Goal: Information Seeking & Learning: Compare options

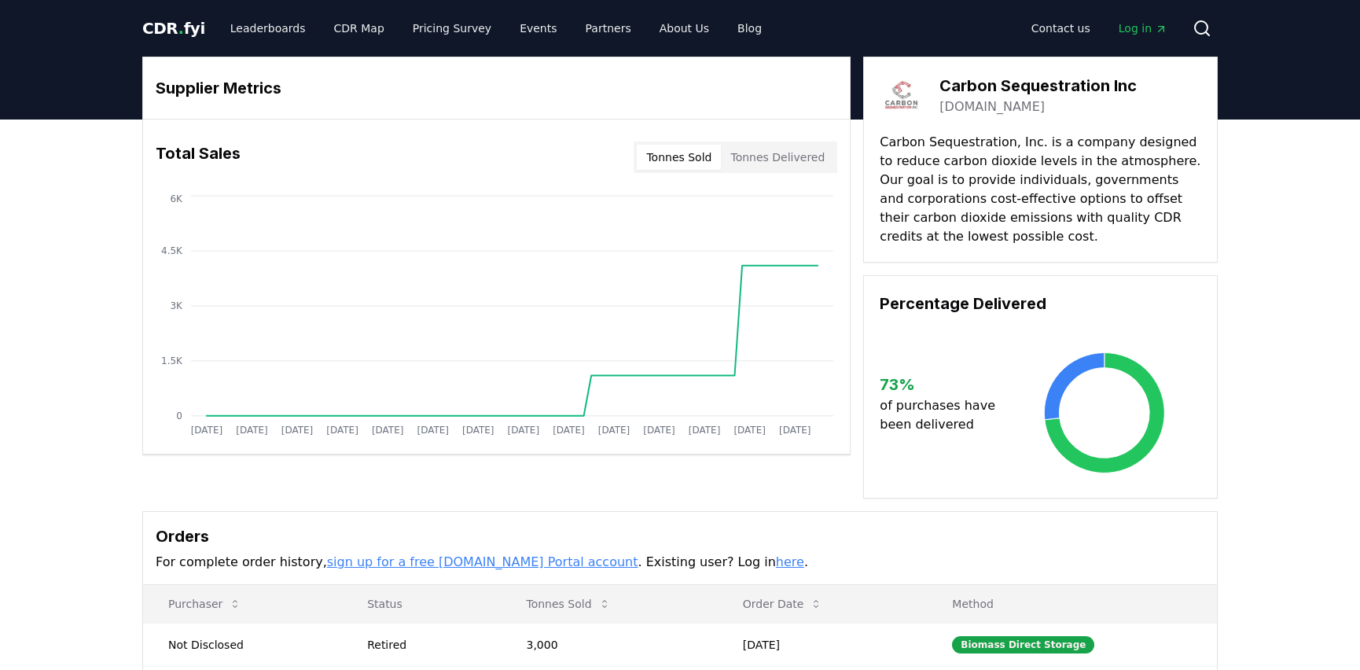
click at [178, 34] on span "." at bounding box center [181, 28] width 6 height 19
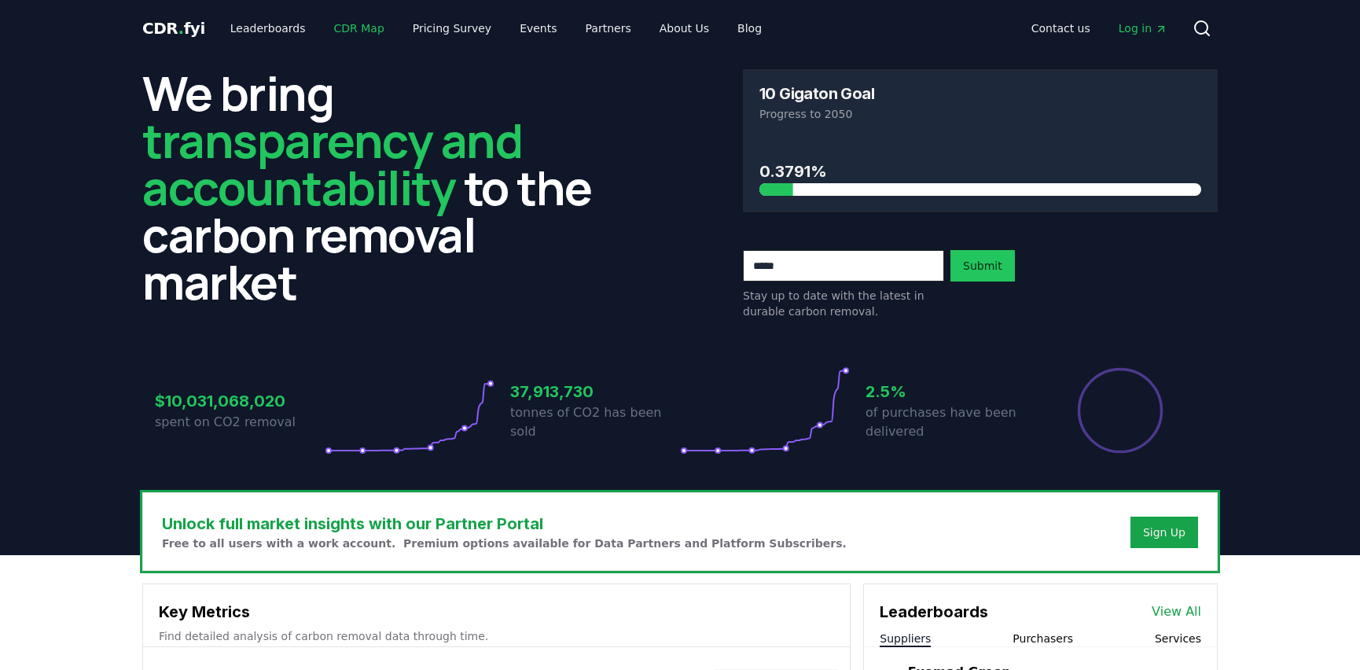
click at [369, 29] on link "CDR Map" at bounding box center [359, 28] width 75 height 28
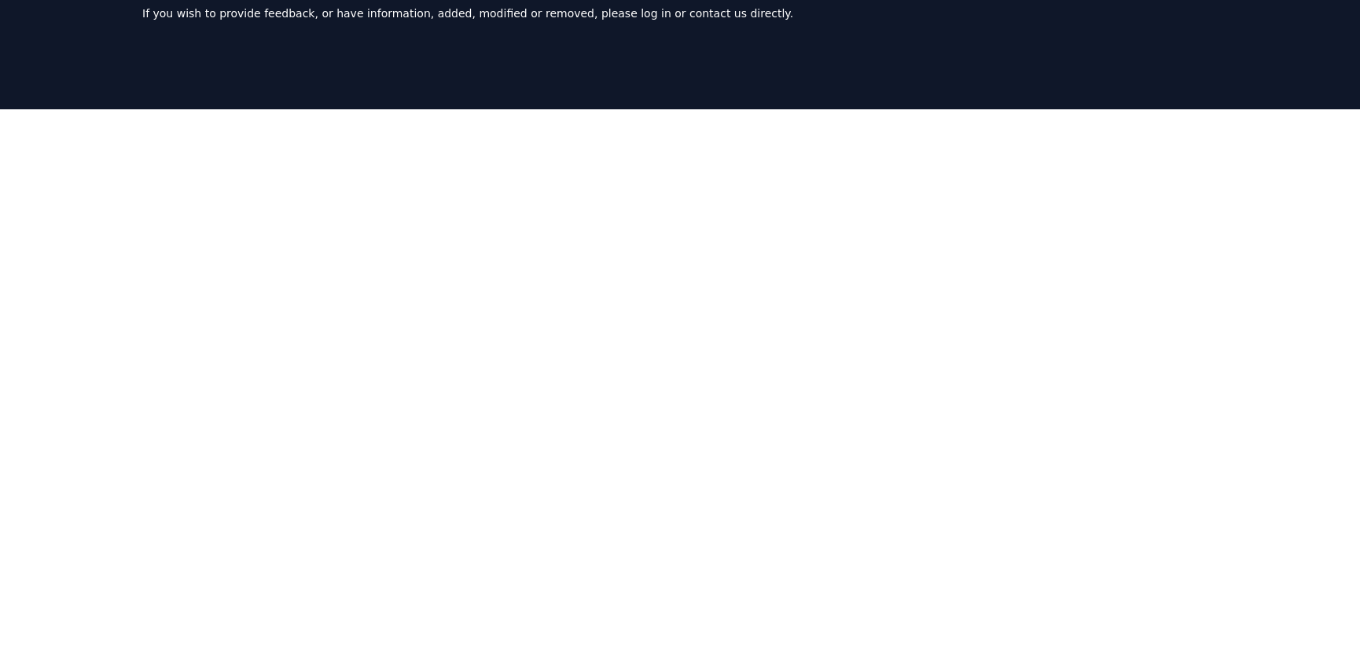
scroll to position [113, 0]
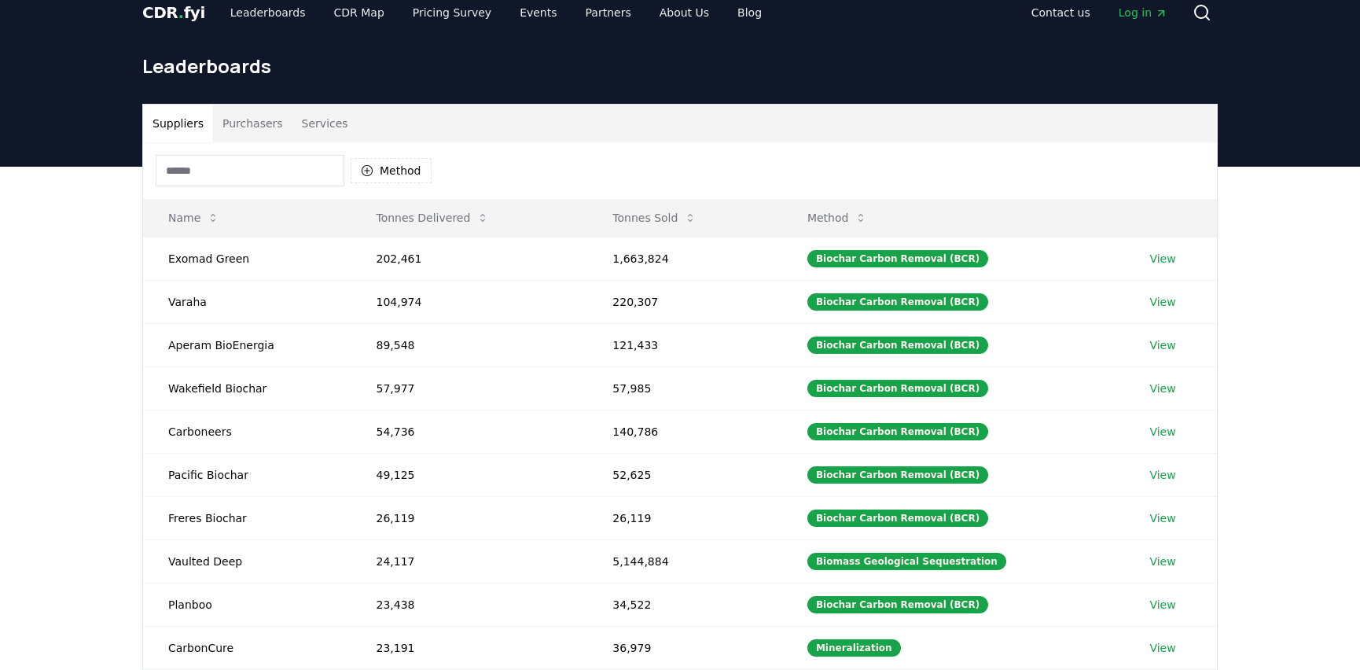
scroll to position [22, 0]
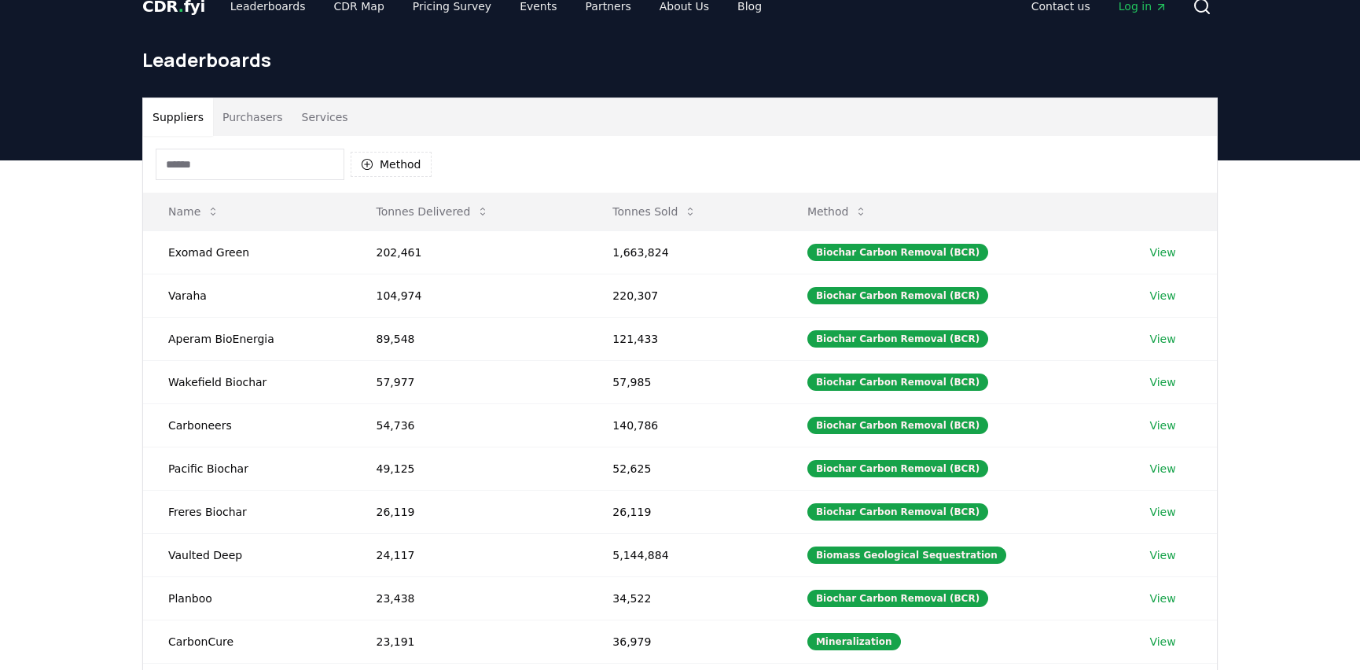
click at [67, 482] on div "Suppliers Purchasers Services Method Name Tonnes Delivered Tonnes Sold Method E…" at bounding box center [680, 475] width 1360 height 630
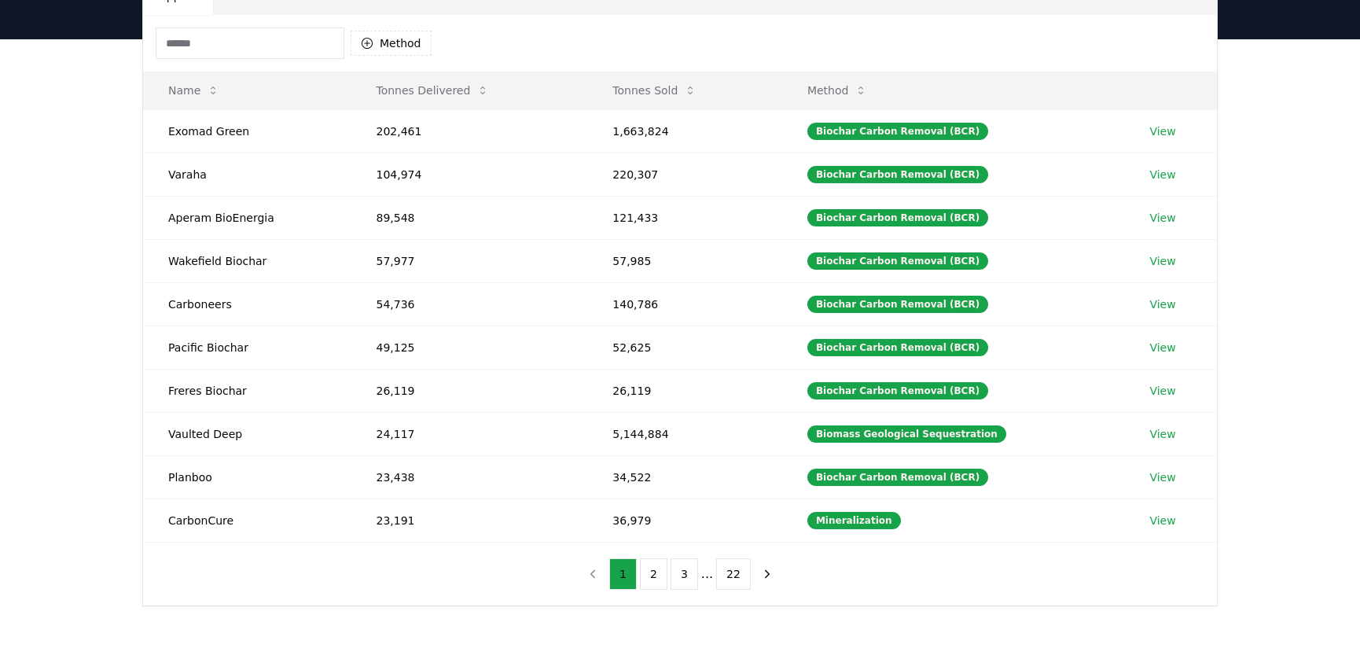
scroll to position [190, 0]
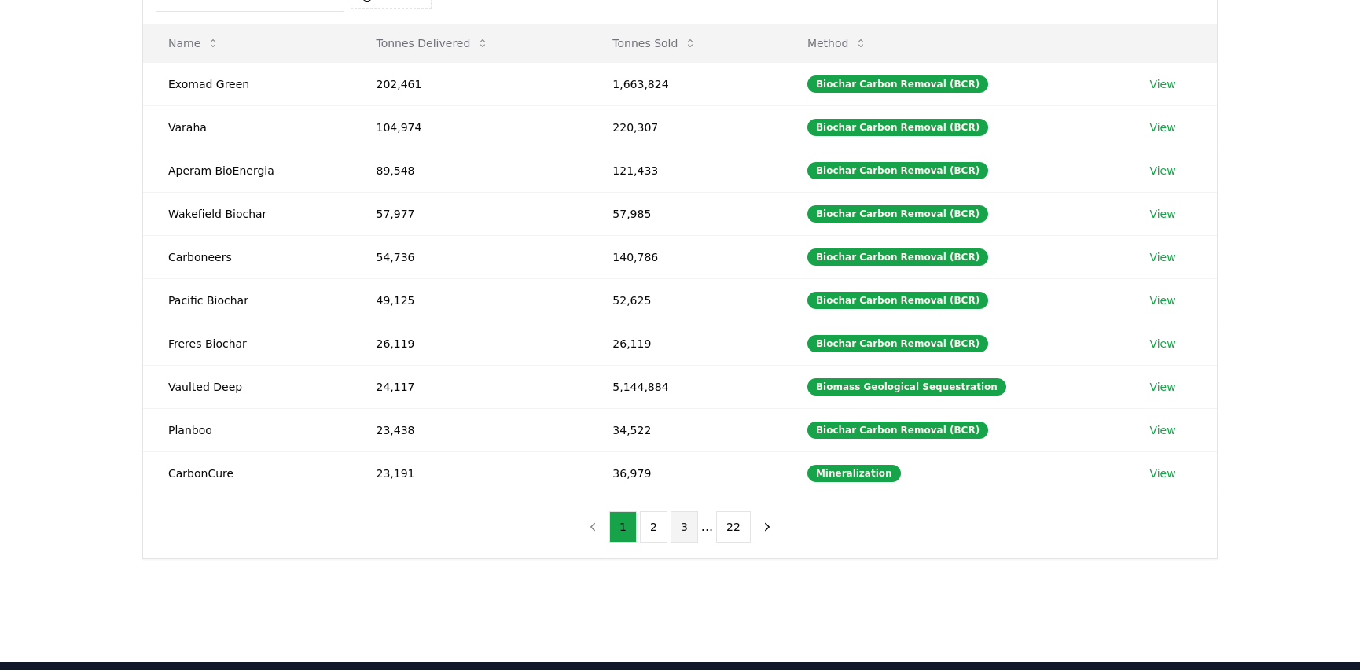
click at [693, 524] on button "3" at bounding box center [685, 526] width 28 height 31
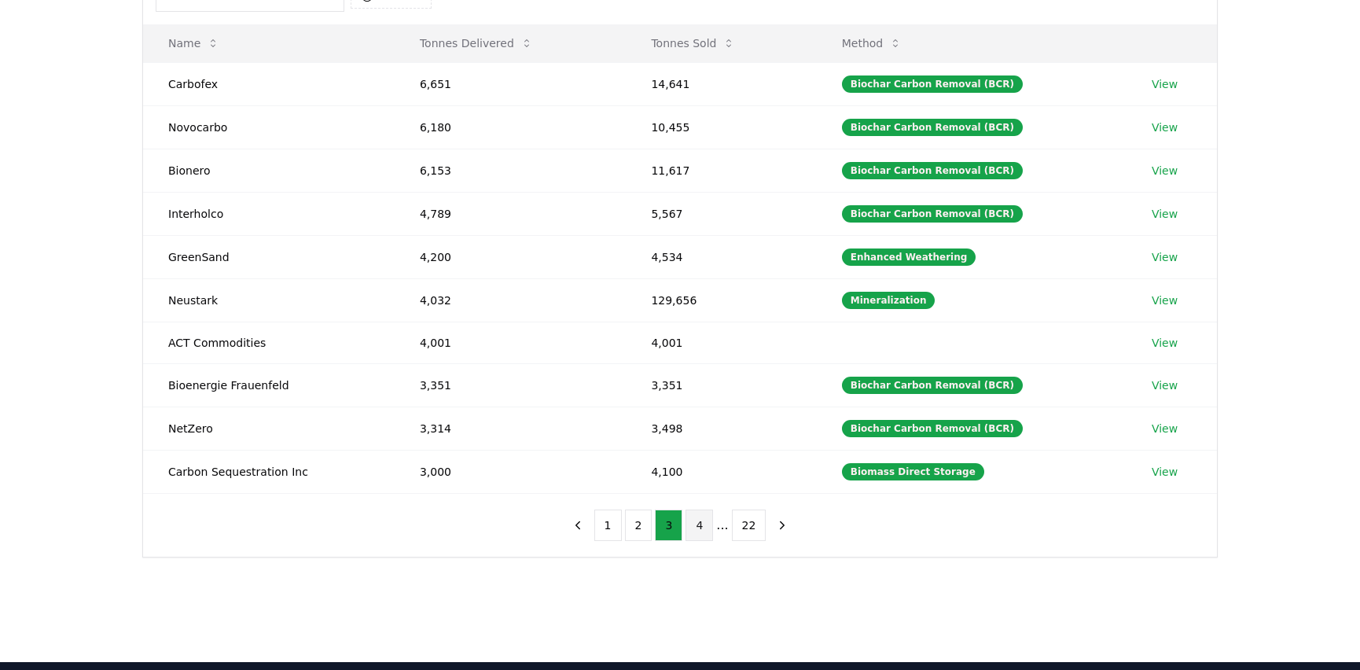
click at [697, 524] on button "4" at bounding box center [700, 524] width 28 height 31
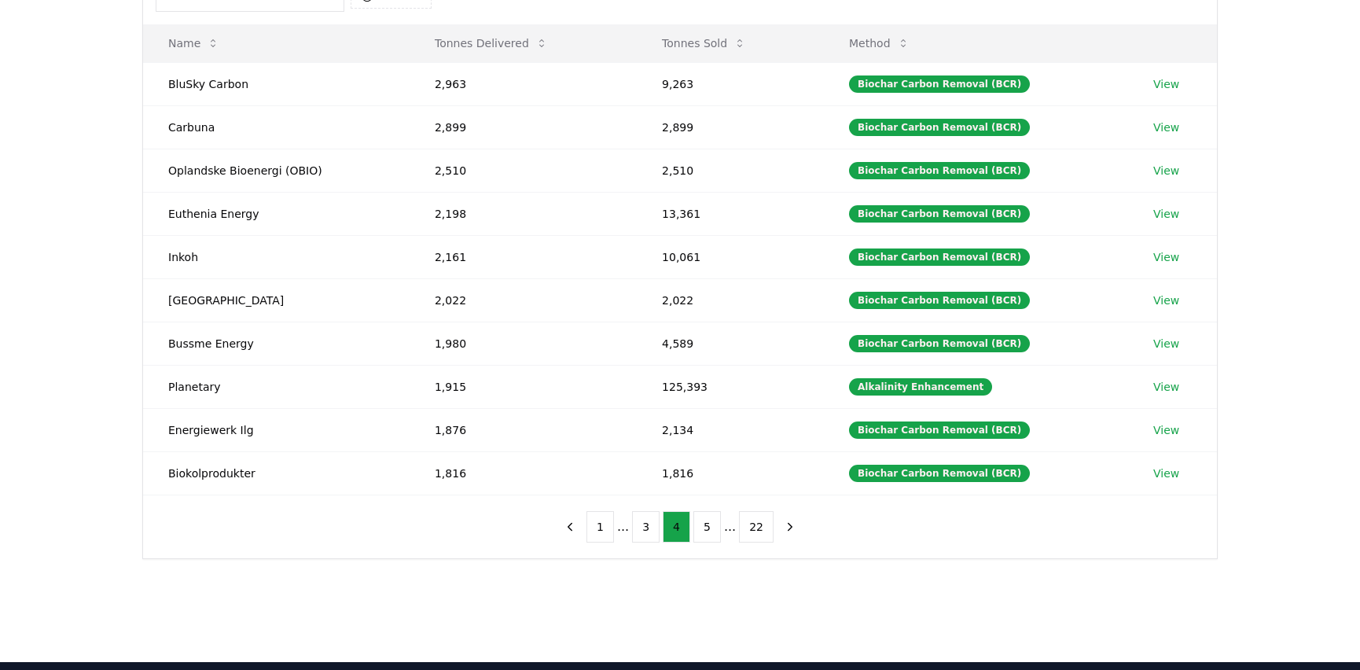
click at [86, 421] on div "Suppliers Purchasers Services Method Name Tonnes Delivered Tonnes Sold Method B…" at bounding box center [680, 307] width 1360 height 630
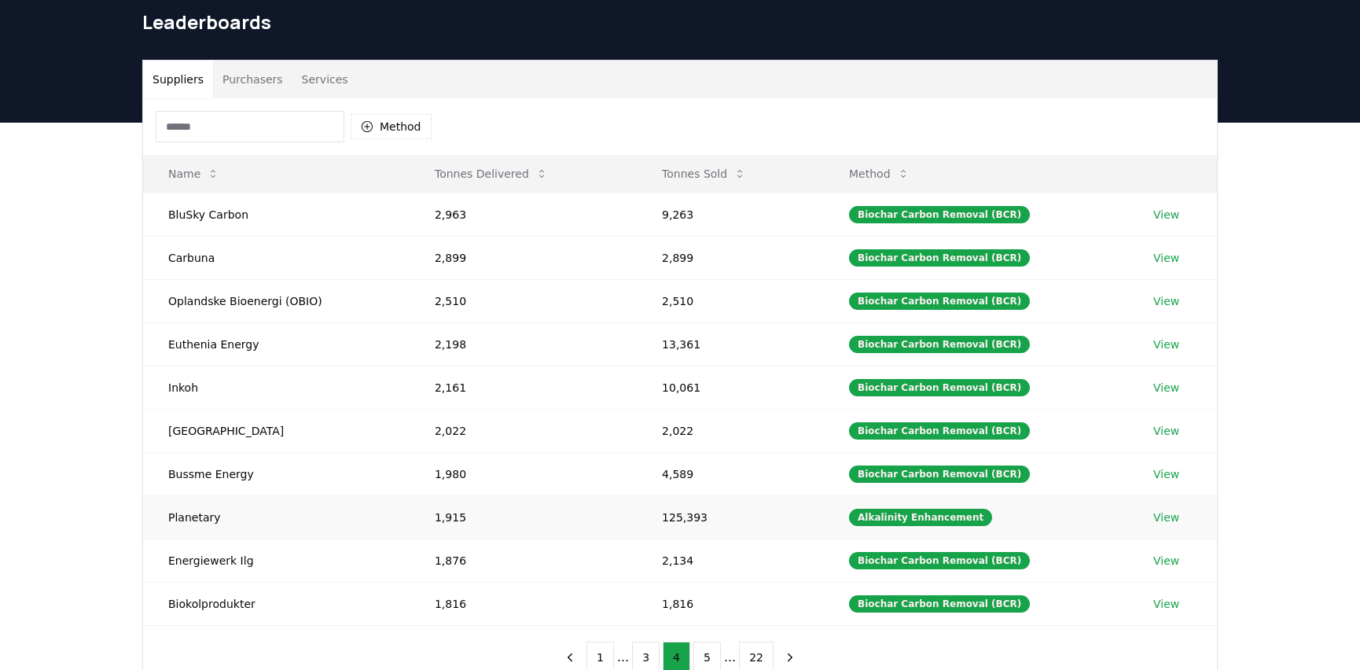
scroll to position [0, 0]
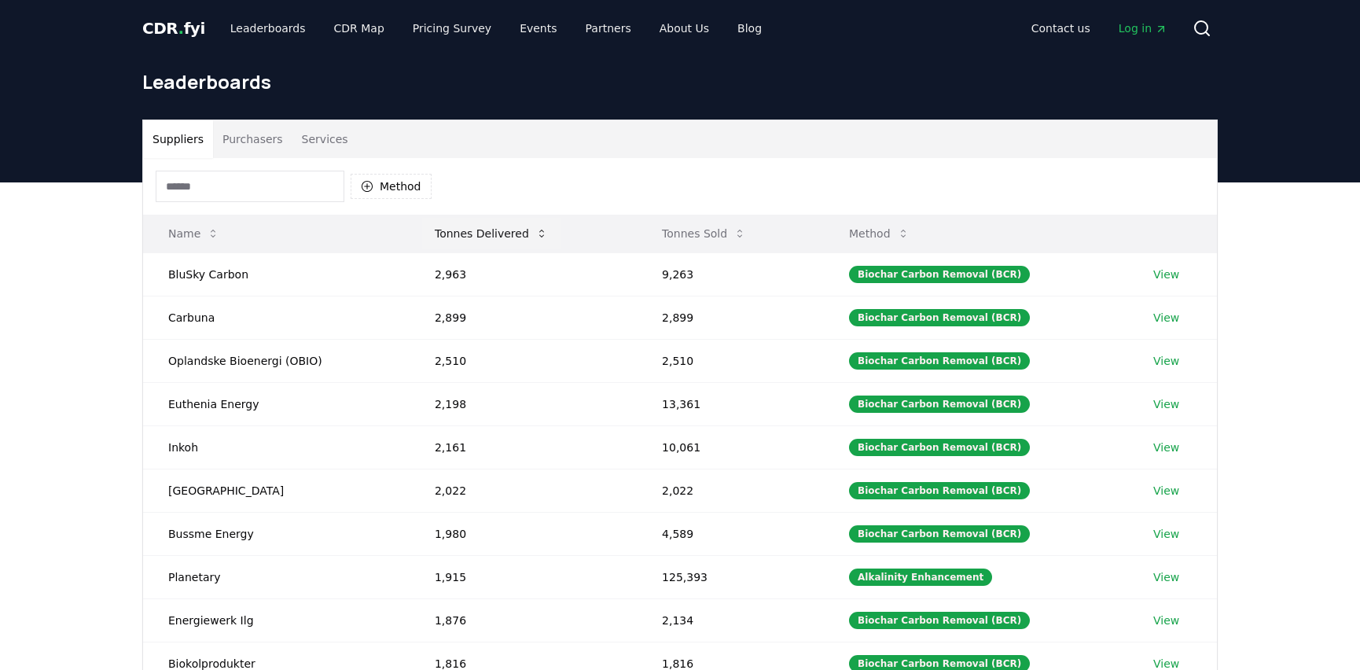
click at [525, 237] on button "Tonnes Delivered" at bounding box center [491, 233] width 138 height 31
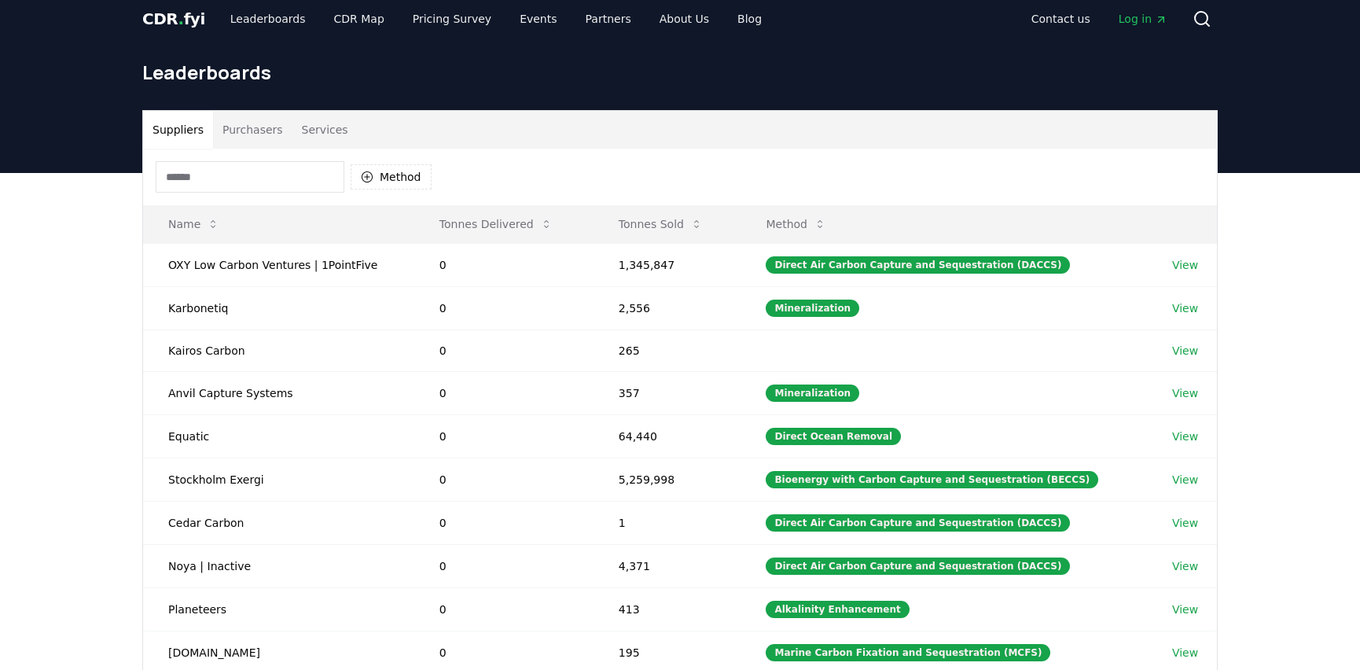
scroll to position [20, 0]
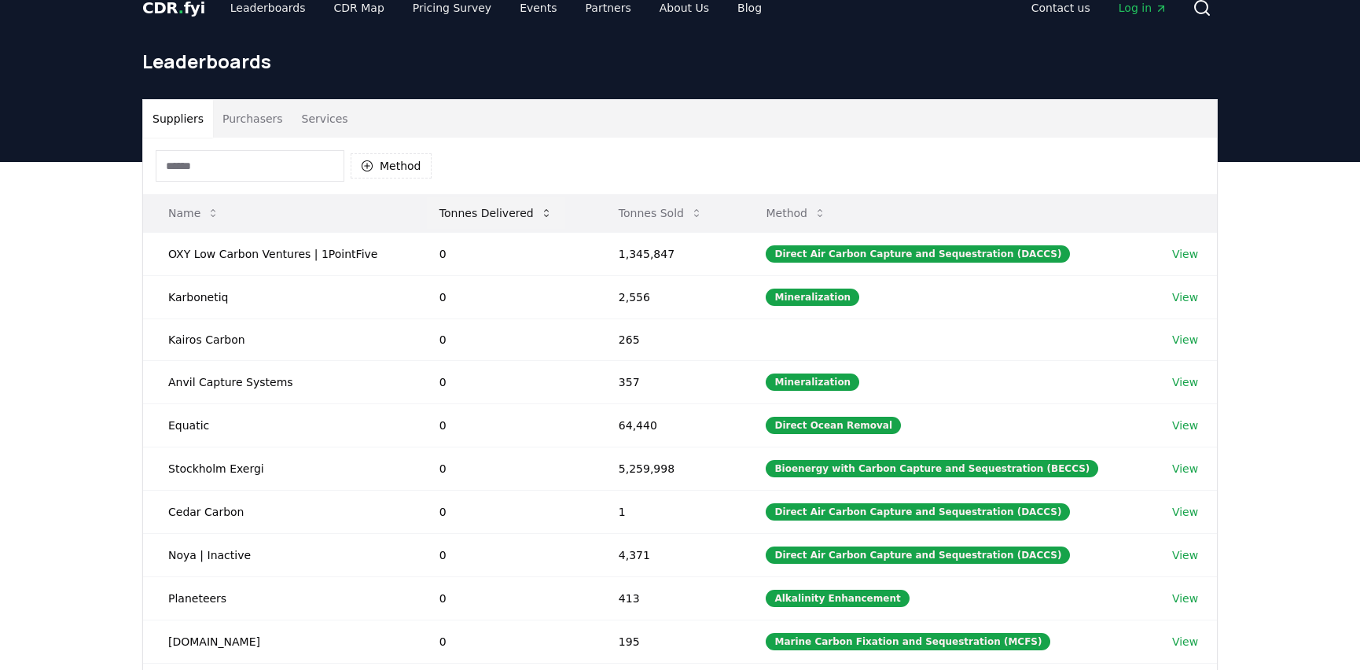
click at [508, 207] on button "Tonnes Delivered" at bounding box center [496, 212] width 138 height 31
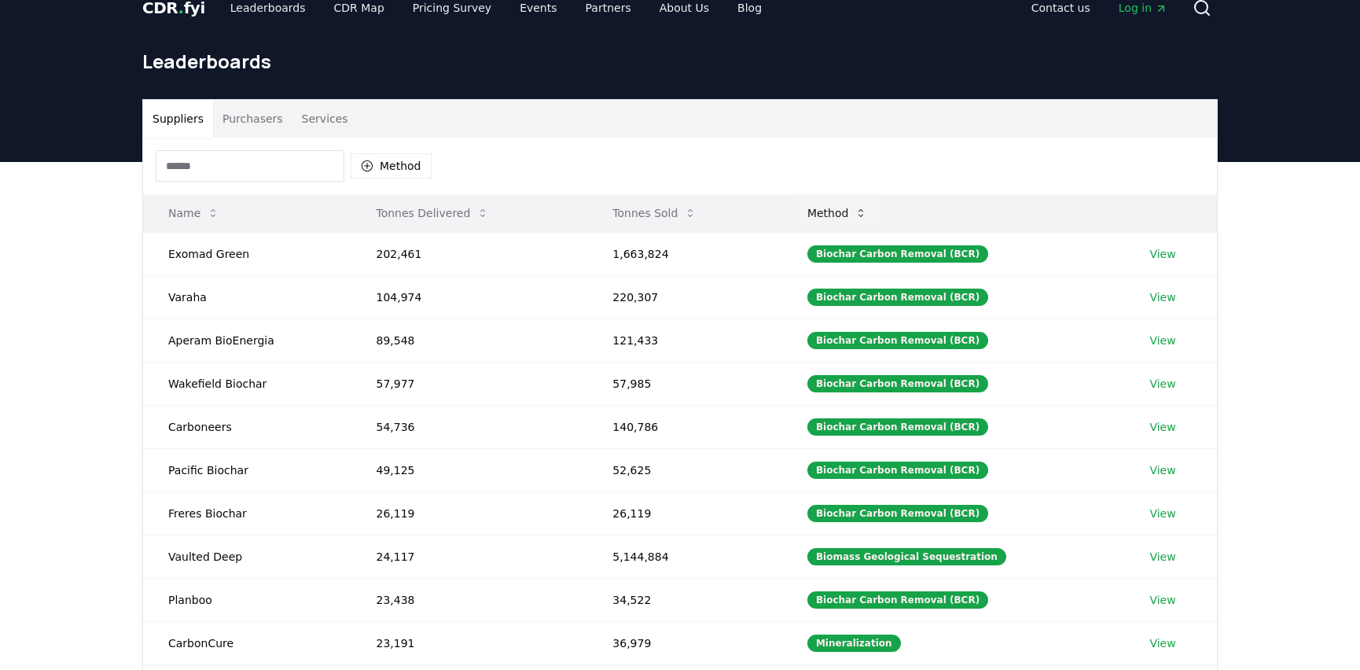
click at [849, 215] on button "Method" at bounding box center [838, 212] width 86 height 31
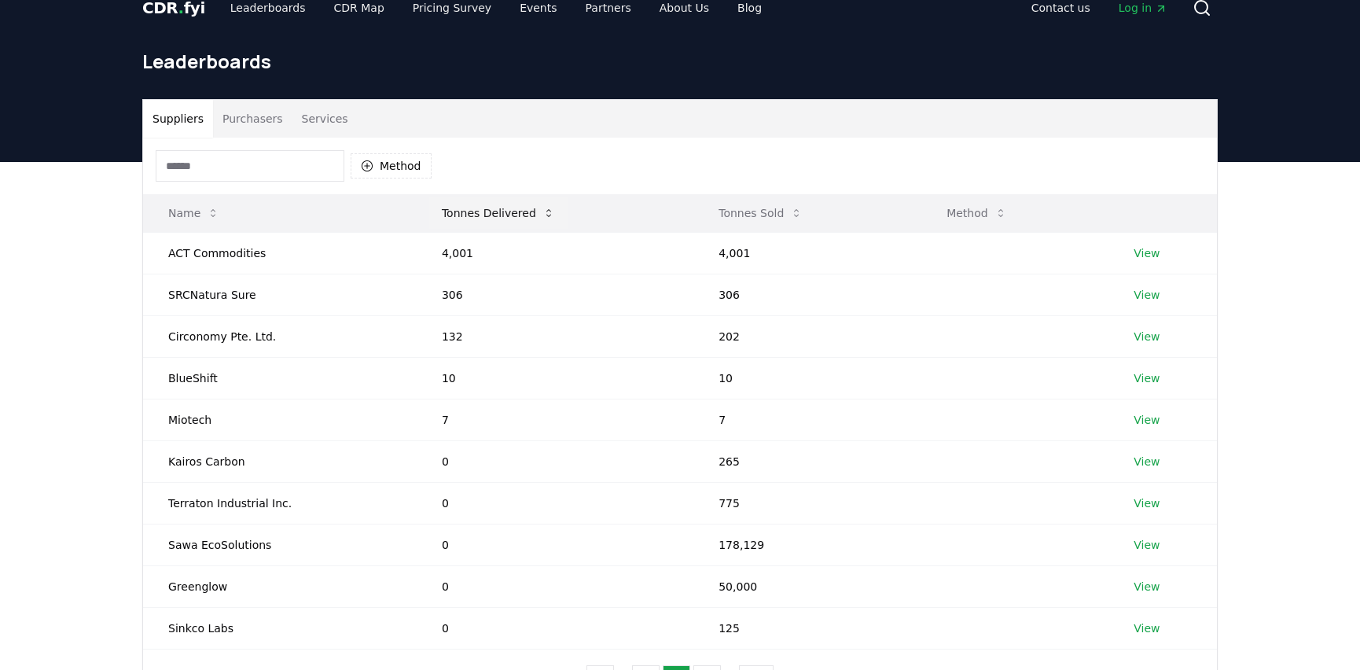
click at [546, 211] on icon at bounding box center [548, 213] width 5 height 8
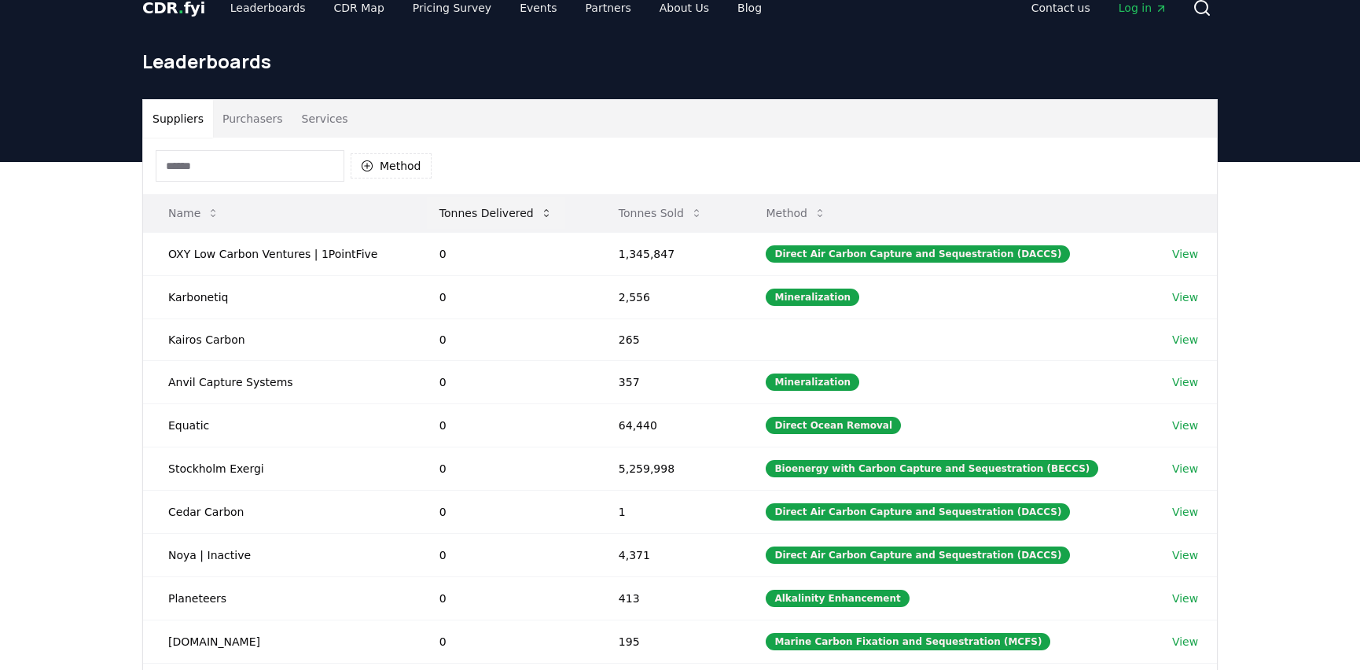
click at [490, 211] on button "Tonnes Delivered" at bounding box center [496, 212] width 138 height 31
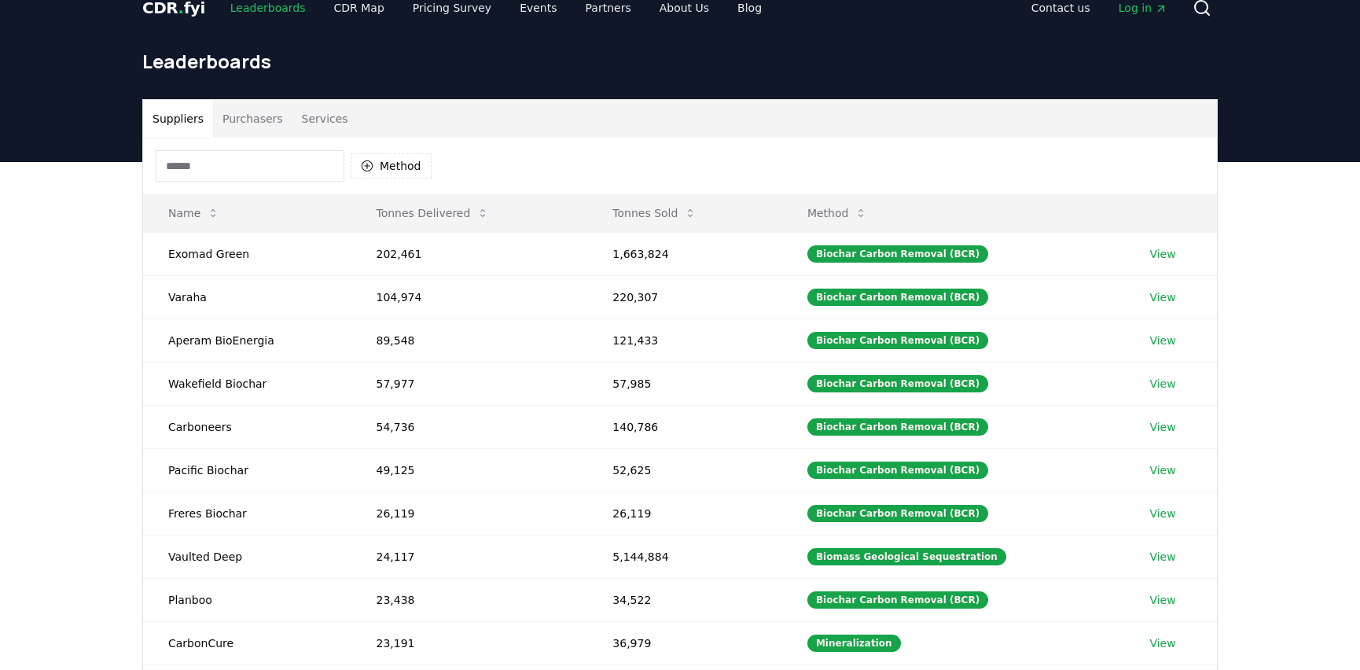
click at [254, 7] on link "Leaderboards" at bounding box center [268, 8] width 101 height 28
click at [399, 163] on button "Method" at bounding box center [391, 165] width 81 height 25
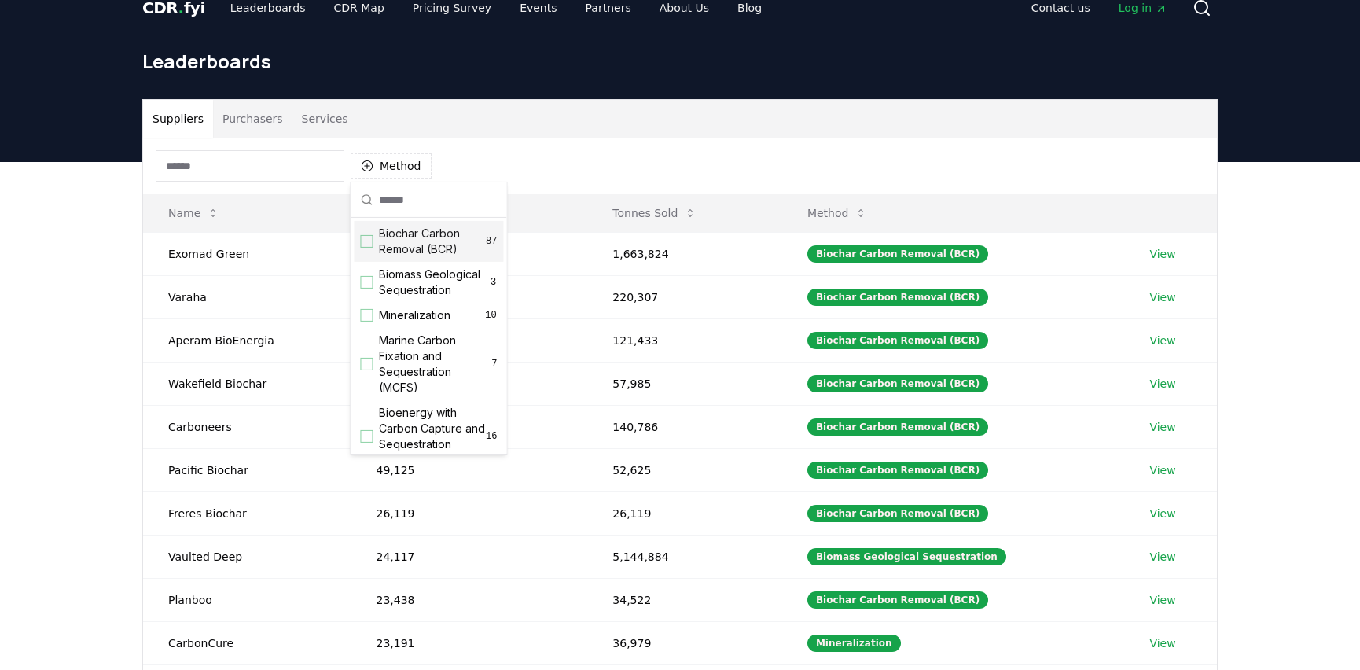
click at [436, 245] on span "Biochar Carbon Removal (BCR)" at bounding box center [432, 241] width 107 height 31
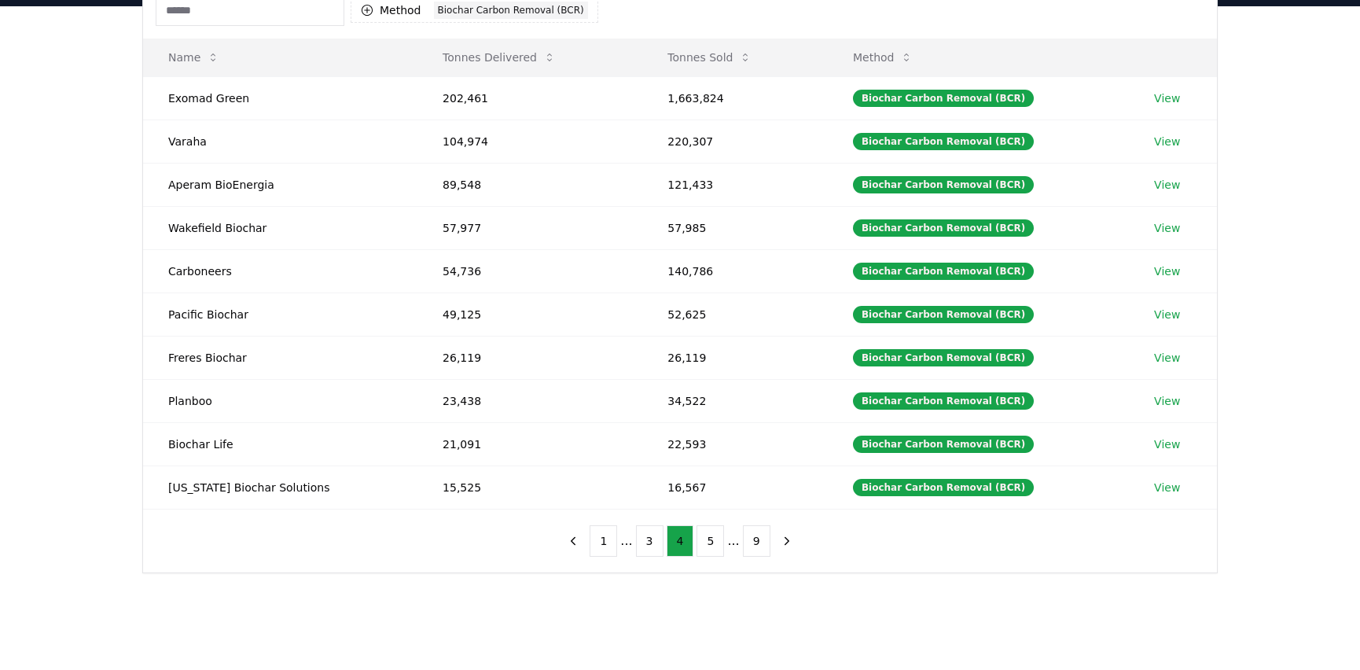
scroll to position [207, 0]
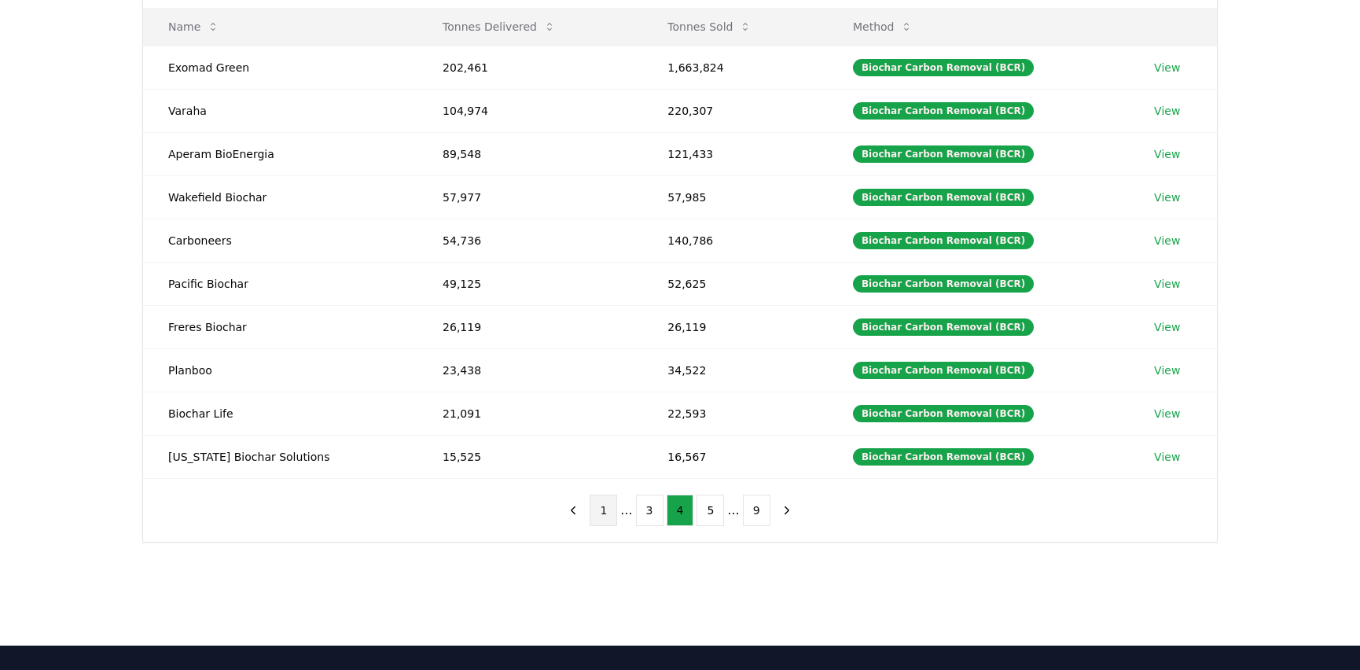
click at [611, 494] on button "1" at bounding box center [604, 509] width 28 height 31
click at [664, 507] on button "2" at bounding box center [657, 509] width 28 height 31
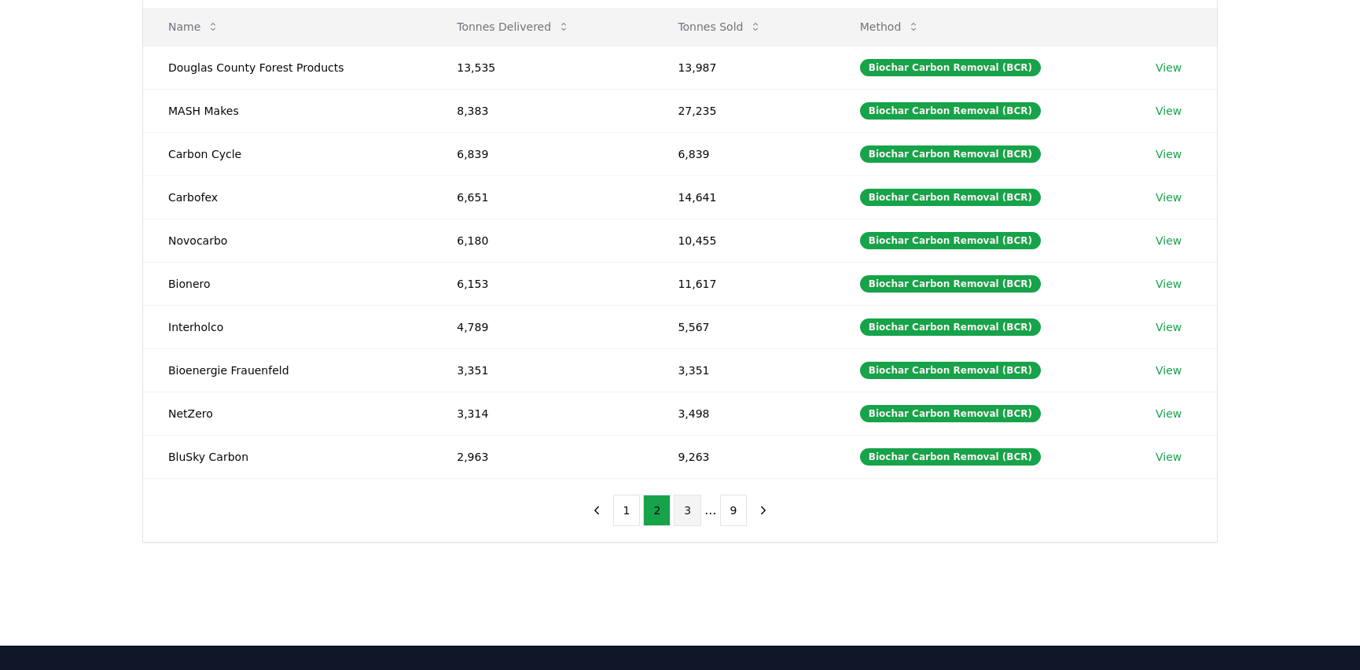
click at [692, 508] on button "3" at bounding box center [688, 509] width 28 height 31
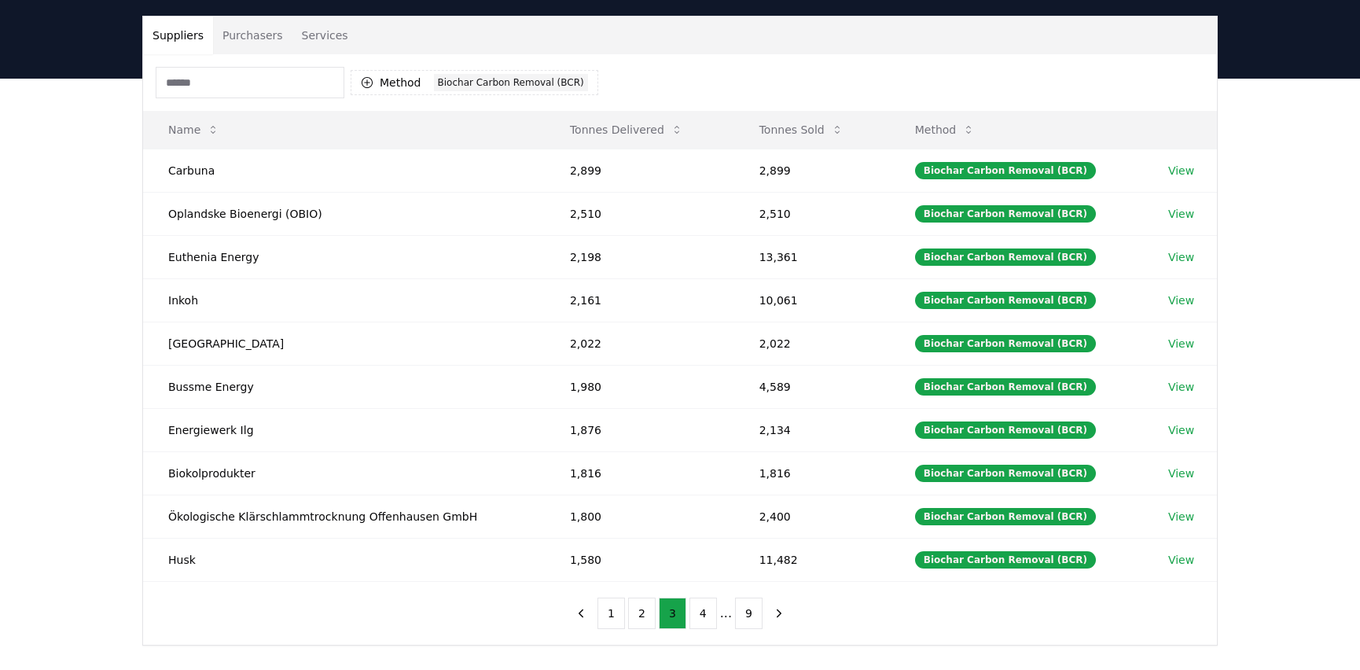
scroll to position [95, 0]
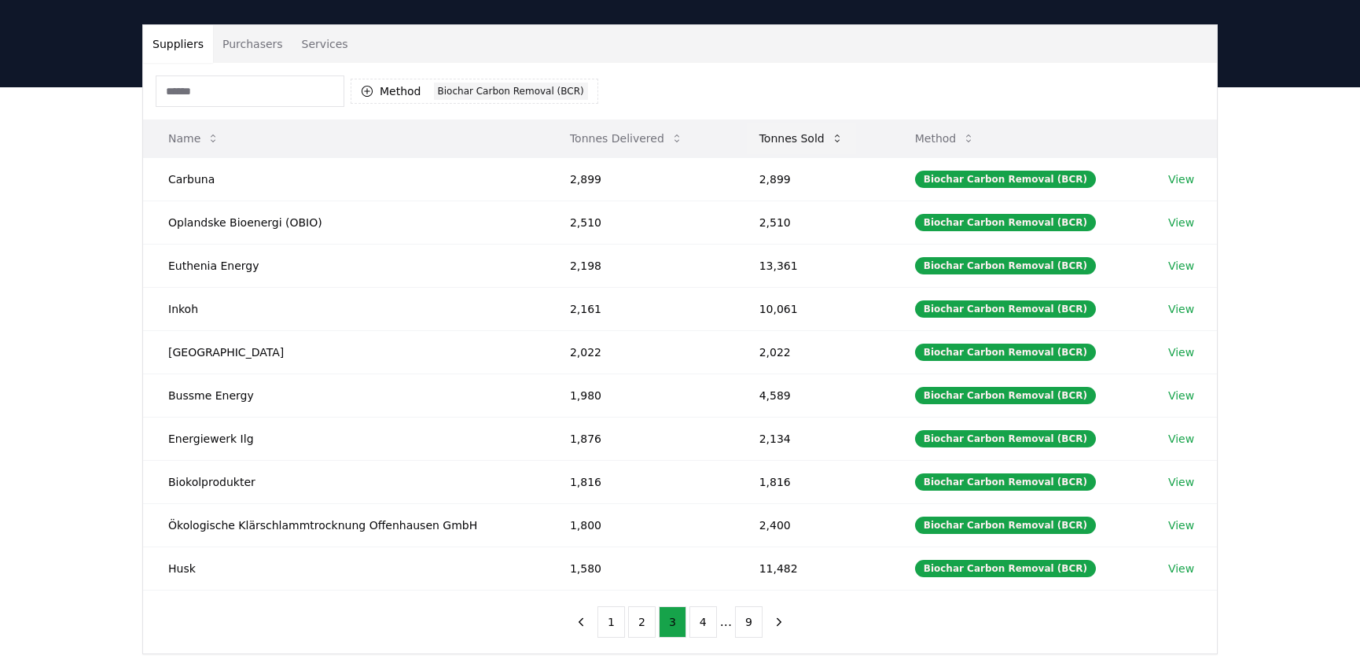
click at [775, 147] on button "Tonnes Sold" at bounding box center [801, 138] width 109 height 31
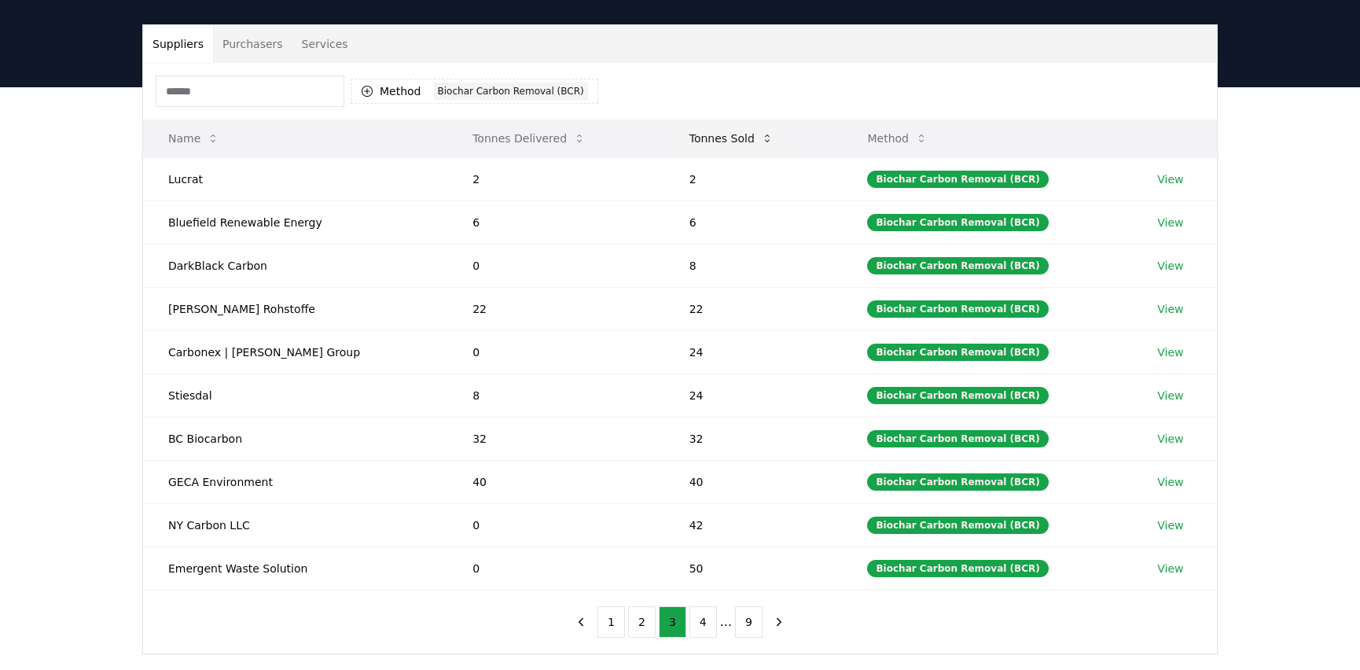
click at [697, 127] on button "Tonnes Sold" at bounding box center [731, 138] width 109 height 31
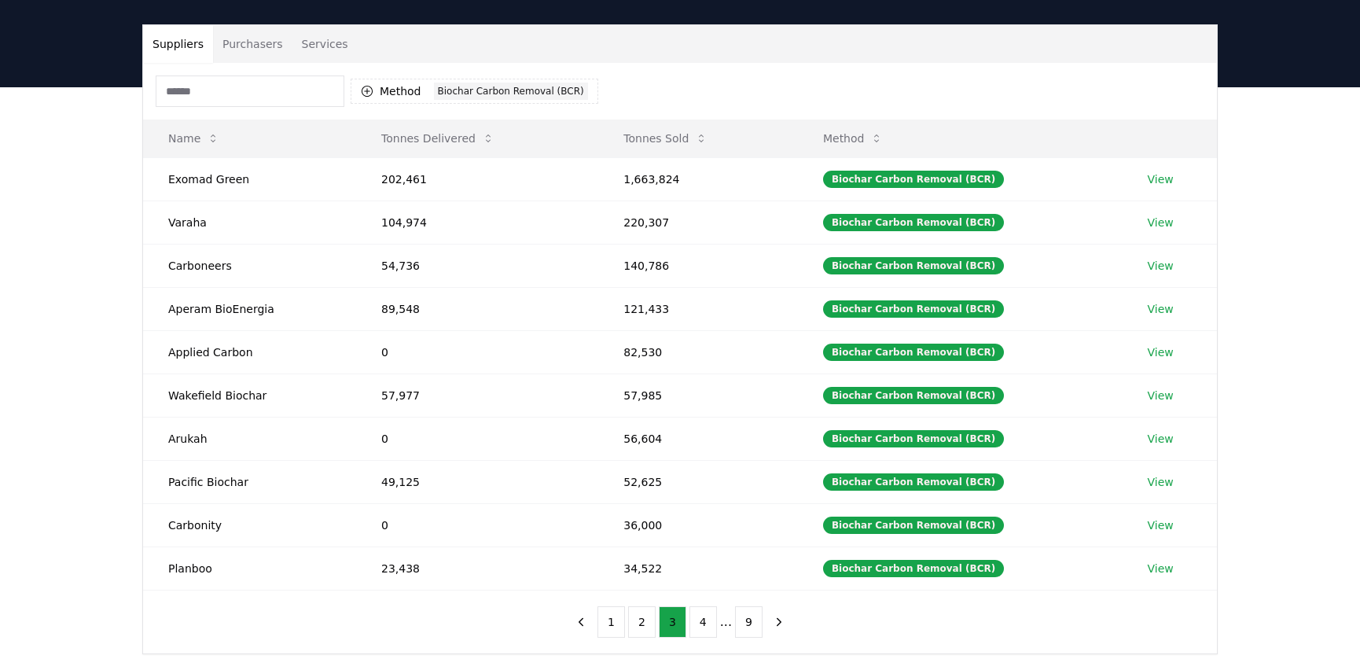
click at [616, 597] on div "1 2 3 4 ... 9" at bounding box center [680, 621] width 256 height 63
click at [612, 614] on button "1" at bounding box center [611, 621] width 28 height 31
click at [649, 624] on button "2" at bounding box center [657, 621] width 28 height 31
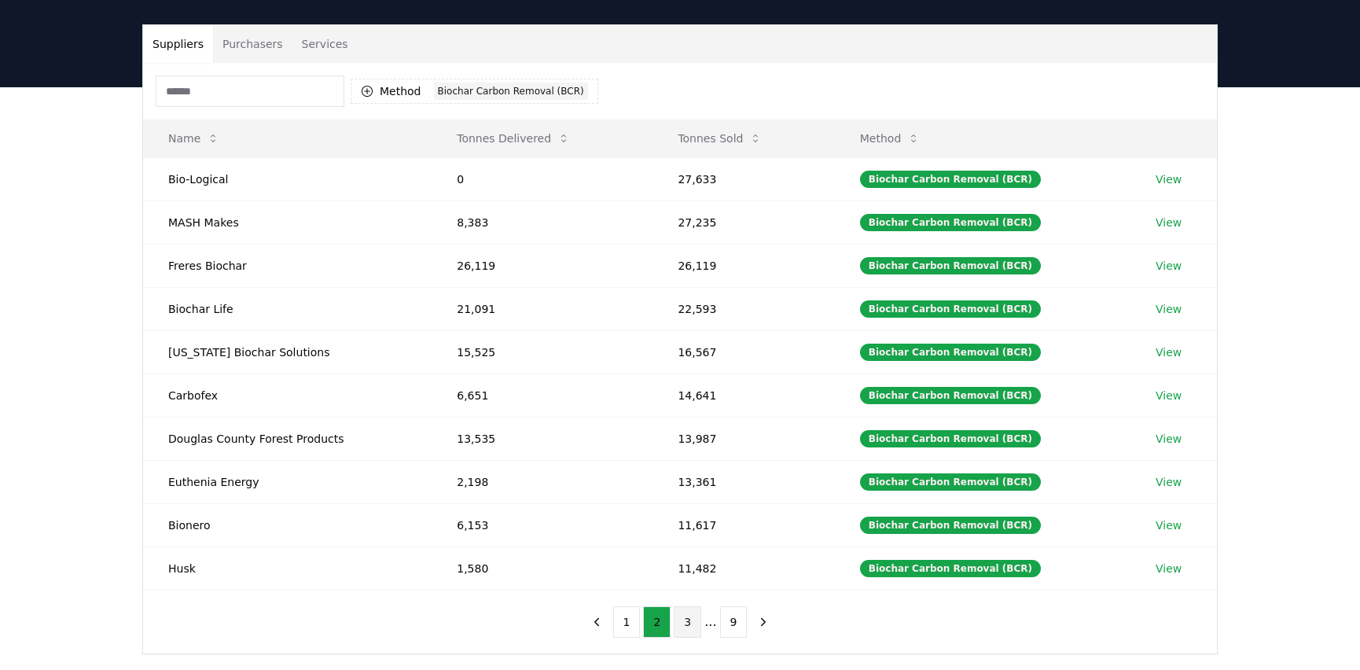
click at [675, 623] on button "3" at bounding box center [688, 621] width 28 height 31
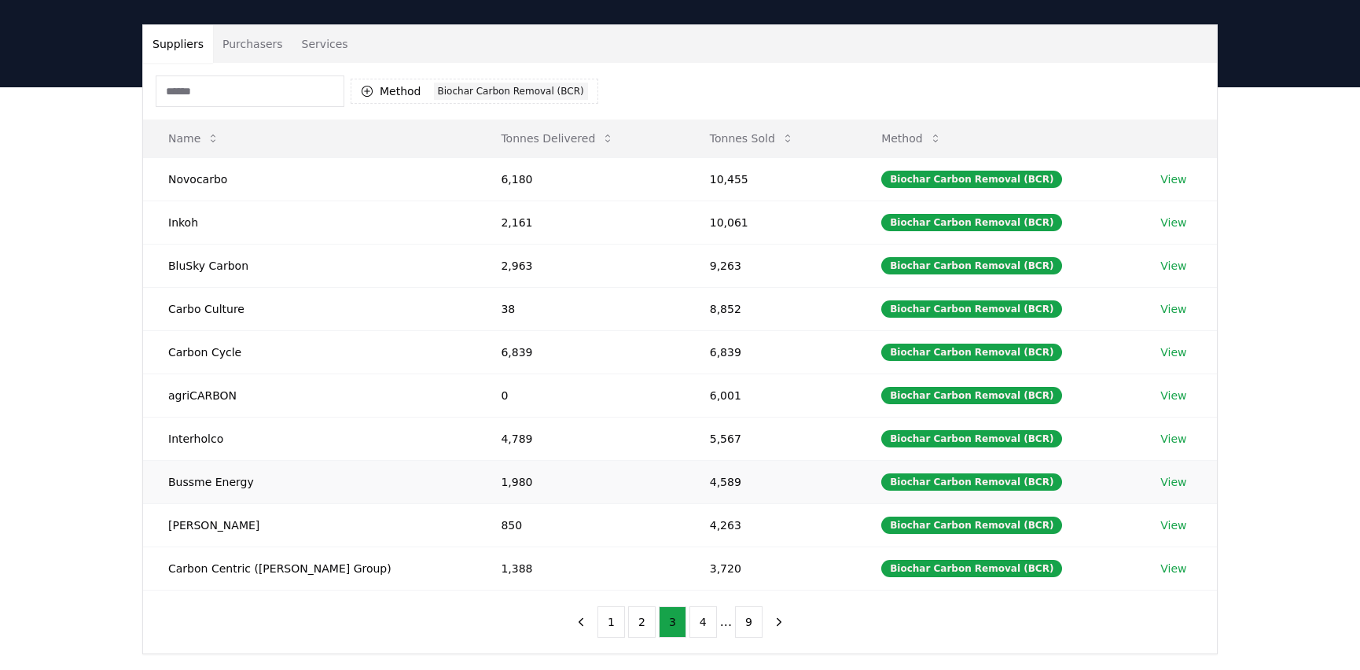
click at [145, 469] on td "Bussme Energy" at bounding box center [309, 481] width 333 height 43
click at [638, 624] on button "2" at bounding box center [642, 621] width 28 height 31
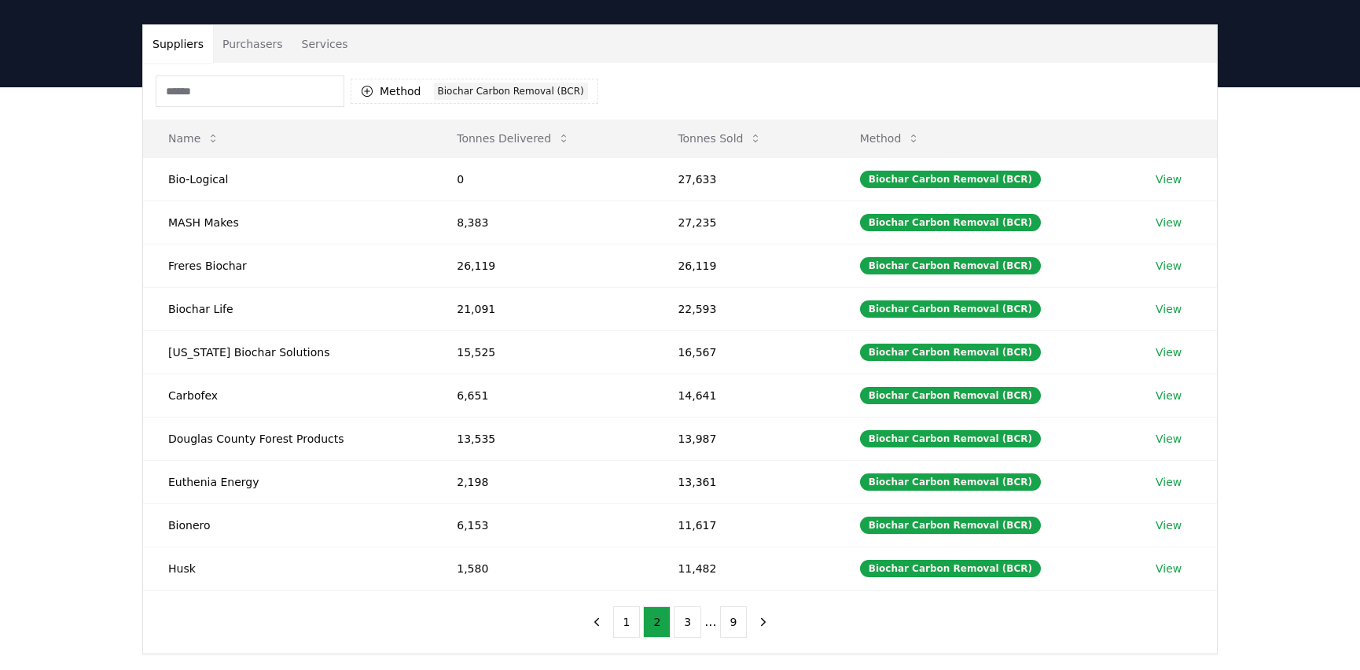
click at [673, 624] on ul "1 2 3 ... 9" at bounding box center [680, 621] width 134 height 31
click at [682, 625] on button "3" at bounding box center [688, 621] width 28 height 31
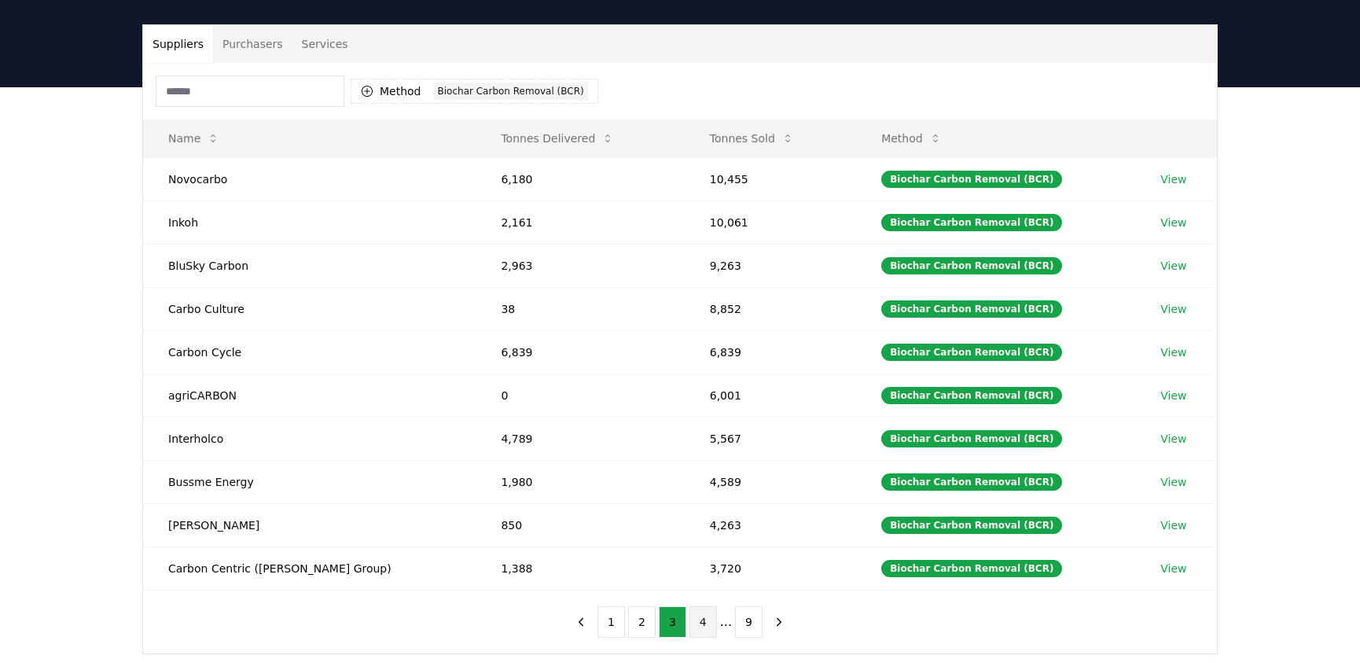
click at [707, 625] on button "4" at bounding box center [703, 621] width 28 height 31
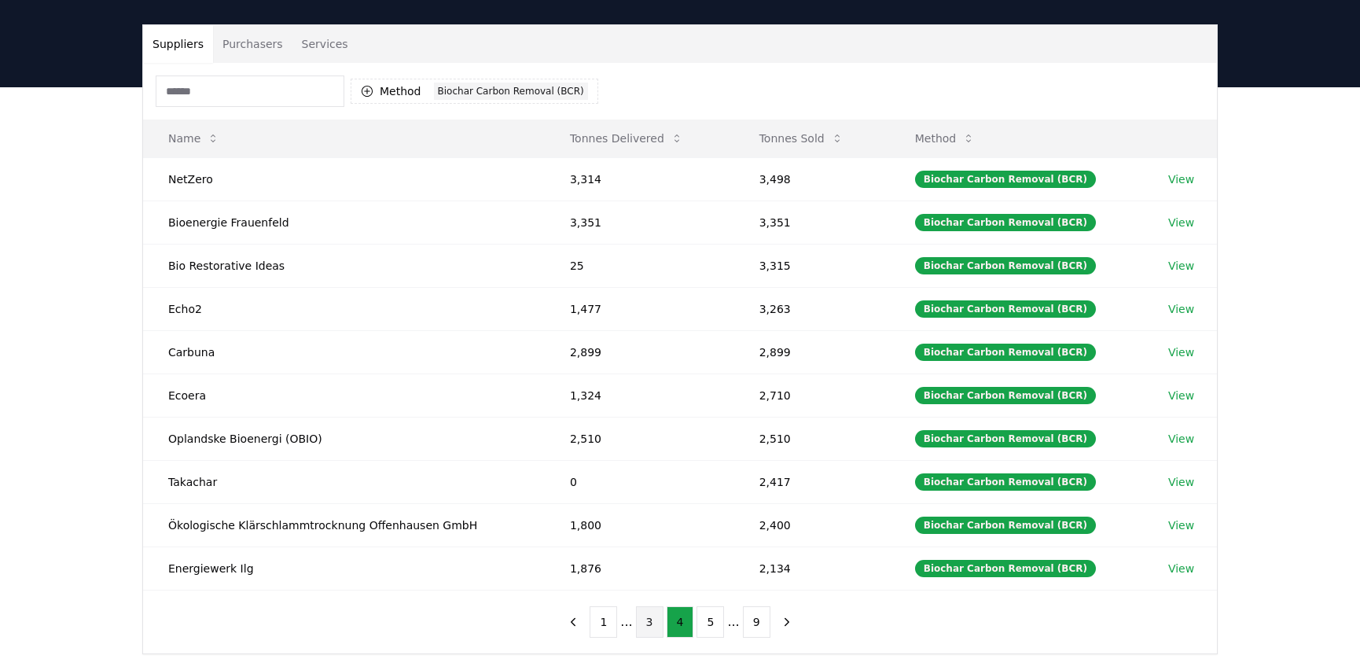
click at [658, 625] on button "3" at bounding box center [650, 621] width 28 height 31
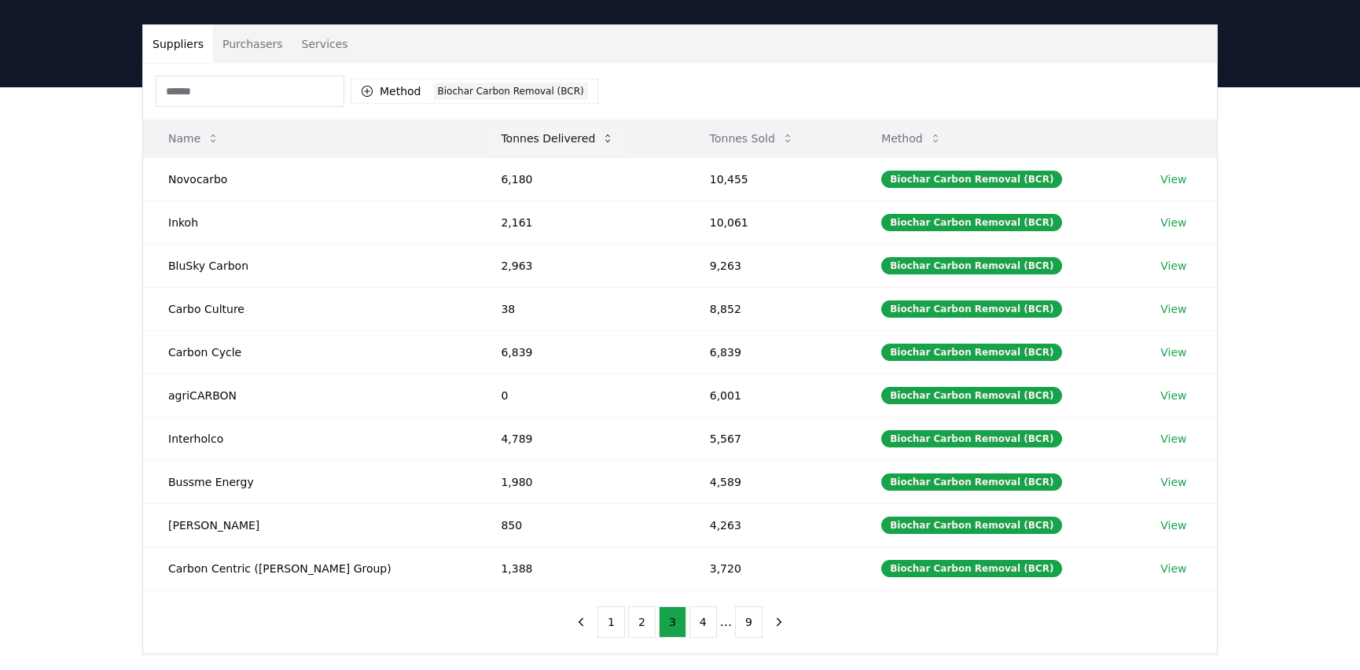
click at [494, 149] on button "Tonnes Delivered" at bounding box center [557, 138] width 138 height 31
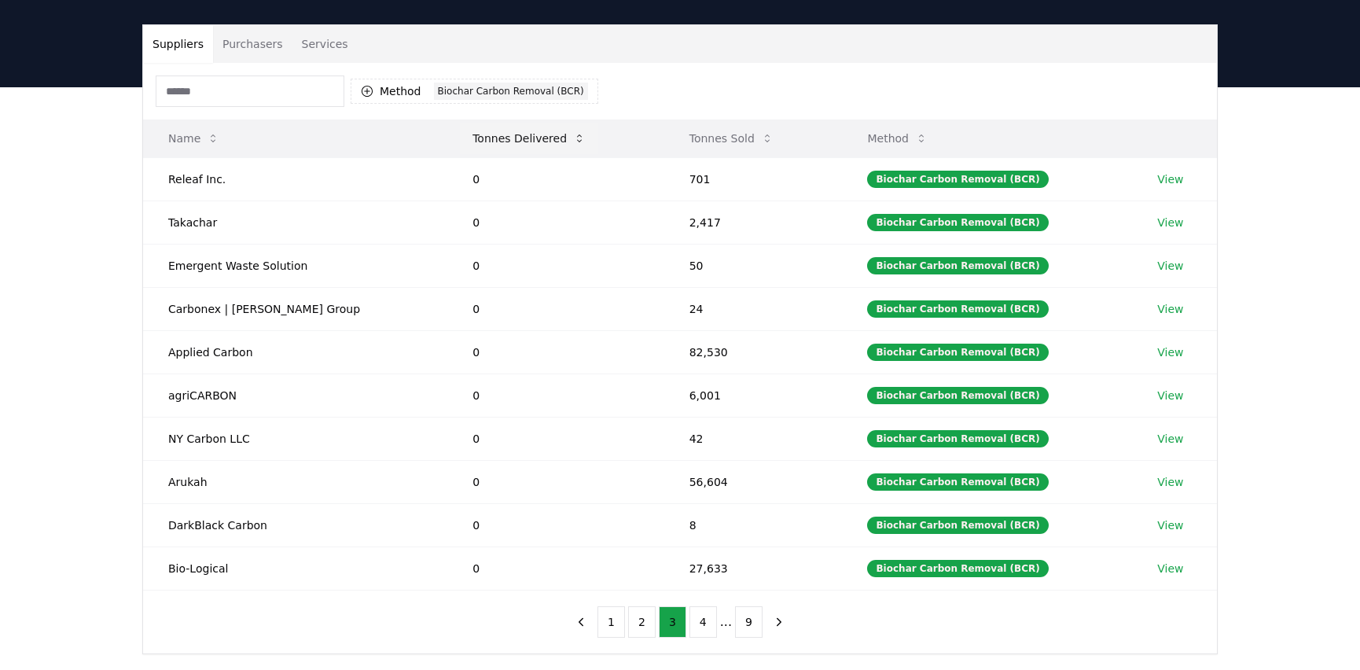
click at [496, 137] on button "Tonnes Delivered" at bounding box center [529, 138] width 138 height 31
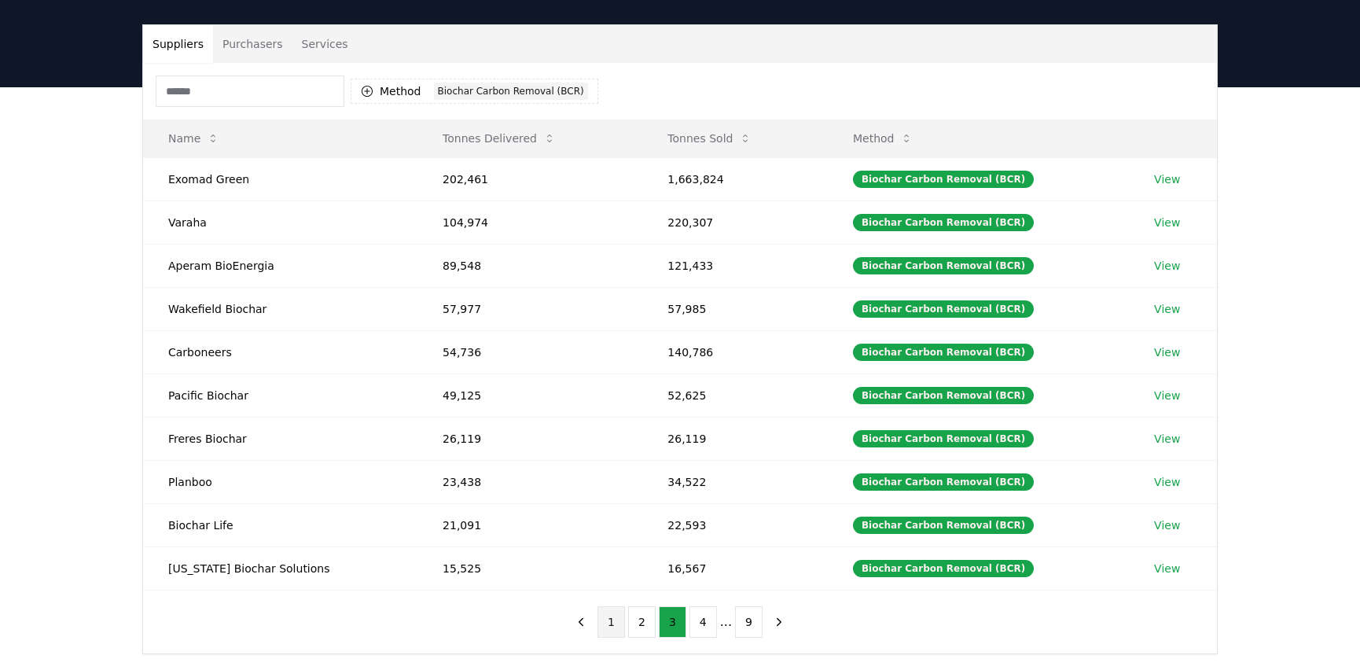
click at [621, 620] on button "1" at bounding box center [611, 621] width 28 height 31
click at [641, 622] on button "1" at bounding box center [627, 621] width 28 height 31
click at [648, 622] on button "2" at bounding box center [657, 621] width 28 height 31
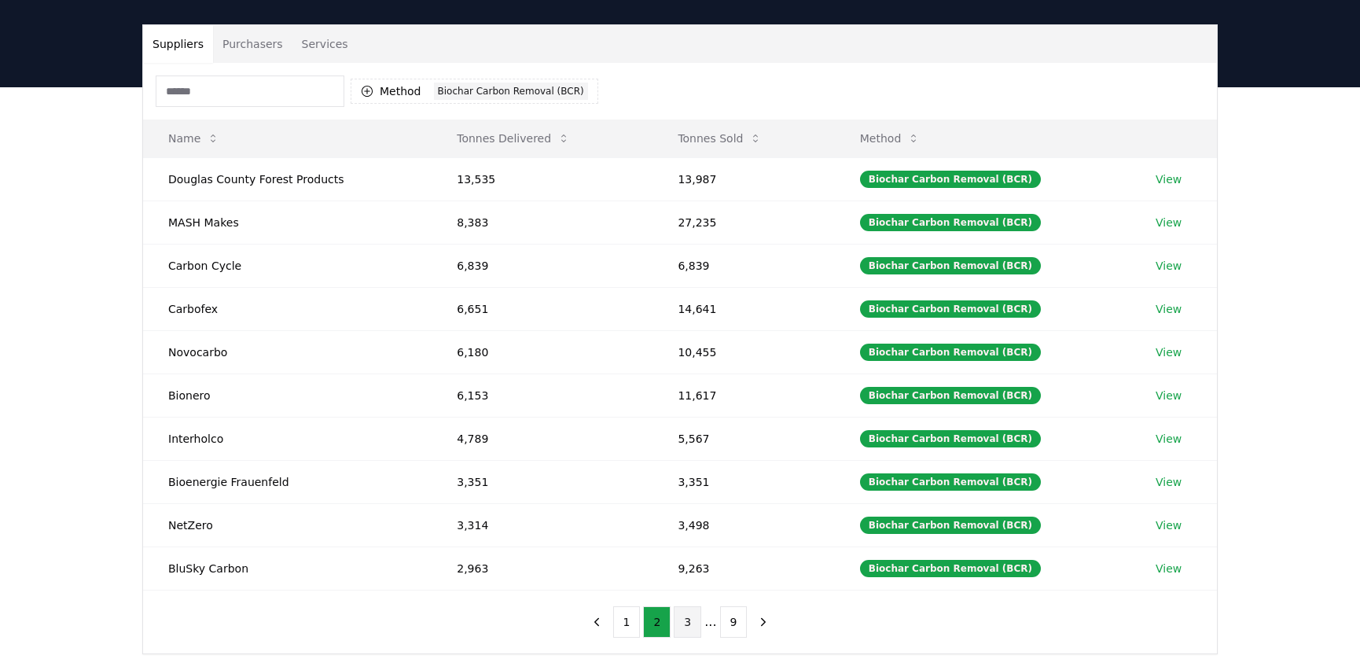
click at [693, 621] on button "3" at bounding box center [688, 621] width 28 height 31
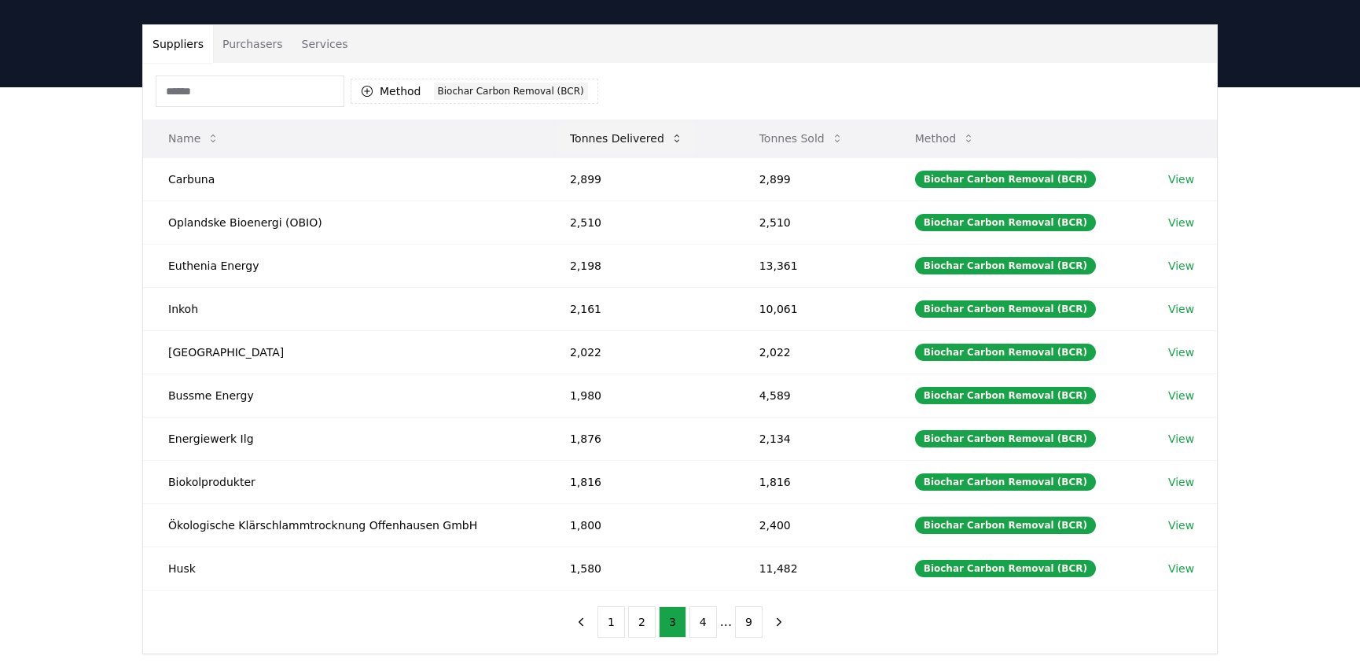
click at [594, 131] on button "Tonnes Delivered" at bounding box center [626, 138] width 138 height 31
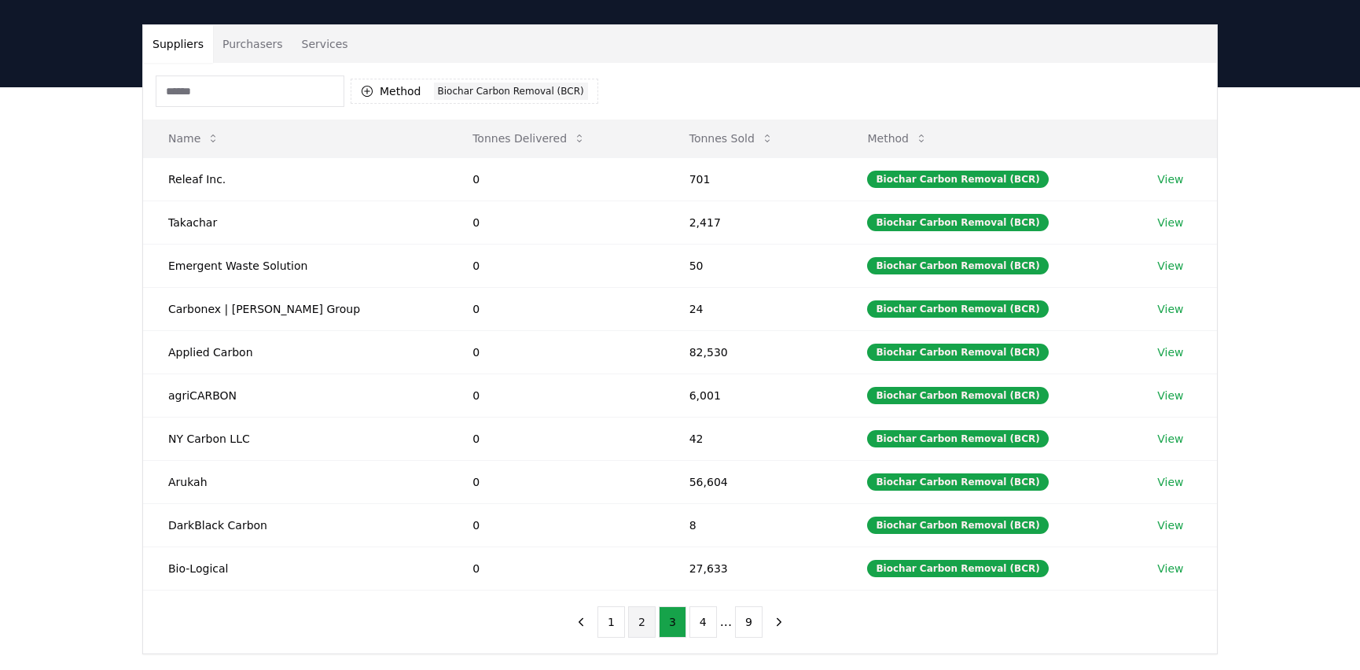
click at [634, 621] on button "2" at bounding box center [642, 621] width 28 height 31
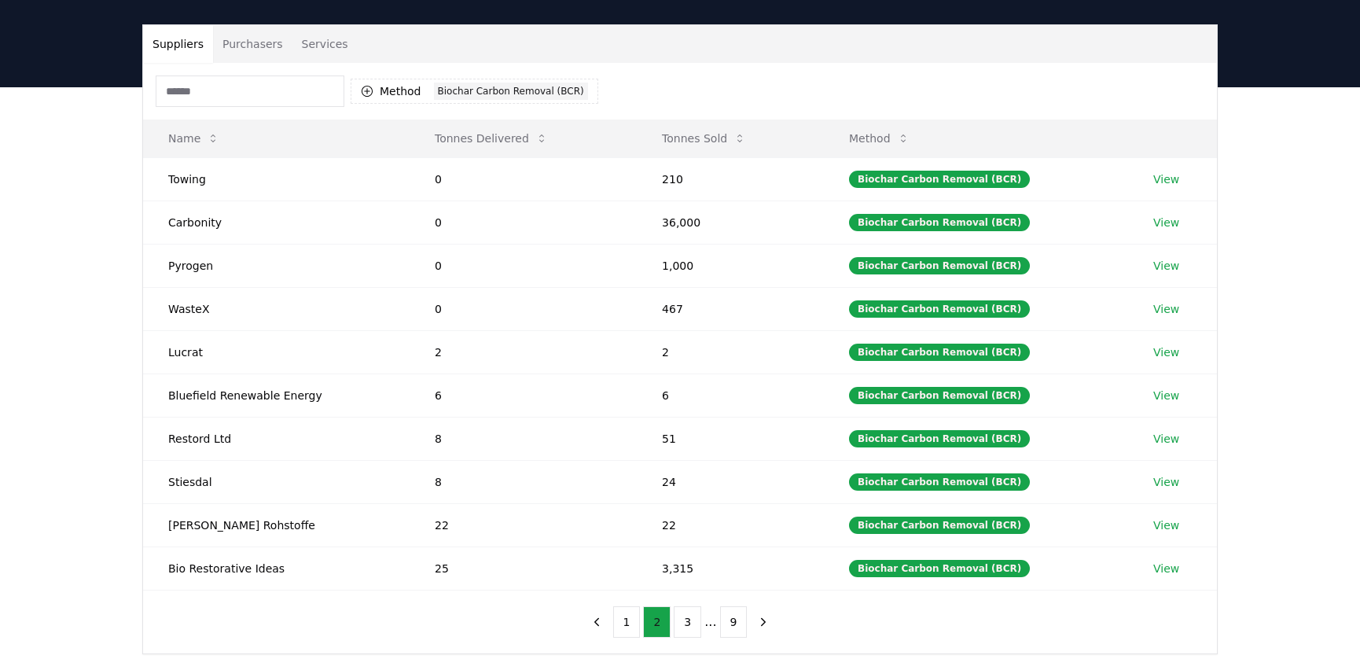
click at [634, 621] on button "1" at bounding box center [627, 621] width 28 height 31
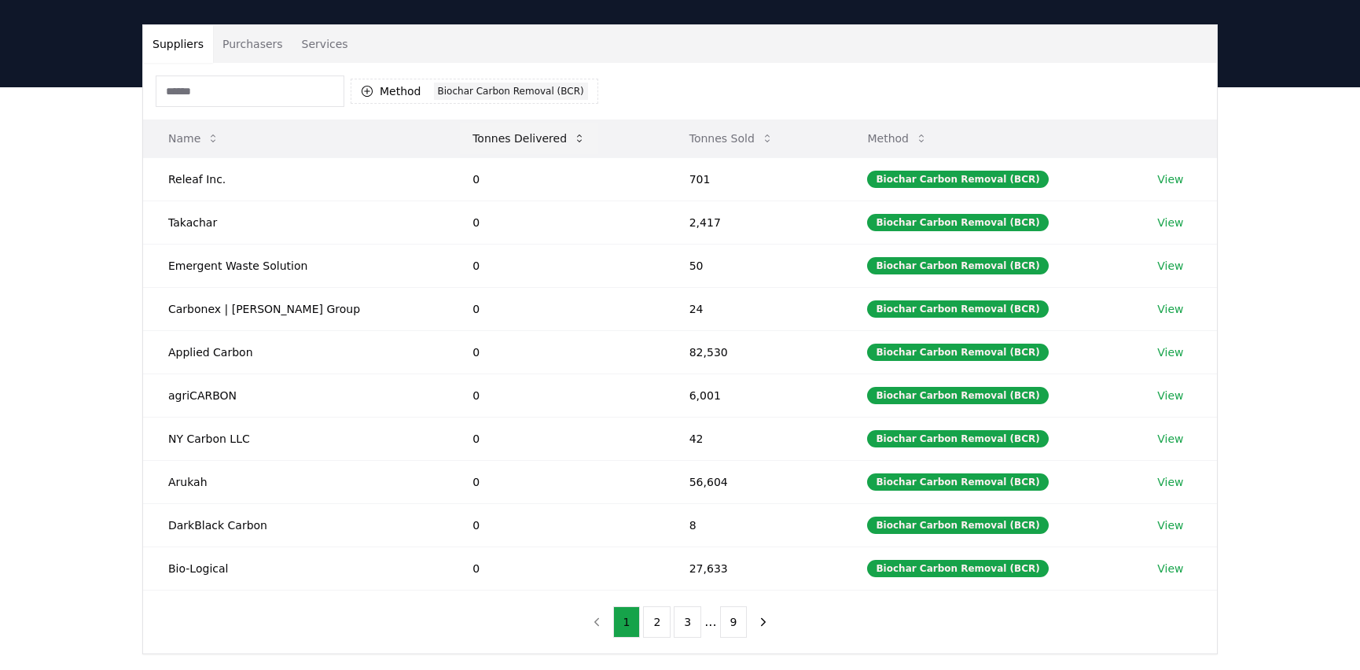
click at [460, 129] on button "Tonnes Delivered" at bounding box center [529, 138] width 138 height 31
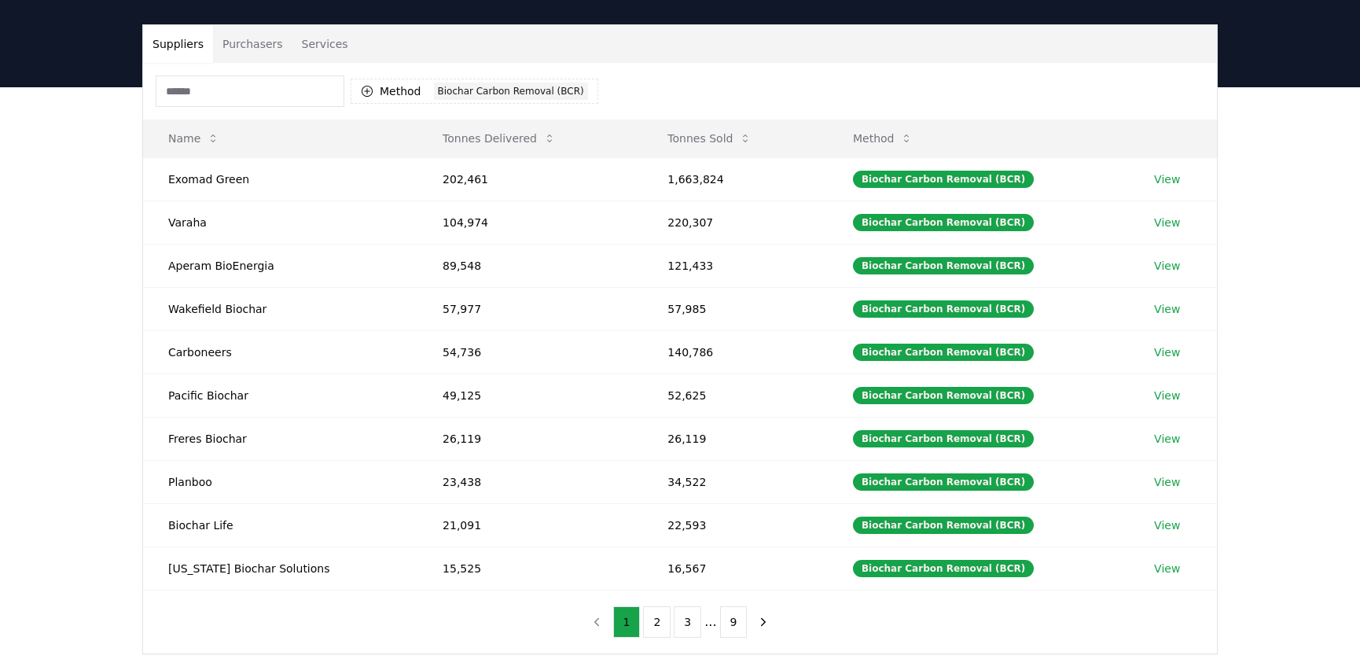
click at [83, 292] on div "Suppliers Purchasers Services Method 1 Biochar Carbon Removal (BCR) Name Tonnes…" at bounding box center [680, 402] width 1360 height 630
click at [699, 144] on button "Tonnes Sold" at bounding box center [709, 138] width 109 height 31
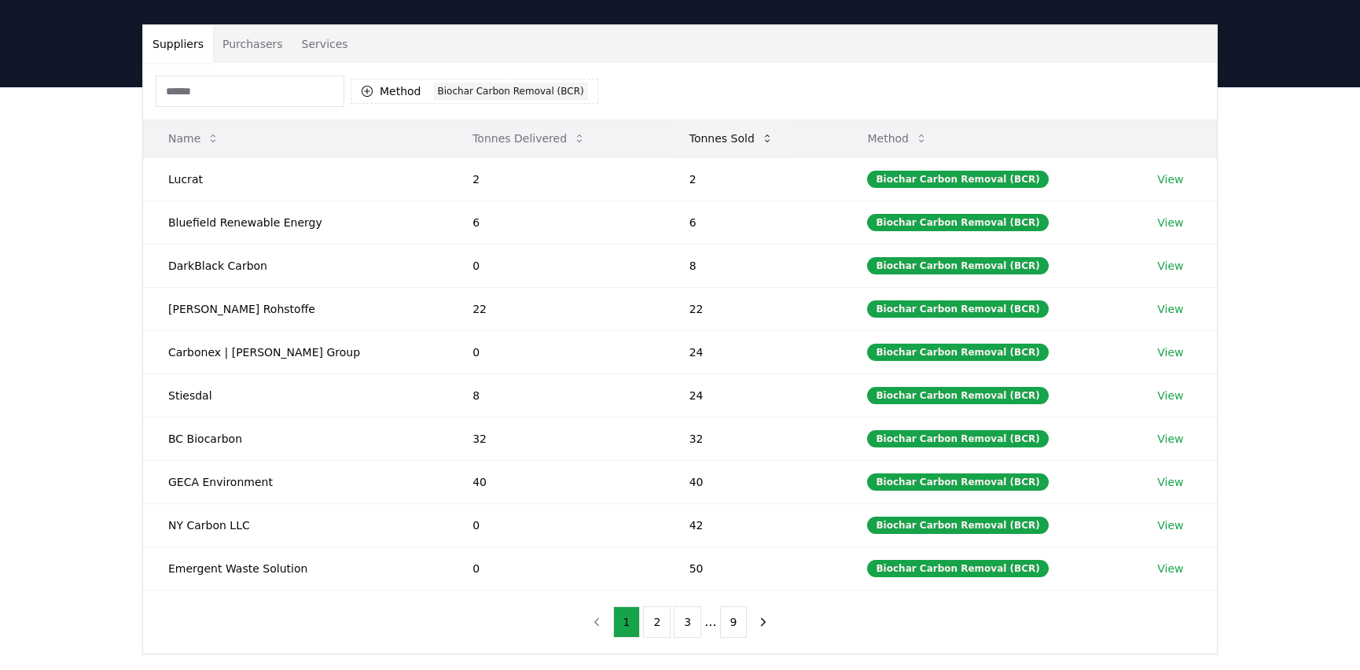
click at [699, 144] on button "Tonnes Sold" at bounding box center [731, 138] width 109 height 31
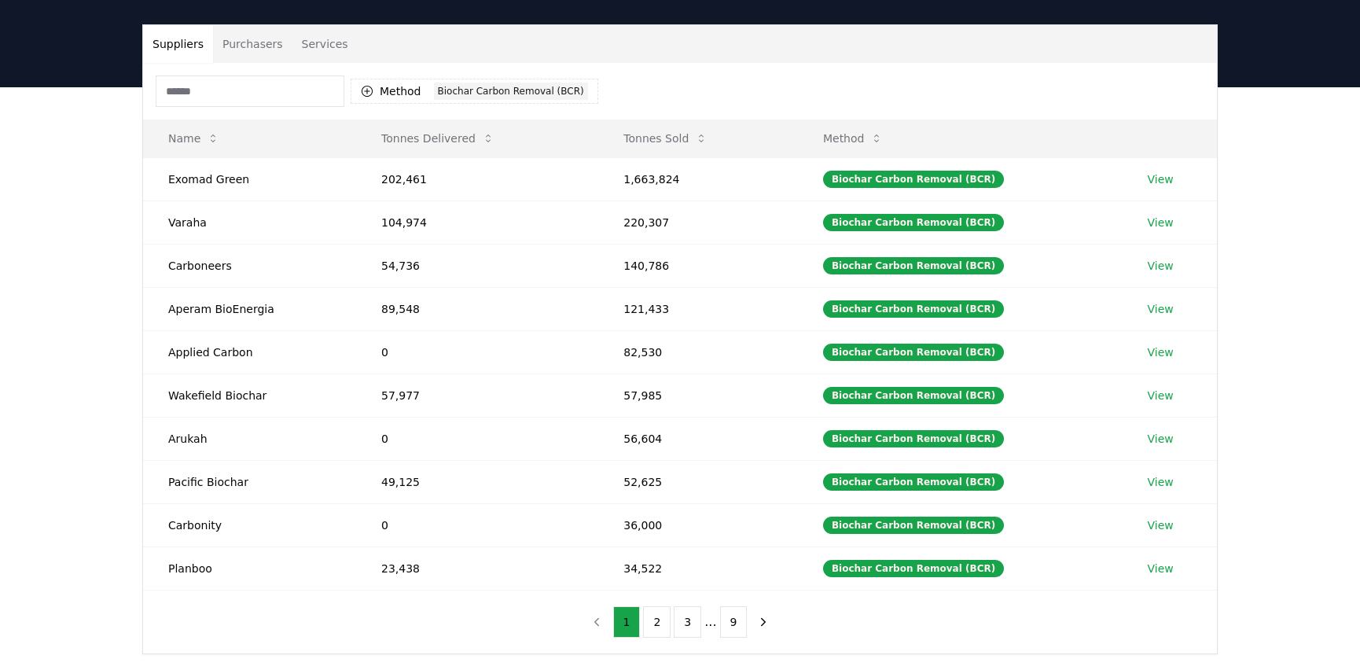
click at [90, 222] on div "Suppliers Purchasers Services Method 1 Biochar Carbon Removal (BCR) Name Tonnes…" at bounding box center [680, 402] width 1360 height 630
drag, startPoint x: 204, startPoint y: 224, endPoint x: 1162, endPoint y: 220, distance: 957.6
drag, startPoint x: 1162, startPoint y: 220, endPoint x: 160, endPoint y: 221, distance: 1001.6
click at [160, 221] on td "Varaha" at bounding box center [249, 221] width 213 height 43
copy td "Varaha"
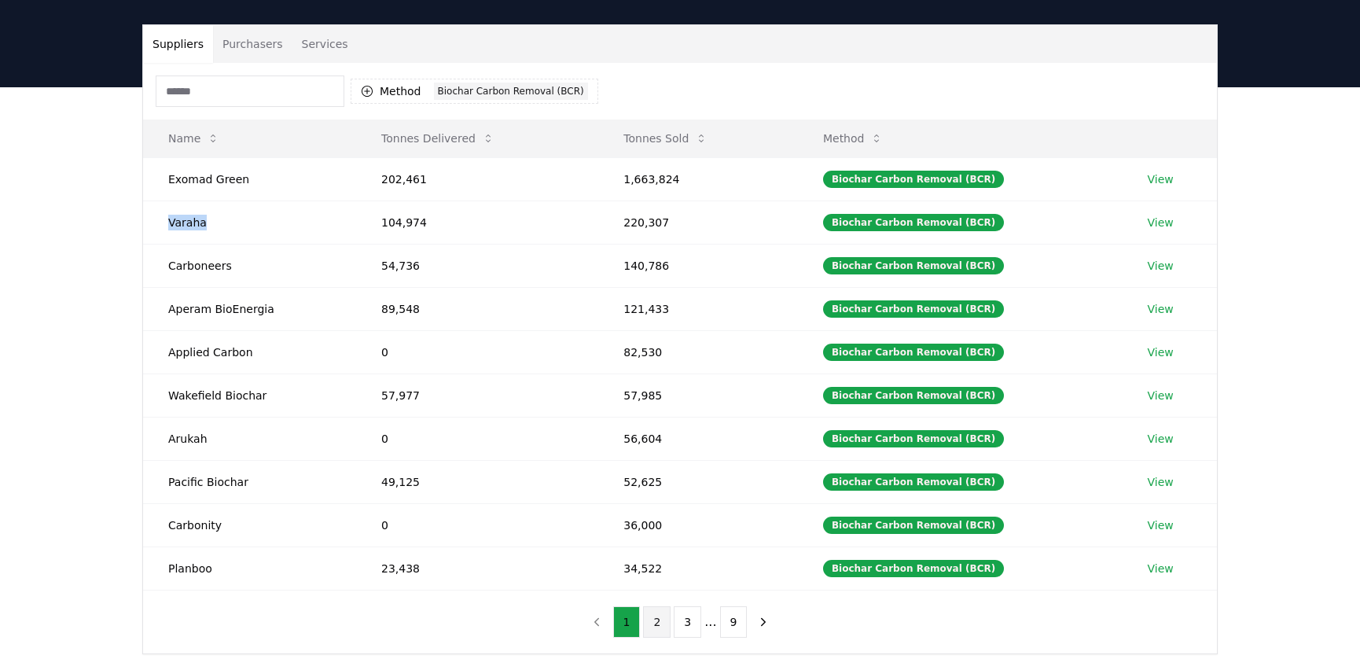
click at [650, 620] on button "2" at bounding box center [657, 621] width 28 height 31
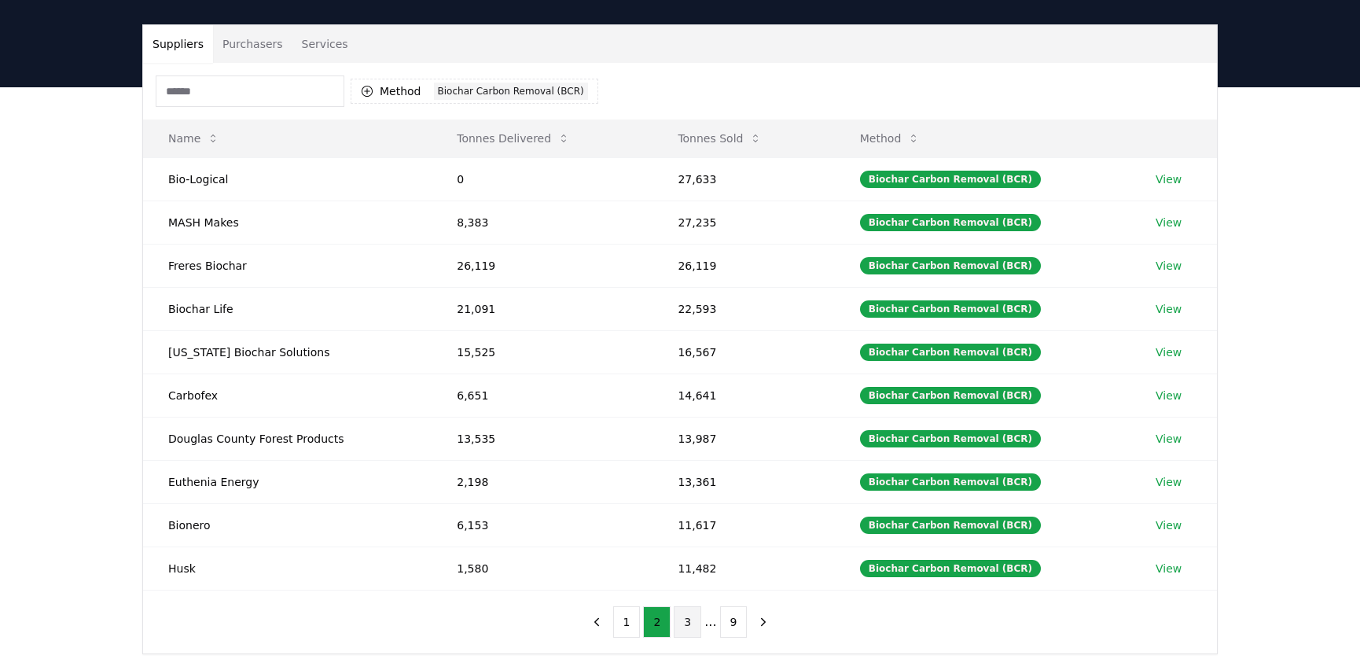
click at [686, 620] on button "3" at bounding box center [688, 621] width 28 height 31
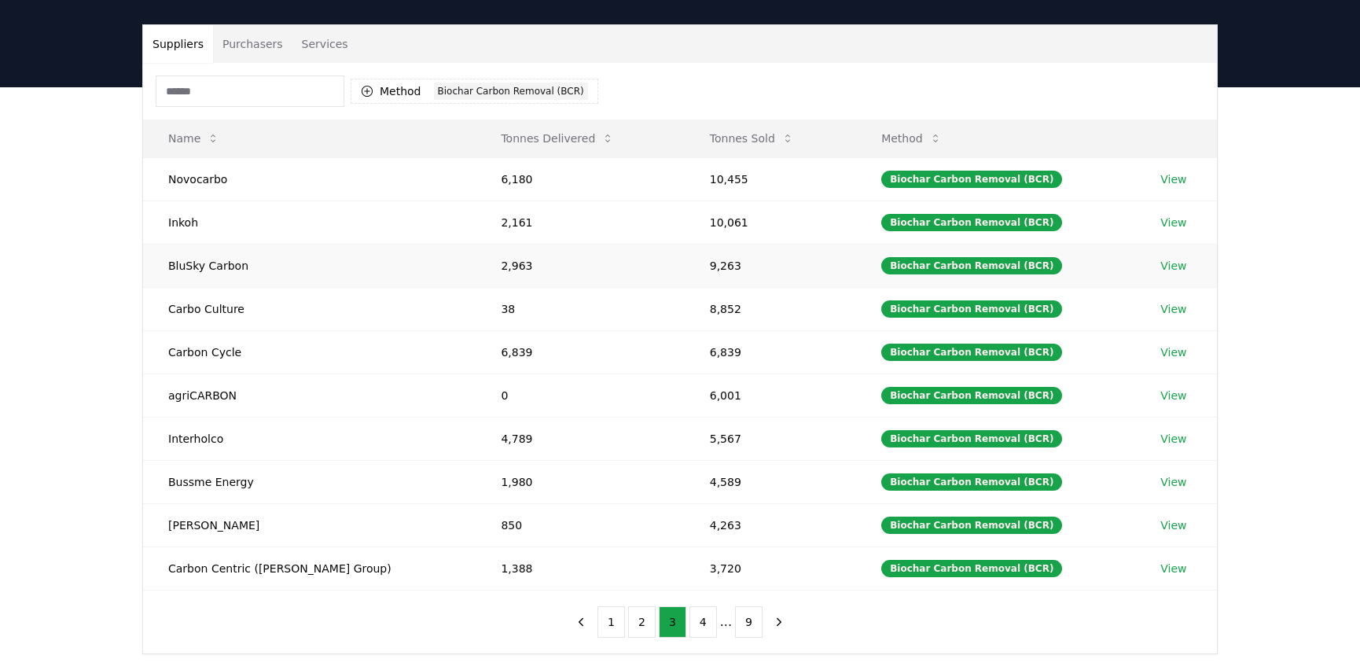
click at [205, 267] on td "BluSky Carbon" at bounding box center [309, 265] width 333 height 43
copy td "BluSky Carbon"
click at [691, 612] on button "4" at bounding box center [703, 621] width 28 height 31
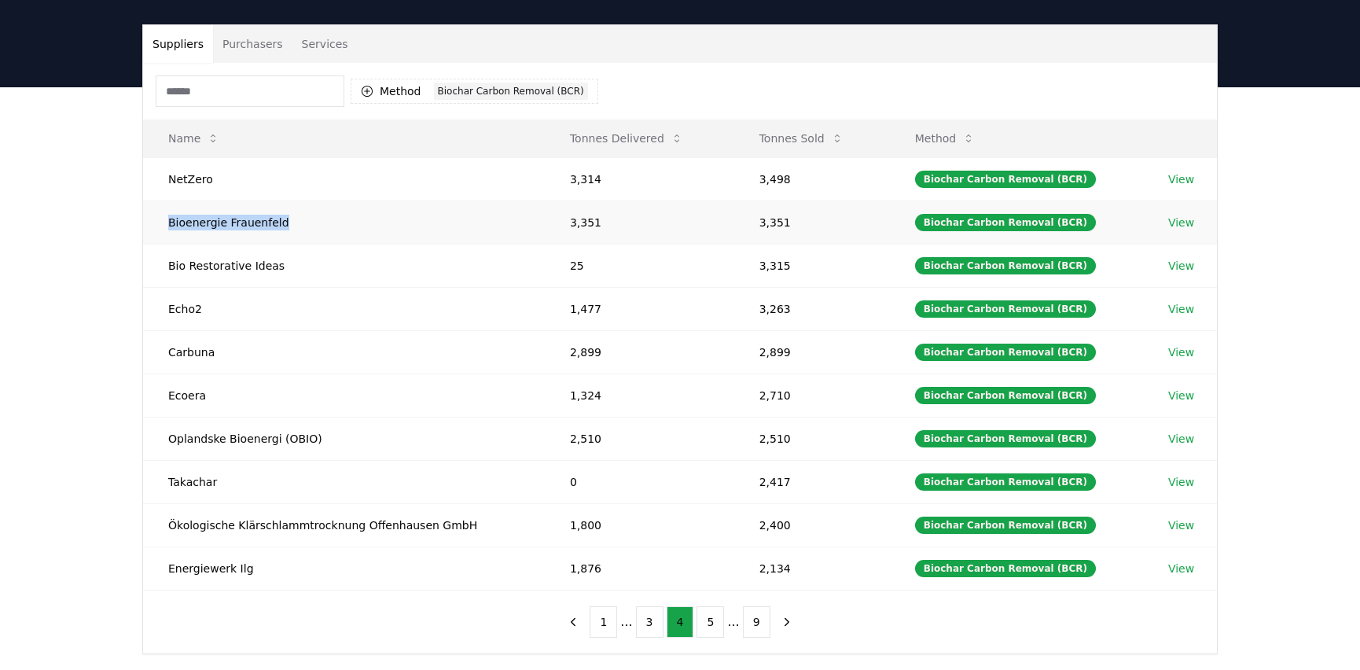
drag, startPoint x: 281, startPoint y: 226, endPoint x: 168, endPoint y: 226, distance: 112.4
click at [168, 226] on td "Bioenergie Frauenfeld" at bounding box center [344, 221] width 402 height 43
copy td "Bioenergie Frauenfeld"
drag, startPoint x: 285, startPoint y: 263, endPoint x: 171, endPoint y: 266, distance: 114.8
click at [171, 266] on td "Bio Restorative Ideas" at bounding box center [344, 265] width 402 height 43
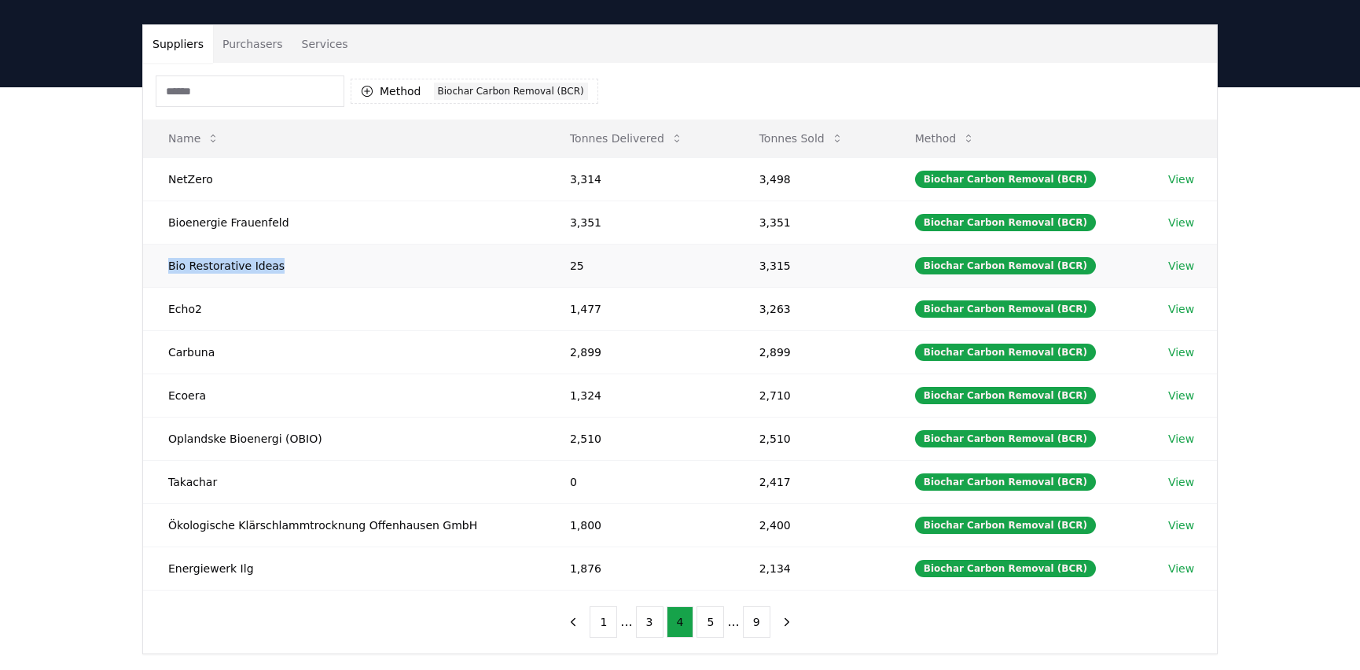
copy td "Bio Restorative Ideas"
copy td "Echo2"
drag, startPoint x: 204, startPoint y: 304, endPoint x: 167, endPoint y: 307, distance: 37.0
click at [167, 307] on td "Echo2" at bounding box center [344, 308] width 402 height 43
copy td "Carbuna"
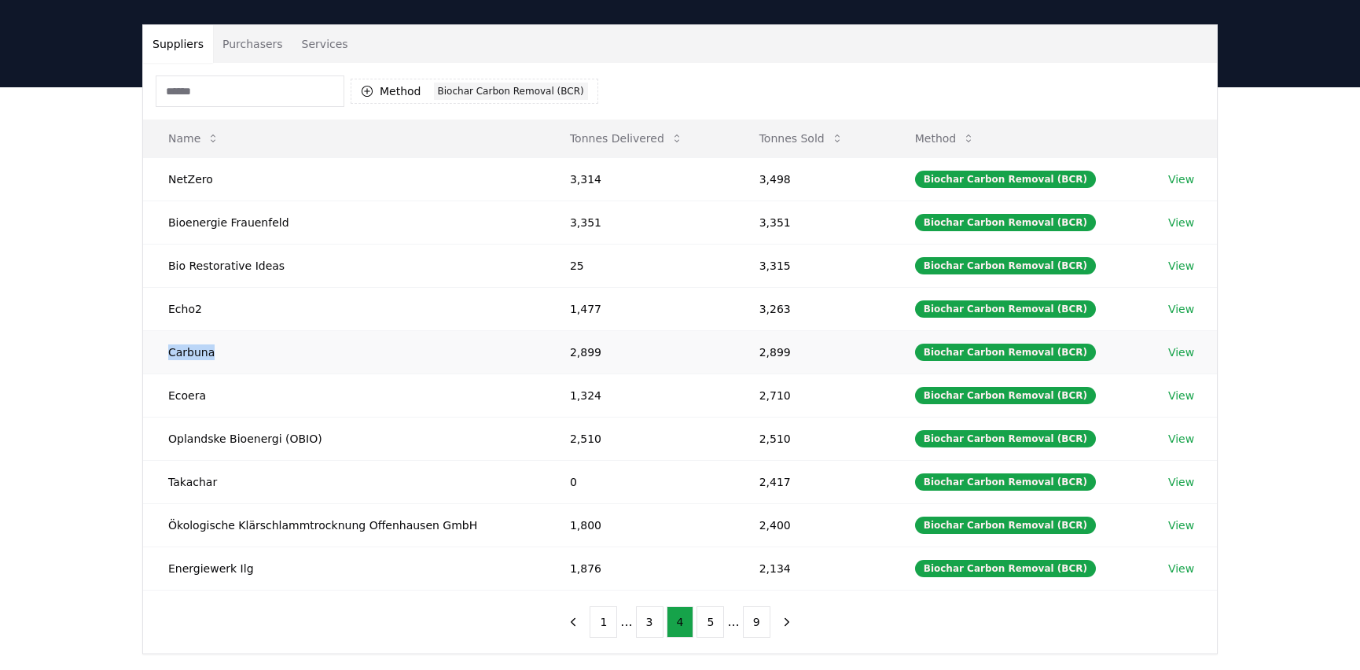
drag, startPoint x: 211, startPoint y: 350, endPoint x: 170, endPoint y: 351, distance: 40.9
click at [170, 351] on td "Carbuna" at bounding box center [344, 351] width 402 height 43
click at [195, 400] on td "Ecoera" at bounding box center [344, 394] width 402 height 43
drag, startPoint x: 204, startPoint y: 392, endPoint x: 168, endPoint y: 388, distance: 35.6
click at [168, 388] on td "Ecoera" at bounding box center [344, 394] width 402 height 43
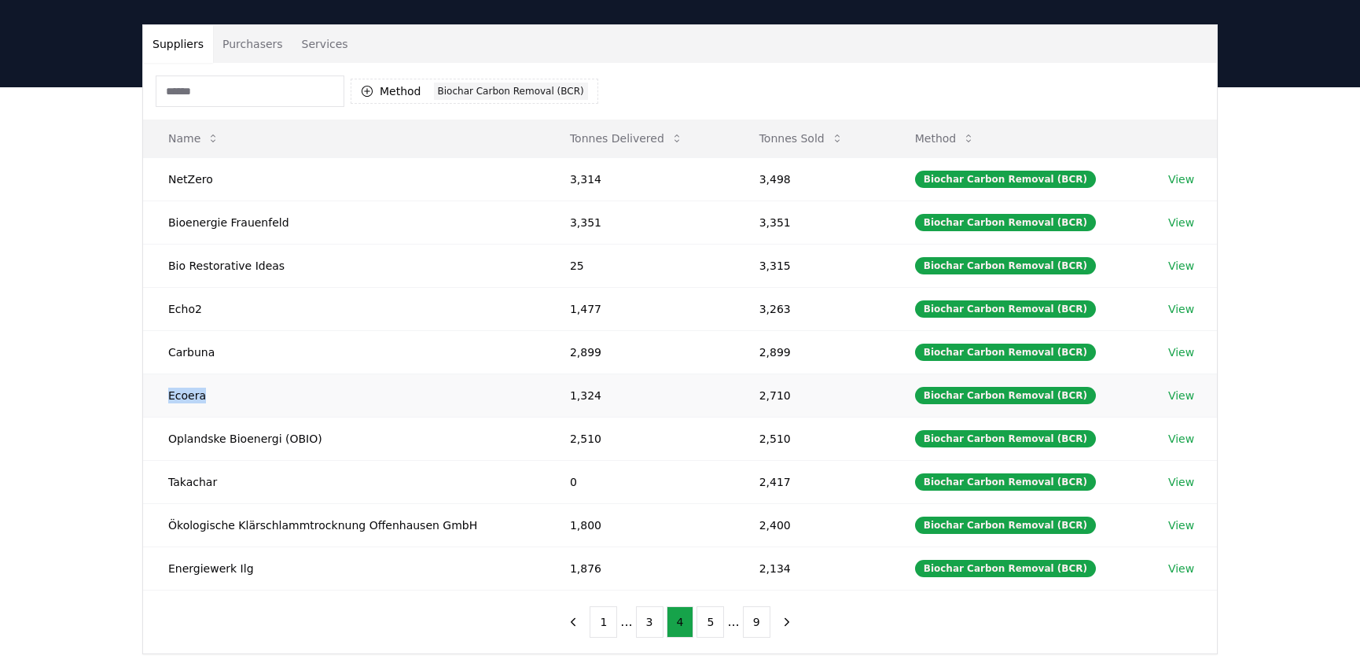
copy td "Ecoera"
copy td "Oplandske Bioenergi (OBIO)"
drag, startPoint x: 308, startPoint y: 435, endPoint x: 158, endPoint y: 434, distance: 150.2
click at [158, 434] on td "Oplandske Bioenergi (OBIO)" at bounding box center [344, 438] width 402 height 43
drag, startPoint x: 232, startPoint y: 473, endPoint x: 160, endPoint y: 475, distance: 71.6
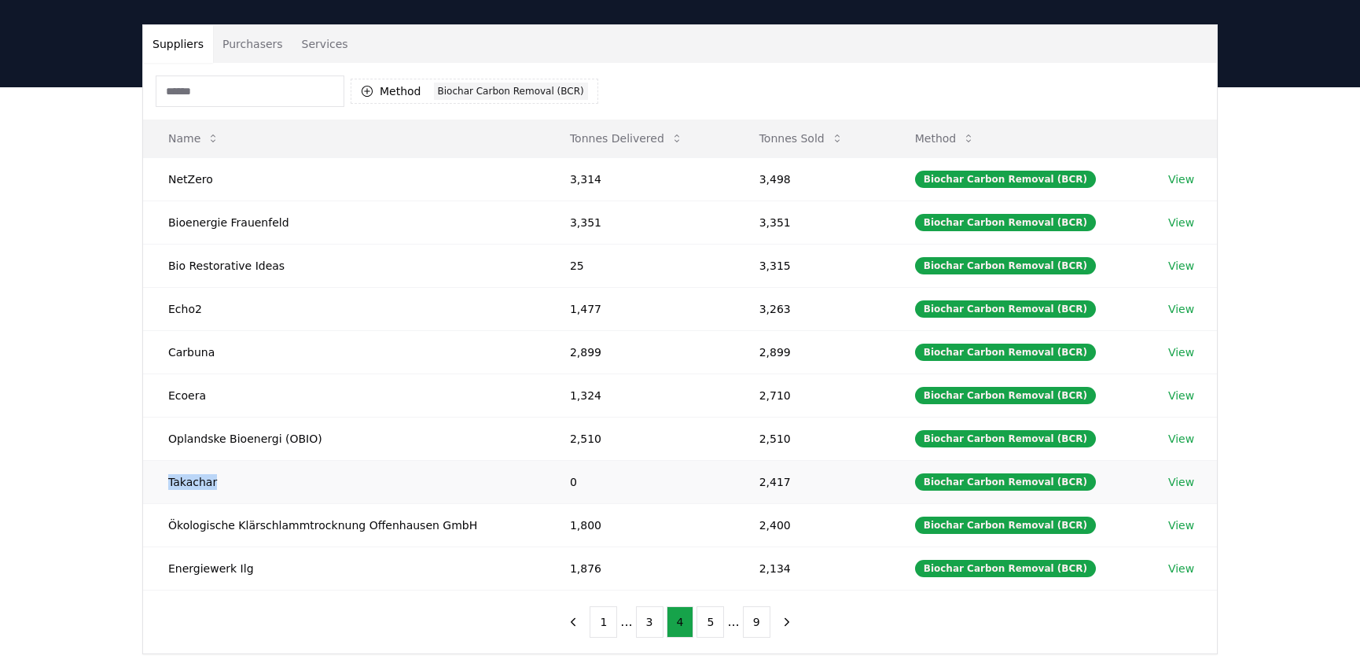
click at [160, 475] on td "Takachar" at bounding box center [344, 481] width 402 height 43
copy td "Takachar"
drag, startPoint x: 450, startPoint y: 525, endPoint x: 160, endPoint y: 520, distance: 290.1
click at [160, 520] on td "Ökologische Klärschlammtrocknung Offenhausen GmbH" at bounding box center [344, 524] width 402 height 43
copy td "Ökologische Klärschlammtrocknung Offenhausen GmbH"
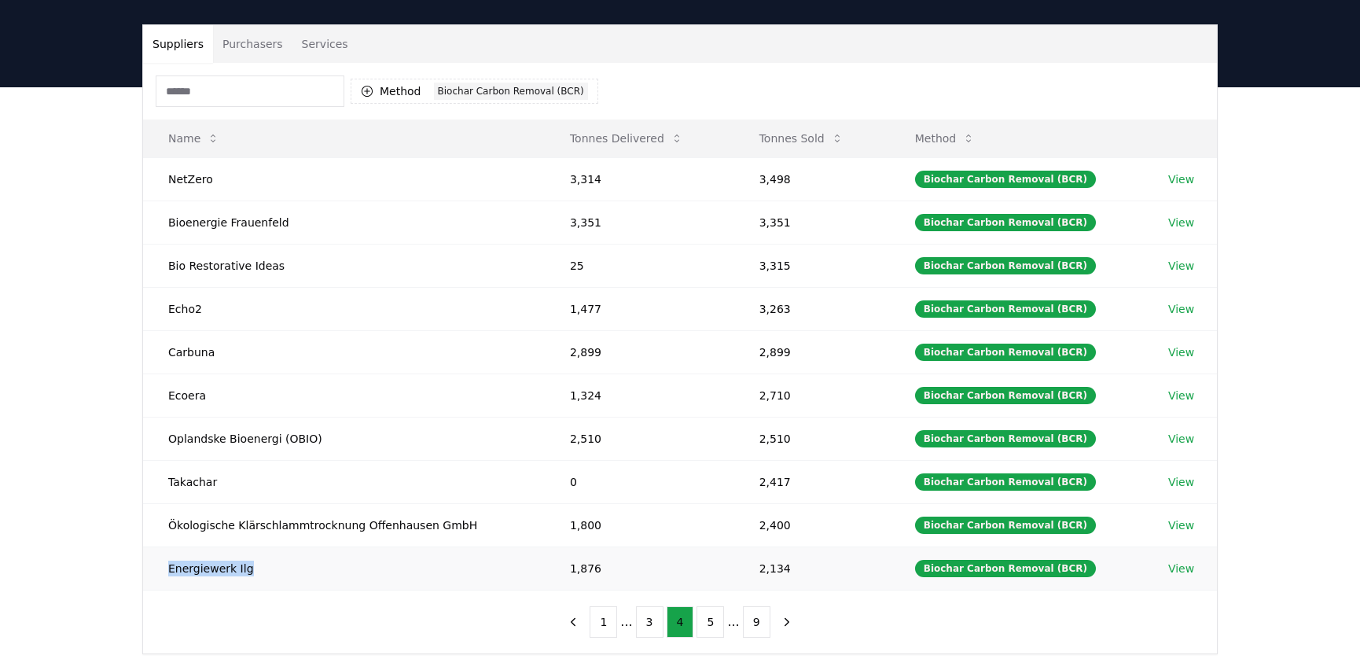
drag, startPoint x: 262, startPoint y: 575, endPoint x: 167, endPoint y: 573, distance: 94.4
click at [167, 573] on td "Energiewerk Ilg" at bounding box center [344, 567] width 402 height 43
click at [713, 620] on button "5" at bounding box center [711, 621] width 28 height 31
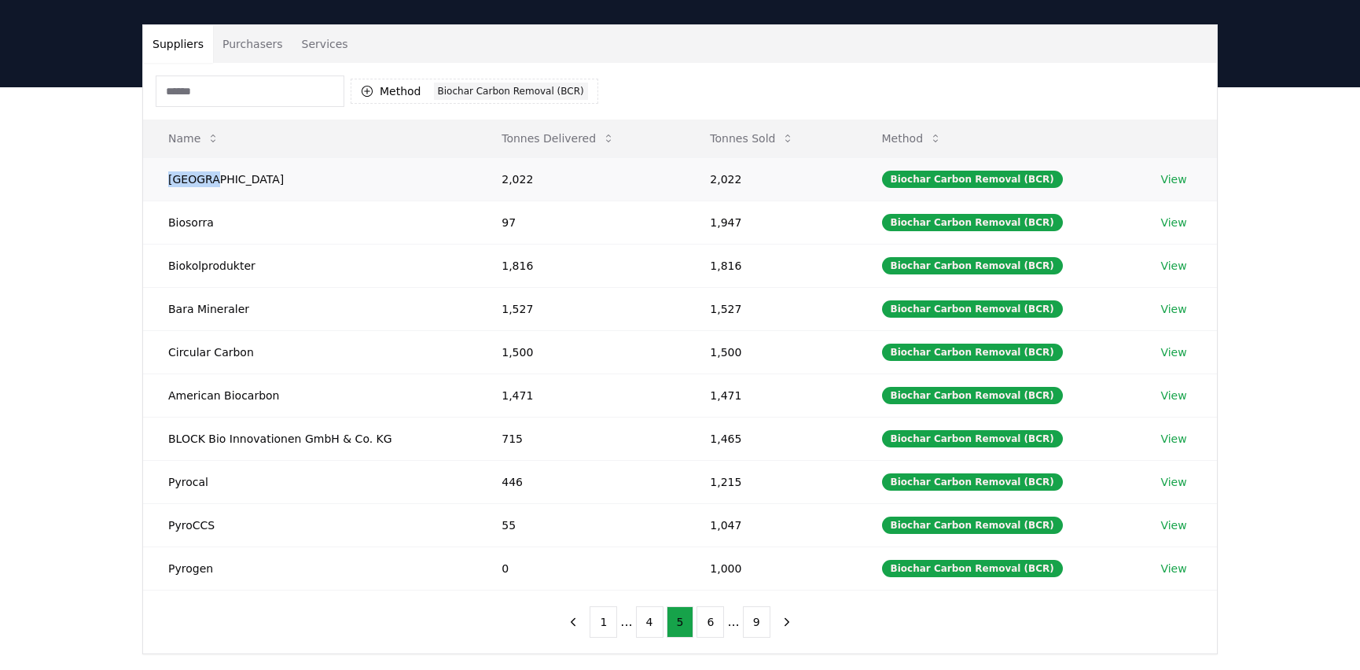
drag, startPoint x: 218, startPoint y: 184, endPoint x: 160, endPoint y: 181, distance: 58.3
click at [160, 181] on td "[GEOGRAPHIC_DATA]" at bounding box center [309, 178] width 333 height 43
drag, startPoint x: 219, startPoint y: 225, endPoint x: 160, endPoint y: 226, distance: 59.8
click at [160, 226] on td "Biosorra" at bounding box center [309, 221] width 333 height 43
drag, startPoint x: 212, startPoint y: 265, endPoint x: 171, endPoint y: 267, distance: 40.9
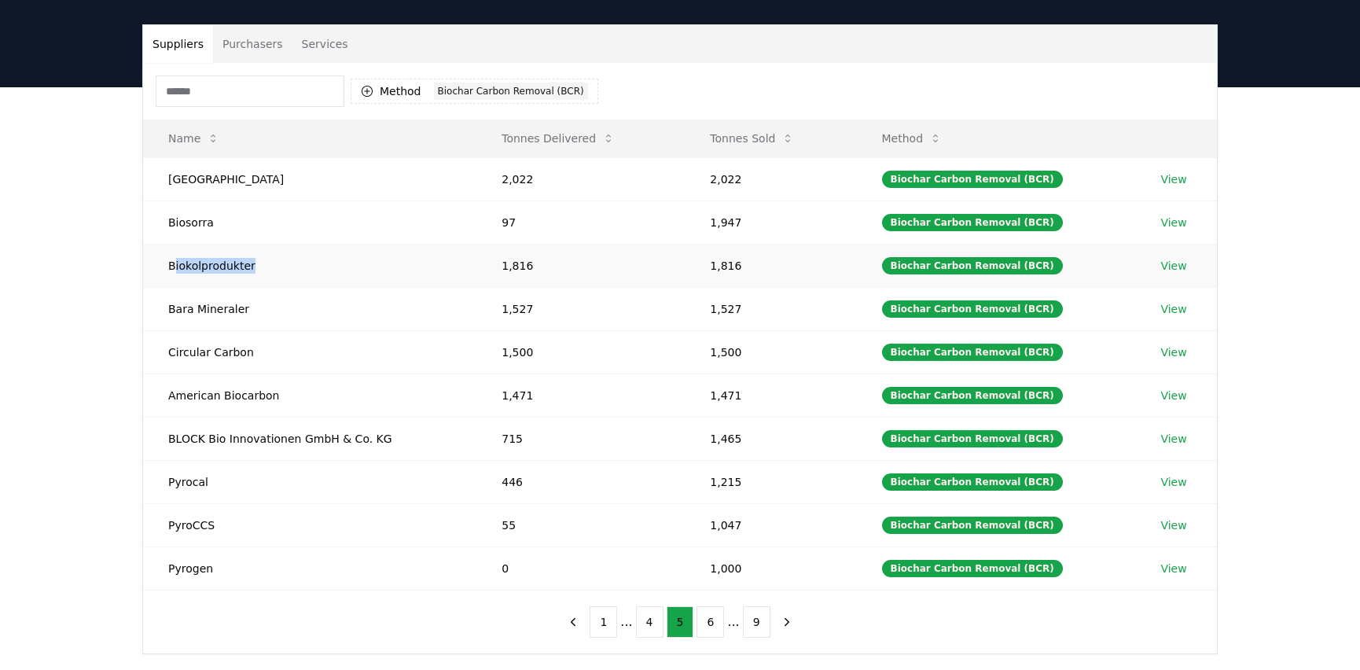
click at [171, 267] on td "Biokolprodukter" at bounding box center [309, 265] width 333 height 43
drag, startPoint x: 164, startPoint y: 266, endPoint x: 248, endPoint y: 263, distance: 85.0
click at [248, 263] on td "Biokolprodukter" at bounding box center [309, 265] width 333 height 43
drag, startPoint x: 245, startPoint y: 308, endPoint x: 165, endPoint y: 310, distance: 80.2
click at [165, 310] on td "Bara Mineraler" at bounding box center [309, 308] width 333 height 43
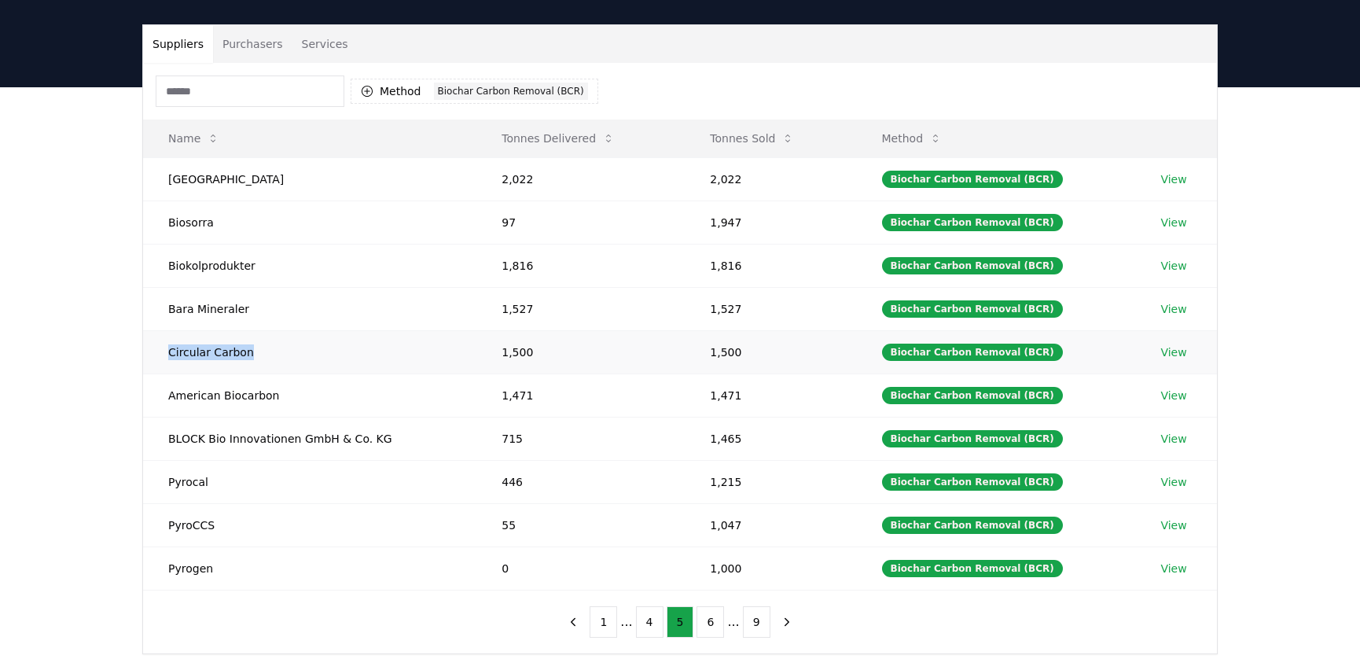
drag, startPoint x: 247, startPoint y: 352, endPoint x: 160, endPoint y: 355, distance: 86.5
click at [160, 355] on td "Circular Carbon" at bounding box center [309, 351] width 333 height 43
drag, startPoint x: 267, startPoint y: 389, endPoint x: 164, endPoint y: 388, distance: 103.8
click at [164, 388] on td "American Biocarbon" at bounding box center [309, 394] width 333 height 43
drag, startPoint x: 398, startPoint y: 436, endPoint x: 167, endPoint y: 440, distance: 231.2
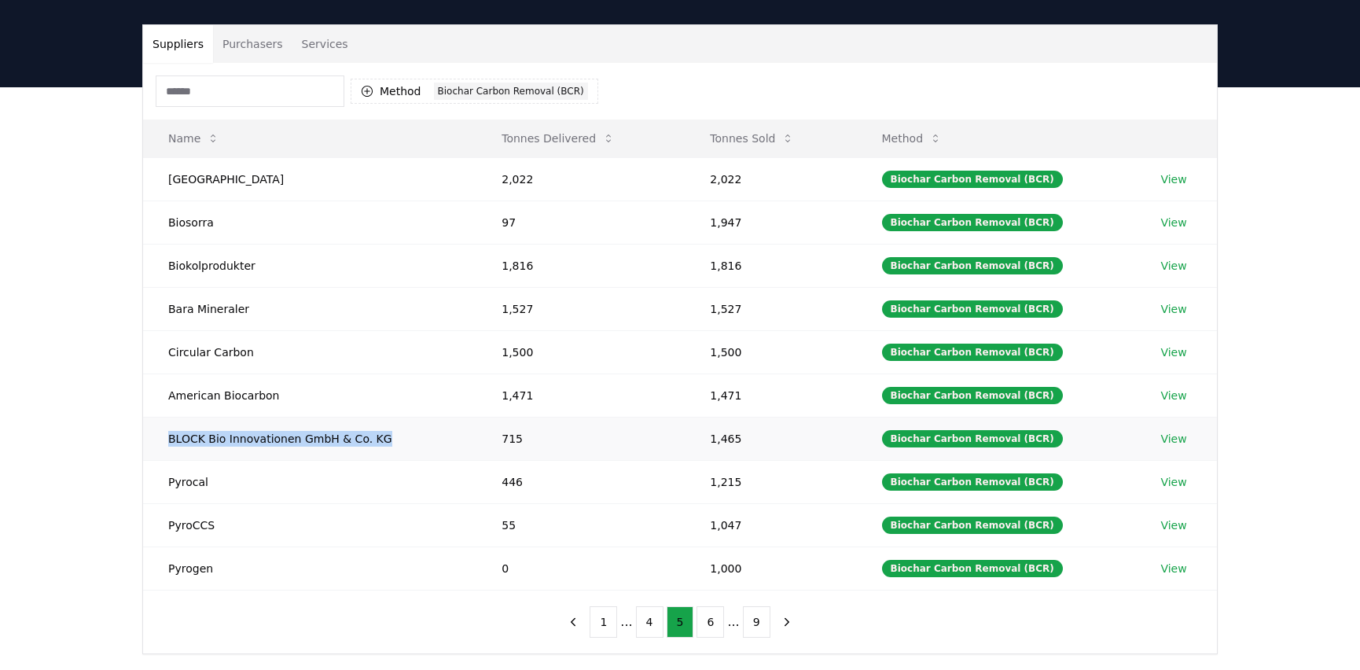
click at [167, 440] on td "BLOCK Bio Innovationen GmbH & Co. KG" at bounding box center [309, 438] width 333 height 43
drag, startPoint x: 222, startPoint y: 478, endPoint x: 149, endPoint y: 480, distance: 73.1
click at [149, 480] on td "Pyrocal" at bounding box center [309, 481] width 333 height 43
drag, startPoint x: 224, startPoint y: 509, endPoint x: 164, endPoint y: 517, distance: 61.1
click at [164, 517] on td "PyroCCS" at bounding box center [309, 524] width 333 height 43
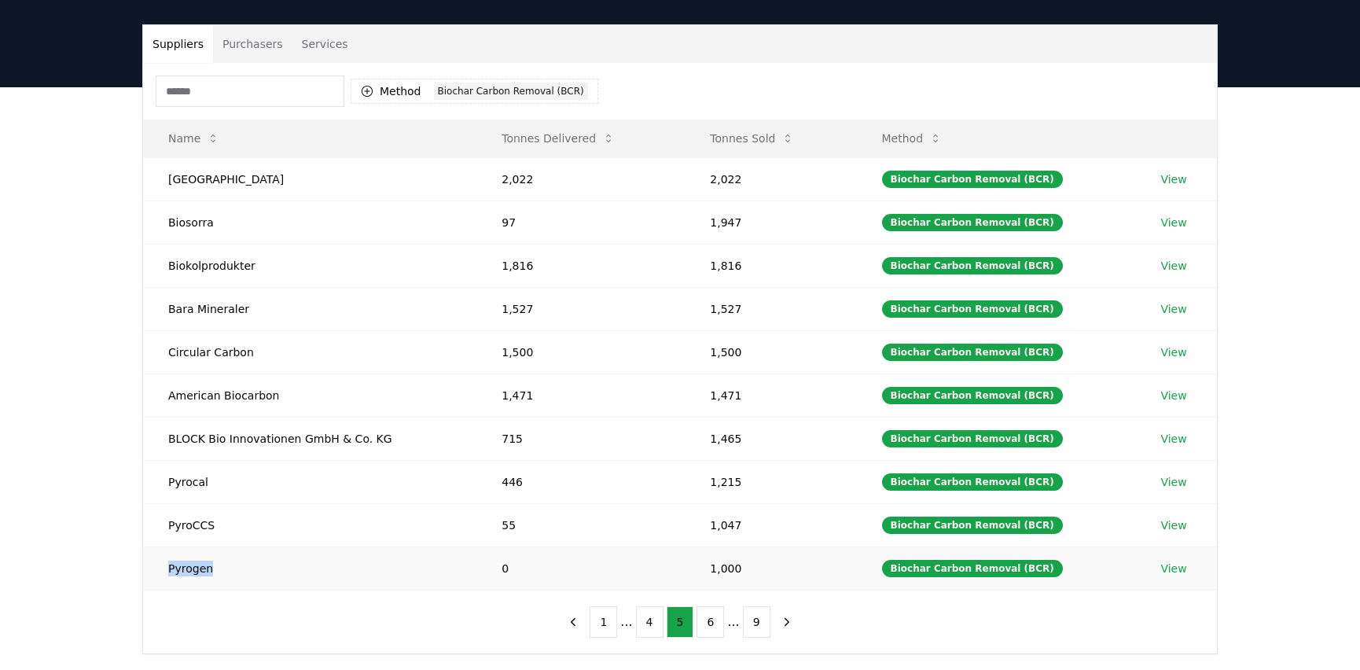
drag, startPoint x: 224, startPoint y: 561, endPoint x: 162, endPoint y: 568, distance: 62.4
click at [162, 568] on td "Pyrogen" at bounding box center [309, 567] width 333 height 43
click at [704, 608] on button "6" at bounding box center [711, 621] width 28 height 31
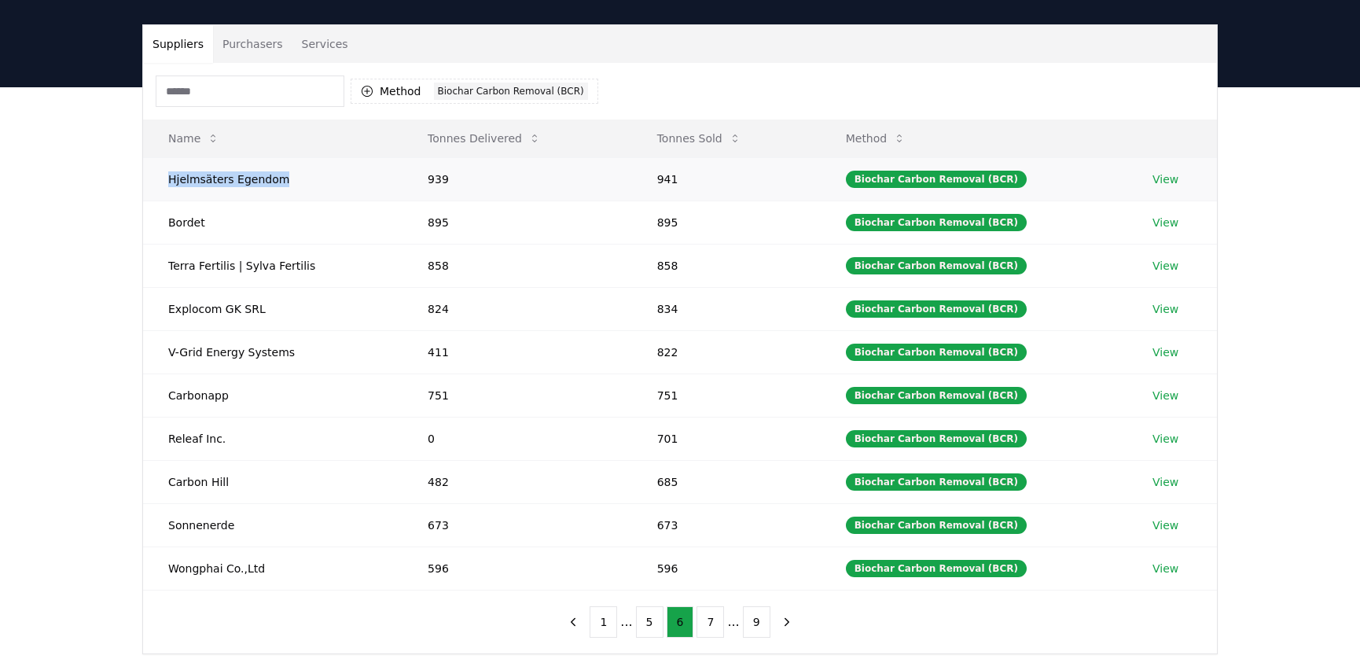
drag, startPoint x: 291, startPoint y: 182, endPoint x: 169, endPoint y: 180, distance: 121.9
click at [169, 180] on td "Hjelmsäters Egendom" at bounding box center [272, 178] width 259 height 43
drag, startPoint x: 235, startPoint y: 225, endPoint x: 166, endPoint y: 223, distance: 69.2
click at [166, 223] on td "Bordet" at bounding box center [272, 221] width 259 height 43
drag, startPoint x: 307, startPoint y: 260, endPoint x: 164, endPoint y: 263, distance: 143.1
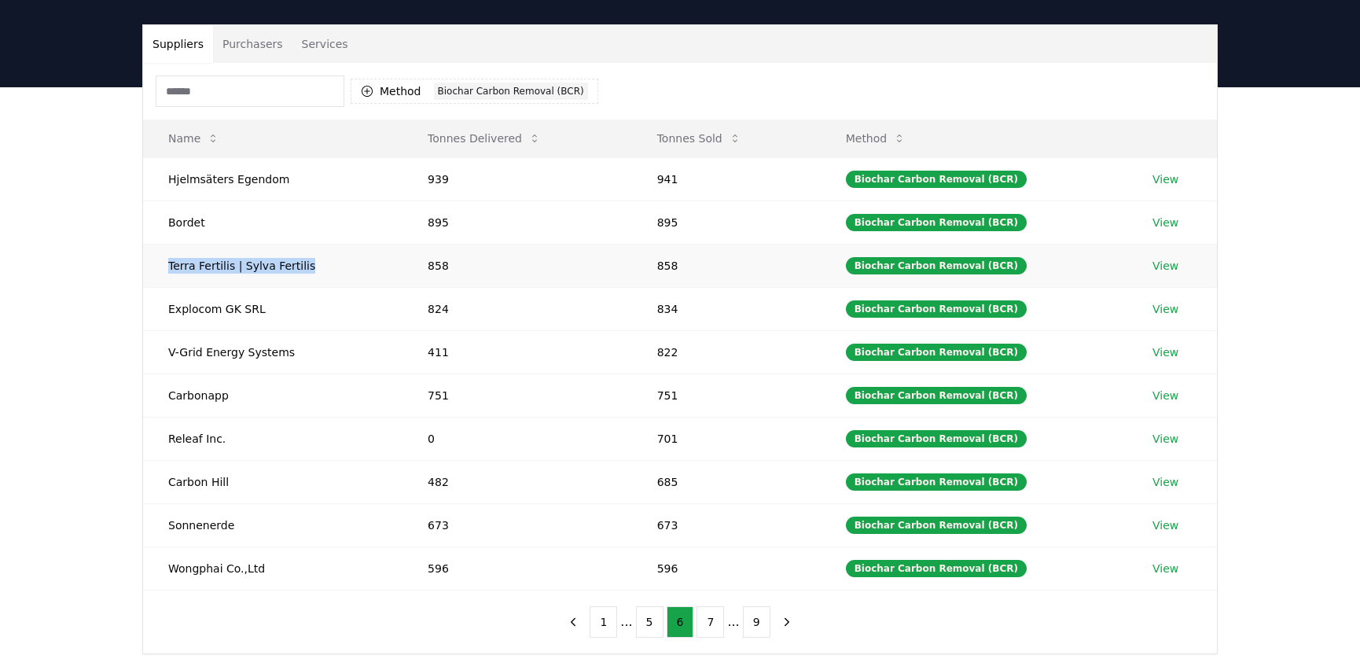
click at [164, 263] on td "Terra Fertilis | Sylva Fertilis" at bounding box center [272, 265] width 259 height 43
drag, startPoint x: 259, startPoint y: 308, endPoint x: 159, endPoint y: 311, distance: 100.7
click at [159, 311] on td "Explocom GK SRL" at bounding box center [272, 308] width 259 height 43
click at [1156, 301] on link "View" at bounding box center [1166, 309] width 26 height 16
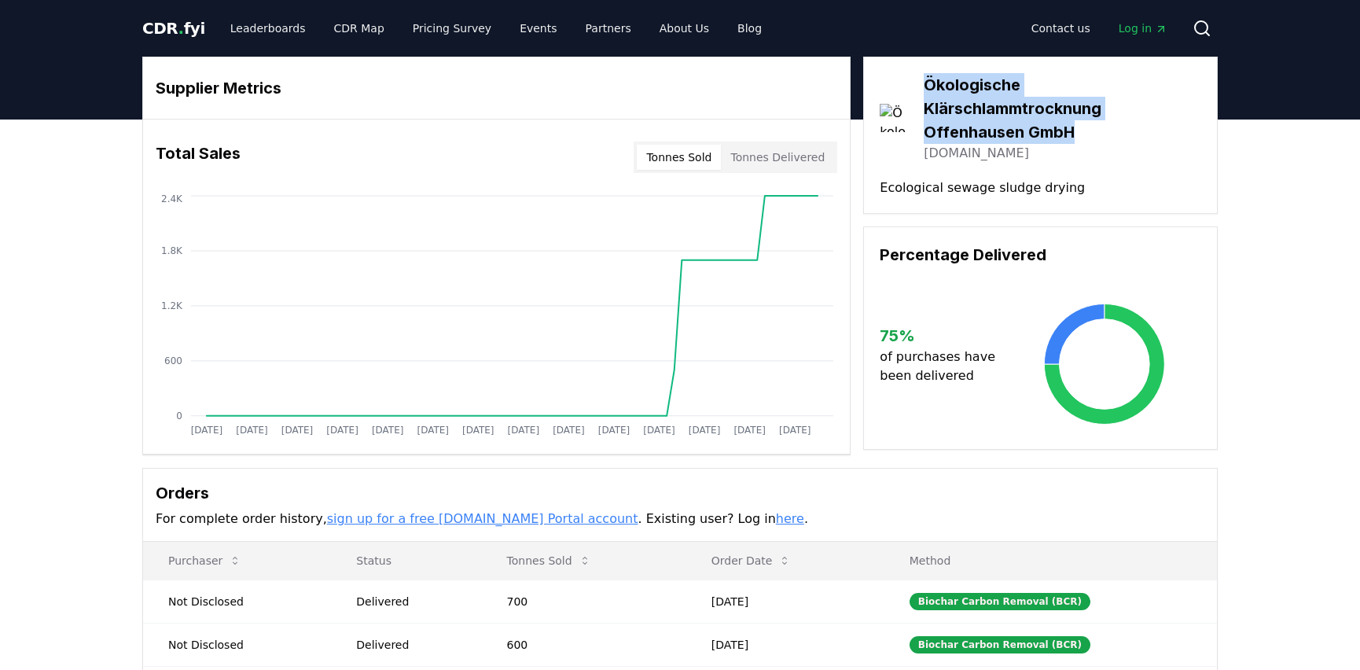
drag, startPoint x: 926, startPoint y: 82, endPoint x: 1085, endPoint y: 128, distance: 165.4
click at [1085, 128] on h3 "Ökologische Klärschlammtrocknung Offenhausen GmbH" at bounding box center [1063, 108] width 278 height 71
copy h3 "Ökologische Klärschlammtrocknung Offenhausen GmbH"
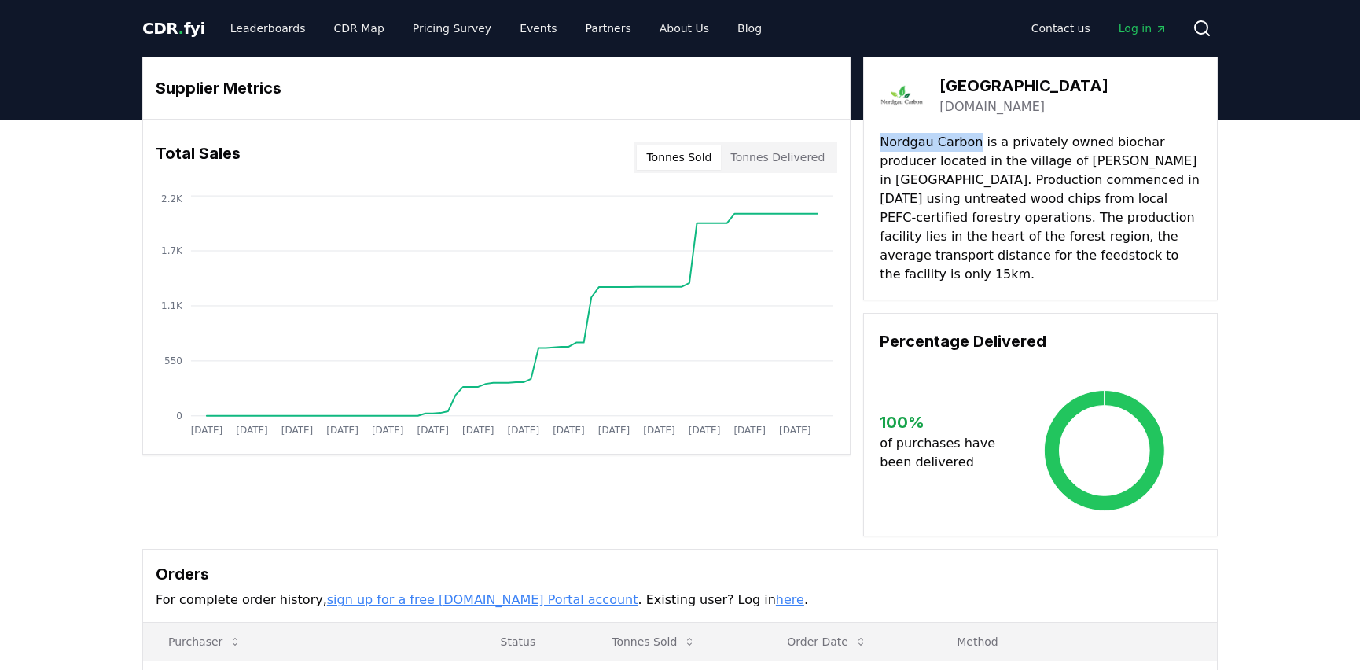
drag, startPoint x: 974, startPoint y: 139, endPoint x: 881, endPoint y: 144, distance: 92.9
click at [881, 144] on p "Nordgau Carbon is a privately owned biochar producer located in the village of …" at bounding box center [1041, 208] width 322 height 151
copy p "Nordgau Carbon"
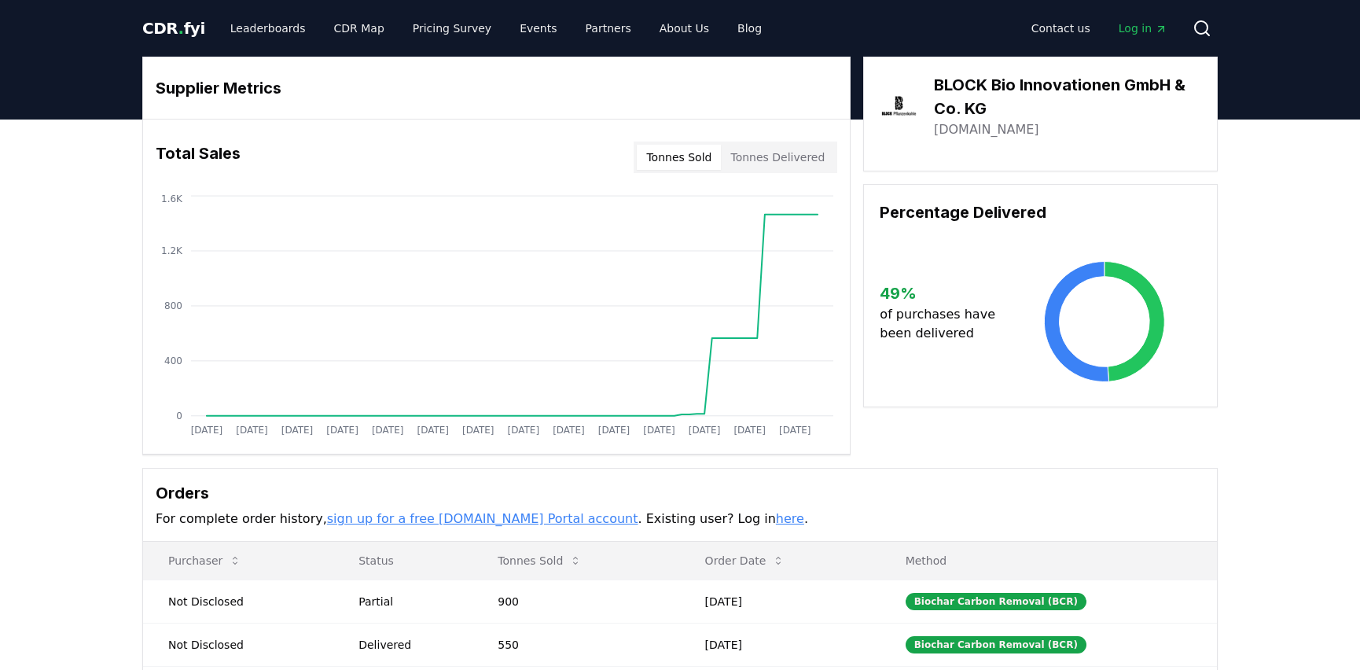
drag, startPoint x: 925, startPoint y: 133, endPoint x: 1072, endPoint y: 127, distance: 146.4
click at [1072, 127] on div "BLOCK Bio Innovationen GmbH & Co. KG [DOMAIN_NAME]" at bounding box center [1041, 106] width 322 height 66
copy link "[DOMAIN_NAME]"
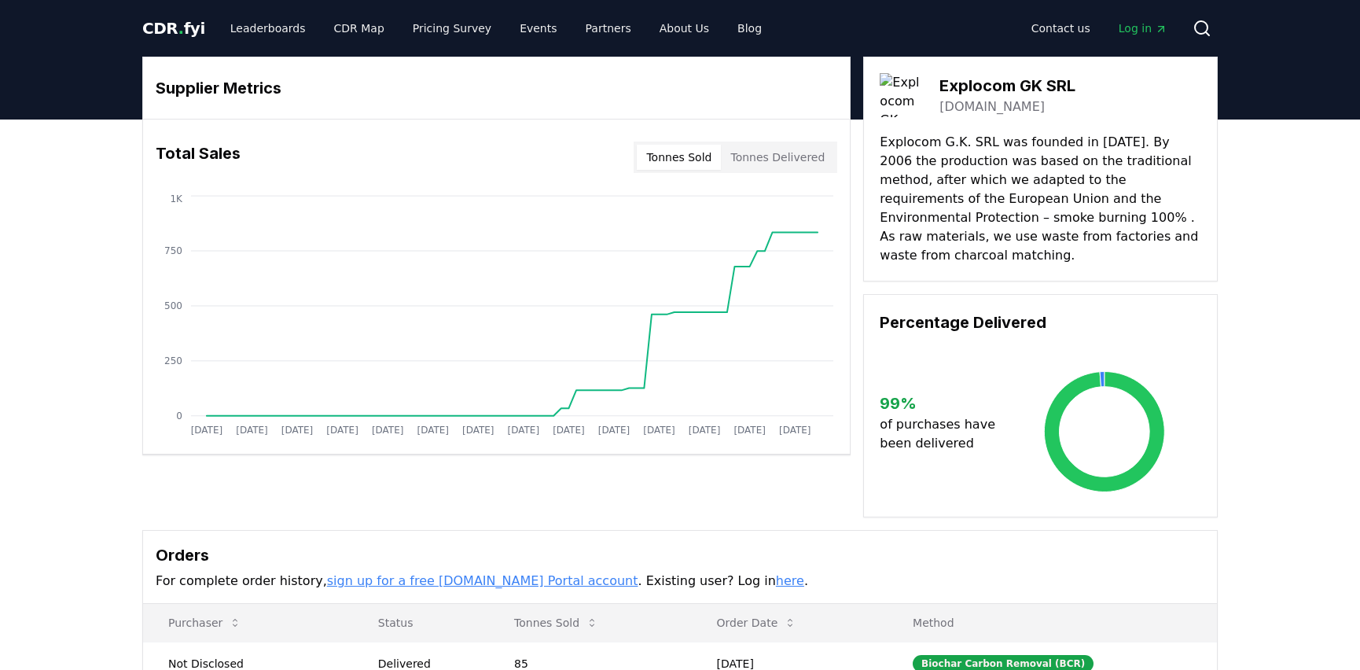
click at [965, 101] on link "[DOMAIN_NAME]" at bounding box center [991, 106] width 105 height 19
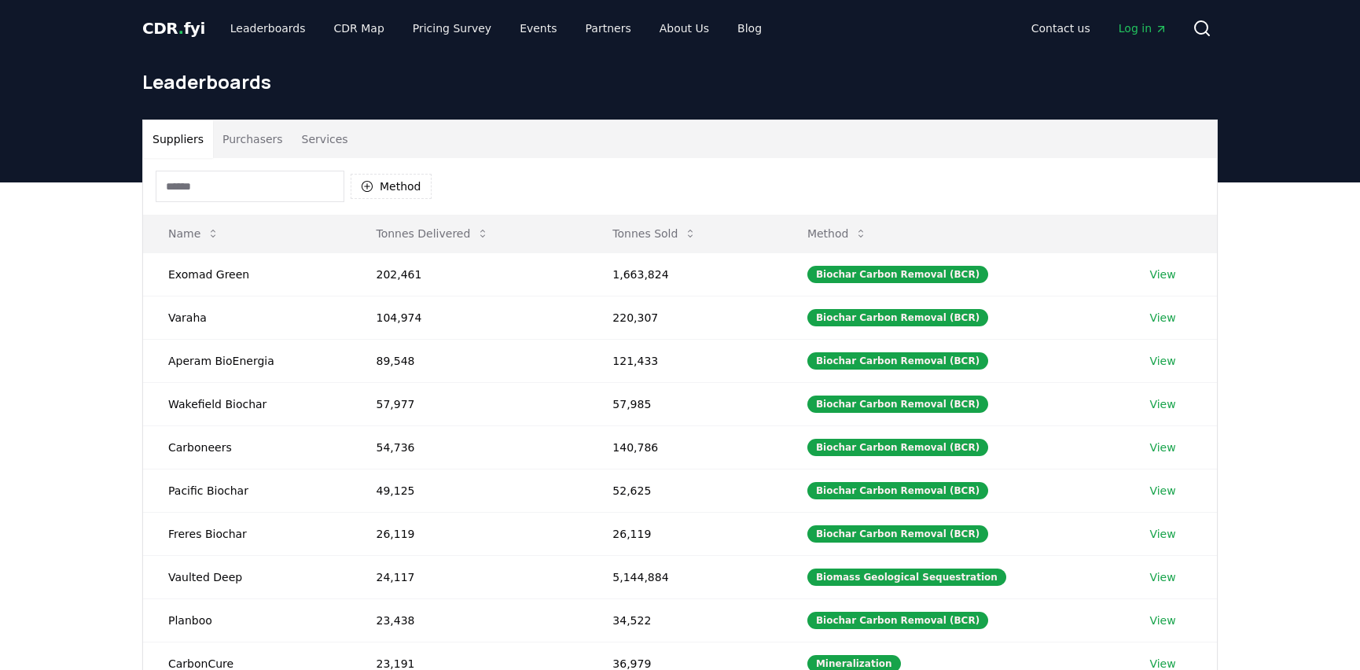
scroll to position [95, 0]
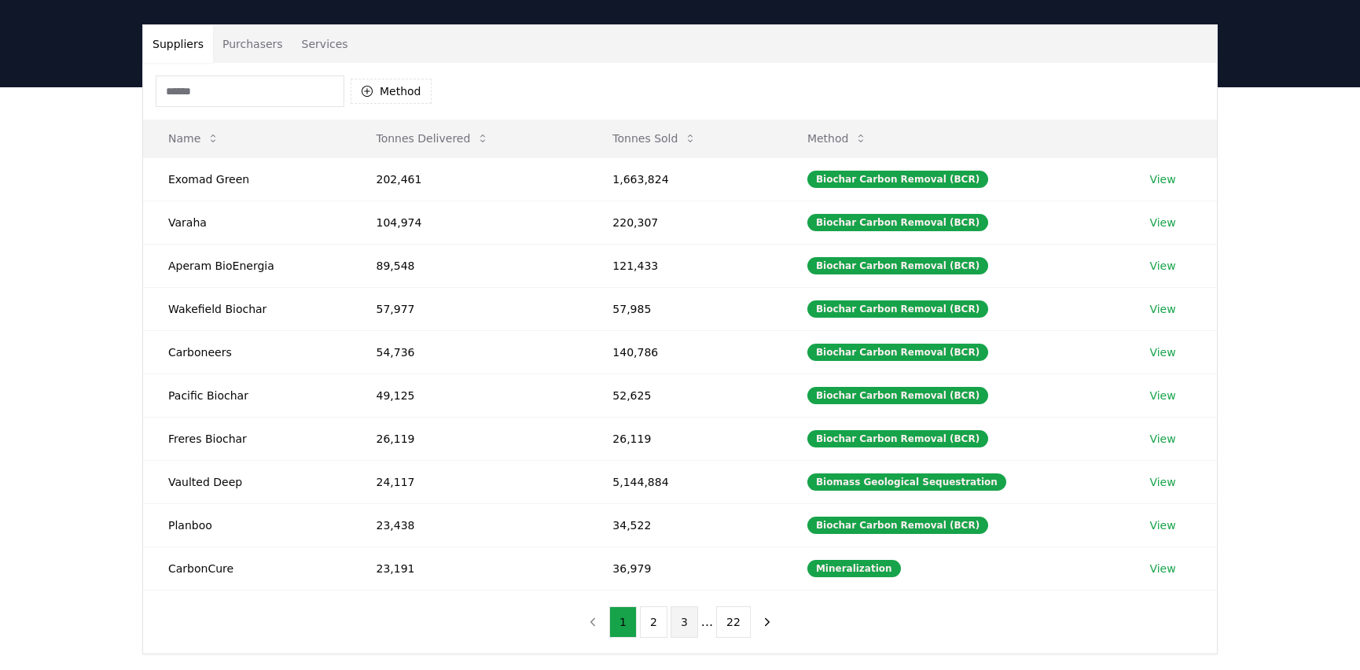
click at [683, 613] on button "3" at bounding box center [685, 621] width 28 height 31
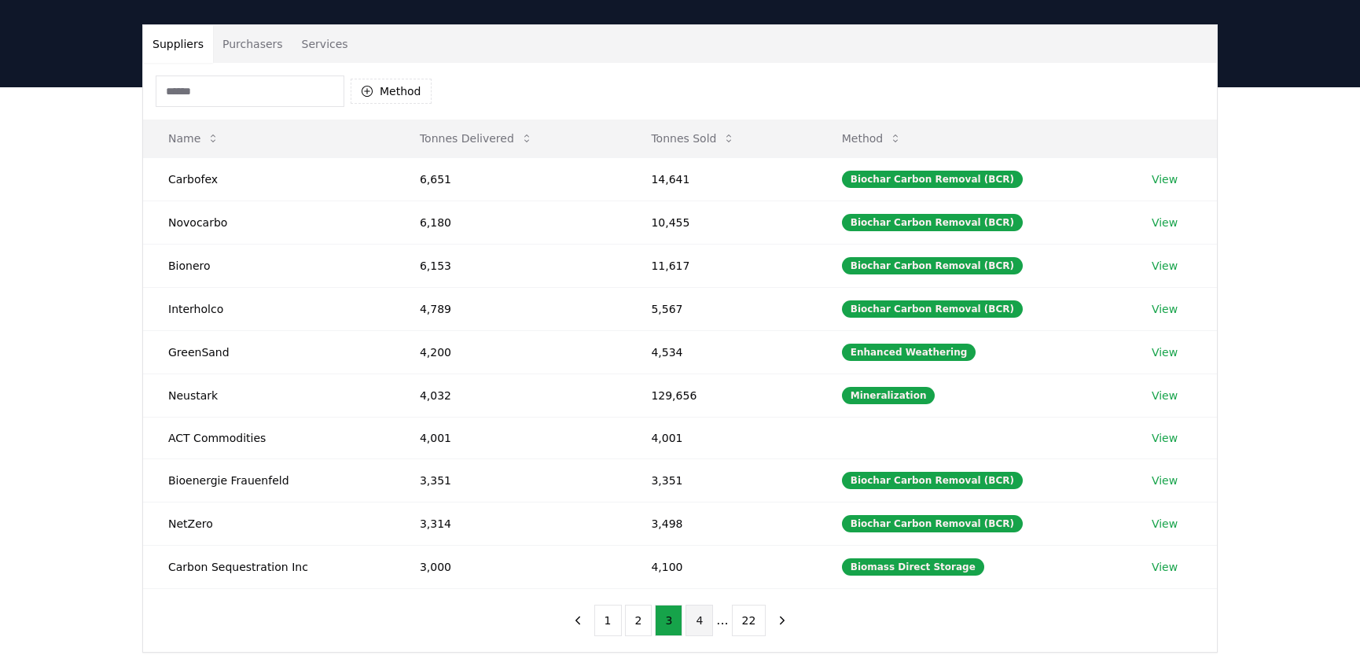
click at [709, 614] on button "4" at bounding box center [700, 620] width 28 height 31
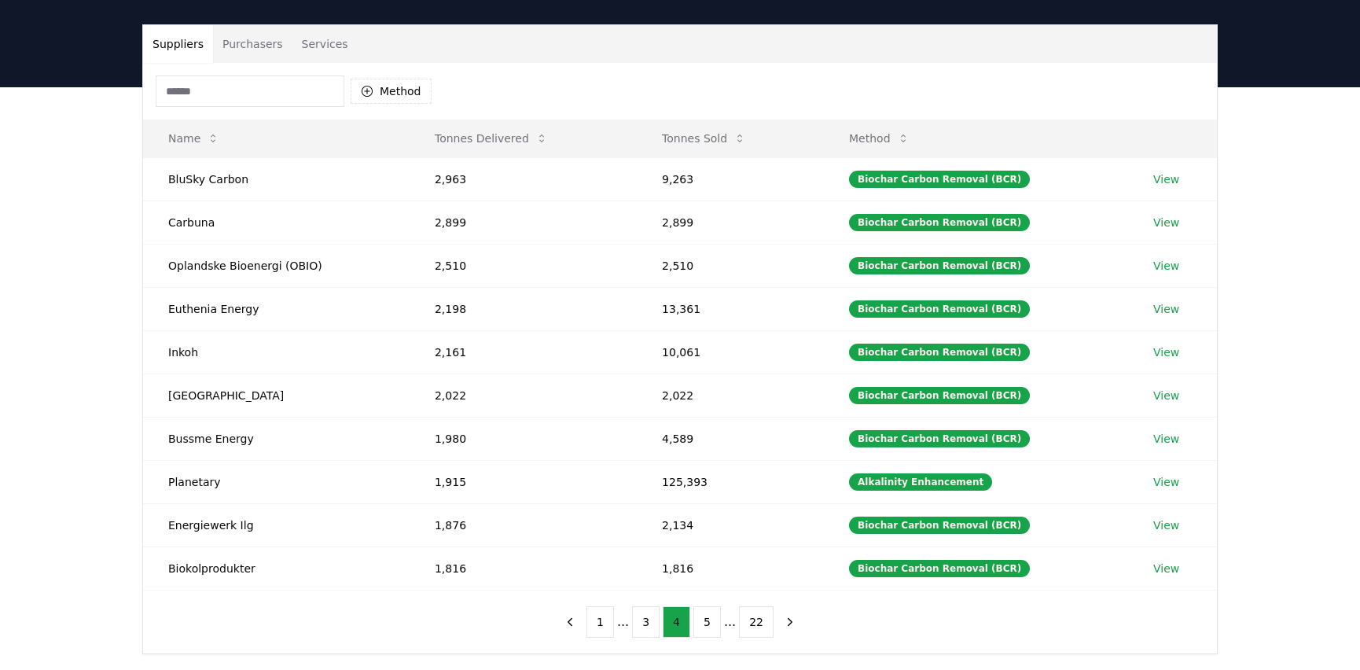
click at [709, 614] on button "5" at bounding box center [707, 621] width 28 height 31
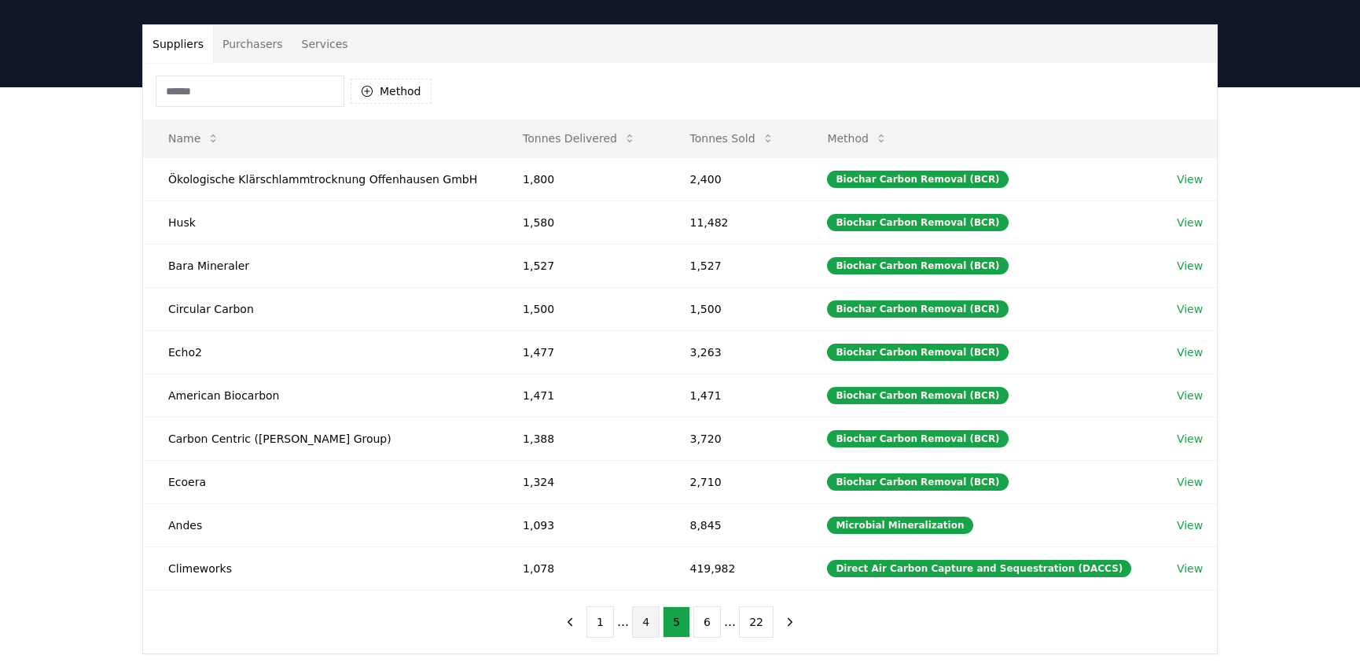
click at [709, 614] on button "6" at bounding box center [707, 621] width 28 height 31
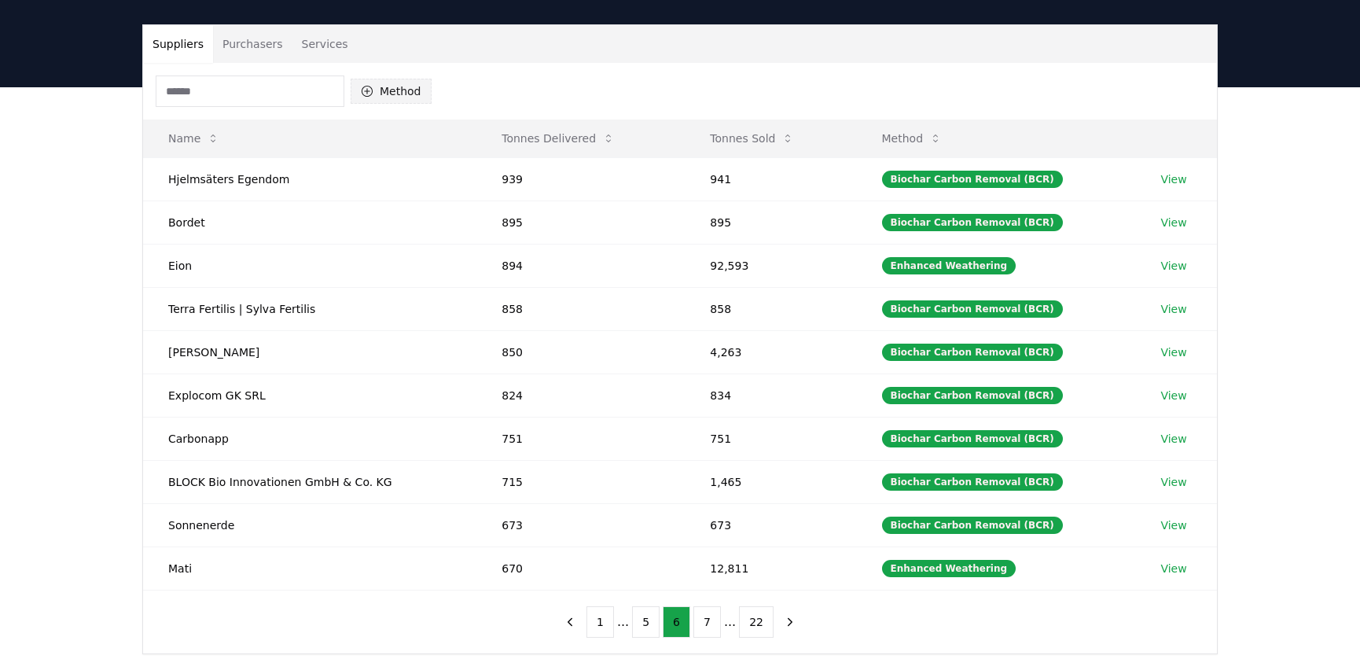
click at [388, 94] on button "Method" at bounding box center [391, 91] width 81 height 25
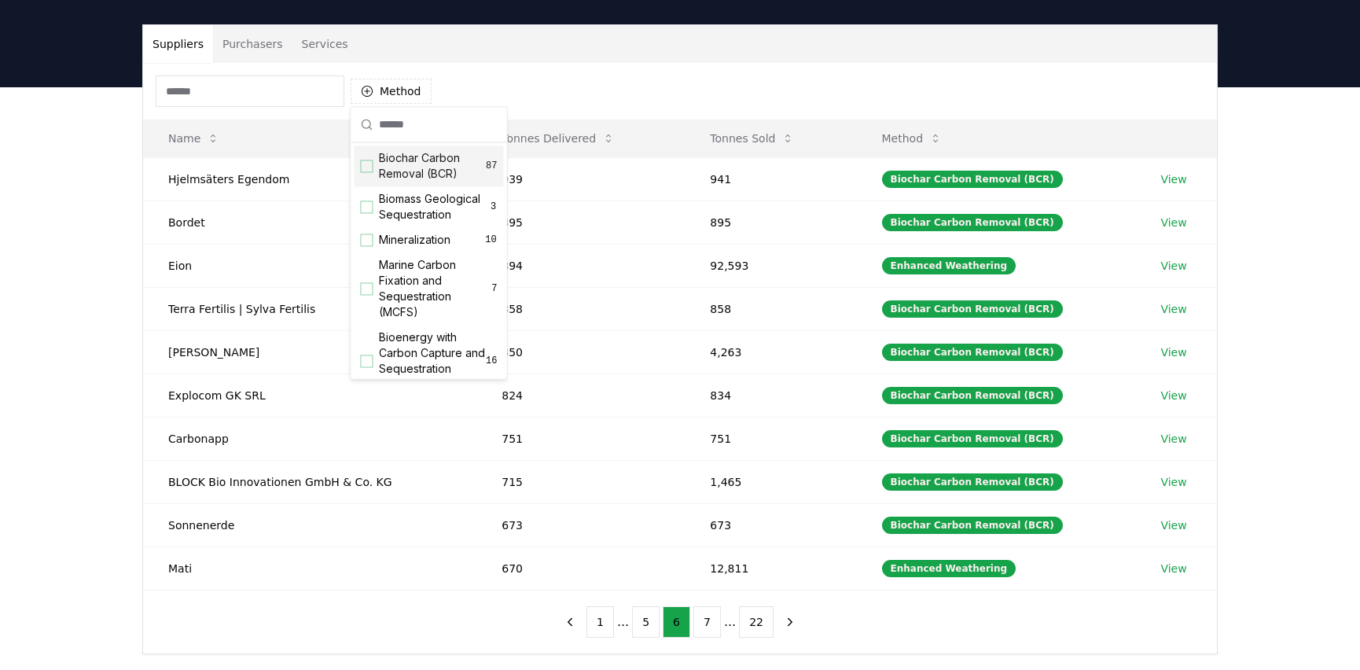
click at [437, 177] on span "Biochar Carbon Removal (BCR)" at bounding box center [432, 165] width 107 height 31
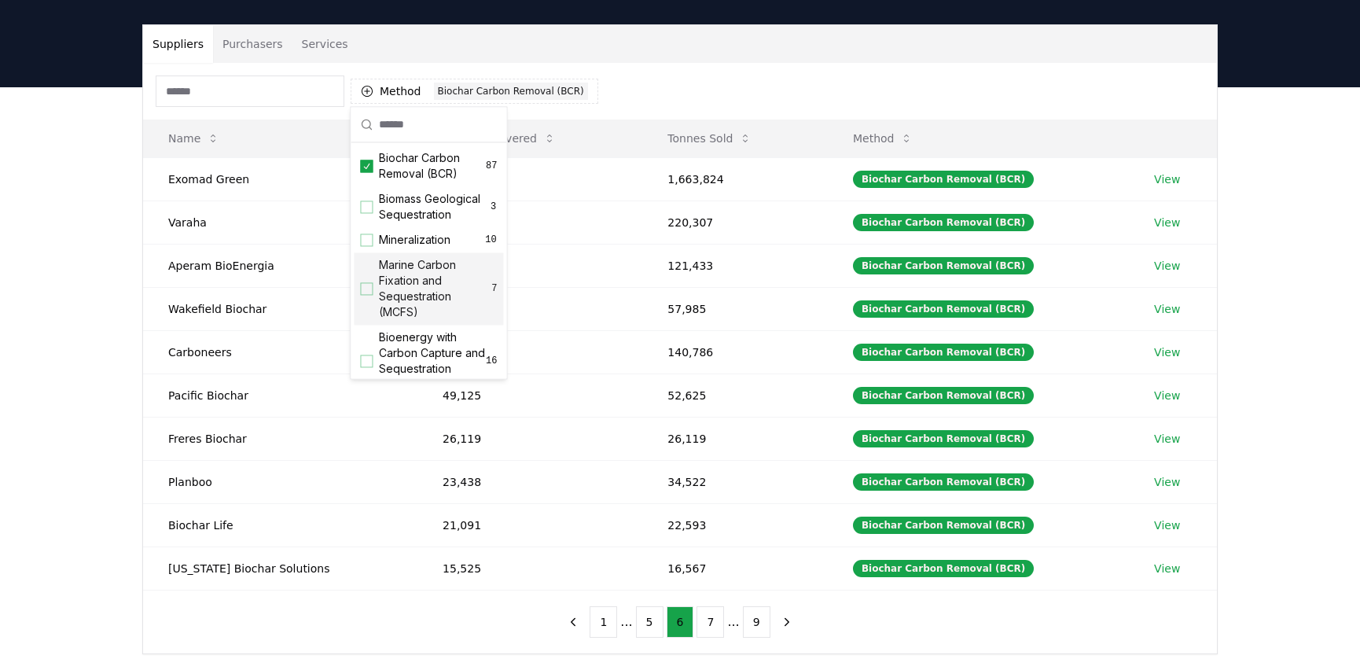
click at [33, 527] on div "Suppliers Purchasers Services Method 1 Biochar Carbon Removal (BCR) Name Tonnes…" at bounding box center [680, 402] width 1360 height 630
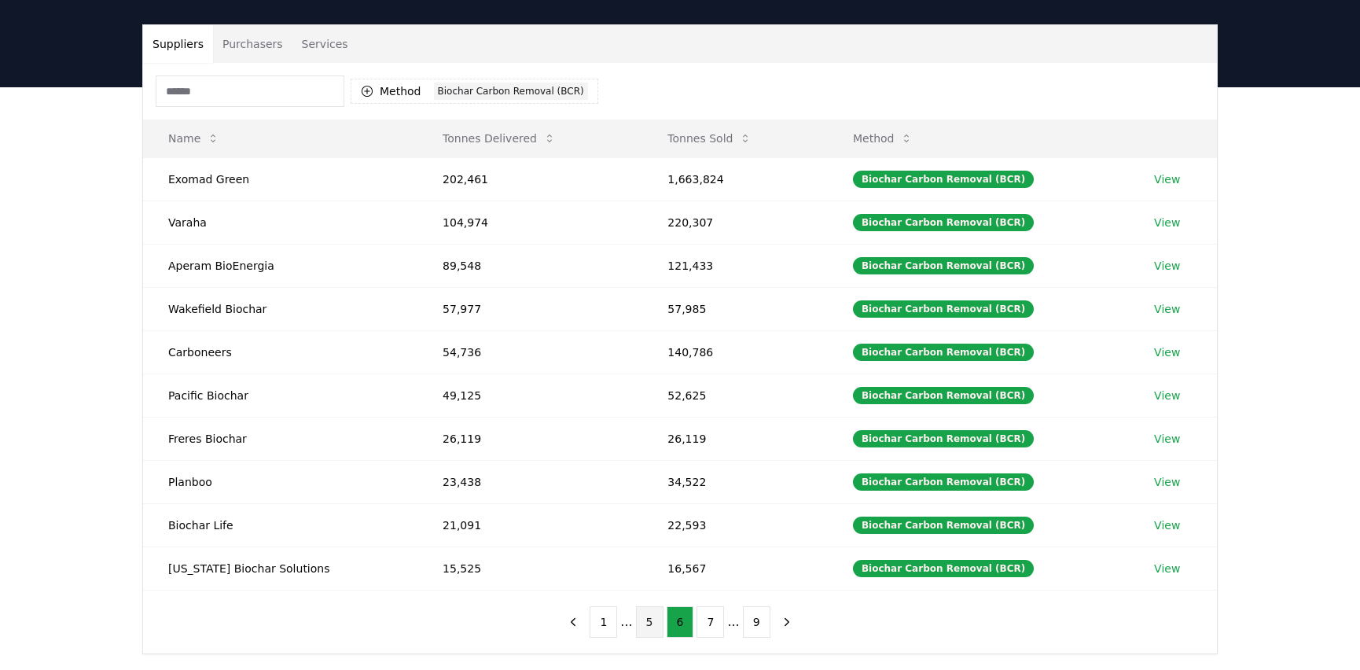
click at [636, 611] on button "5" at bounding box center [650, 621] width 28 height 31
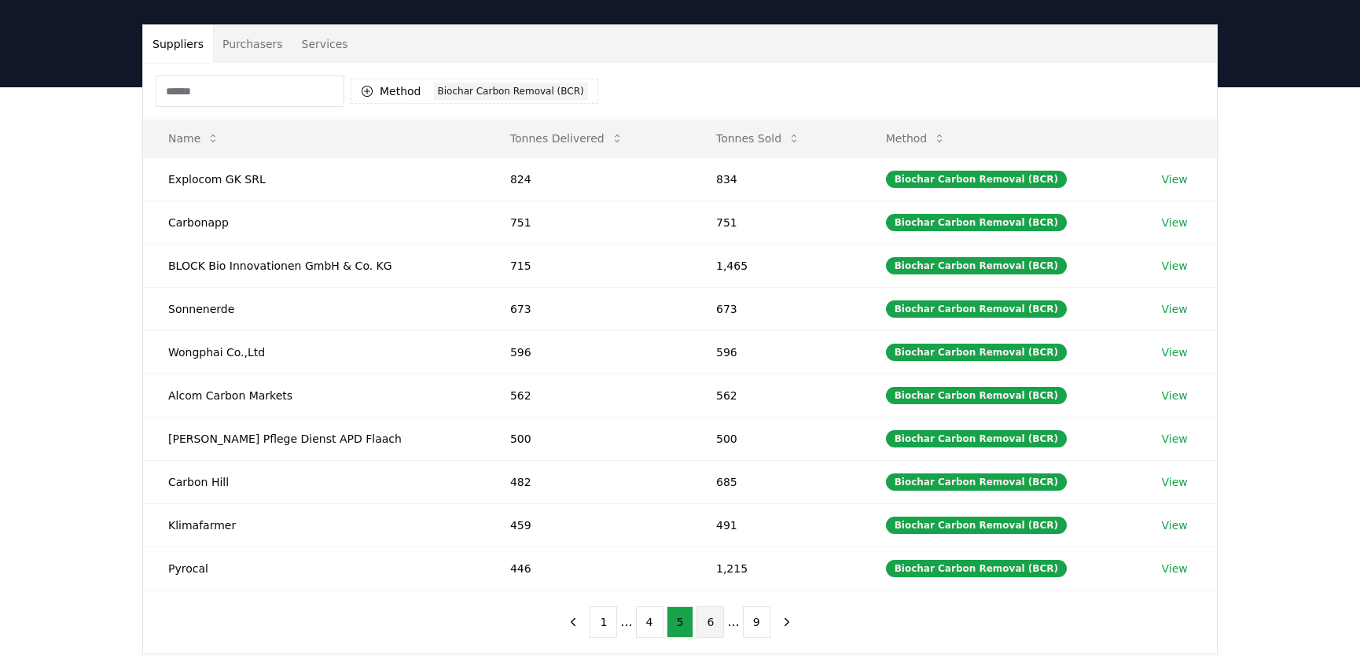
click at [697, 621] on button "6" at bounding box center [711, 621] width 28 height 31
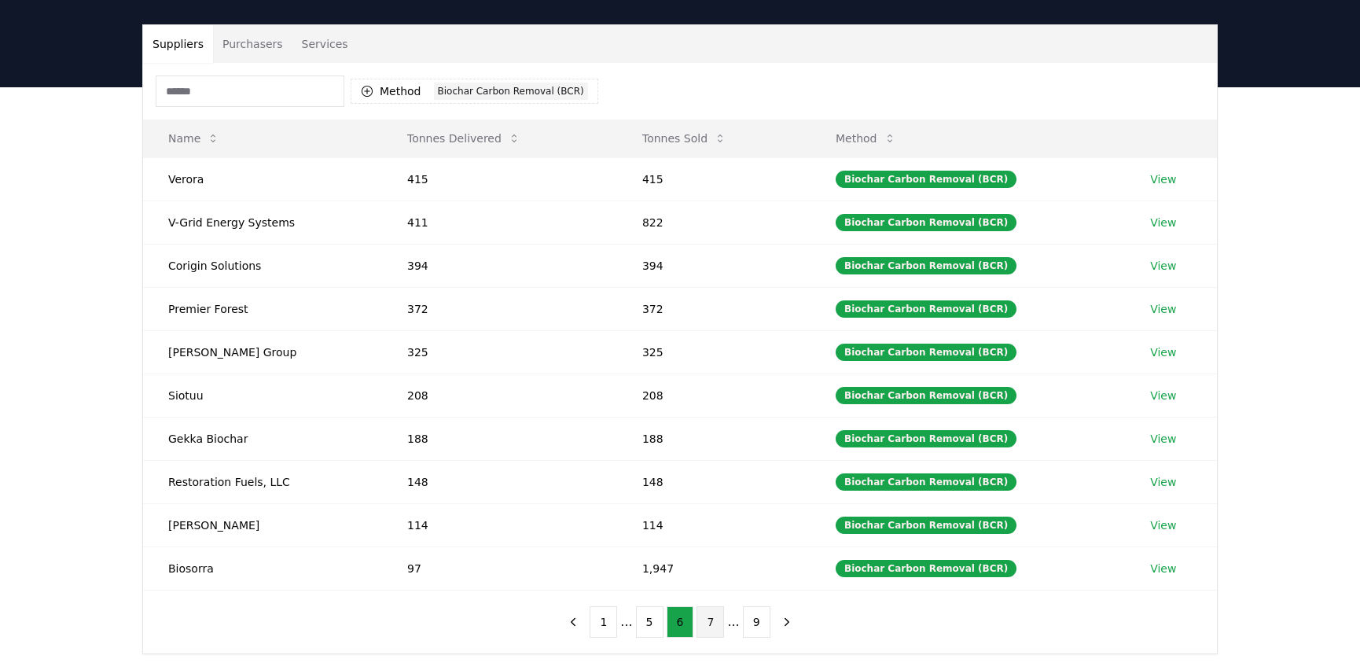
click at [709, 622] on button "7" at bounding box center [711, 621] width 28 height 31
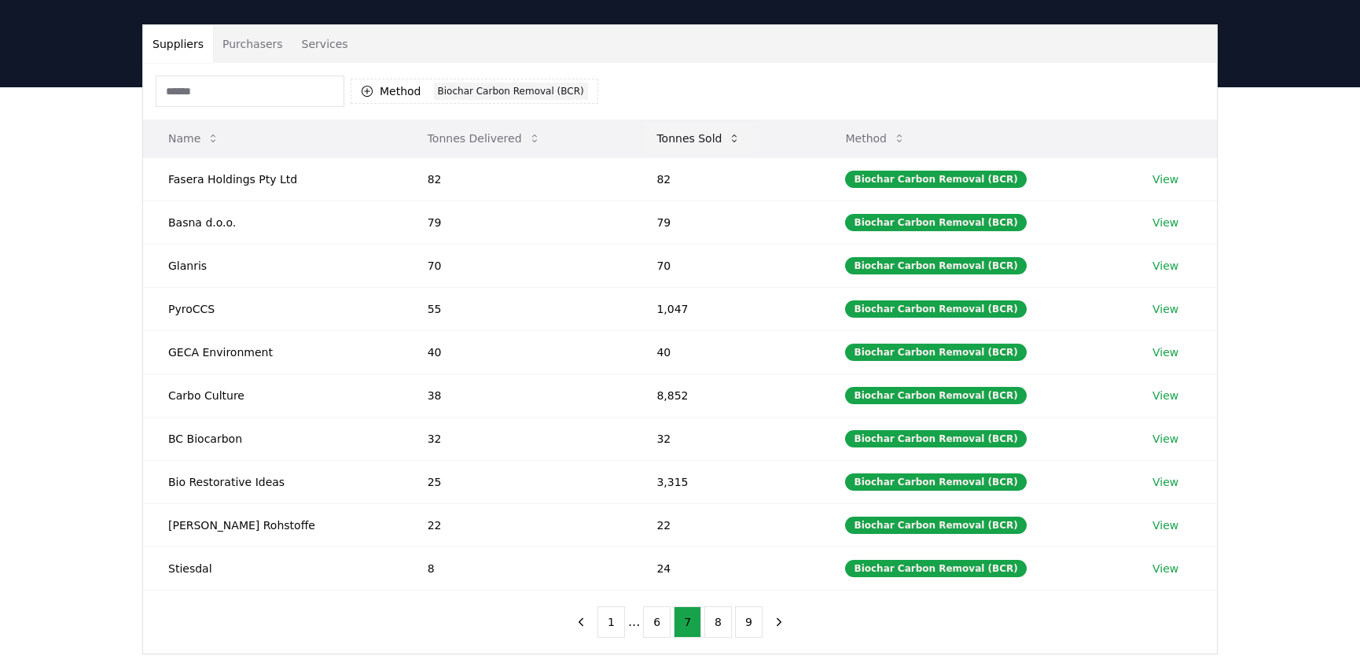
click at [686, 137] on button "Tonnes Sold" at bounding box center [698, 138] width 109 height 31
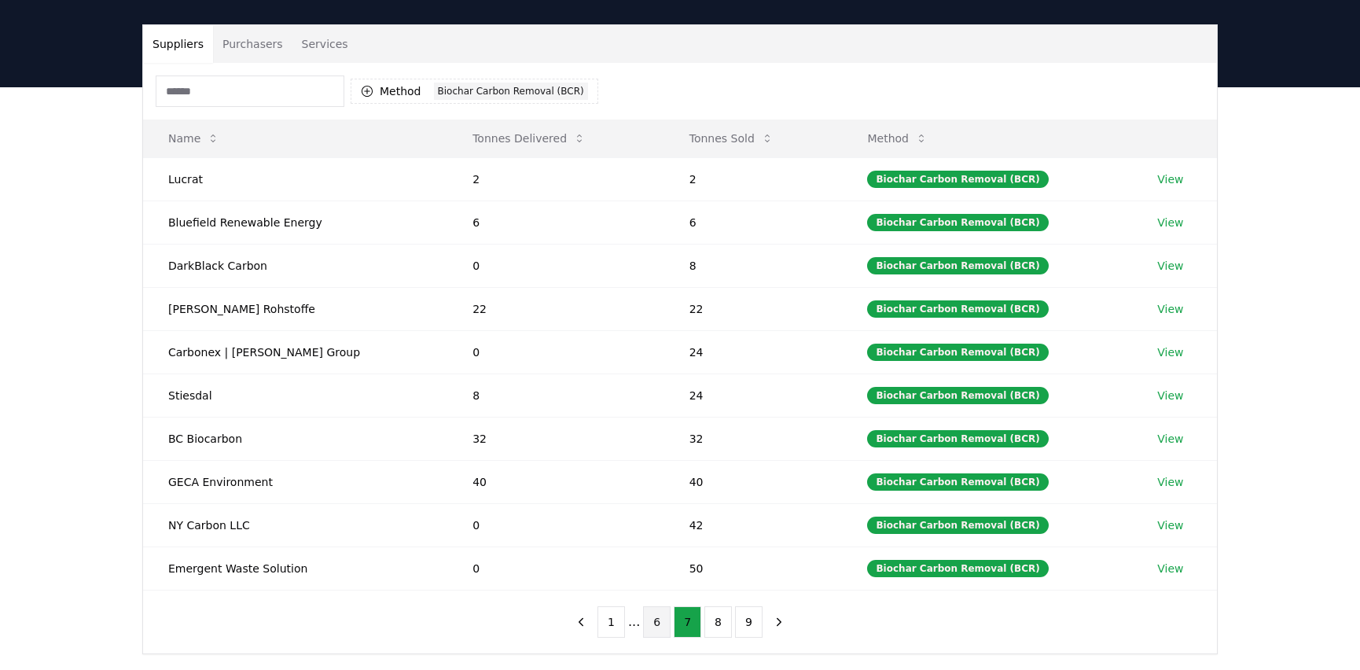
click at [658, 608] on button "6" at bounding box center [657, 621] width 28 height 31
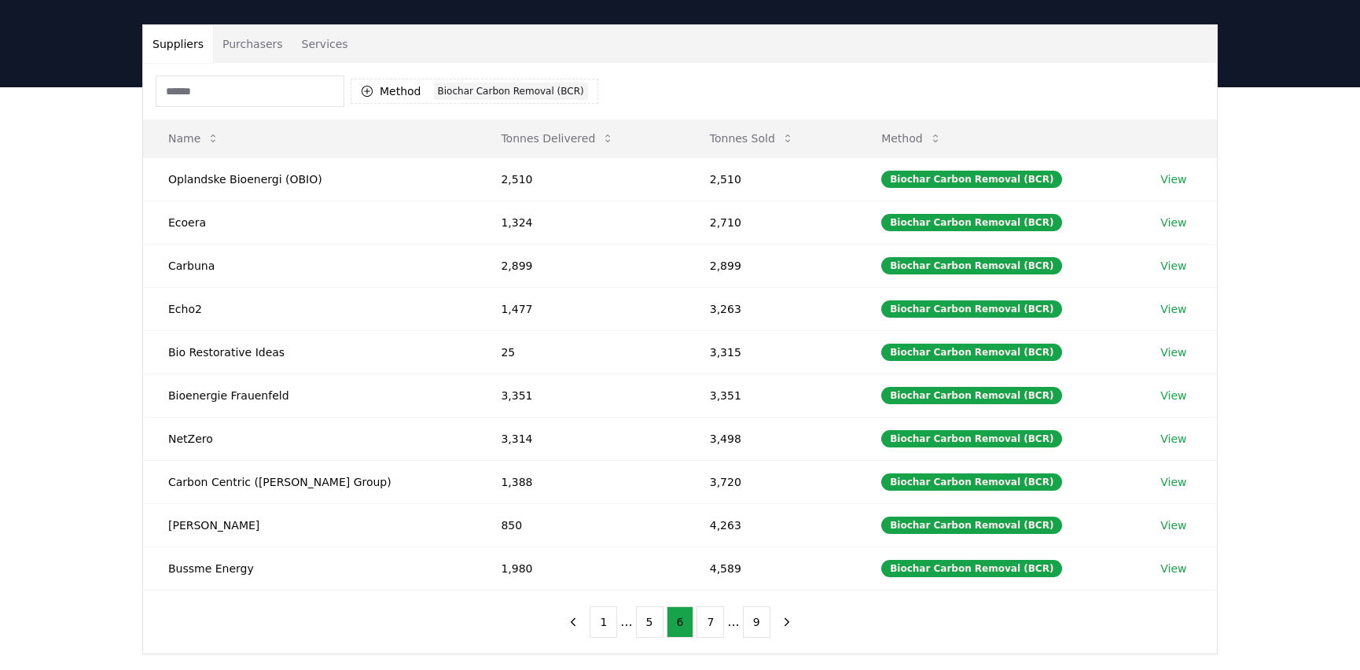
click at [664, 609] on ul "1 ... 5 6 7 ... 9" at bounding box center [680, 621] width 180 height 31
click at [660, 609] on button "5" at bounding box center [650, 621] width 28 height 31
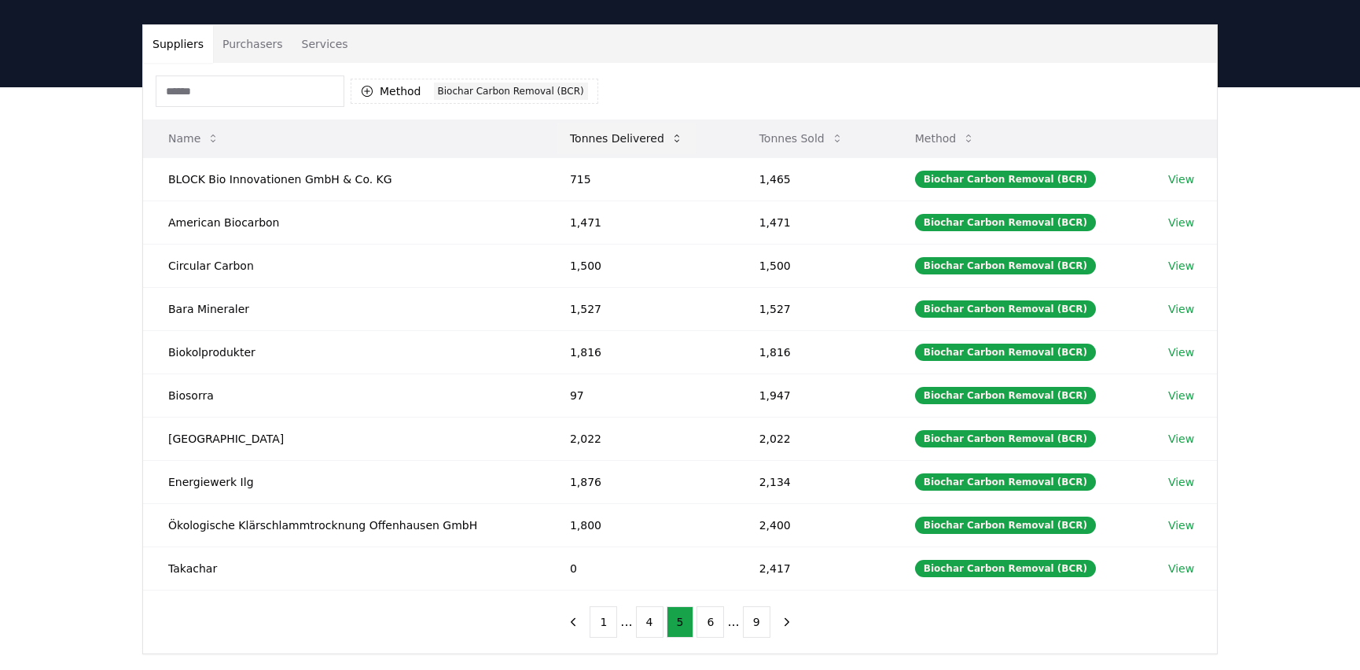
click at [611, 148] on button "Tonnes Delivered" at bounding box center [626, 138] width 138 height 31
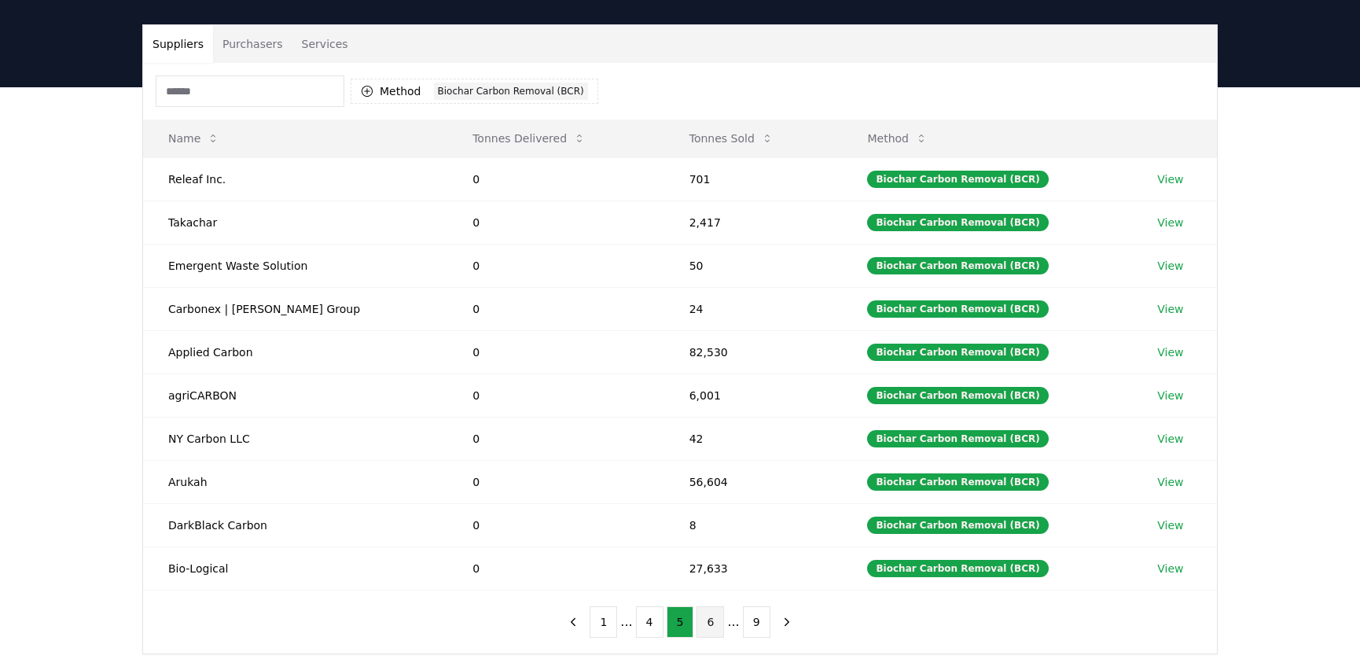
click at [707, 616] on button "6" at bounding box center [711, 621] width 28 height 31
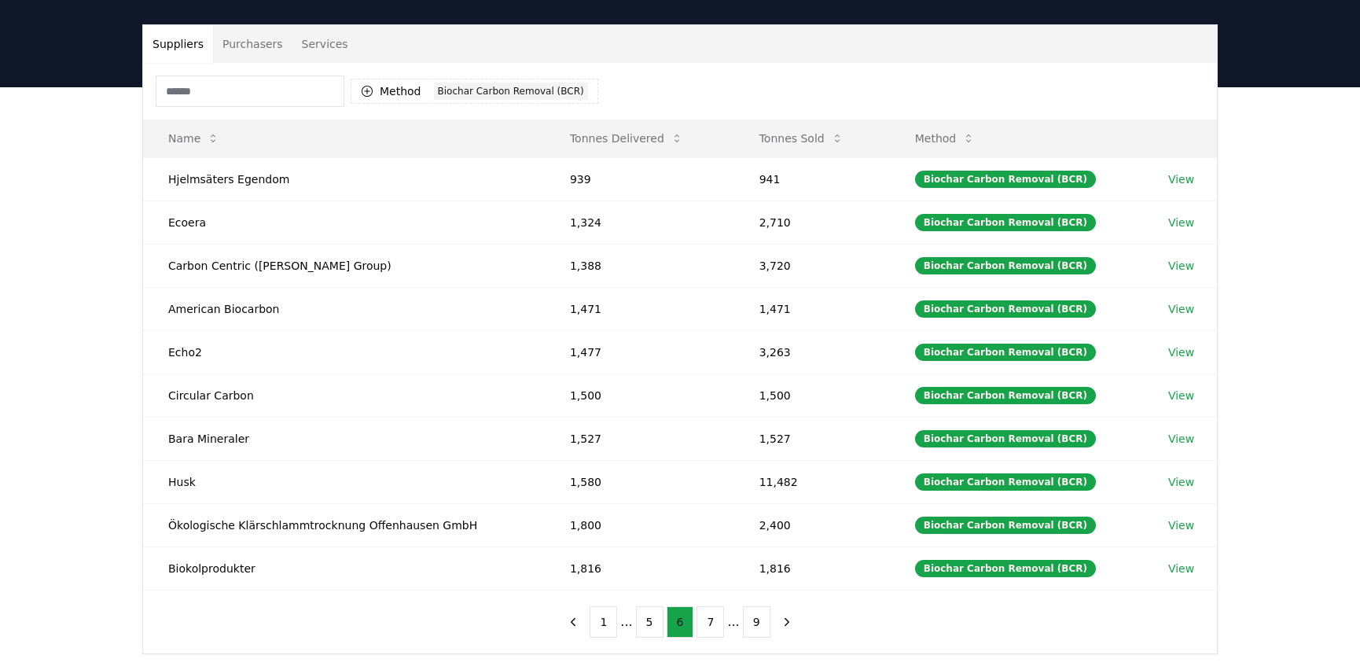
click at [707, 616] on button "7" at bounding box center [711, 621] width 28 height 31
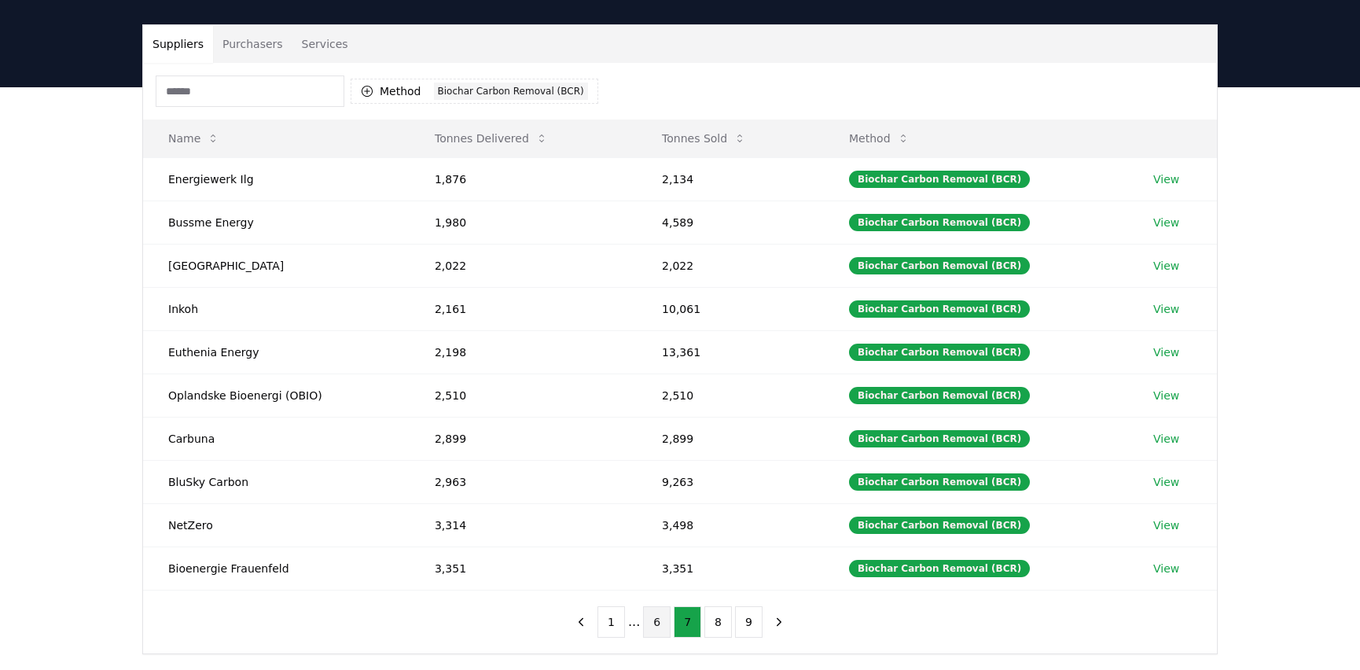
click at [707, 616] on button "8" at bounding box center [718, 621] width 28 height 31
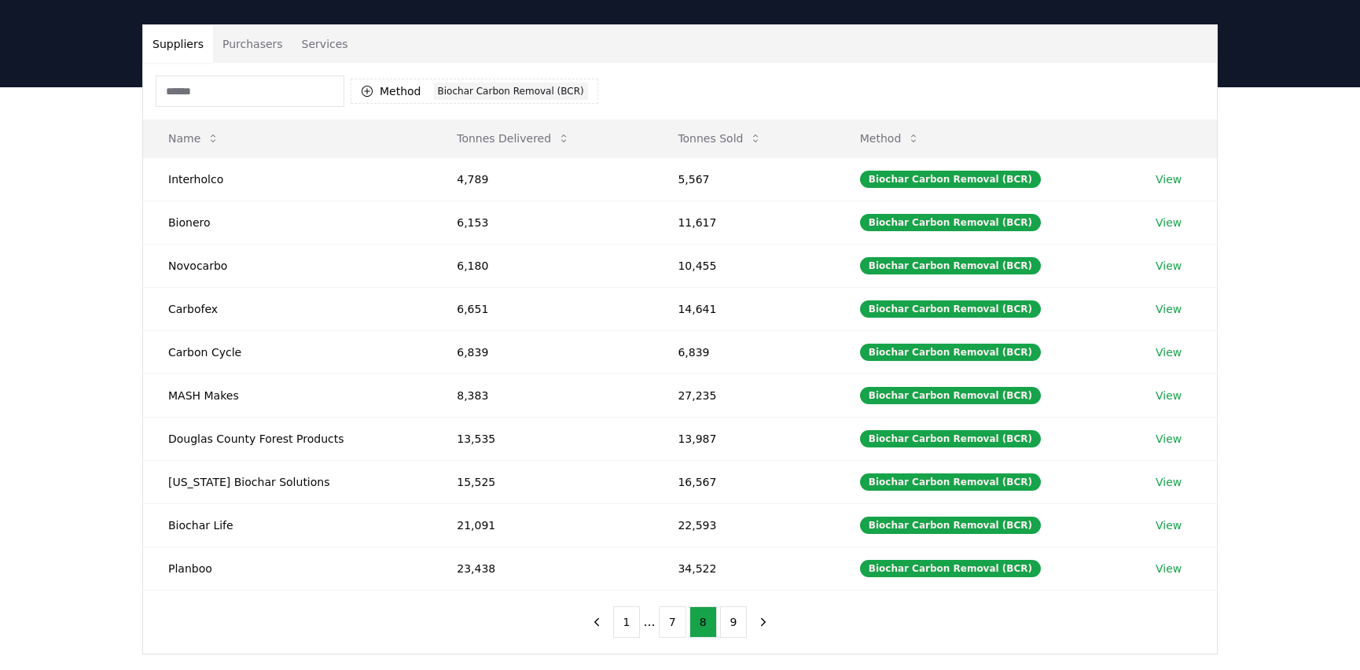
click at [707, 616] on button "8" at bounding box center [703, 621] width 28 height 31
click at [730, 620] on button "9" at bounding box center [734, 621] width 28 height 31
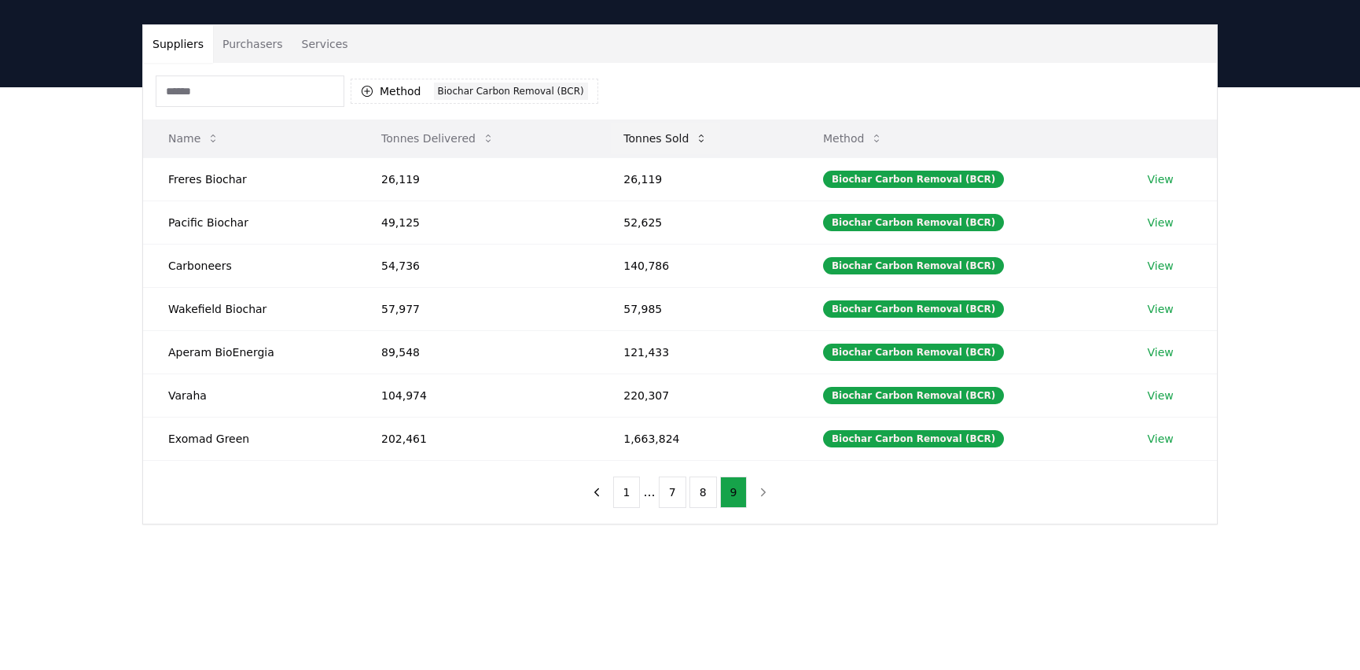
click at [664, 142] on button "Tonnes Sold" at bounding box center [665, 138] width 109 height 31
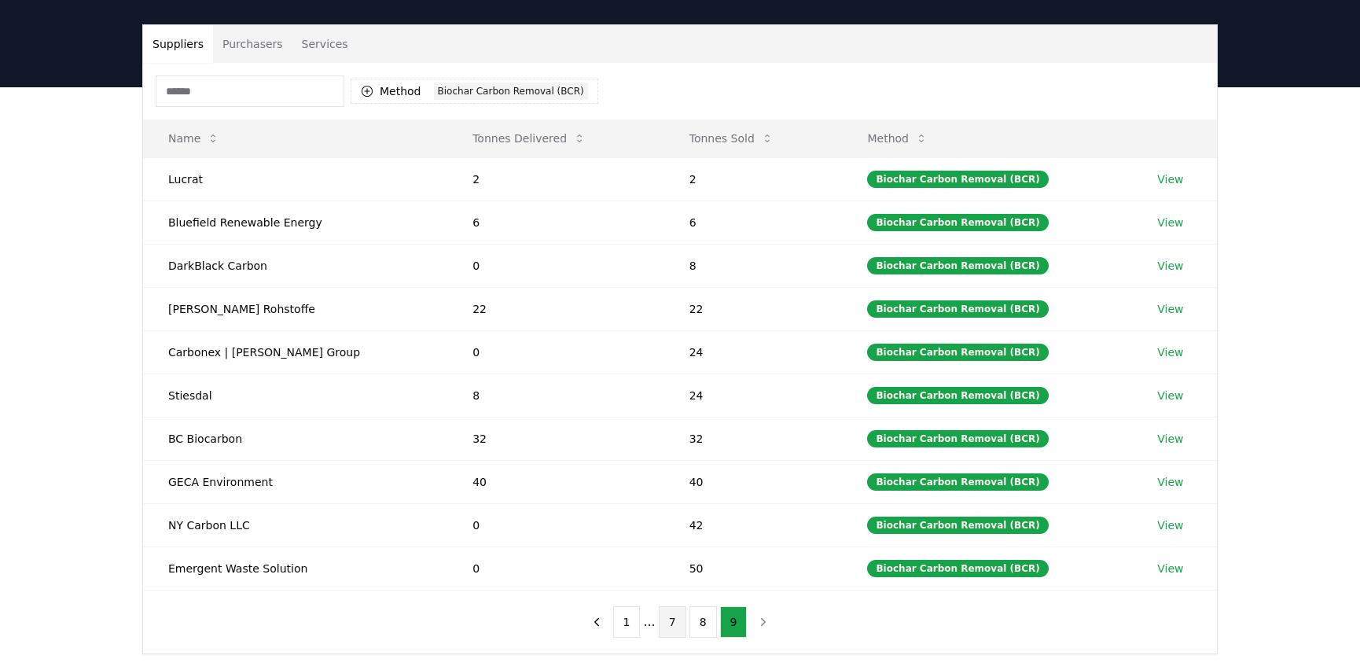
click at [668, 612] on button "7" at bounding box center [673, 621] width 28 height 31
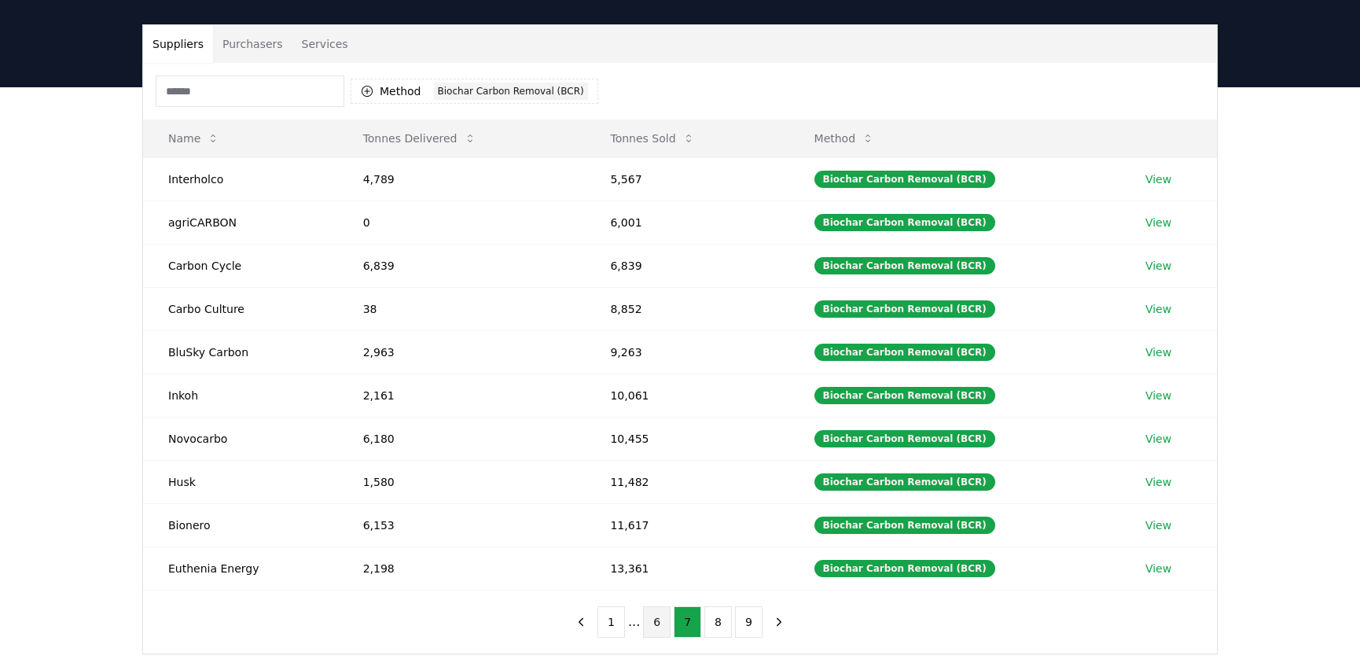
click at [659, 631] on button "6" at bounding box center [657, 621] width 28 height 31
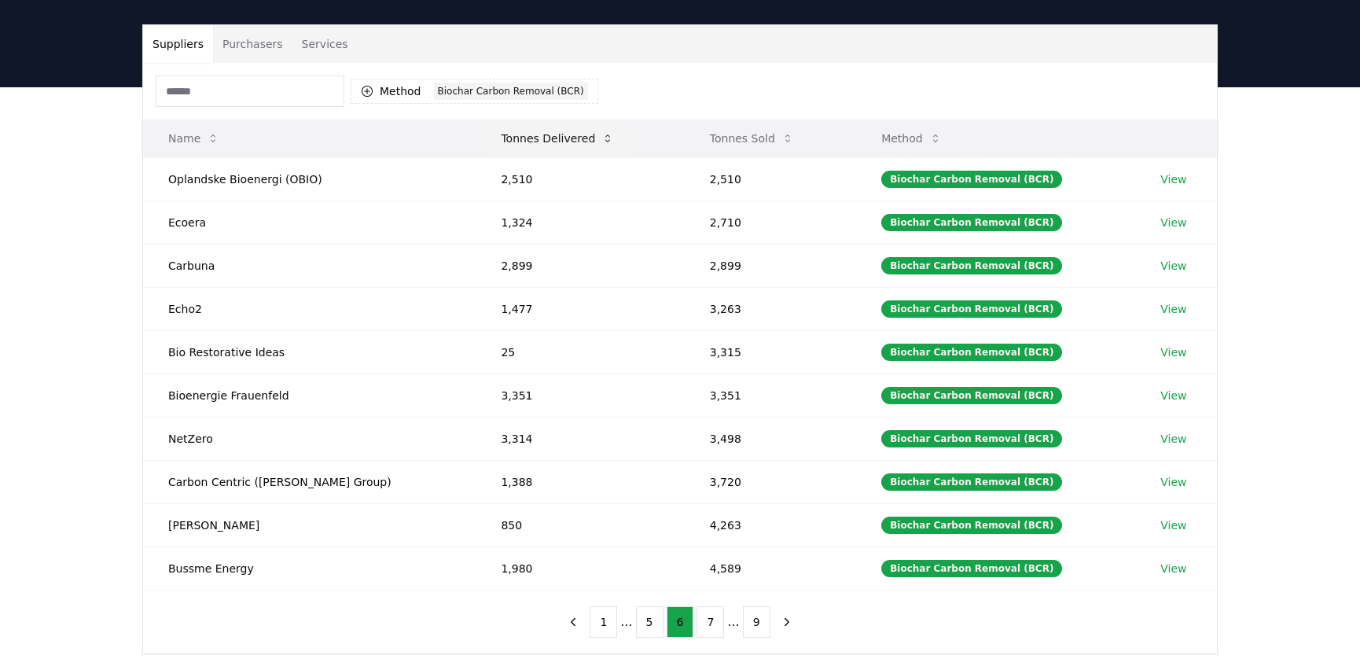
click at [515, 145] on button "Tonnes Delivered" at bounding box center [557, 138] width 138 height 31
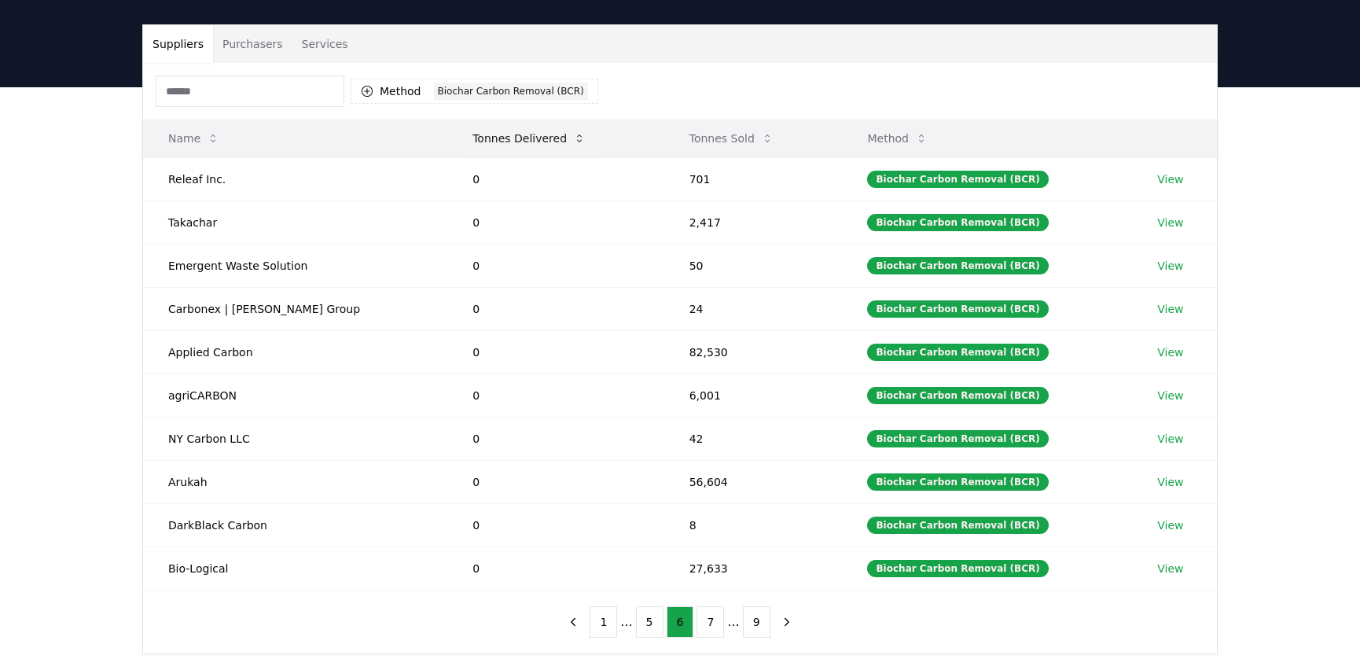
click at [490, 137] on button "Tonnes Delivered" at bounding box center [529, 138] width 138 height 31
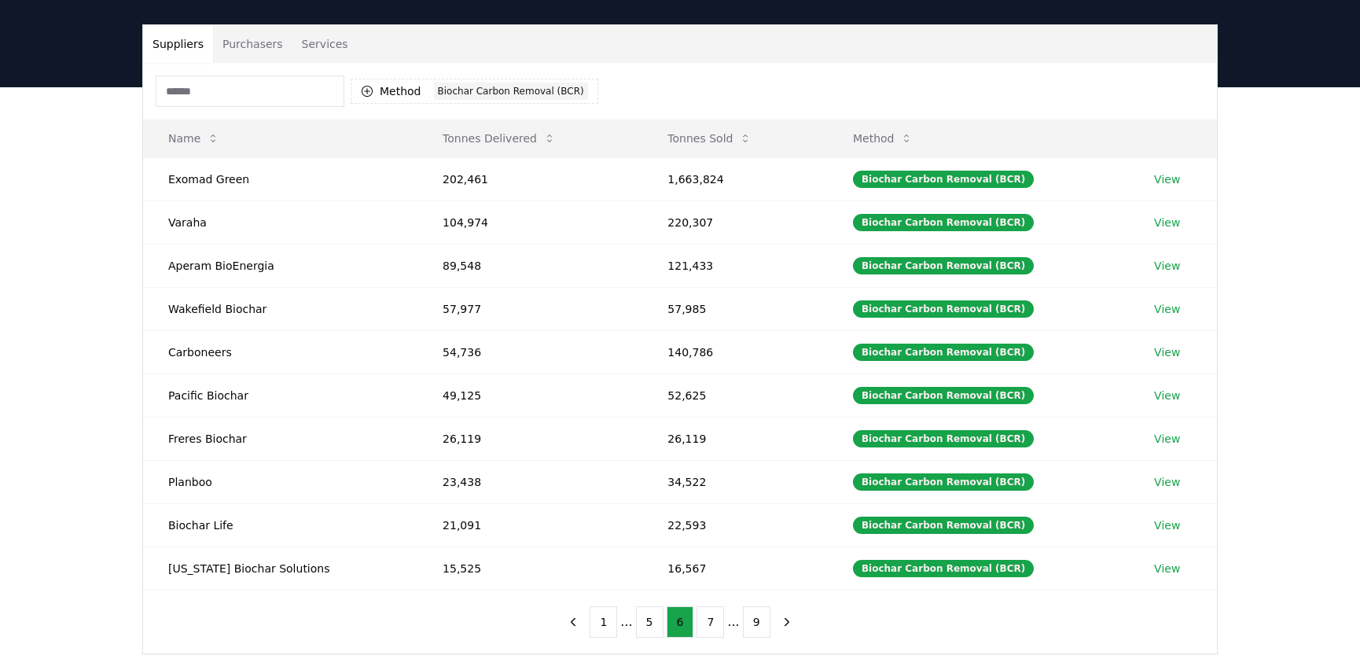
click at [597, 621] on button "1" at bounding box center [604, 621] width 28 height 31
click at [691, 621] on button "3" at bounding box center [688, 621] width 28 height 31
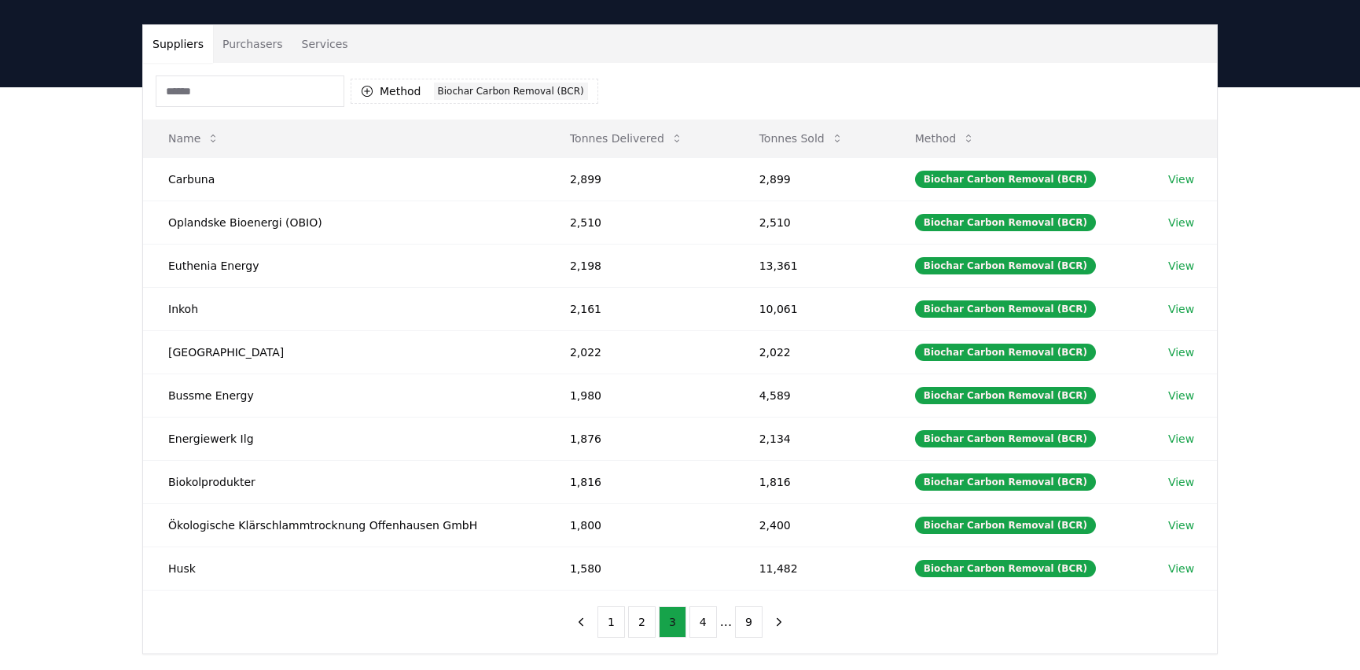
click at [691, 621] on button "4" at bounding box center [703, 621] width 28 height 31
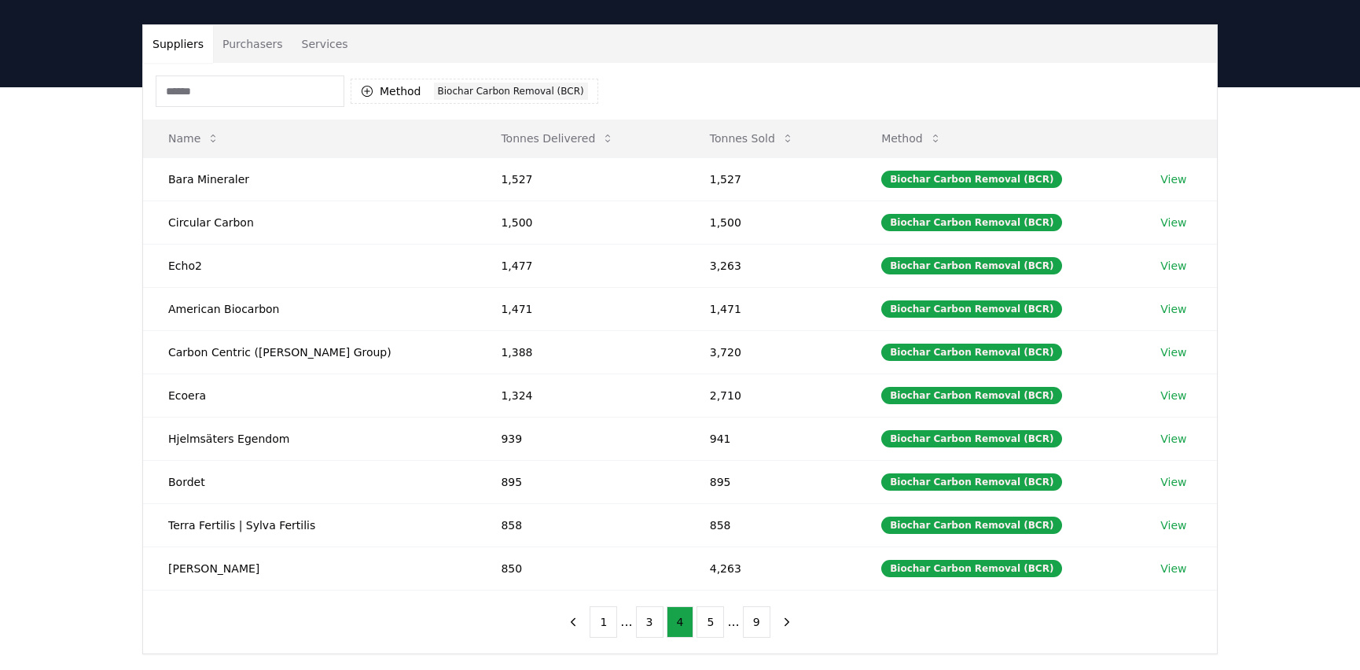
click at [759, 118] on div "Method 1 Biochar Carbon Removal (BCR)" at bounding box center [680, 91] width 1074 height 57
click at [785, 134] on icon at bounding box center [787, 138] width 5 height 8
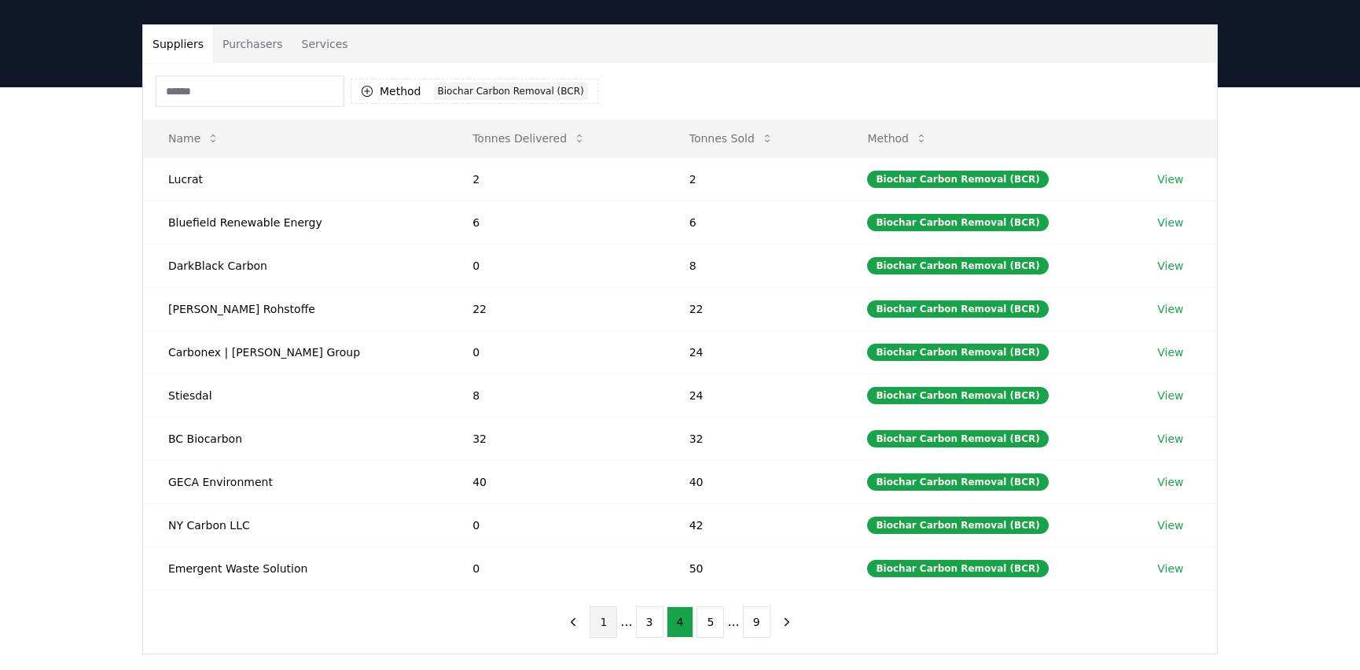
click at [612, 617] on button "1" at bounding box center [604, 621] width 28 height 31
click at [665, 620] on button "2" at bounding box center [657, 621] width 28 height 31
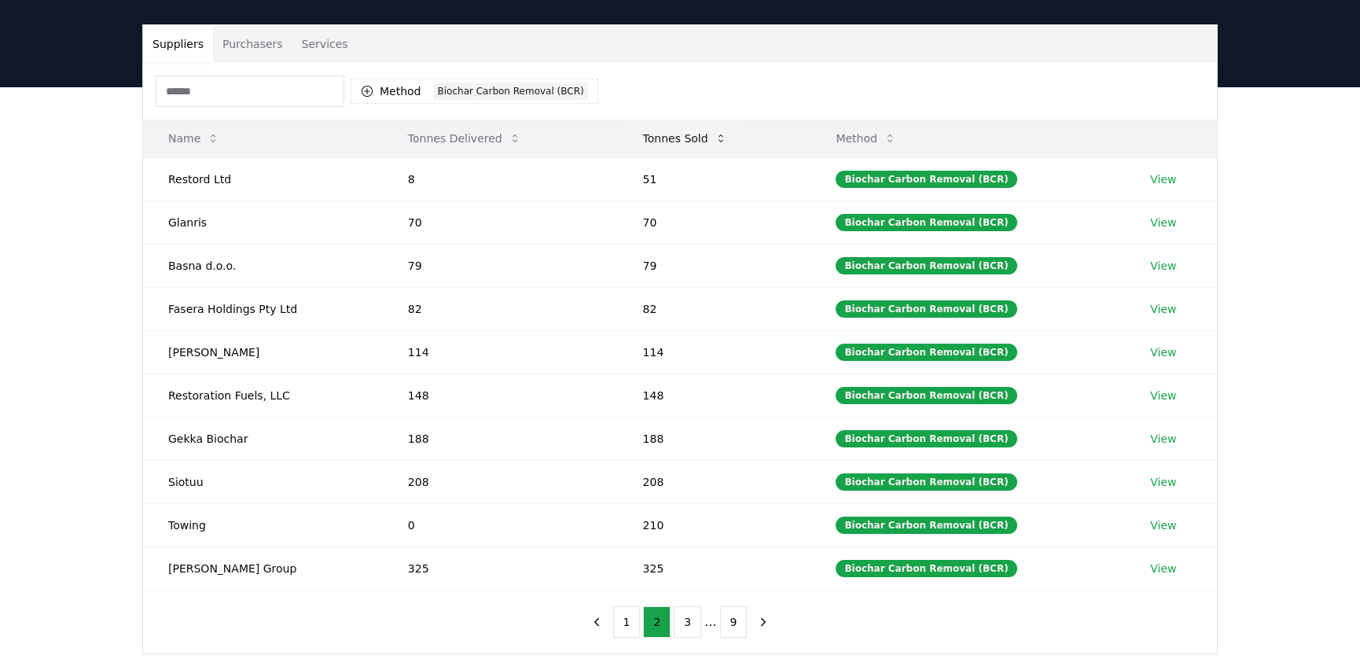
click at [692, 145] on button "Tonnes Sold" at bounding box center [685, 138] width 109 height 31
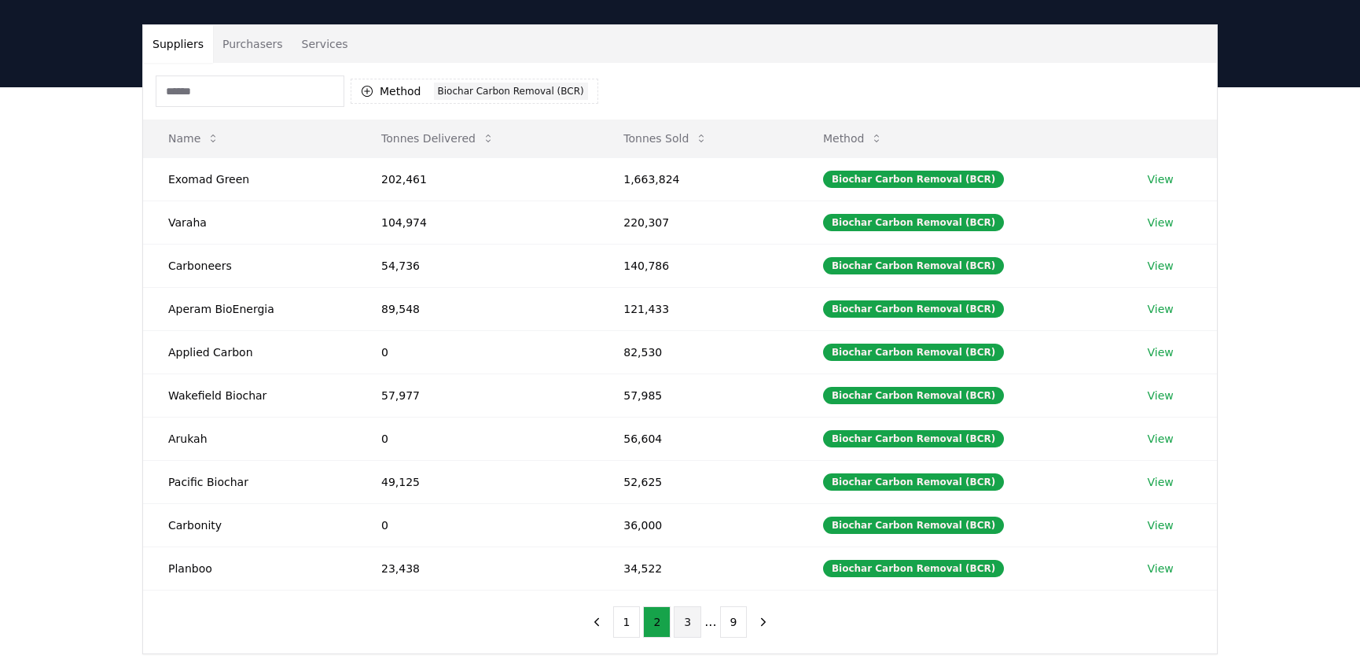
click at [678, 620] on button "3" at bounding box center [688, 621] width 28 height 31
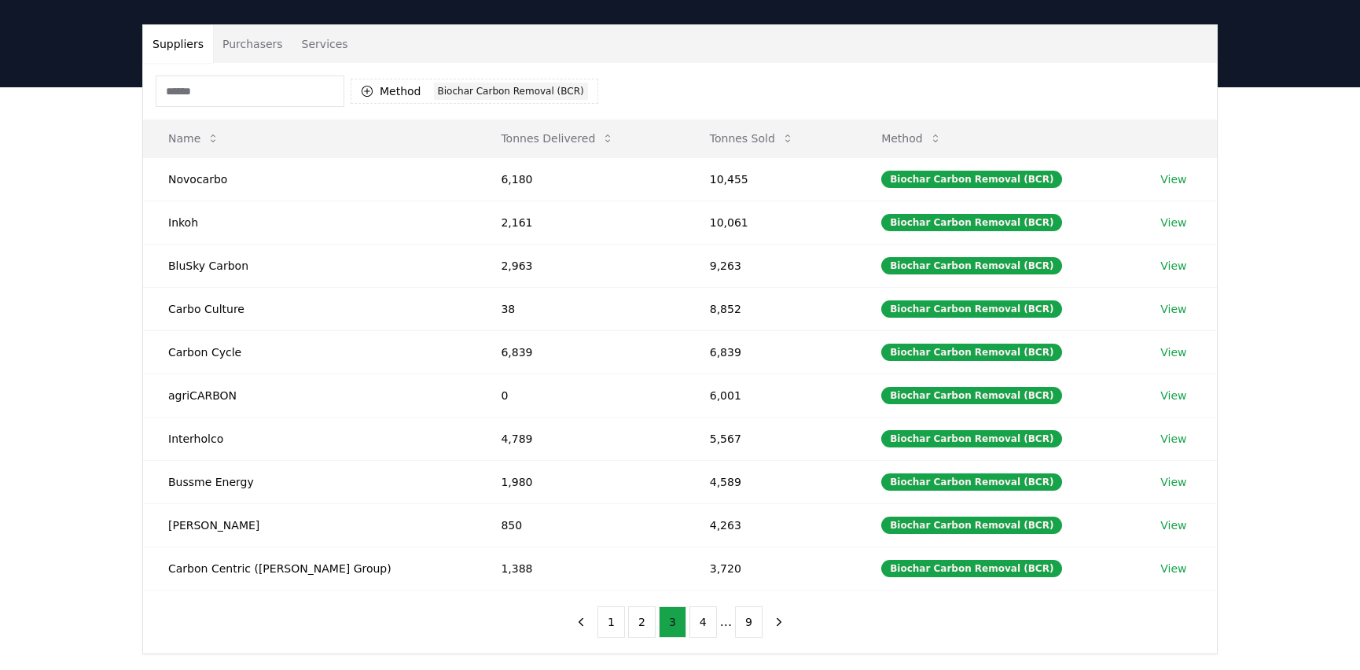
click at [678, 620] on button "3" at bounding box center [673, 621] width 28 height 31
click at [691, 620] on button "4" at bounding box center [703, 621] width 28 height 31
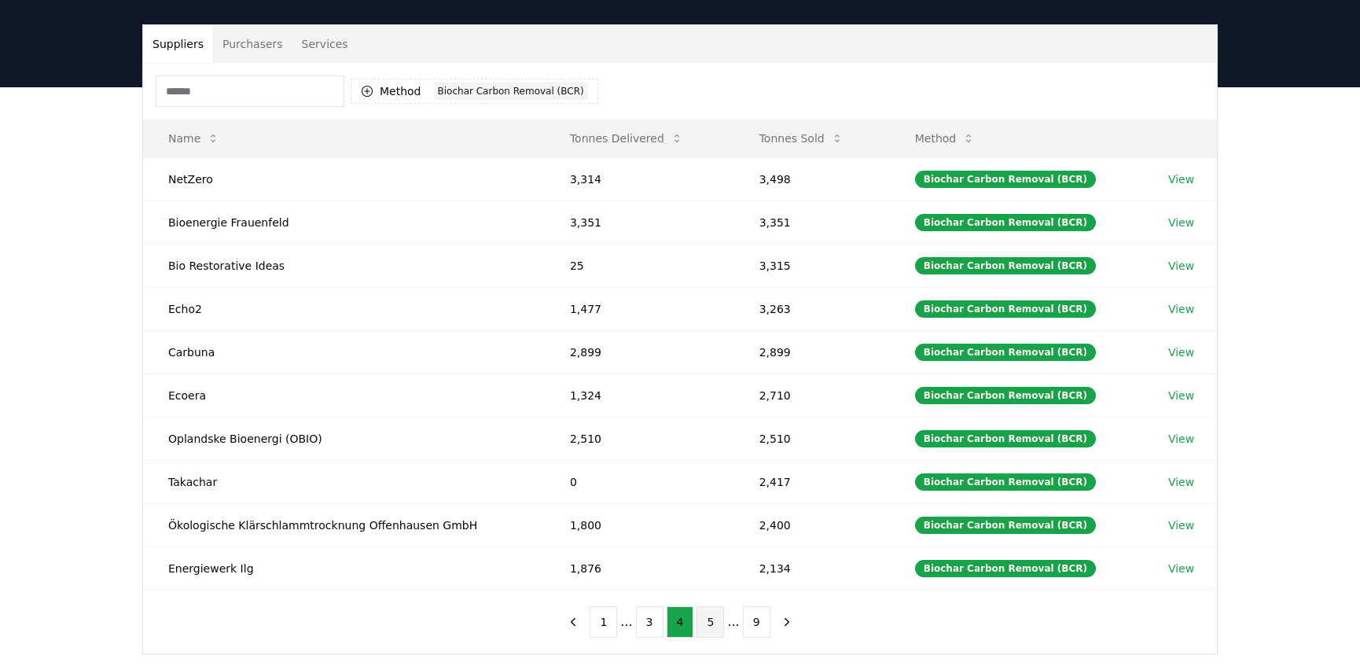
click at [699, 619] on button "5" at bounding box center [711, 621] width 28 height 31
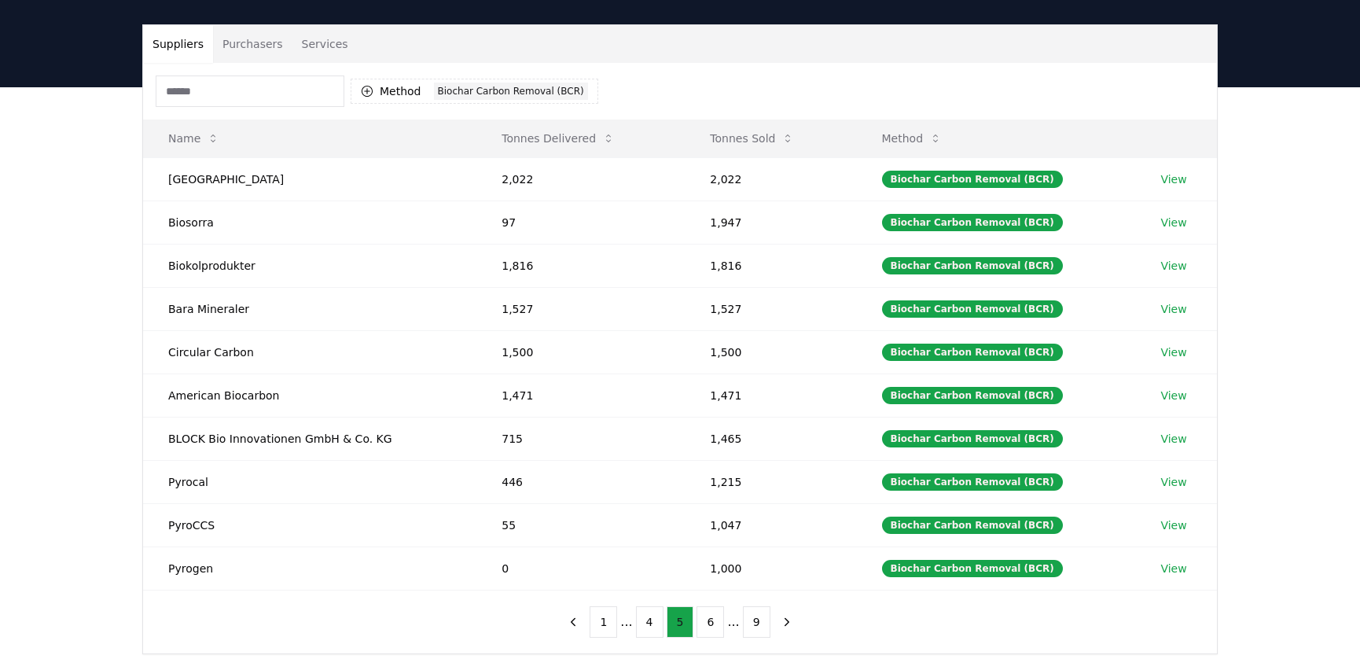
click at [699, 619] on button "6" at bounding box center [711, 621] width 28 height 31
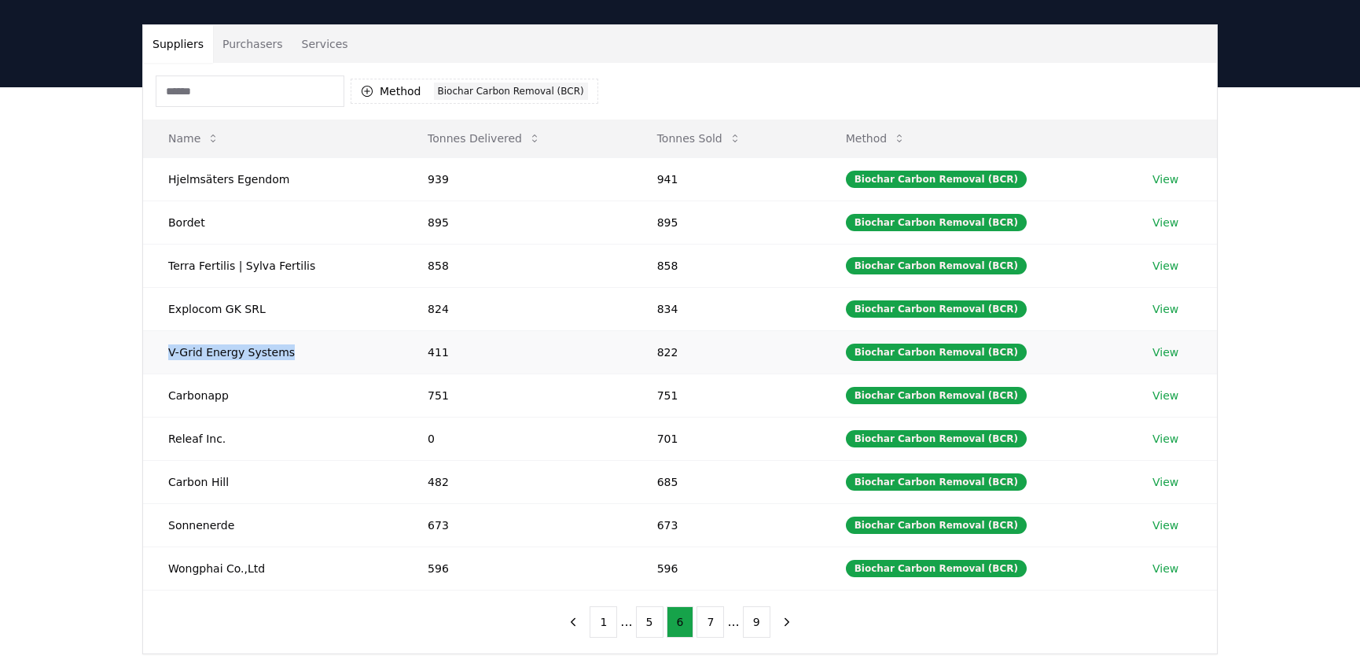
drag, startPoint x: 289, startPoint y: 348, endPoint x: 154, endPoint y: 353, distance: 135.3
click at [154, 353] on td "V-Grid Energy Systems" at bounding box center [272, 351] width 259 height 43
copy td "V-Grid Energy Systems"
drag, startPoint x: 225, startPoint y: 392, endPoint x: 157, endPoint y: 394, distance: 67.6
click at [157, 394] on td "Carbonapp" at bounding box center [272, 394] width 259 height 43
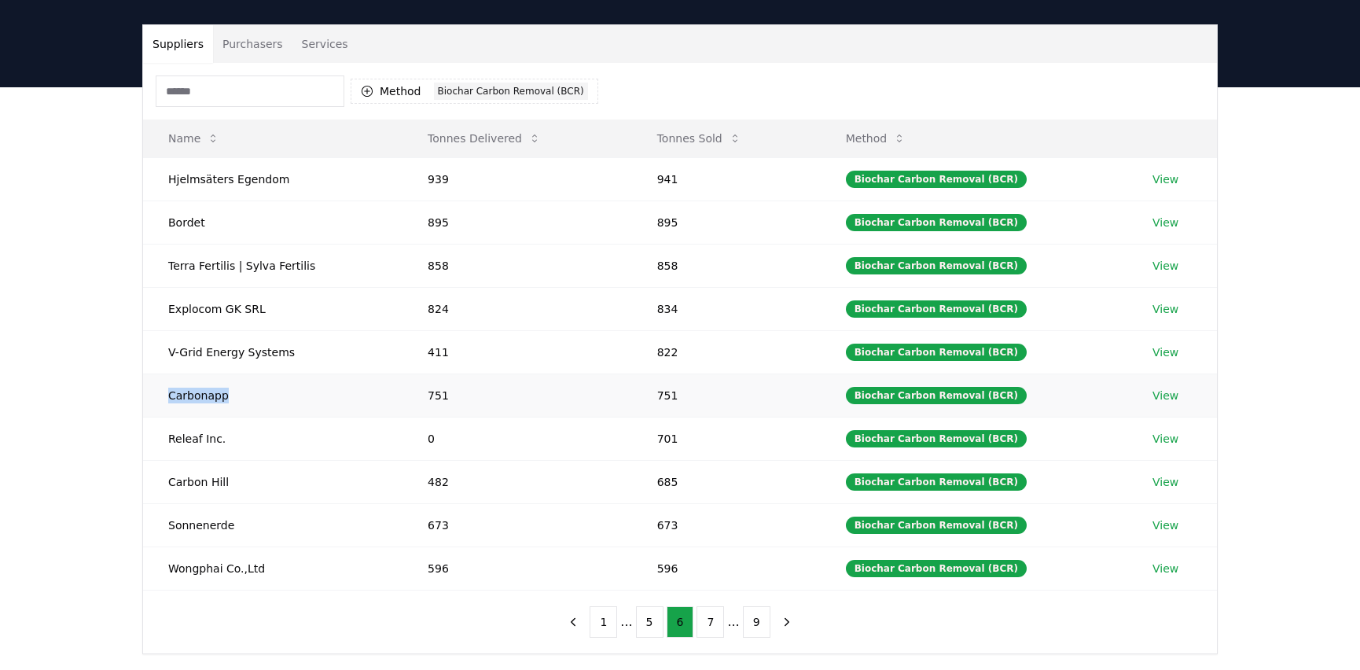
copy td "Carbonapp"
drag, startPoint x: 253, startPoint y: 428, endPoint x: 167, endPoint y: 431, distance: 86.5
click at [167, 431] on td "Releaf Inc." at bounding box center [272, 438] width 259 height 43
copy td "Releaf Inc."
drag, startPoint x: 263, startPoint y: 480, endPoint x: 151, endPoint y: 480, distance: 111.6
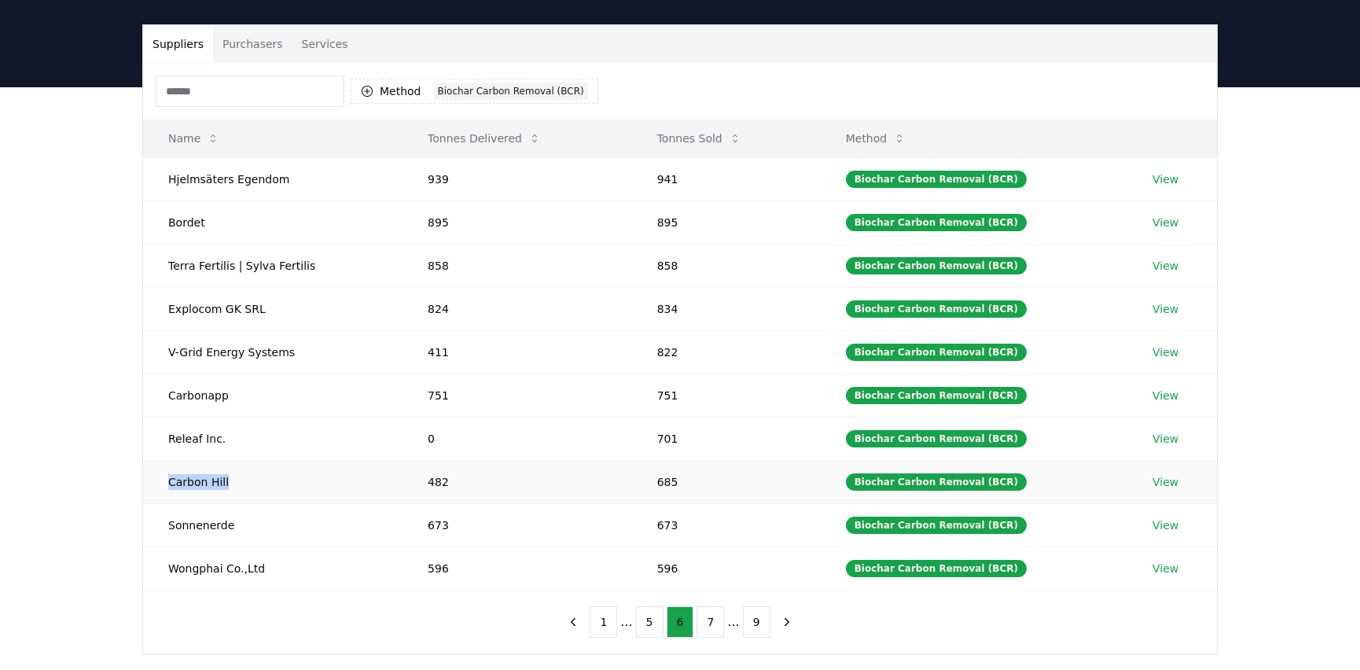
click at [151, 480] on td "Carbon Hill" at bounding box center [272, 481] width 259 height 43
copy td "Carbon Hill"
drag, startPoint x: 263, startPoint y: 519, endPoint x: 157, endPoint y: 522, distance: 105.4
click at [157, 522] on td "Sonnenerde" at bounding box center [272, 524] width 259 height 43
copy td "Sonnenerde"
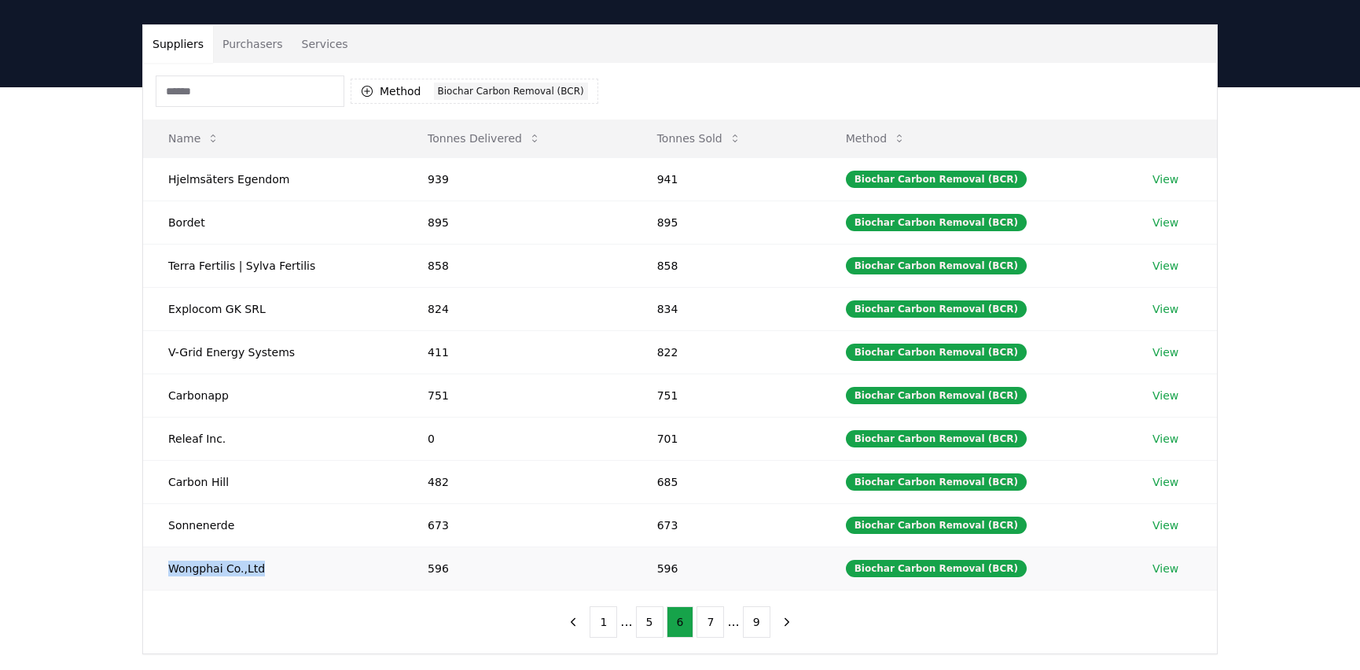
drag, startPoint x: 297, startPoint y: 568, endPoint x: 163, endPoint y: 565, distance: 134.5
click at [163, 565] on td "Wongphai Co.,Ltd" at bounding box center [272, 567] width 259 height 43
copy td "Wongphai Co.,Ltd"
click at [700, 613] on button "7" at bounding box center [711, 621] width 28 height 31
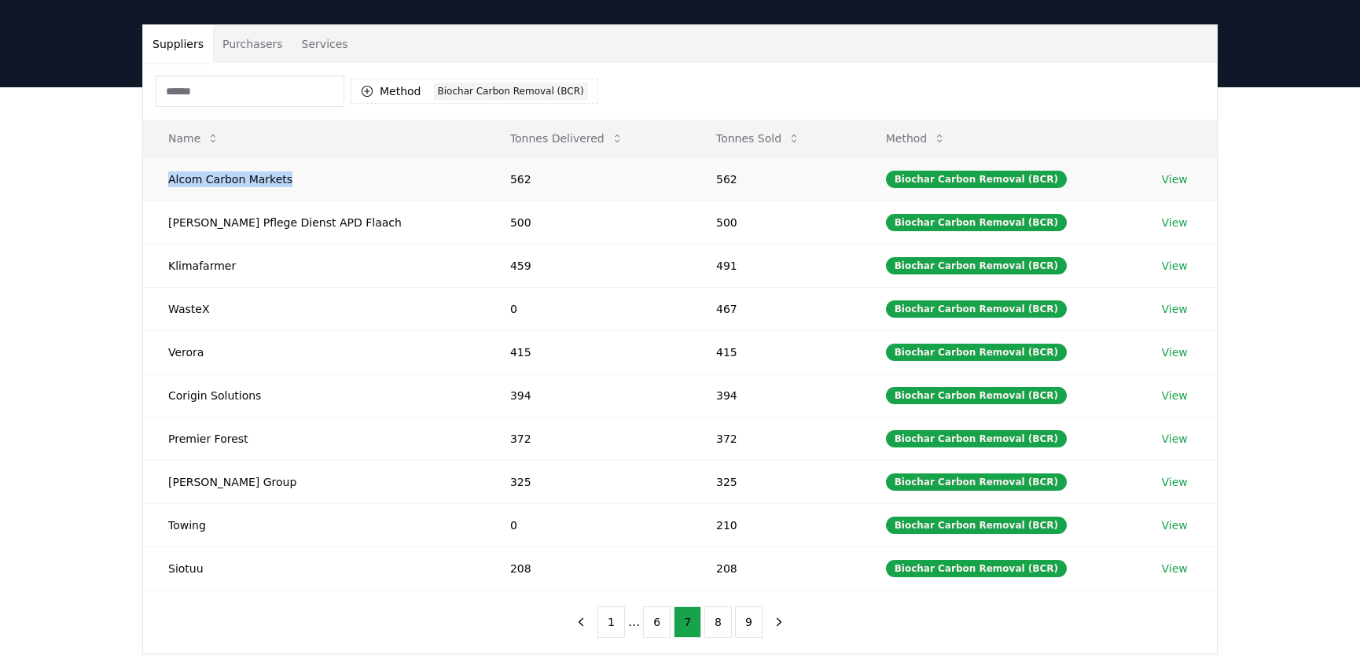
drag, startPoint x: 293, startPoint y: 178, endPoint x: 146, endPoint y: 173, distance: 147.1
click at [146, 173] on td "Alcom Carbon Markets" at bounding box center [314, 178] width 342 height 43
copy td "Alcom Carbon Markets"
drag, startPoint x: 337, startPoint y: 224, endPoint x: 167, endPoint y: 220, distance: 169.9
click at [167, 220] on td "Auen Pflege Dienst APD Flaach" at bounding box center [314, 221] width 342 height 43
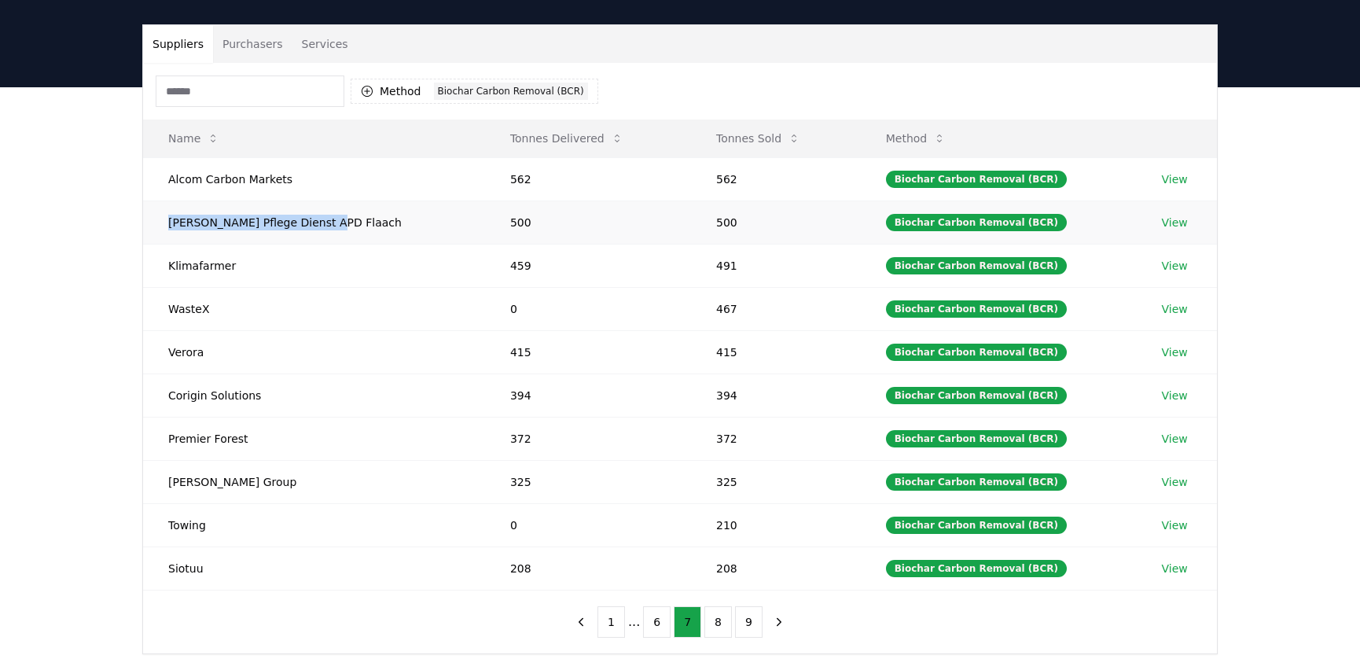
copy td "Auen Pflege Dienst APD Flaach"
drag, startPoint x: 229, startPoint y: 259, endPoint x: 153, endPoint y: 260, distance: 75.5
click at [153, 260] on td "Klimafarmer" at bounding box center [314, 265] width 342 height 43
copy td "Klimafarmer"
drag, startPoint x: 211, startPoint y: 305, endPoint x: 155, endPoint y: 306, distance: 55.8
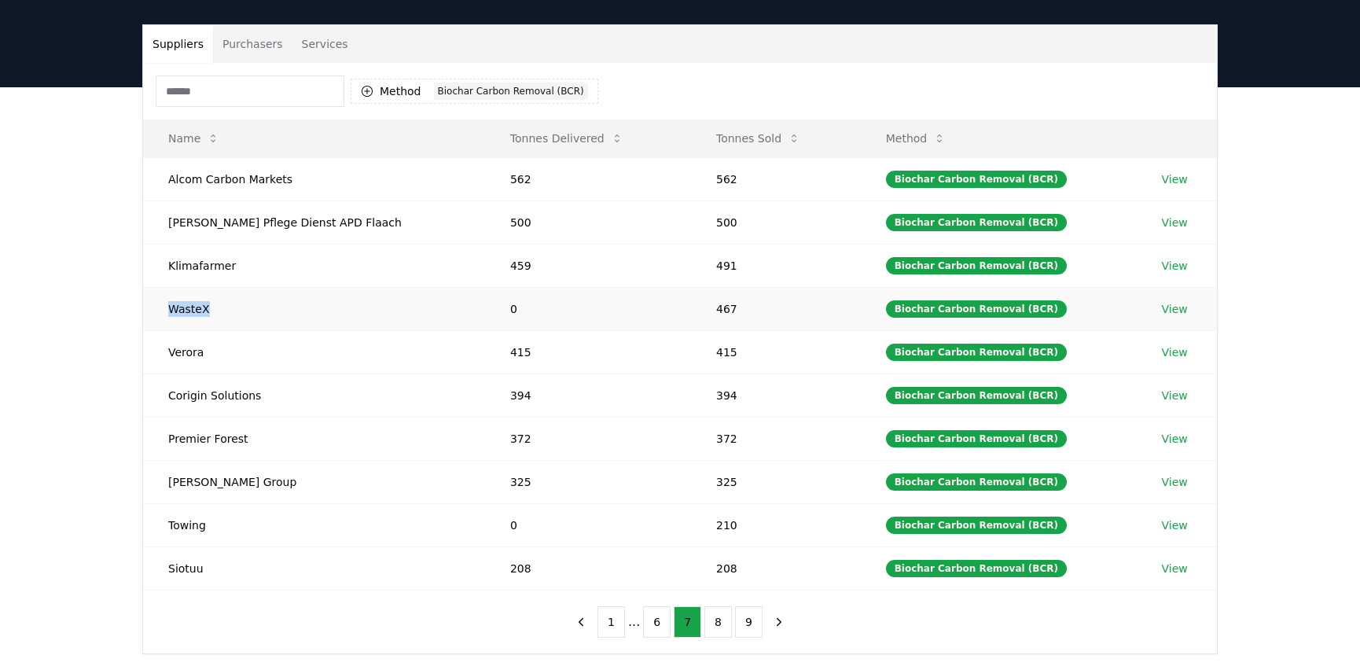
click at [155, 306] on td "WasteX" at bounding box center [314, 308] width 342 height 43
copy td "WasteX"
drag, startPoint x: 211, startPoint y: 352, endPoint x: 162, endPoint y: 348, distance: 49.7
click at [162, 348] on td "Verora" at bounding box center [314, 351] width 342 height 43
click at [1162, 345] on link "View" at bounding box center [1175, 352] width 26 height 16
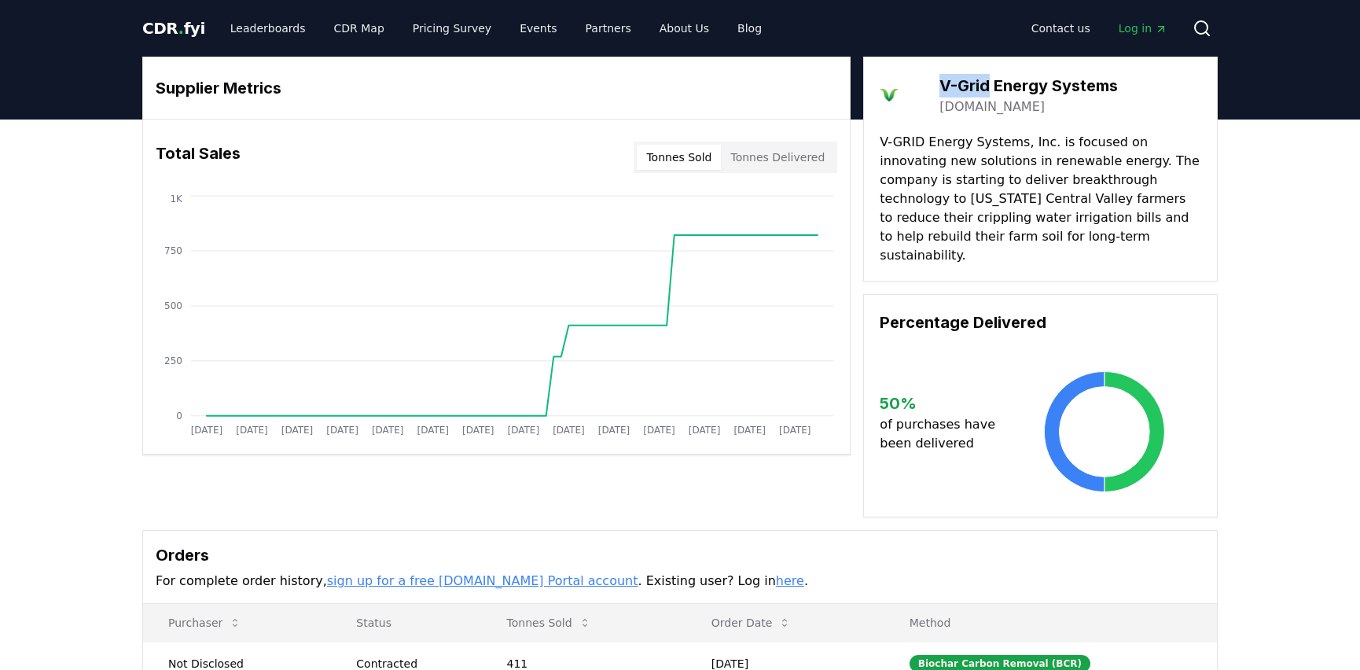
drag, startPoint x: 991, startPoint y: 84, endPoint x: 942, endPoint y: 86, distance: 49.6
click at [942, 86] on h3 "V-Grid Energy Systems" at bounding box center [1028, 86] width 178 height 24
copy h3 "V-Grid"
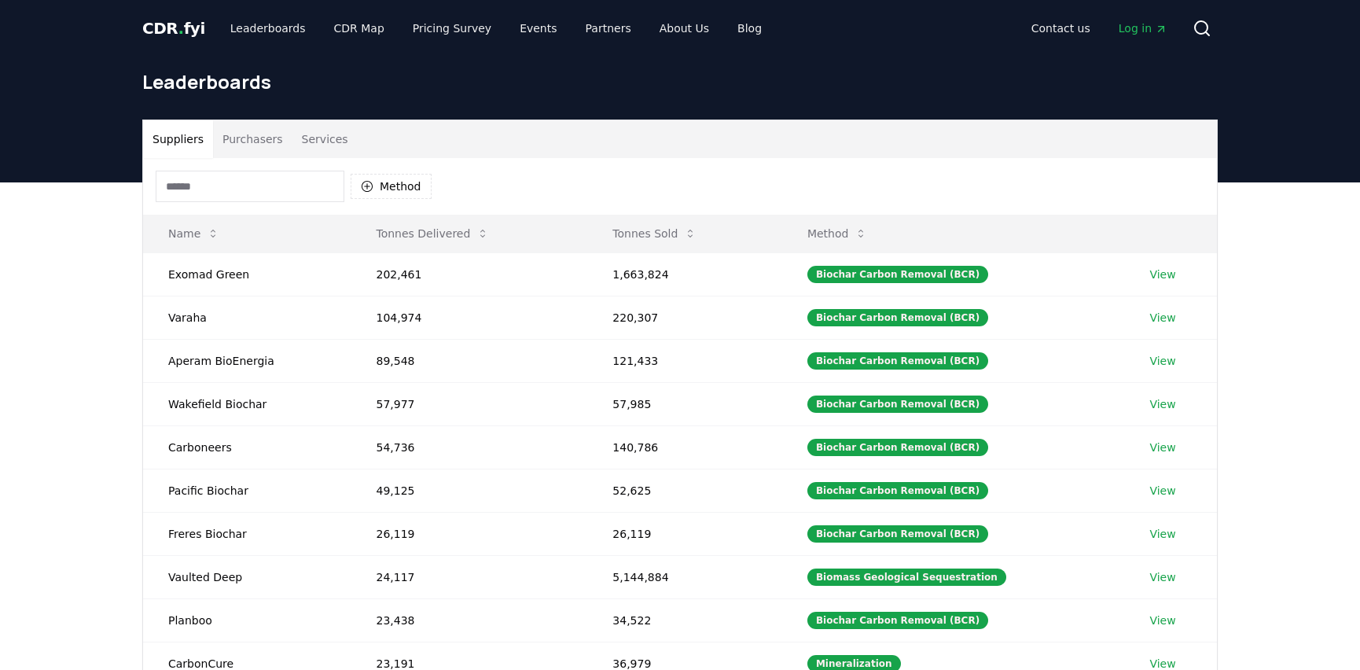
scroll to position [95, 0]
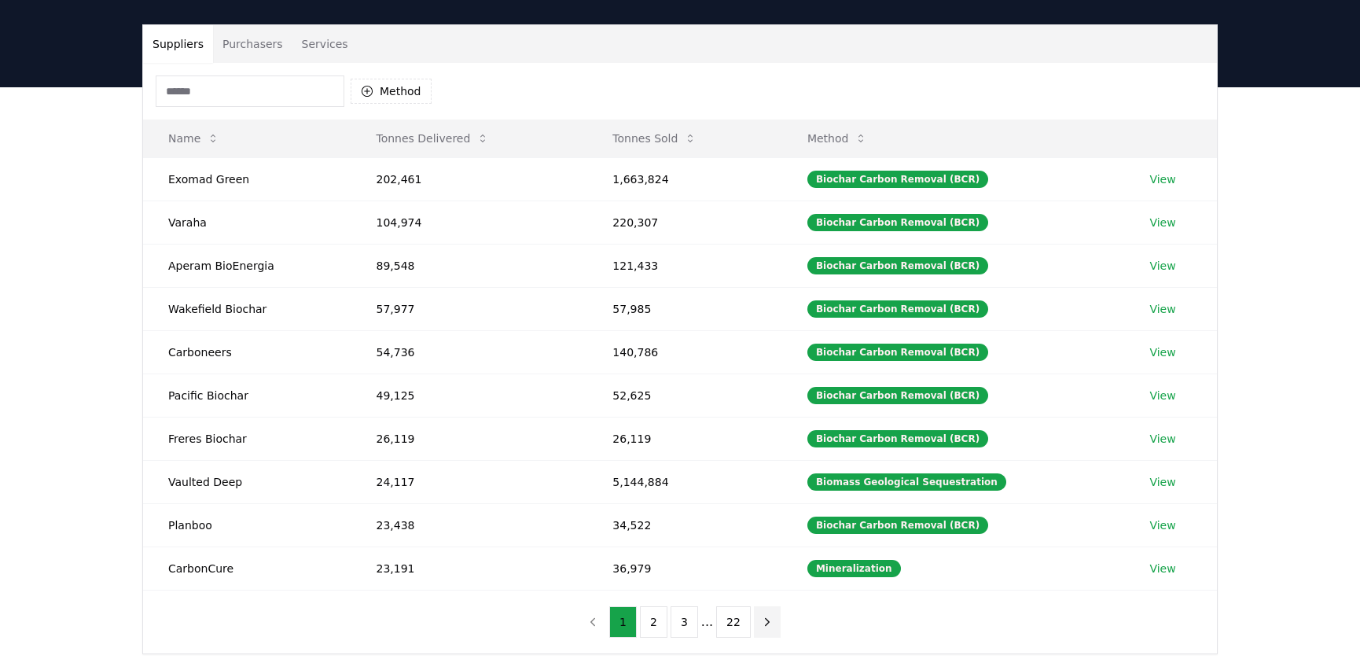
click at [761, 616] on icon "next page" at bounding box center [767, 622] width 14 height 14
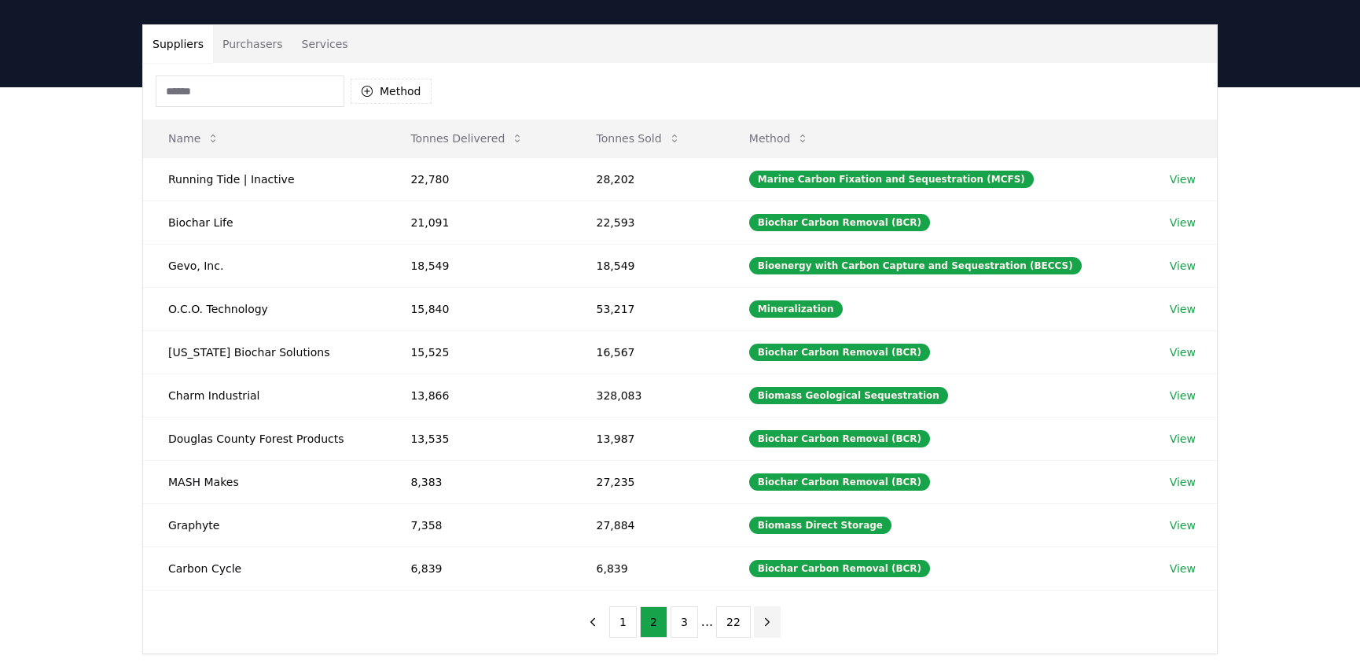
click at [761, 616] on icon "next page" at bounding box center [767, 622] width 14 height 14
click at [761, 616] on nav "1 2 3 ... 22" at bounding box center [679, 621] width 201 height 31
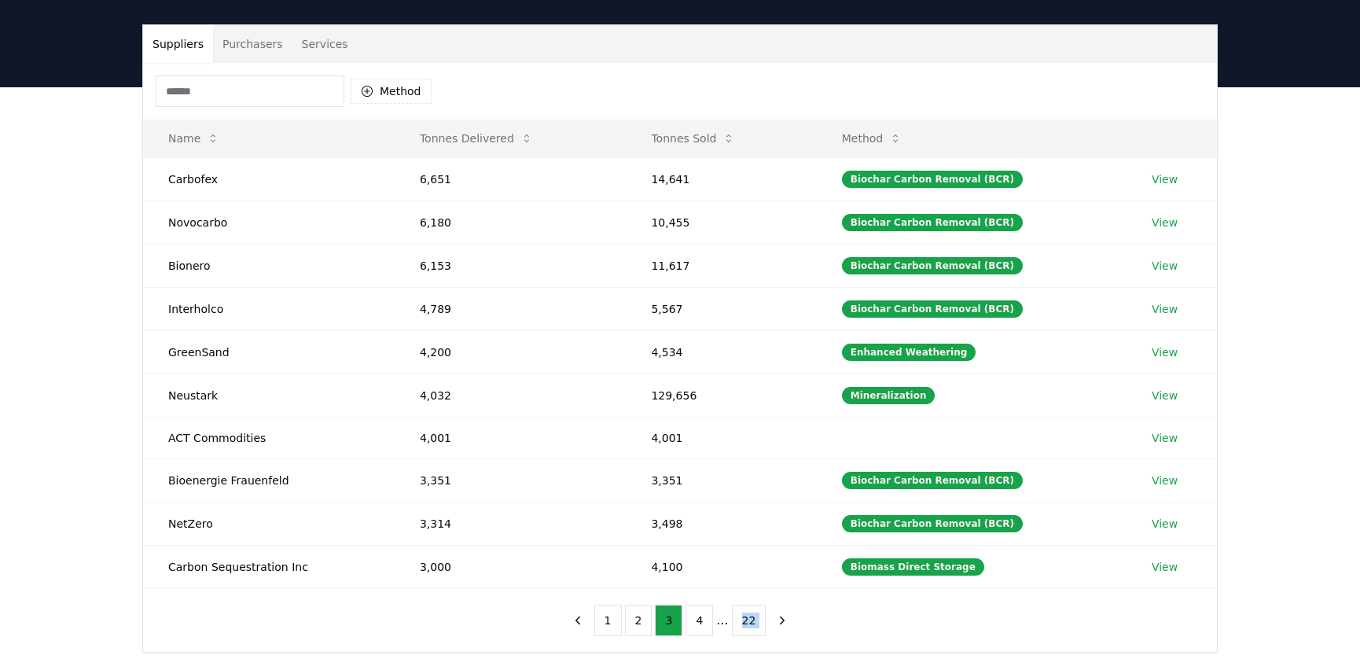
click at [761, 616] on nav "1 2 3 4 ... 22" at bounding box center [680, 620] width 232 height 31
click at [784, 616] on icon "next page" at bounding box center [782, 620] width 14 height 14
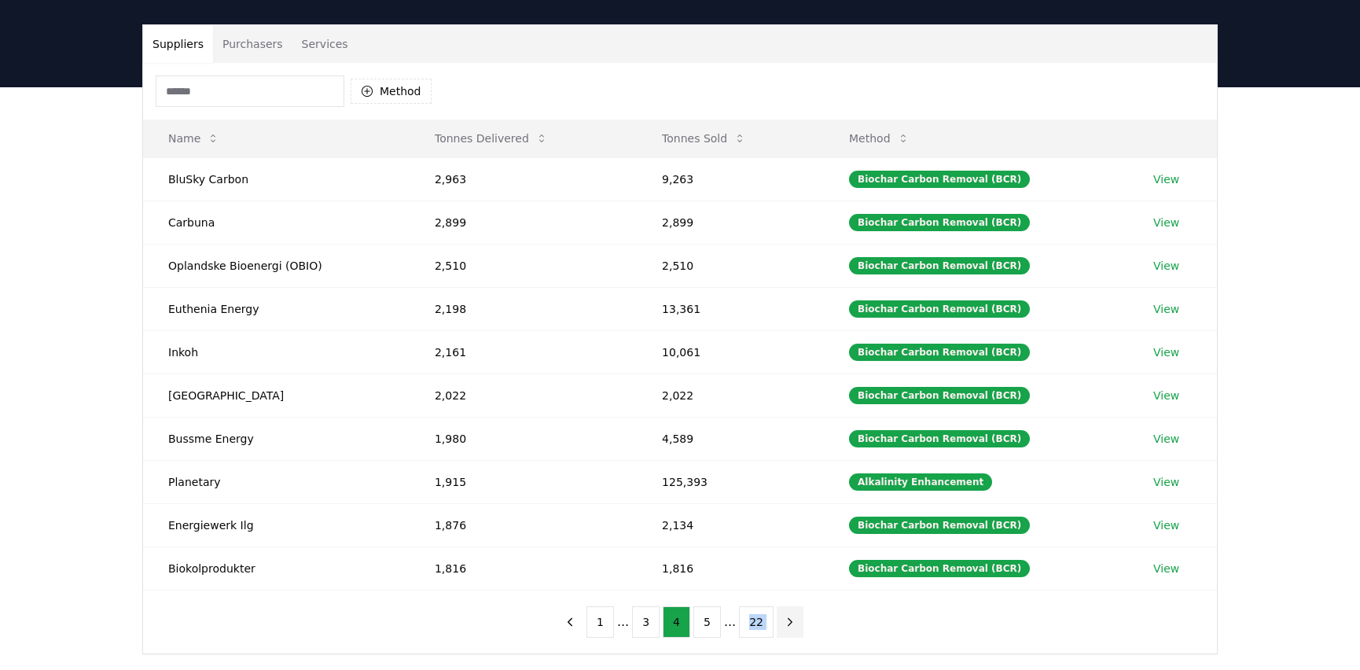
click at [789, 618] on icon "next page" at bounding box center [791, 621] width 4 height 7
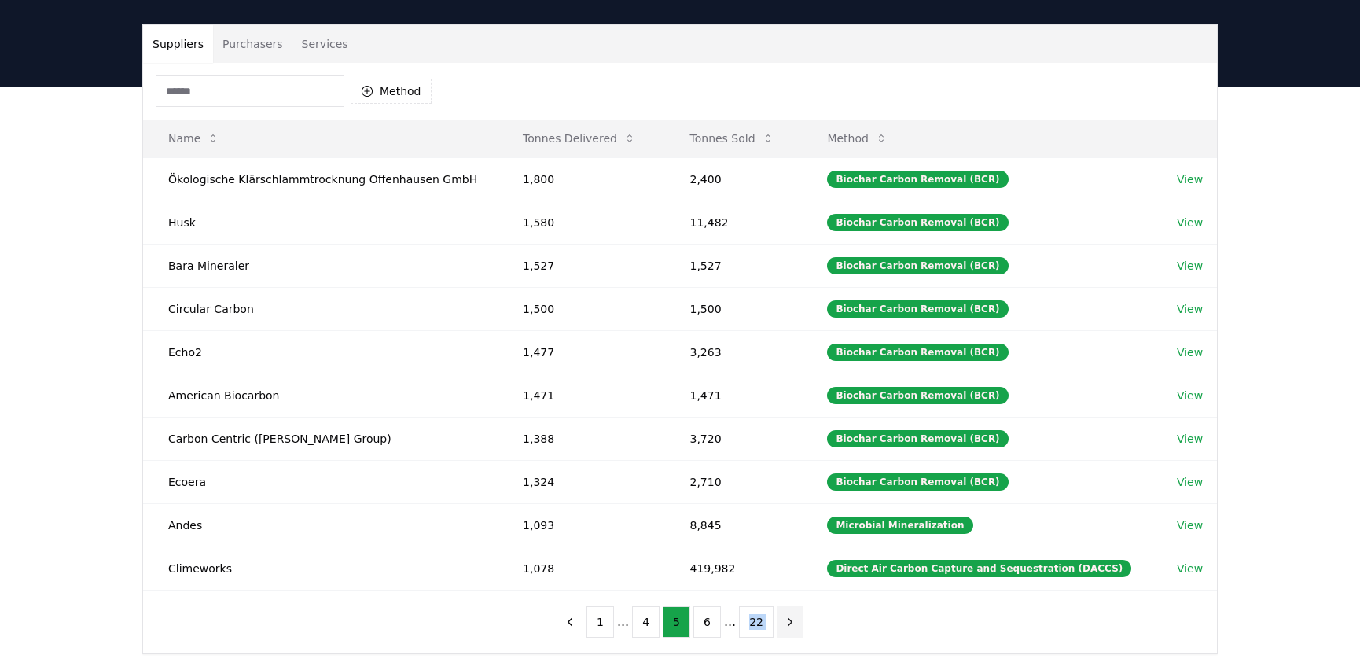
click at [789, 618] on icon "next page" at bounding box center [791, 621] width 4 height 7
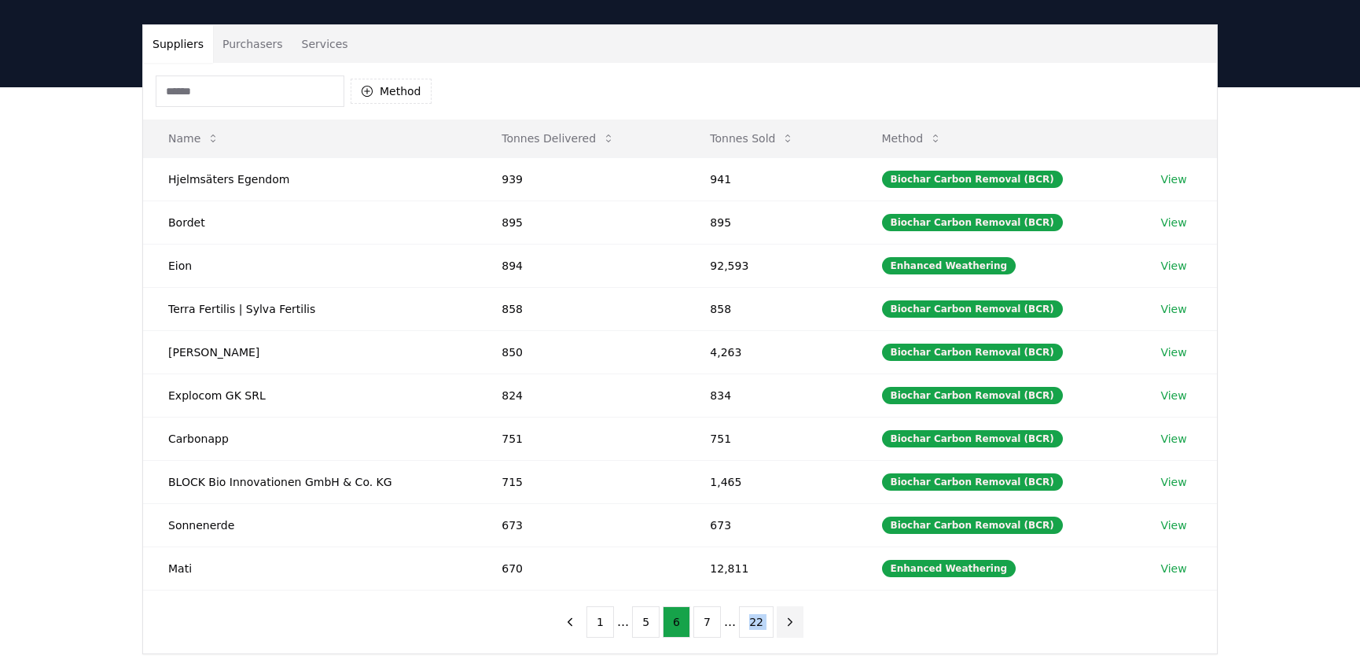
click at [789, 618] on icon "next page" at bounding box center [791, 621] width 4 height 7
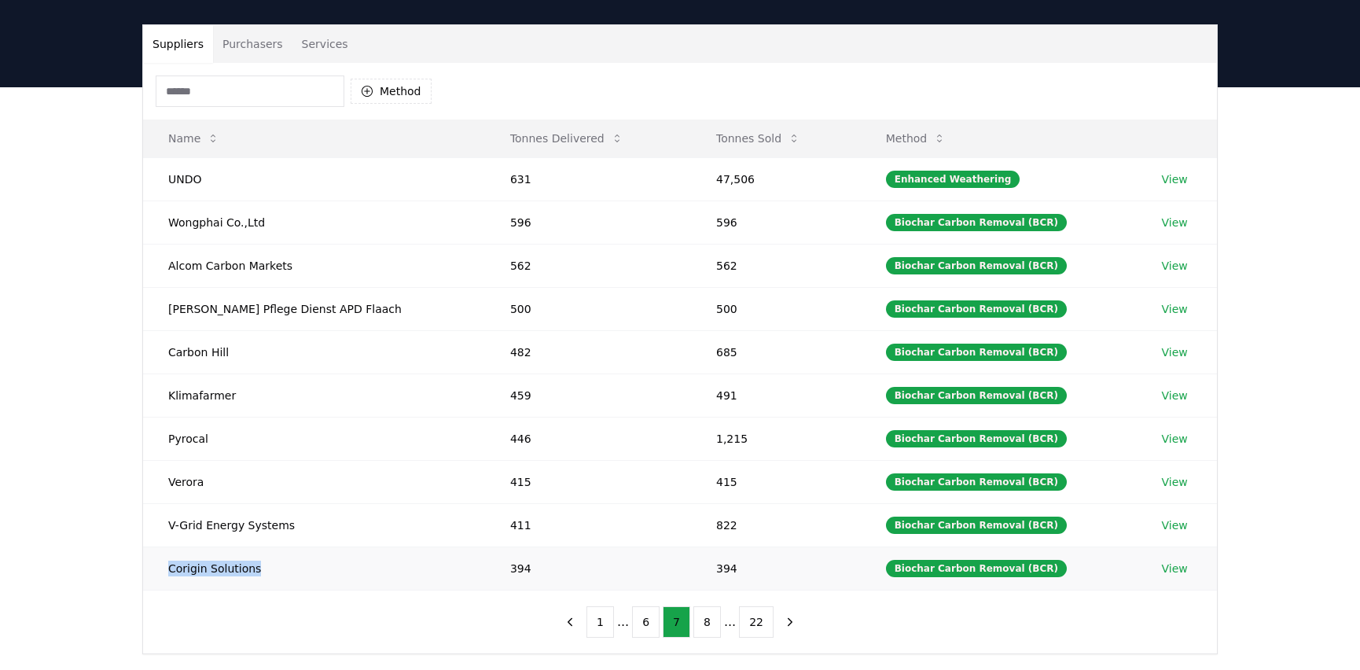
drag, startPoint x: 253, startPoint y: 575, endPoint x: 161, endPoint y: 559, distance: 93.5
click at [161, 559] on td "Corigin Solutions" at bounding box center [314, 567] width 342 height 43
copy td "Corigin Solutions"
click at [699, 621] on button "8" at bounding box center [707, 621] width 28 height 31
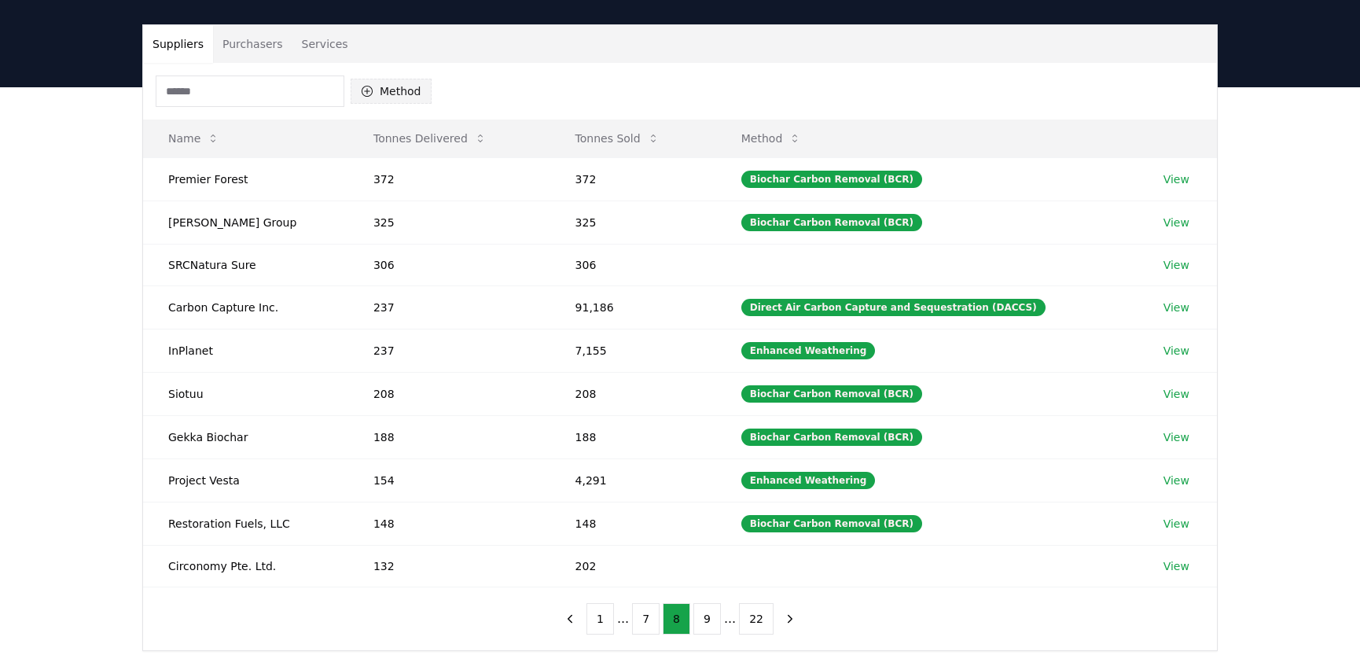
click at [419, 98] on button "Method" at bounding box center [391, 91] width 81 height 25
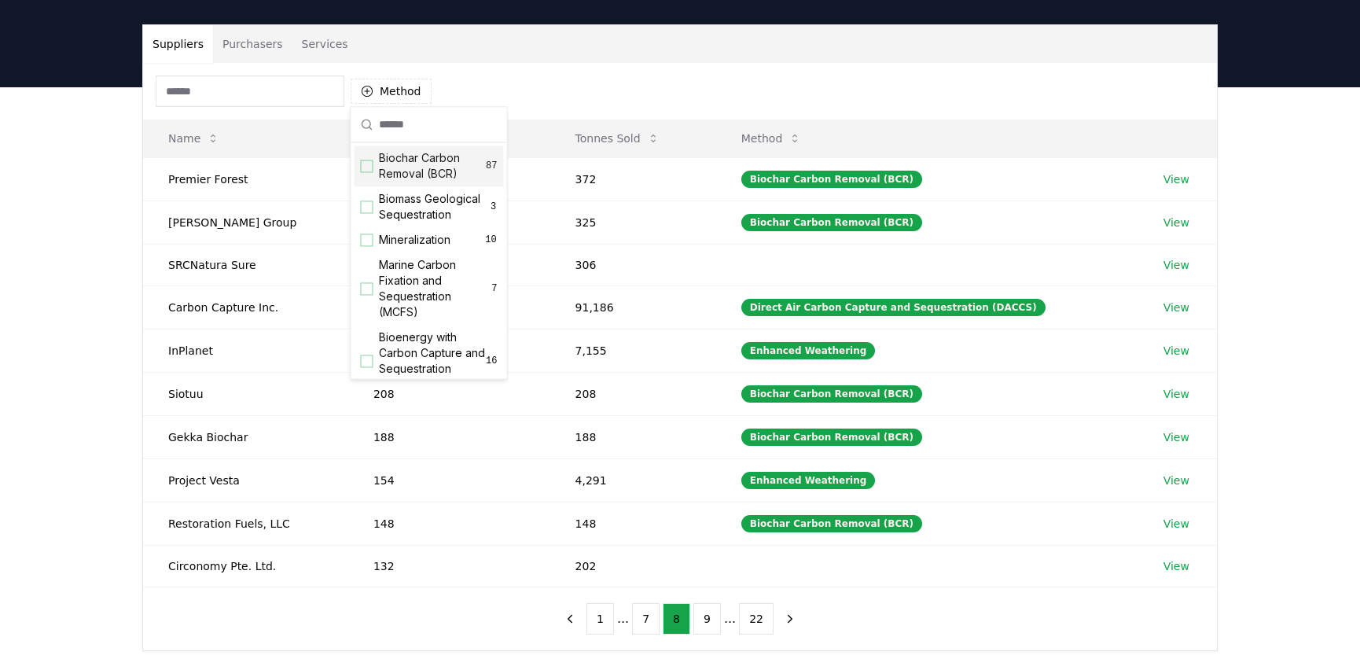
click at [432, 172] on span "Biochar Carbon Removal (BCR)" at bounding box center [432, 165] width 107 height 31
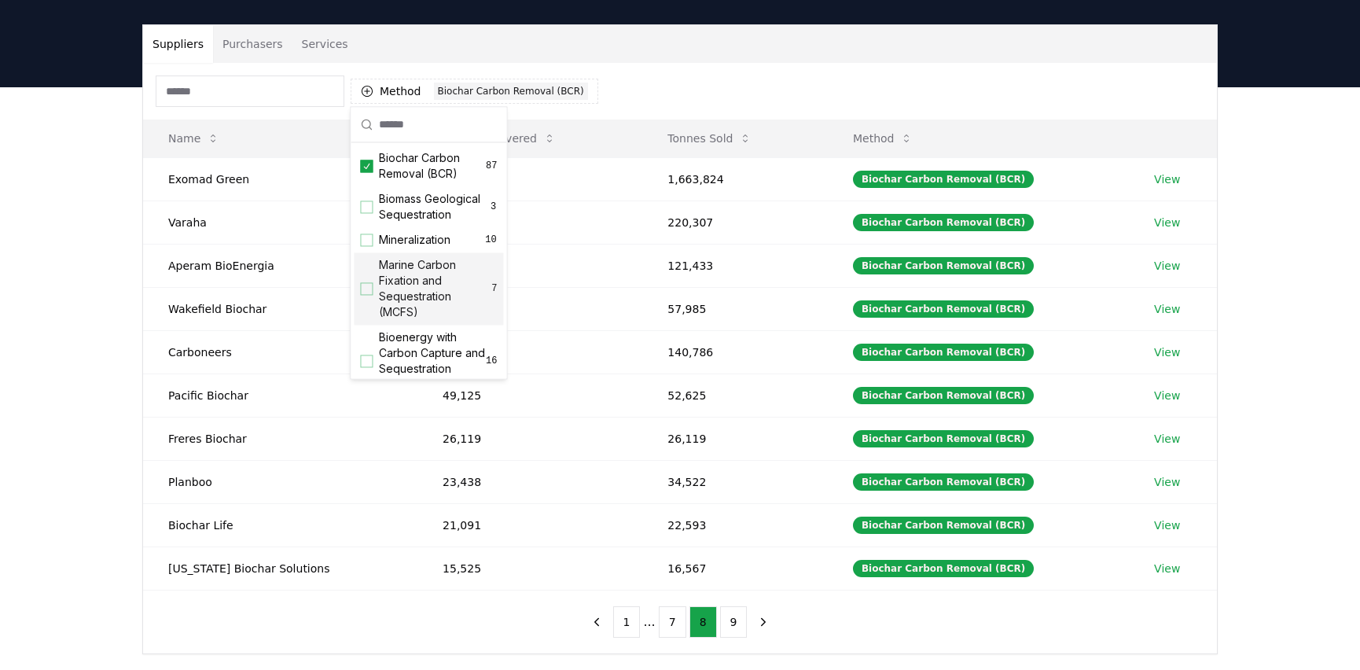
click at [451, 623] on div "Method 1 Biochar Carbon Removal (BCR) Name Tonnes Delivered Tonnes Sold Method …" at bounding box center [680, 358] width 1074 height 590
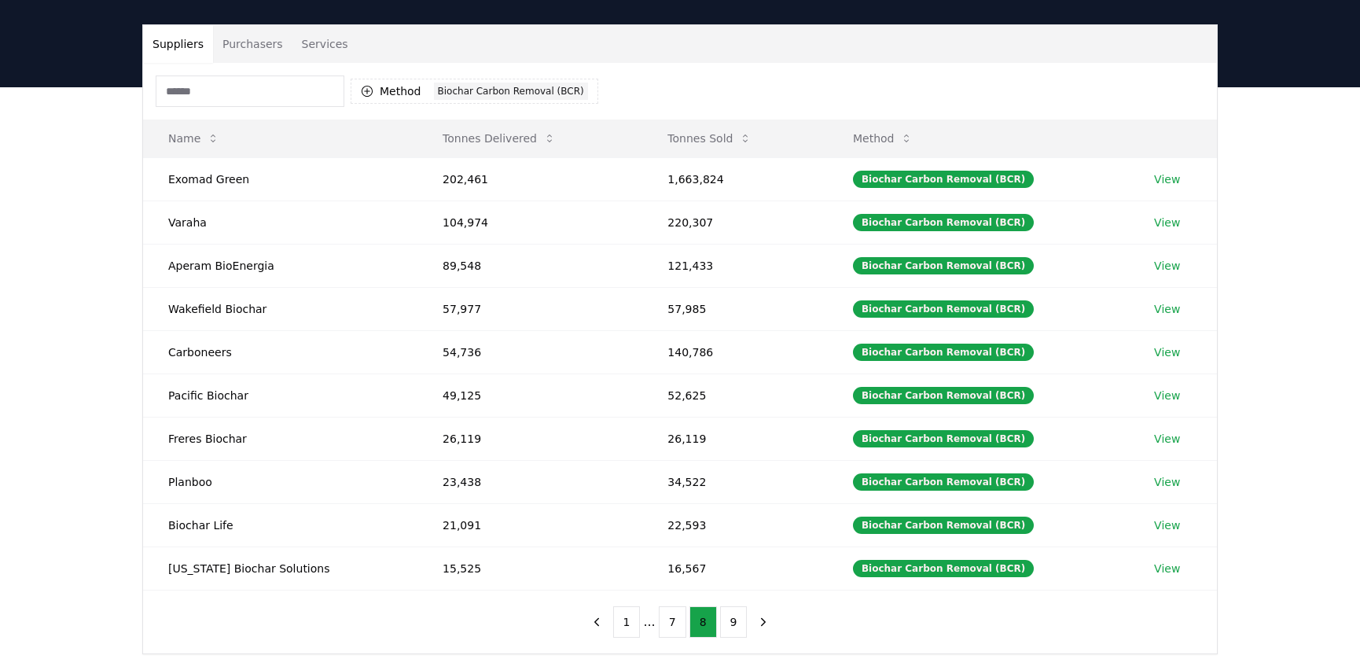
click at [644, 623] on ul "1 ... 7 8 9" at bounding box center [680, 621] width 134 height 31
click at [637, 623] on button "1" at bounding box center [627, 621] width 28 height 31
click at [687, 619] on button "3" at bounding box center [688, 621] width 28 height 31
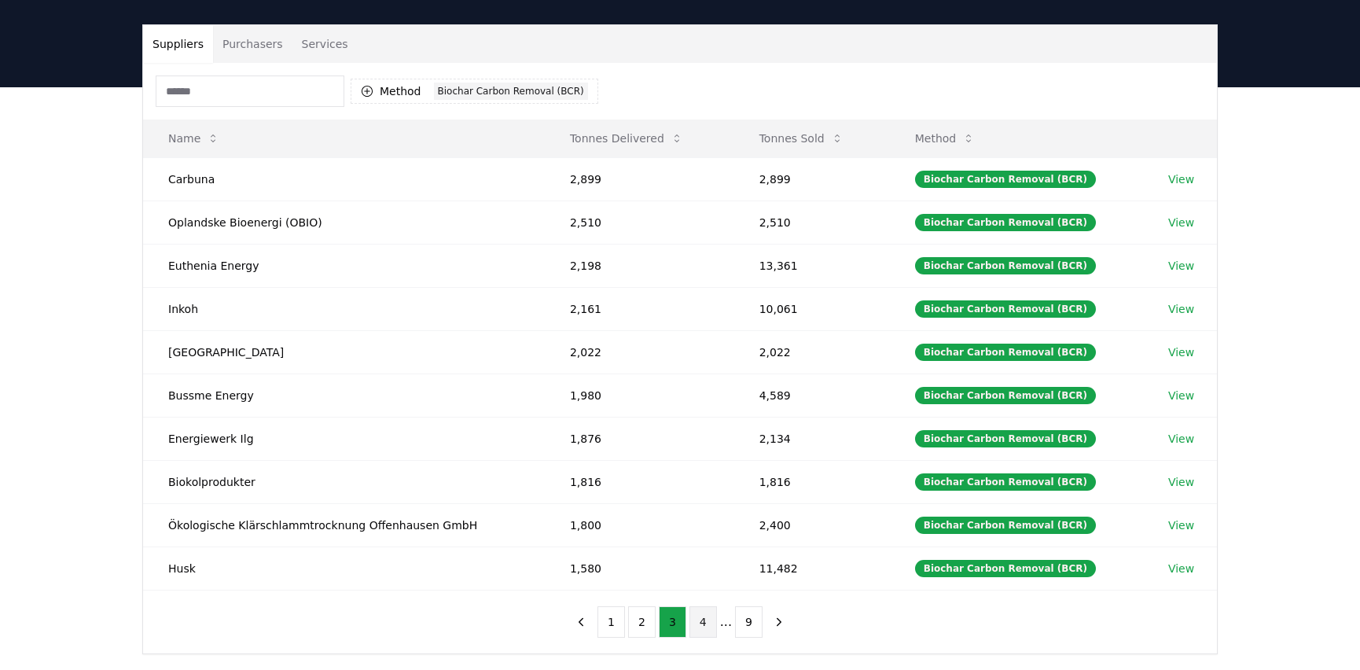
click at [714, 616] on button "4" at bounding box center [703, 621] width 28 height 31
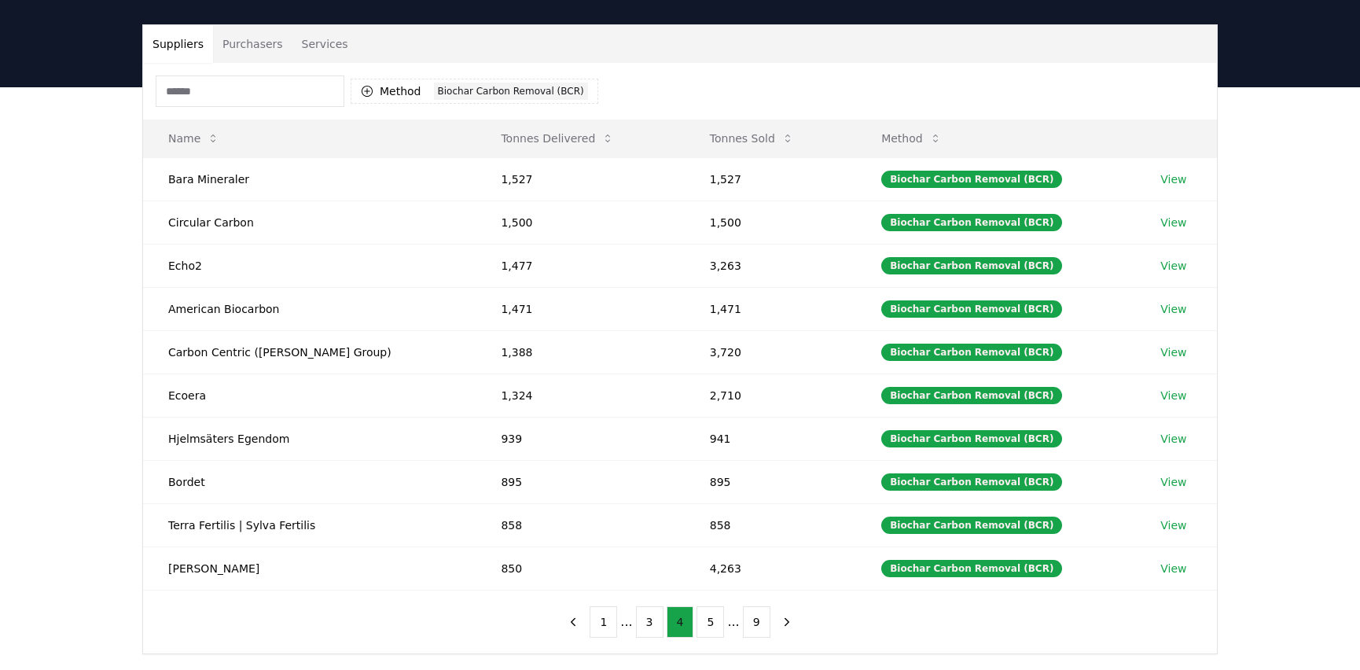
click at [714, 616] on button "5" at bounding box center [711, 621] width 28 height 31
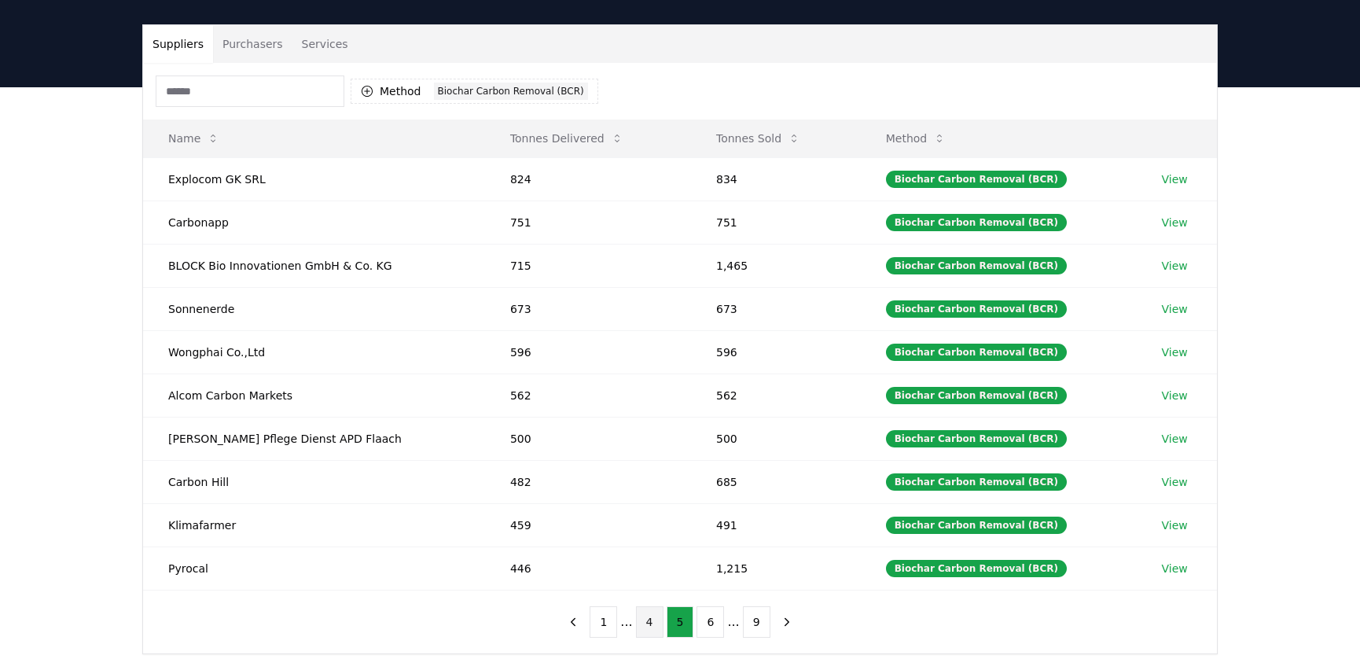
click at [714, 616] on button "6" at bounding box center [711, 621] width 28 height 31
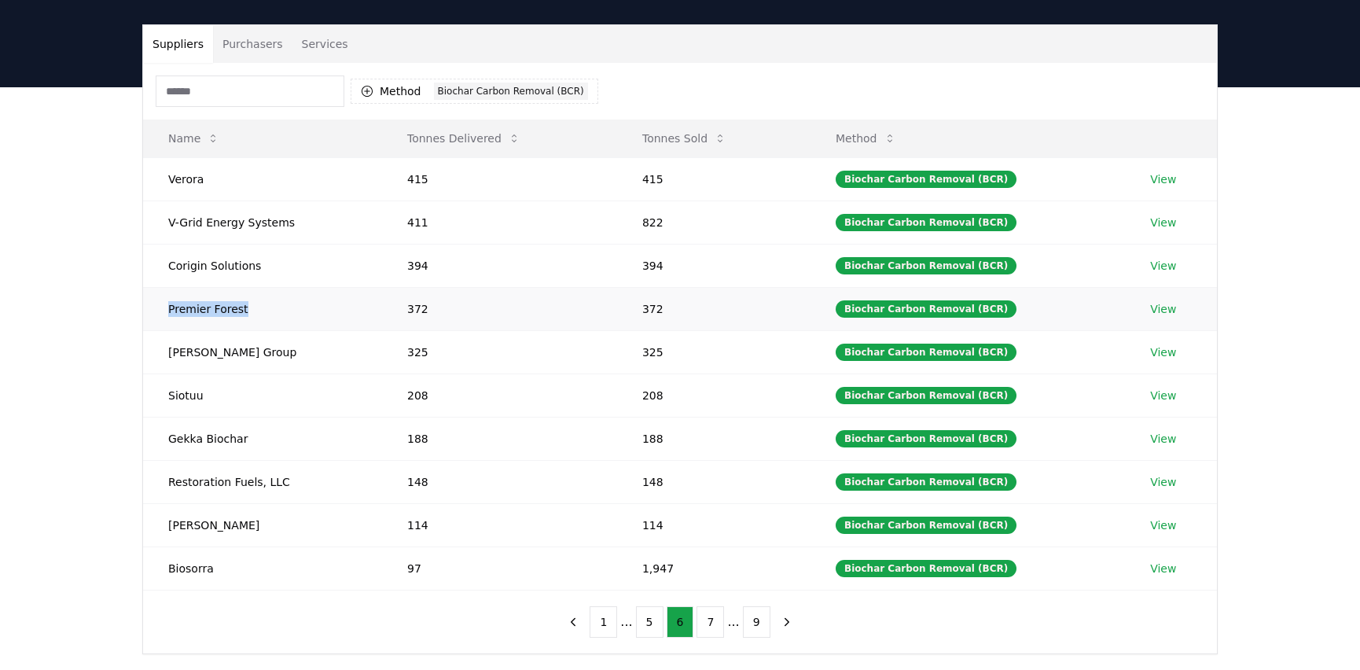
drag, startPoint x: 248, startPoint y: 308, endPoint x: 149, endPoint y: 298, distance: 98.8
click at [149, 298] on td "Premier Forest" at bounding box center [262, 308] width 239 height 43
copy td "Premier Forest"
drag, startPoint x: 252, startPoint y: 348, endPoint x: 167, endPoint y: 351, distance: 84.9
click at [167, 351] on td "[PERSON_NAME] Group" at bounding box center [262, 351] width 239 height 43
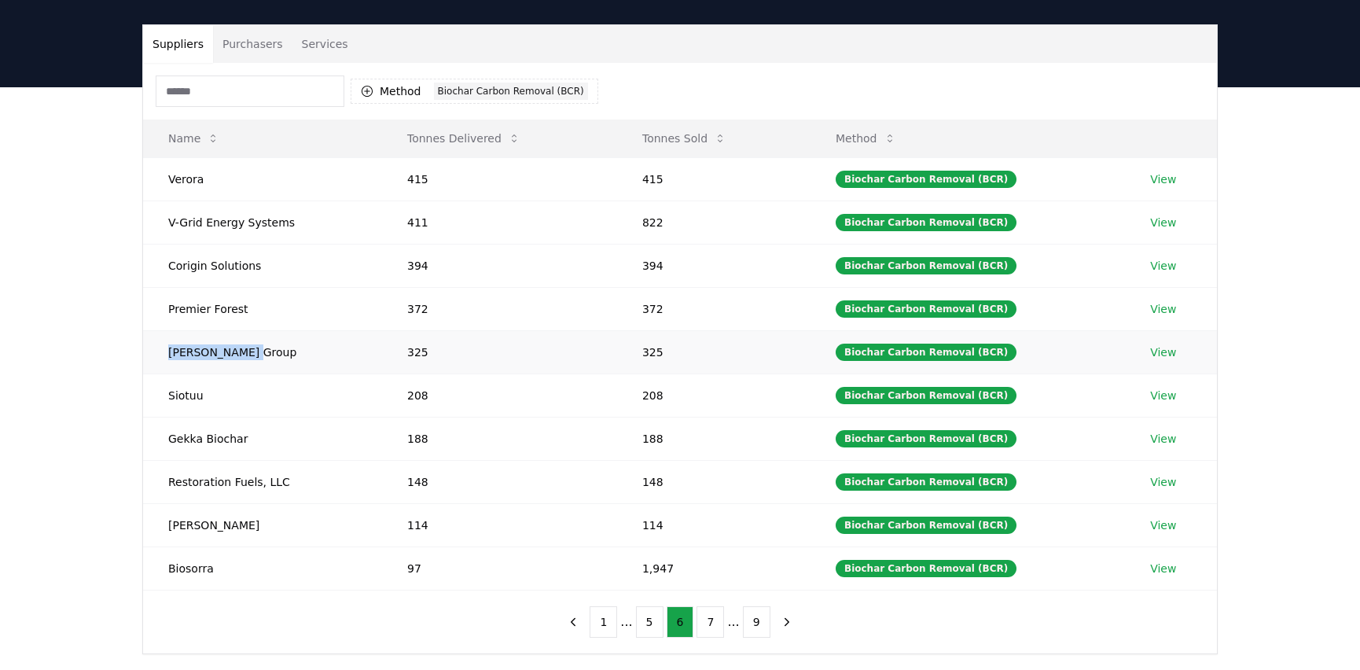
copy td "[PERSON_NAME] Group"
drag, startPoint x: 205, startPoint y: 393, endPoint x: 157, endPoint y: 398, distance: 48.2
click at [157, 398] on td "Siotuu" at bounding box center [262, 394] width 239 height 43
copy td "Siotuu"
drag, startPoint x: 240, startPoint y: 434, endPoint x: 165, endPoint y: 434, distance: 74.7
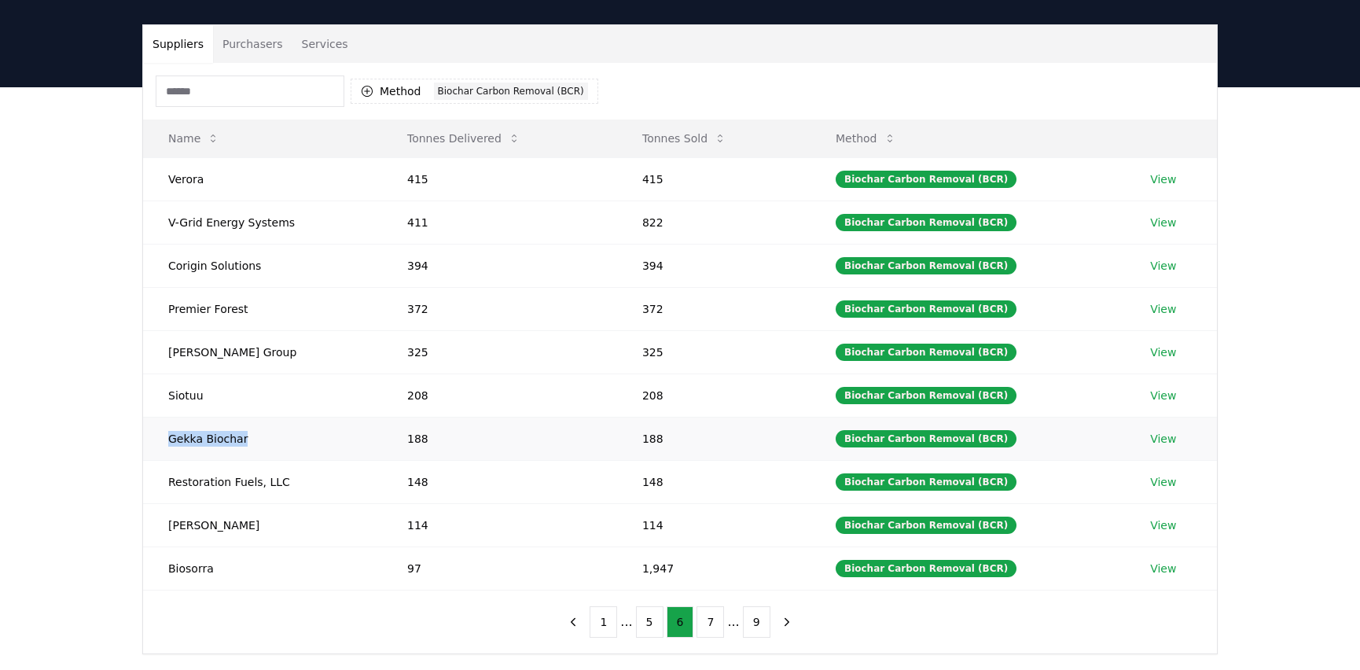
click at [165, 434] on td "Gekka Biochar" at bounding box center [262, 438] width 239 height 43
copy td "Gekka Biochar"
drag, startPoint x: 302, startPoint y: 482, endPoint x: 161, endPoint y: 482, distance: 140.7
click at [161, 482] on td "Restoration Fuels, LLC" at bounding box center [262, 481] width 239 height 43
copy td "Restoration Fuels, LLC"
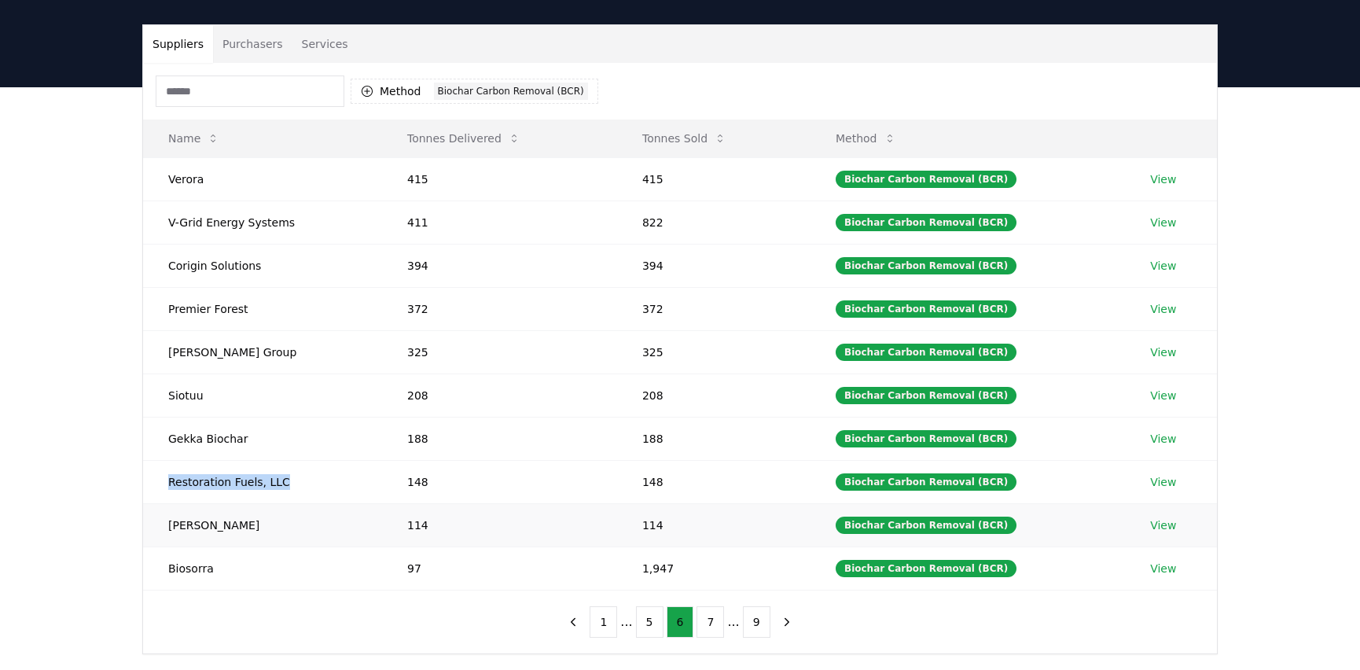
drag, startPoint x: 275, startPoint y: 519, endPoint x: 157, endPoint y: 526, distance: 118.1
click at [157, 526] on td "Harrison Renewable" at bounding box center [262, 524] width 239 height 43
copy td "Harrison Renewable"
drag, startPoint x: 209, startPoint y: 558, endPoint x: 162, endPoint y: 561, distance: 47.3
click at [162, 561] on td "Biosorra" at bounding box center [262, 567] width 239 height 43
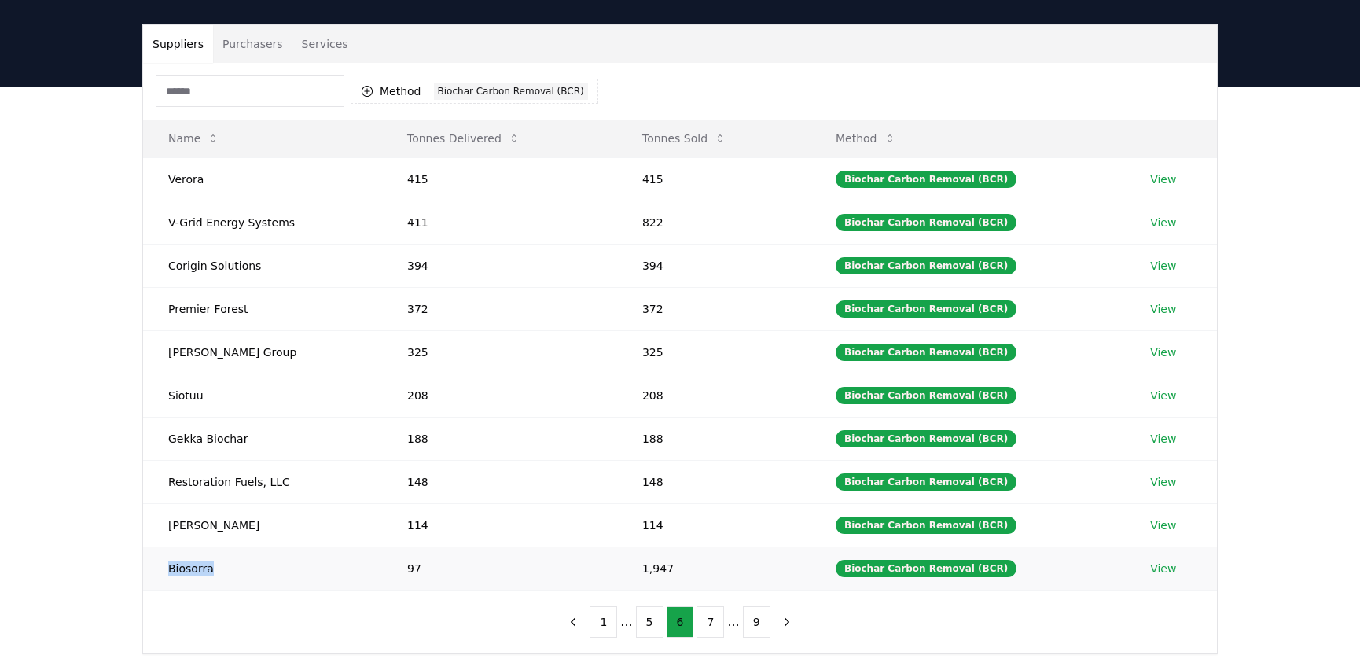
copy td "Biosorra"
click at [707, 613] on button "7" at bounding box center [711, 621] width 28 height 31
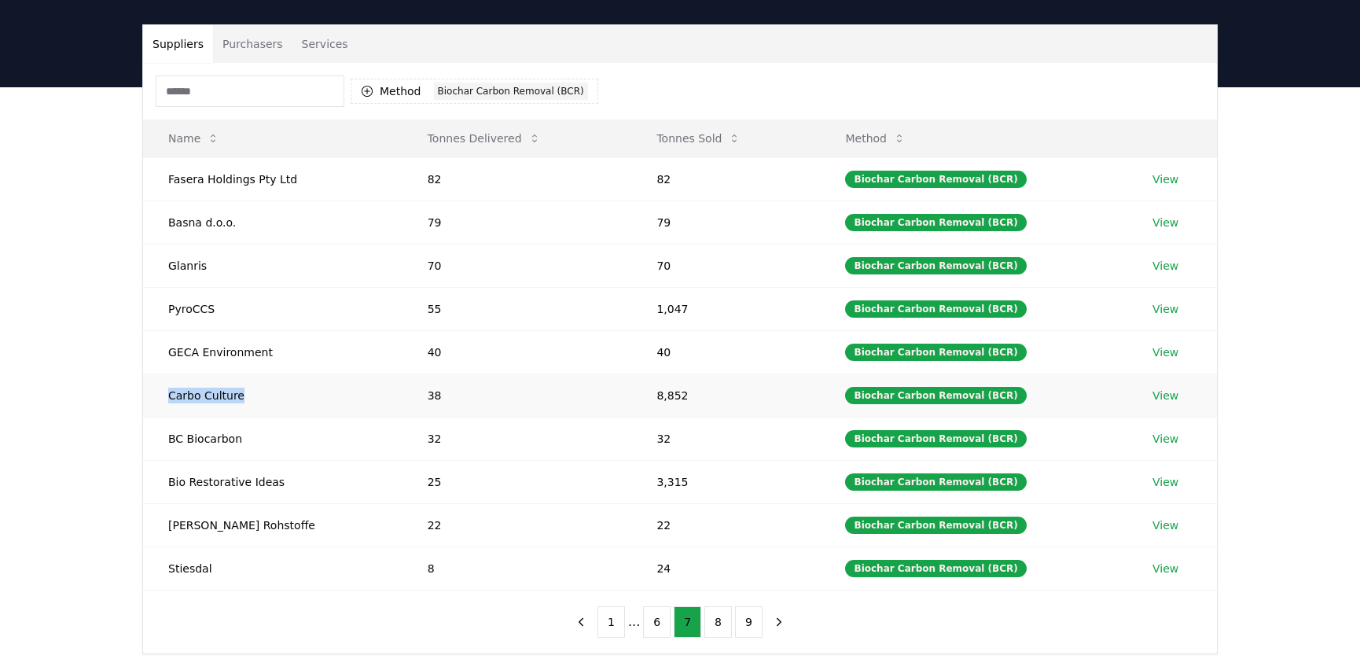
drag, startPoint x: 244, startPoint y: 391, endPoint x: 156, endPoint y: 393, distance: 87.3
click at [156, 393] on td "Carbo Culture" at bounding box center [272, 394] width 259 height 43
copy td "Carbo Culture"
click at [488, 134] on button "Tonnes Delivered" at bounding box center [484, 138] width 138 height 31
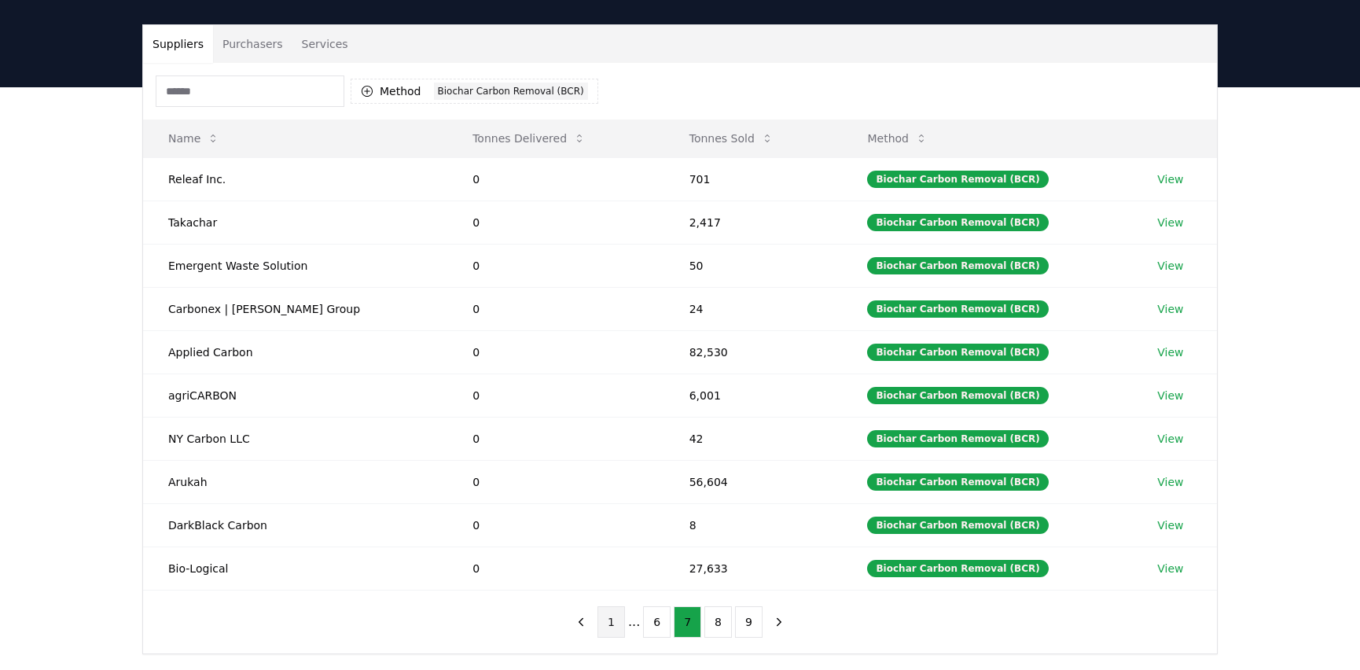
click at [621, 614] on button "1" at bounding box center [611, 621] width 28 height 31
click at [495, 147] on button "Tonnes Delivered" at bounding box center [529, 138] width 138 height 31
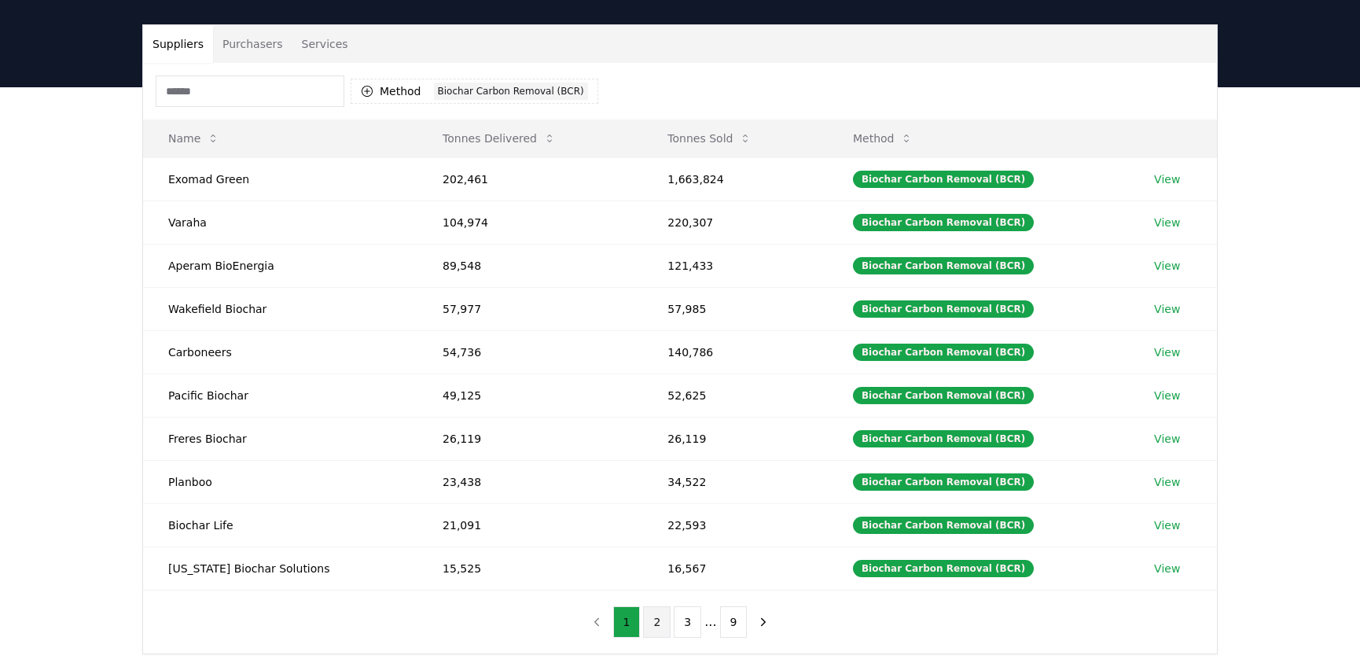
click at [654, 608] on button "2" at bounding box center [657, 621] width 28 height 31
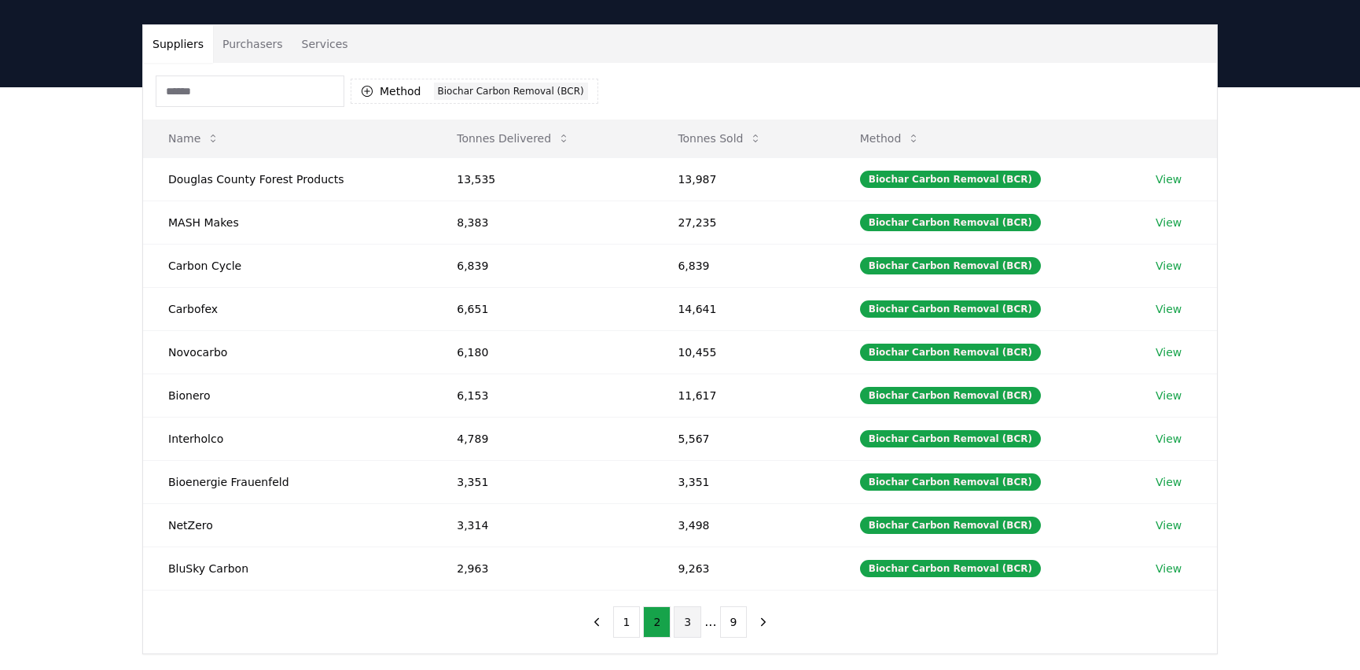
click at [678, 622] on button "3" at bounding box center [688, 621] width 28 height 31
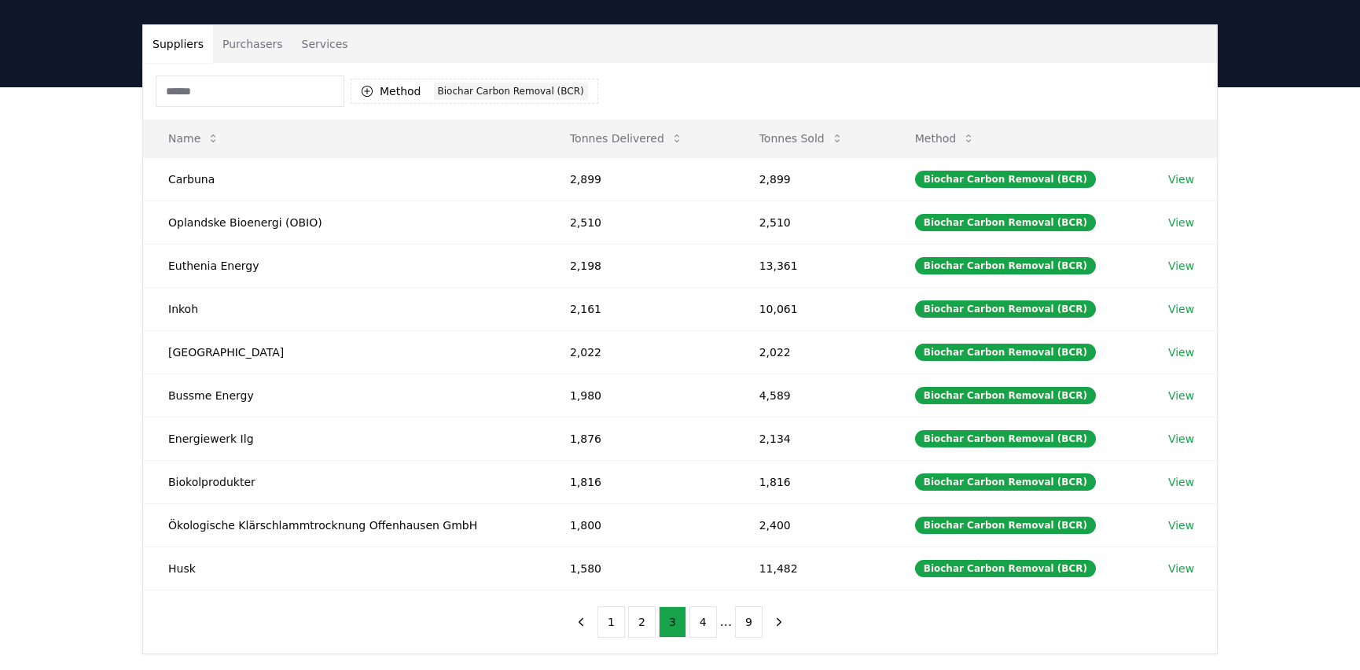
click at [685, 622] on button "3" at bounding box center [673, 621] width 28 height 31
click at [715, 622] on button "4" at bounding box center [703, 621] width 28 height 31
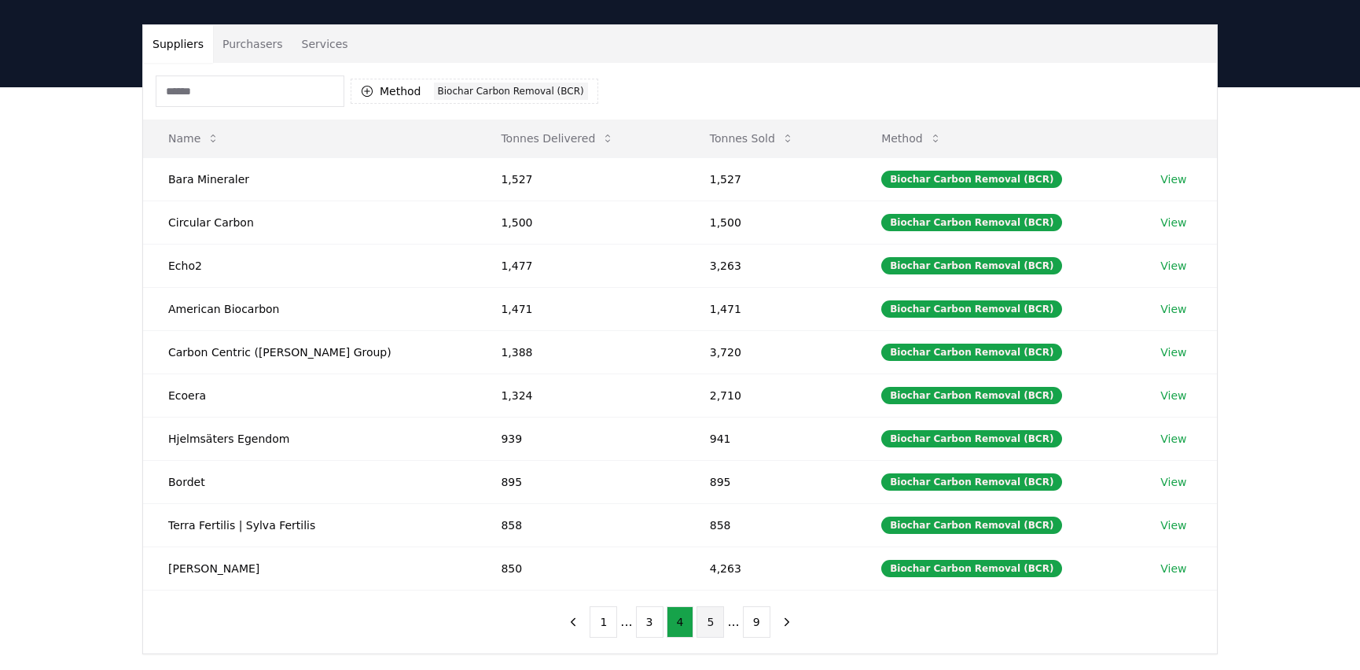
click at [710, 622] on button "5" at bounding box center [711, 621] width 28 height 31
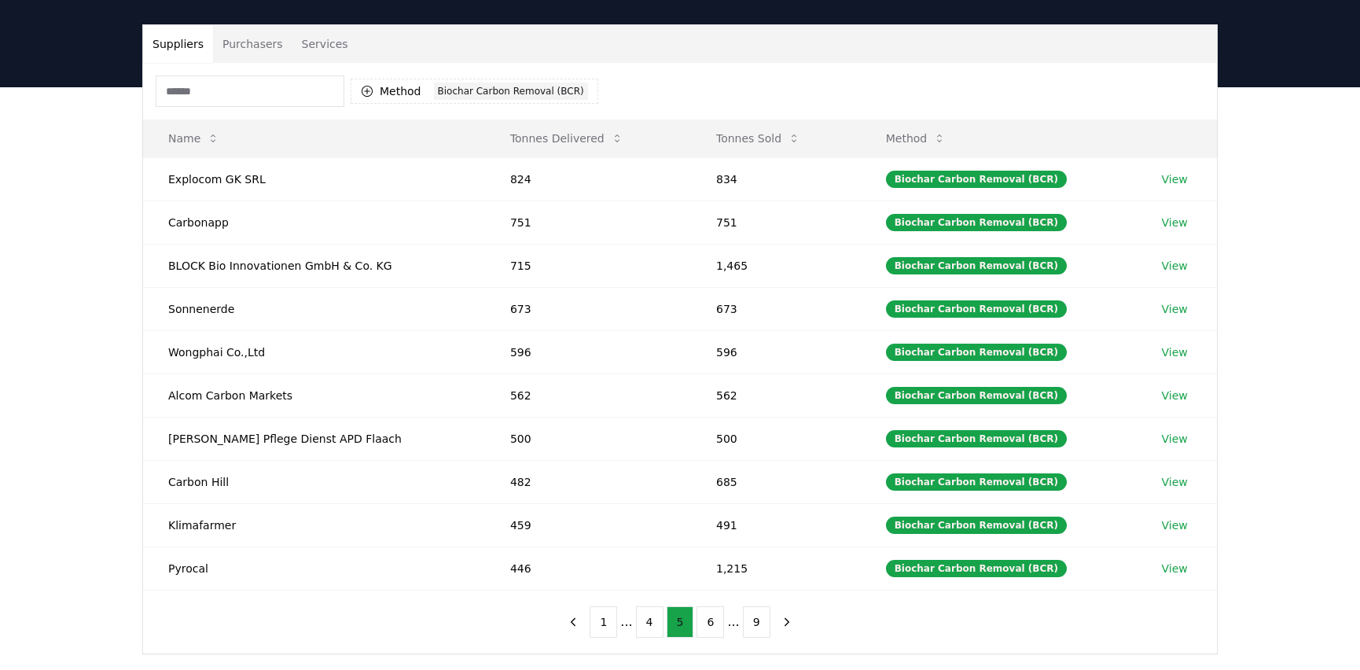
click at [710, 622] on button "6" at bounding box center [711, 621] width 28 height 31
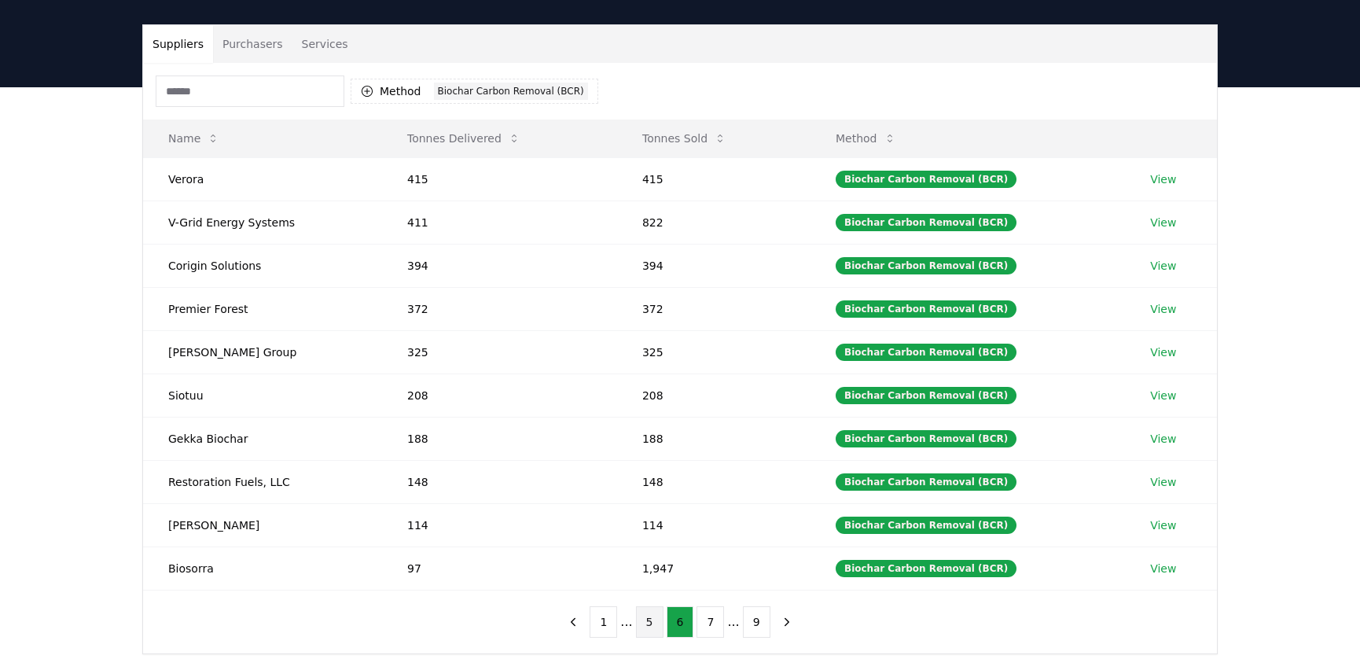
click at [710, 622] on button "7" at bounding box center [711, 621] width 28 height 31
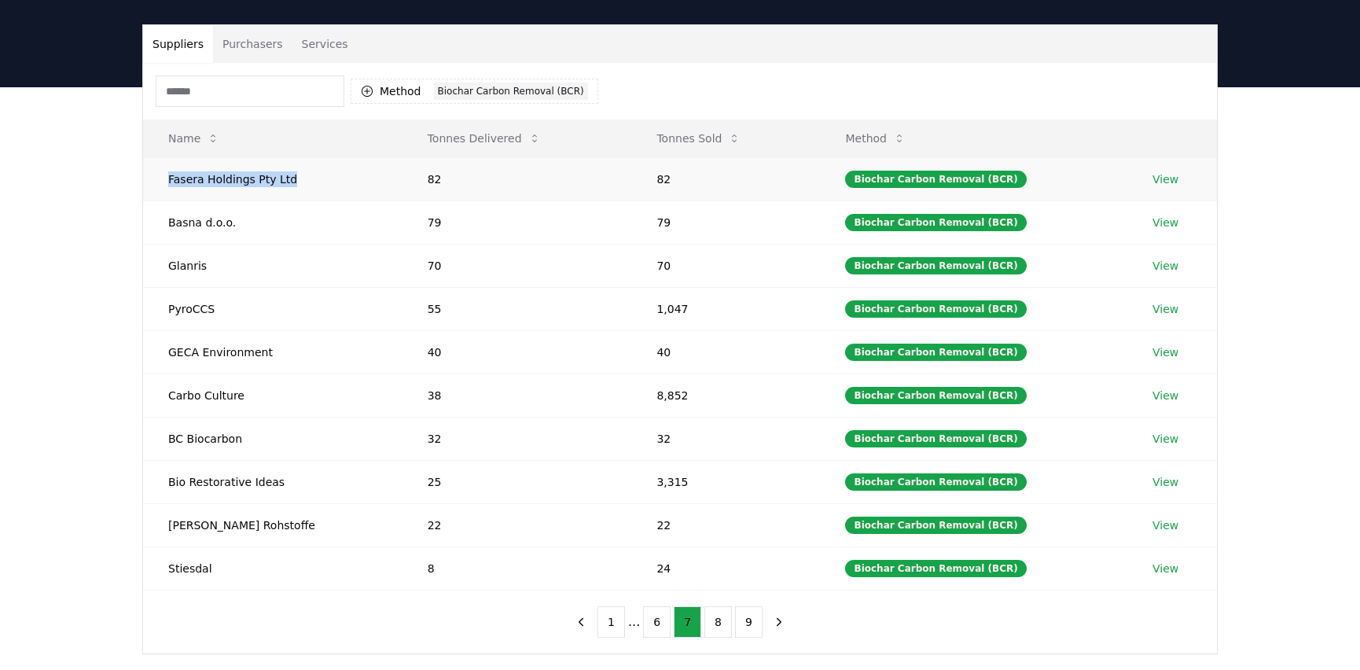
drag, startPoint x: 289, startPoint y: 178, endPoint x: 159, endPoint y: 175, distance: 129.8
click at [159, 175] on td "Fasera Holdings Pty Ltd" at bounding box center [272, 178] width 259 height 43
click at [643, 614] on button "6" at bounding box center [657, 621] width 28 height 31
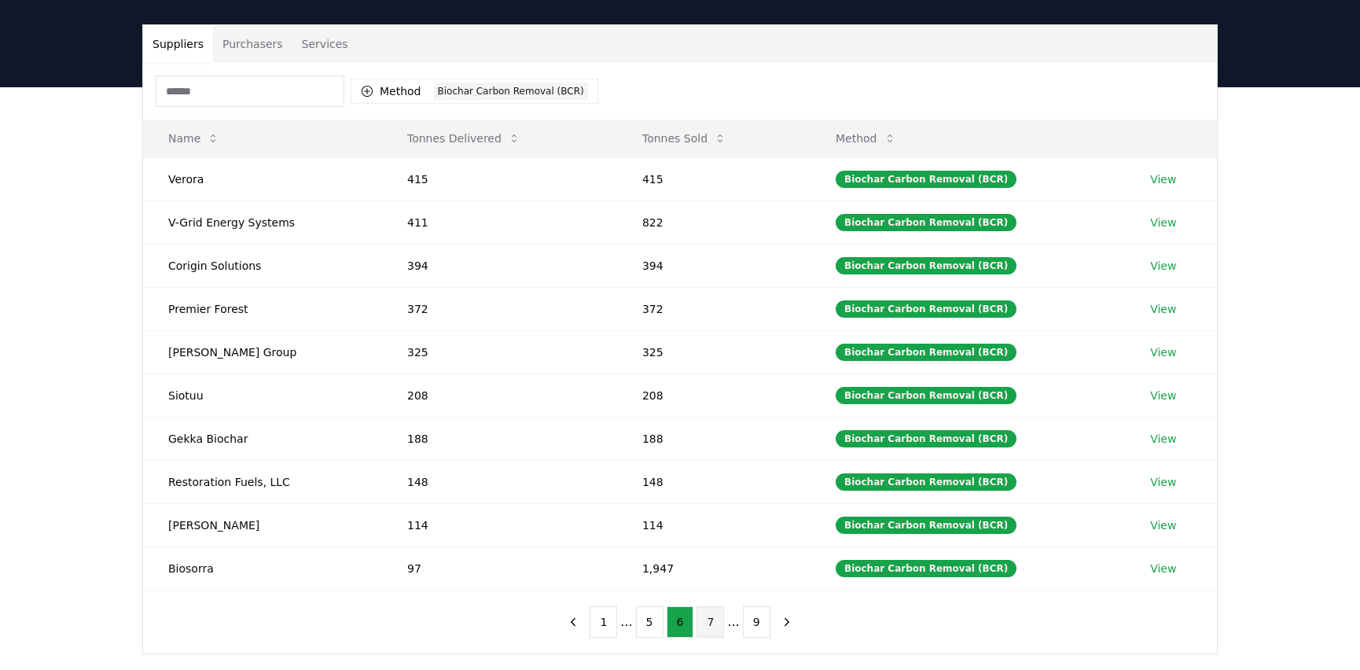
click at [715, 620] on button "7" at bounding box center [711, 621] width 28 height 31
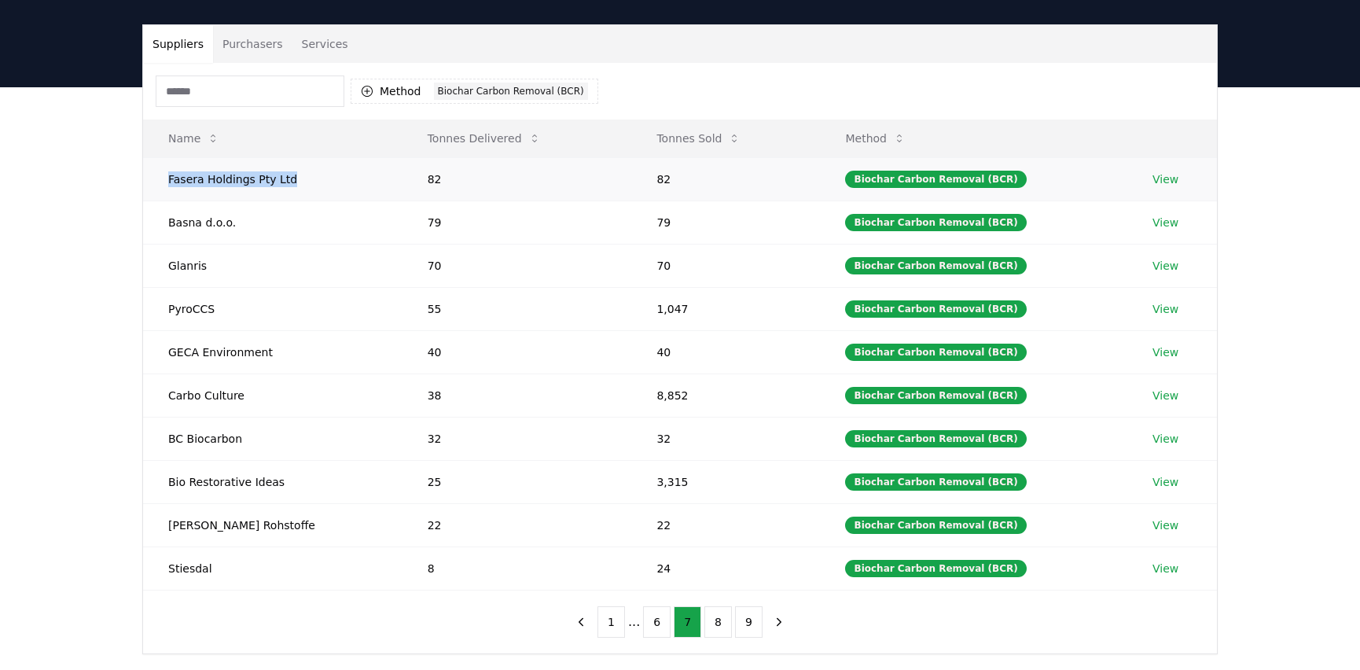
drag, startPoint x: 316, startPoint y: 197, endPoint x: 156, endPoint y: 180, distance: 160.4
click at [156, 180] on td "Fasera Holdings Pty Ltd" at bounding box center [272, 178] width 259 height 43
copy td "Fasera Holdings Pty Ltd"
drag, startPoint x: 230, startPoint y: 223, endPoint x: 169, endPoint y: 216, distance: 61.7
click at [169, 216] on td "Basna d.o.o." at bounding box center [272, 221] width 259 height 43
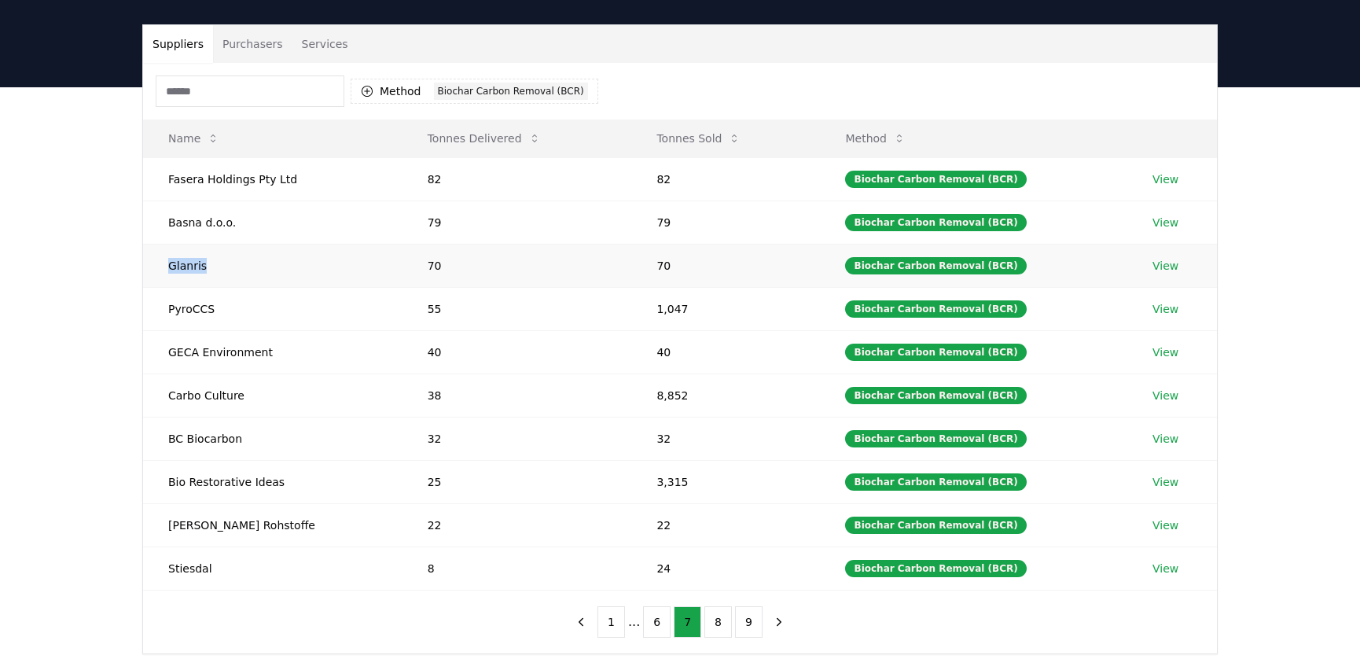
drag, startPoint x: 226, startPoint y: 267, endPoint x: 149, endPoint y: 267, distance: 77.8
click at [149, 267] on td "Glanris" at bounding box center [272, 265] width 259 height 43
drag, startPoint x: 219, startPoint y: 301, endPoint x: 167, endPoint y: 307, distance: 52.2
click at [167, 307] on td "PyroCCS" at bounding box center [272, 308] width 259 height 43
drag, startPoint x: 267, startPoint y: 353, endPoint x: 163, endPoint y: 345, distance: 104.9
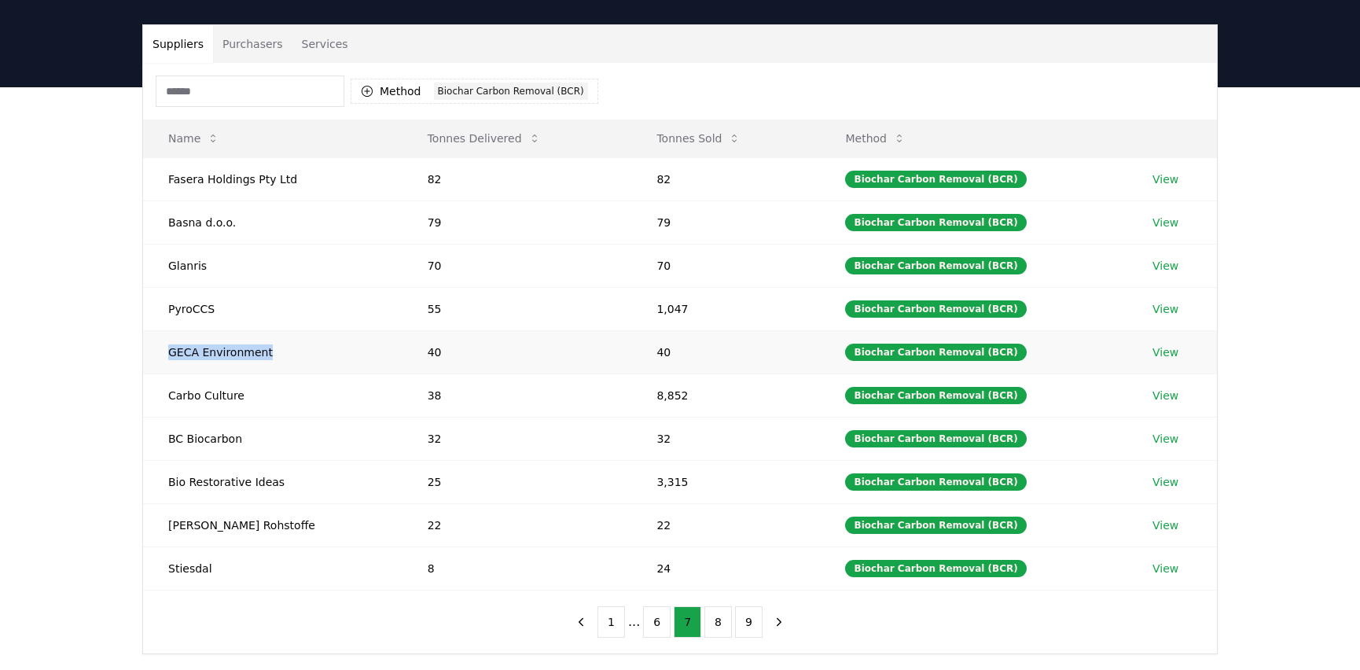
click at [163, 345] on td "GECA Environment" at bounding box center [272, 351] width 259 height 43
drag, startPoint x: 261, startPoint y: 388, endPoint x: 163, endPoint y: 392, distance: 98.4
click at [163, 392] on td "Carbo Culture" at bounding box center [272, 394] width 259 height 43
drag, startPoint x: 248, startPoint y: 436, endPoint x: 165, endPoint y: 437, distance: 82.6
click at [165, 437] on td "BC Biocarbon" at bounding box center [272, 438] width 259 height 43
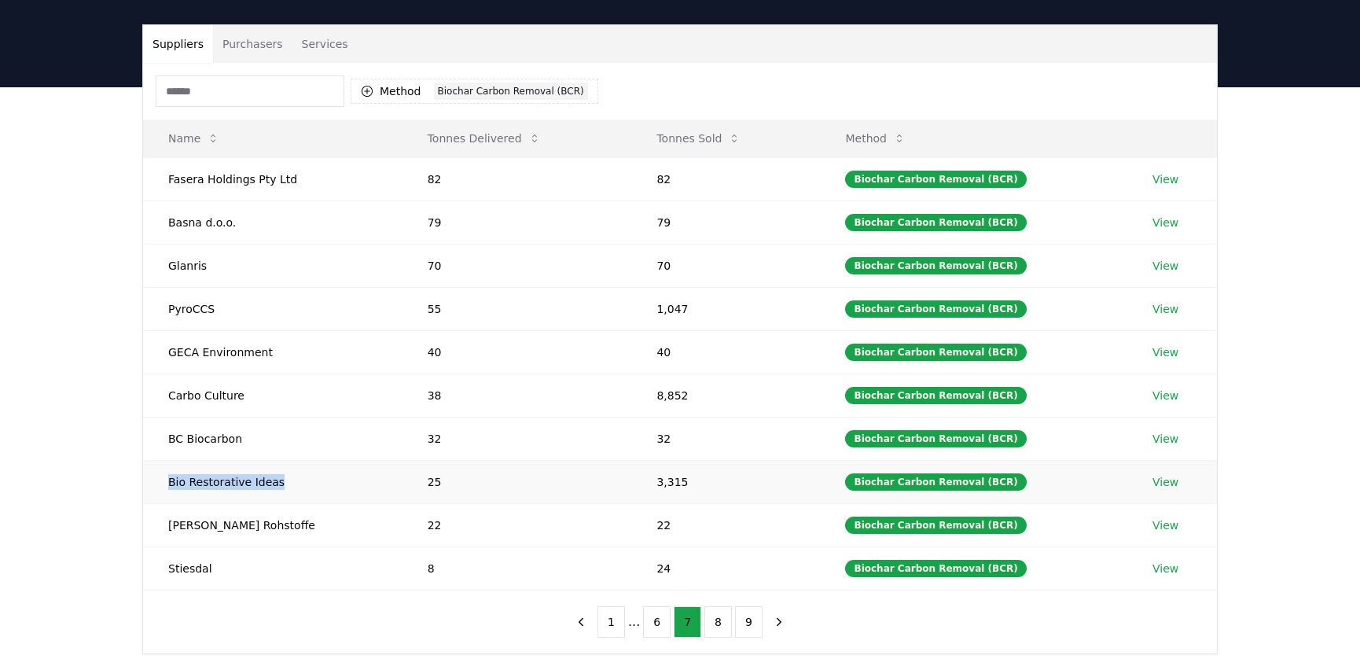
drag, startPoint x: 314, startPoint y: 487, endPoint x: 168, endPoint y: 479, distance: 146.5
click at [168, 479] on td "Bio Restorative Ideas" at bounding box center [272, 481] width 259 height 43
drag, startPoint x: 259, startPoint y: 521, endPoint x: 161, endPoint y: 515, distance: 98.5
click at [161, 515] on td "Fetzer Rohstoffe" at bounding box center [272, 524] width 259 height 43
drag, startPoint x: 222, startPoint y: 568, endPoint x: 148, endPoint y: 555, distance: 75.9
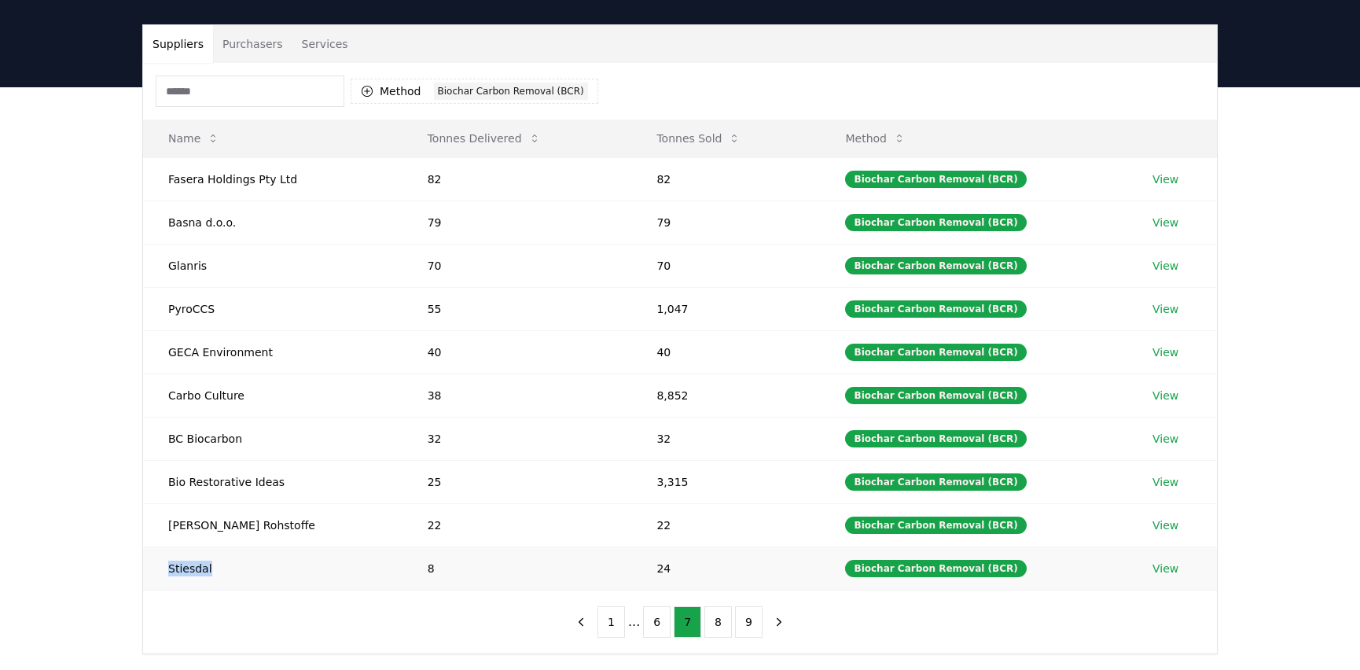
click at [148, 555] on td "Stiesdal" at bounding box center [272, 567] width 259 height 43
click at [711, 627] on button "8" at bounding box center [718, 621] width 28 height 31
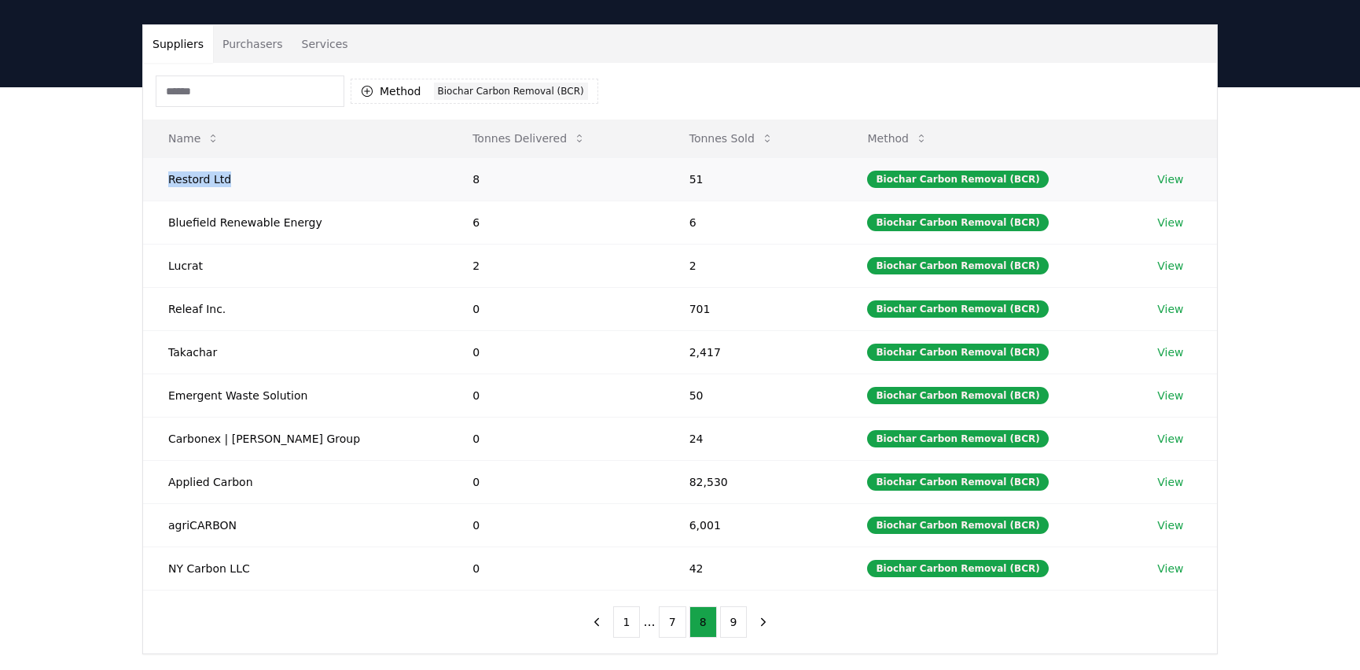
drag, startPoint x: 228, startPoint y: 175, endPoint x: 159, endPoint y: 175, distance: 69.2
click at [159, 175] on td "Restord Ltd" at bounding box center [295, 178] width 304 height 43
drag, startPoint x: 310, startPoint y: 224, endPoint x: 160, endPoint y: 221, distance: 150.2
click at [160, 221] on td "Bluefield Renewable Energy" at bounding box center [295, 221] width 304 height 43
drag, startPoint x: 183, startPoint y: 272, endPoint x: 160, endPoint y: 260, distance: 25.7
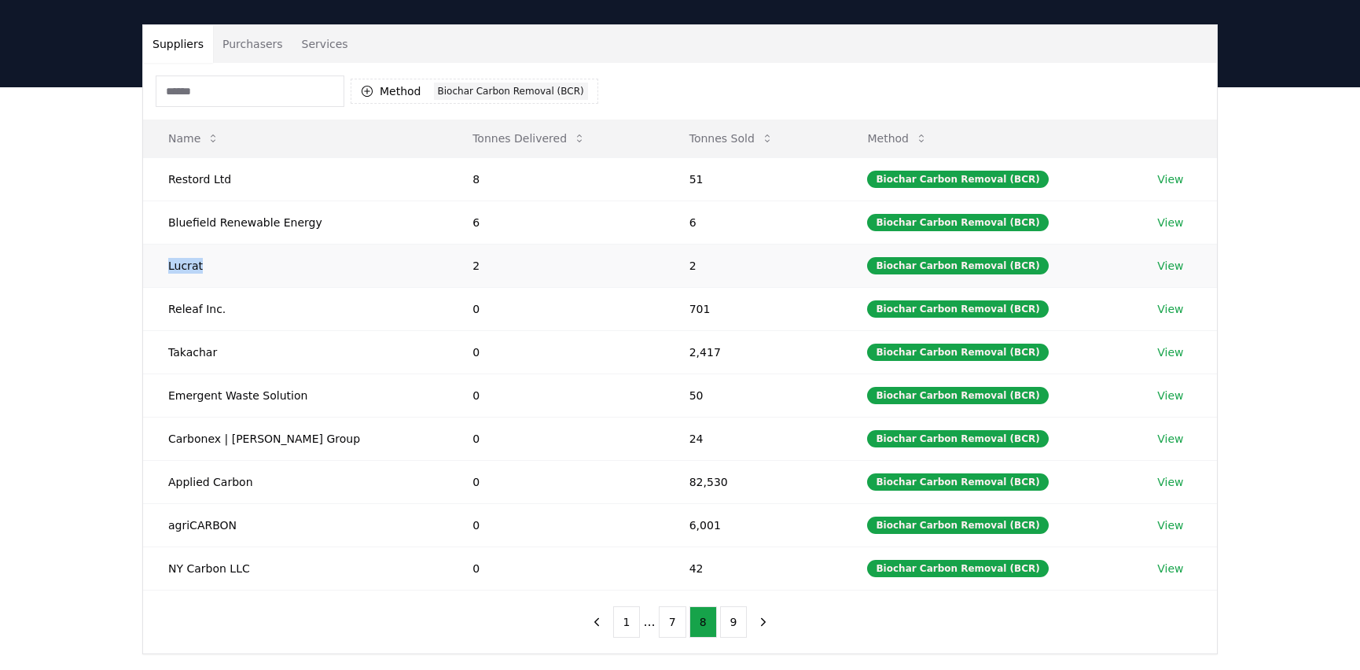
click at [160, 260] on td "Lucrat" at bounding box center [295, 265] width 304 height 43
drag, startPoint x: 236, startPoint y: 300, endPoint x: 165, endPoint y: 307, distance: 71.0
click at [165, 307] on td "Releaf Inc." at bounding box center [295, 308] width 304 height 43
drag, startPoint x: 303, startPoint y: 395, endPoint x: 169, endPoint y: 393, distance: 134.4
click at [169, 393] on td "Emergent Waste Solution" at bounding box center [295, 394] width 304 height 43
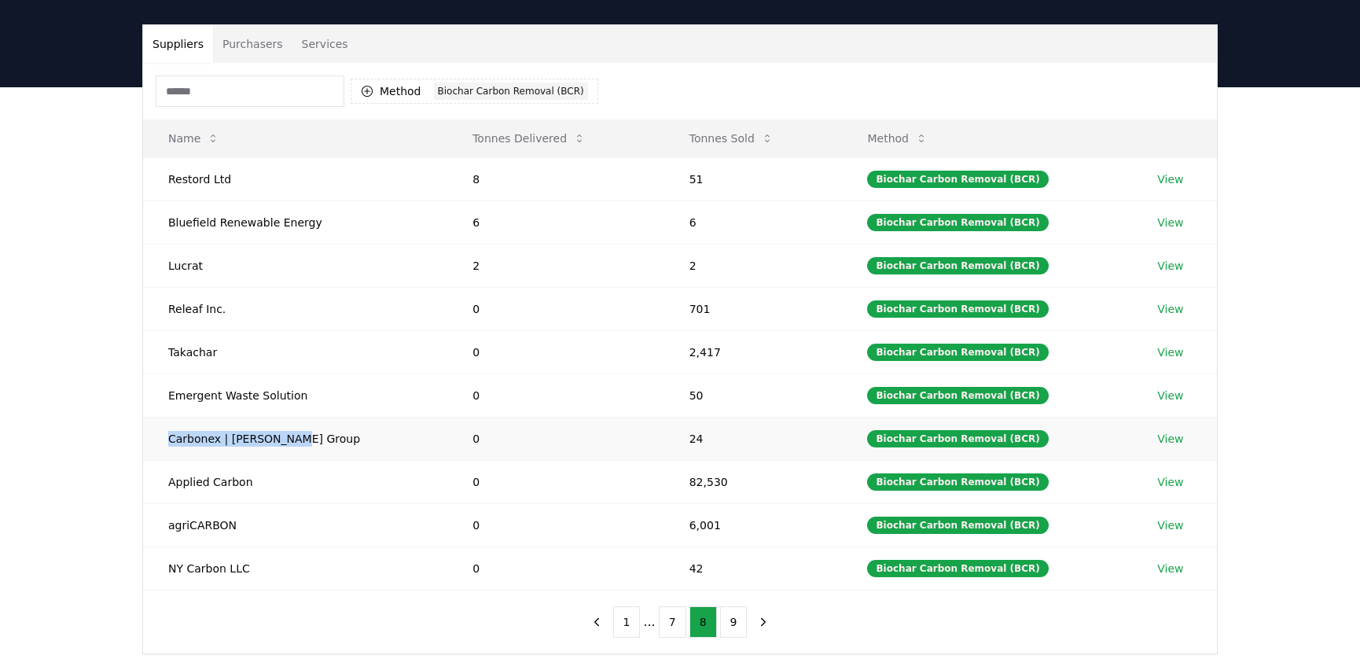
drag, startPoint x: 252, startPoint y: 421, endPoint x: 163, endPoint y: 421, distance: 88.8
click at [163, 421] on td "Carbonex | Soler Group" at bounding box center [295, 438] width 304 height 43
click at [1167, 434] on link "View" at bounding box center [1170, 439] width 26 height 16
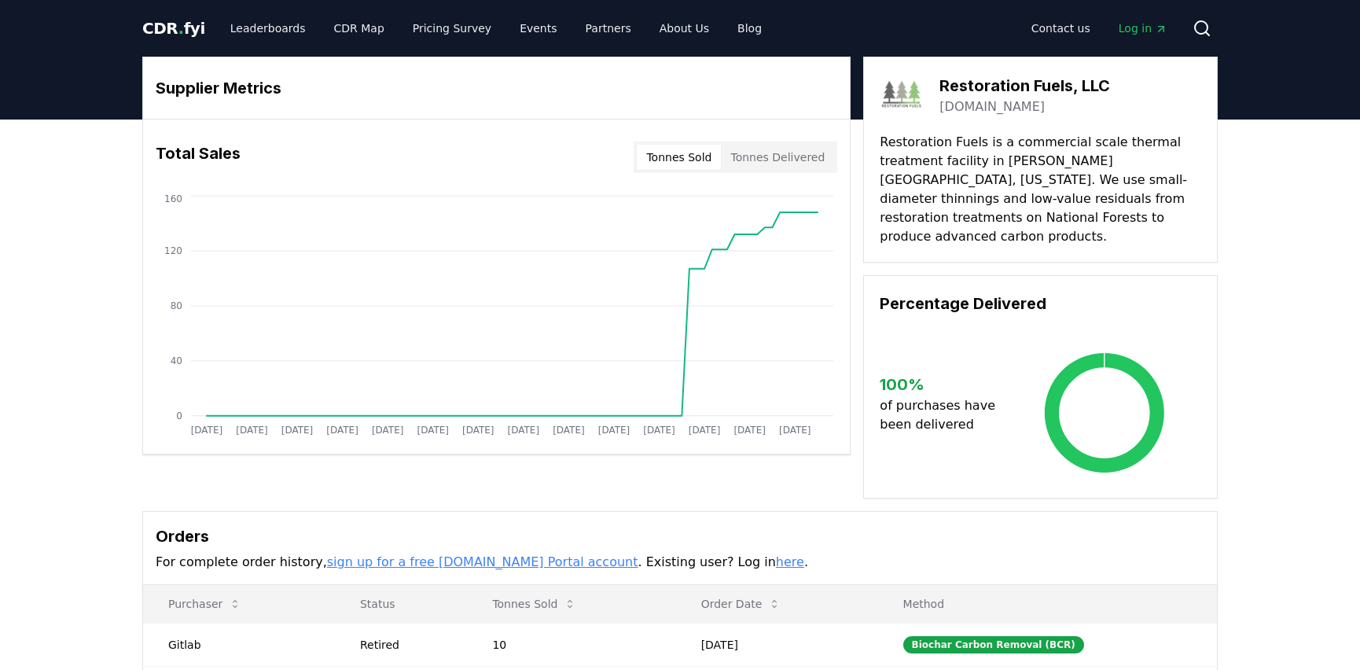
click at [1022, 110] on link "[DOMAIN_NAME]" at bounding box center [991, 106] width 105 height 19
drag, startPoint x: 1057, startPoint y: 105, endPoint x: 940, endPoint y: 112, distance: 117.4
click at [940, 112] on div "[DOMAIN_NAME]" at bounding box center [1024, 106] width 171 height 19
drag, startPoint x: 936, startPoint y: 107, endPoint x: 1046, endPoint y: 104, distance: 110.1
click at [1046, 104] on div "Restoration Fuels, LLC [DOMAIN_NAME]" at bounding box center [1041, 95] width 322 height 44
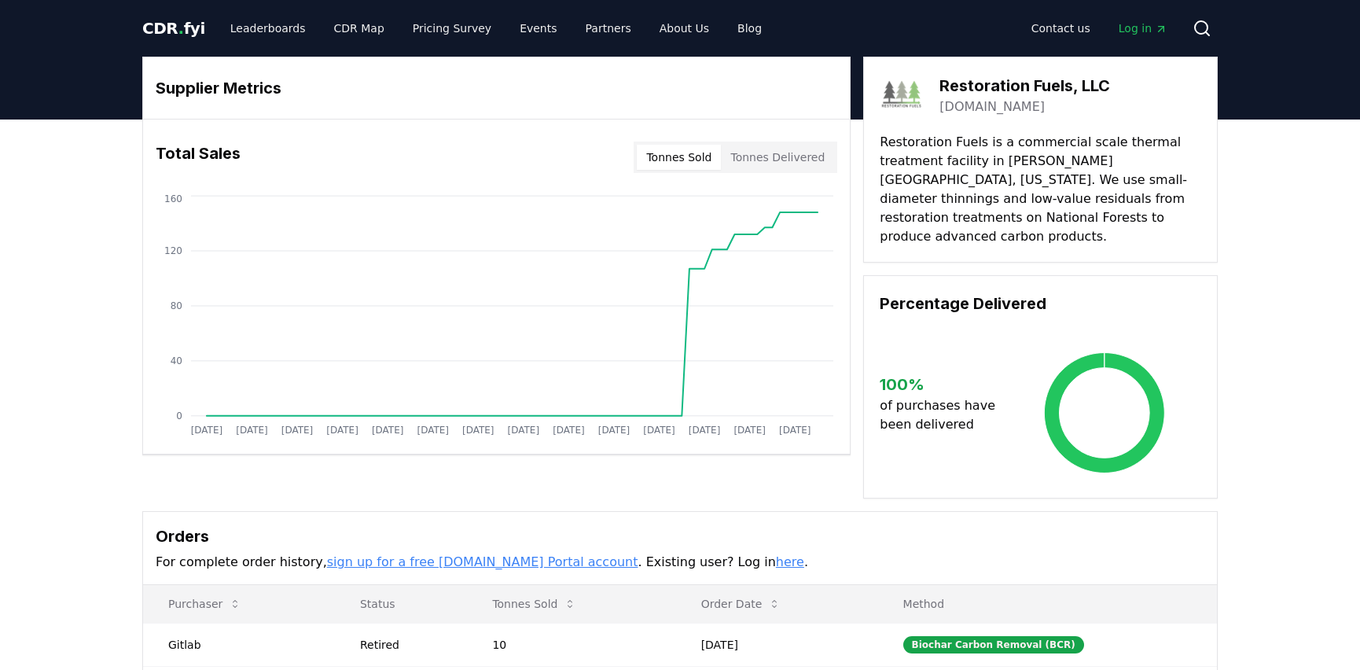
click at [1045, 104] on link "[DOMAIN_NAME]" at bounding box center [991, 106] width 105 height 19
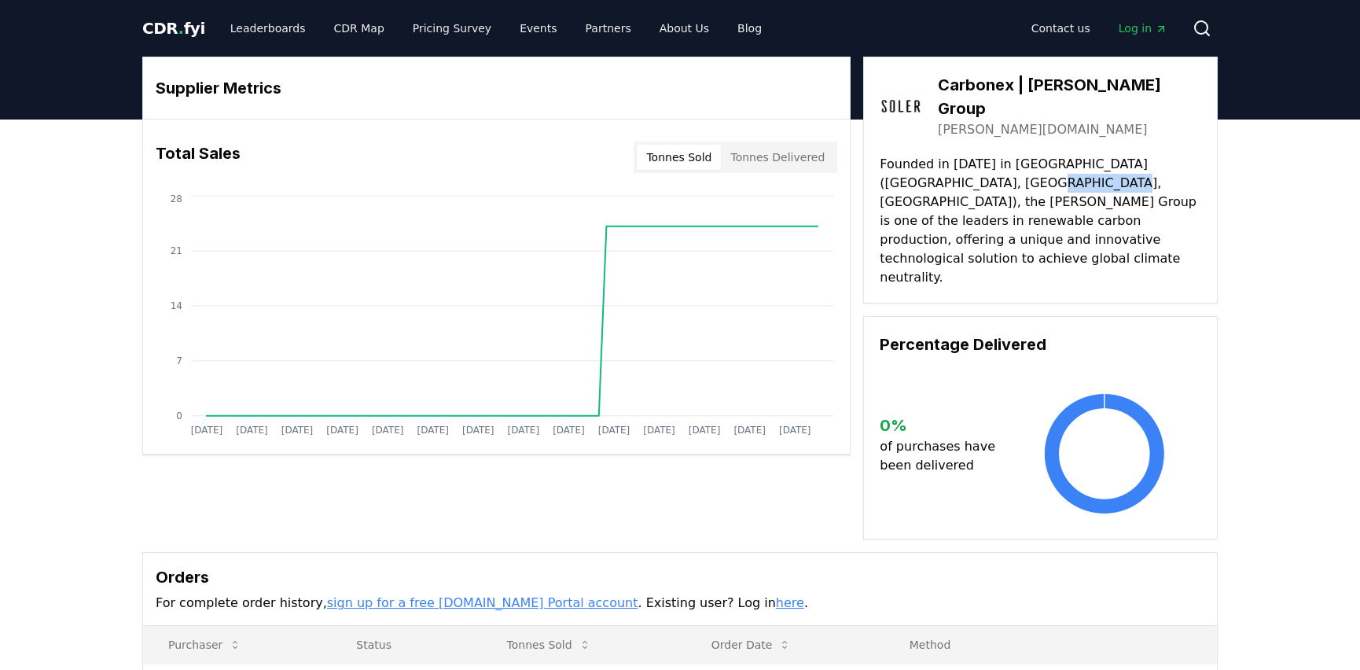
drag, startPoint x: 948, startPoint y: 160, endPoint x: 1024, endPoint y: 162, distance: 76.3
click at [1024, 162] on p "Founded in [DATE] in [GEOGRAPHIC_DATA] ([GEOGRAPHIC_DATA], [GEOGRAPHIC_DATA], […" at bounding box center [1041, 221] width 322 height 132
copy p "[PERSON_NAME] Group"
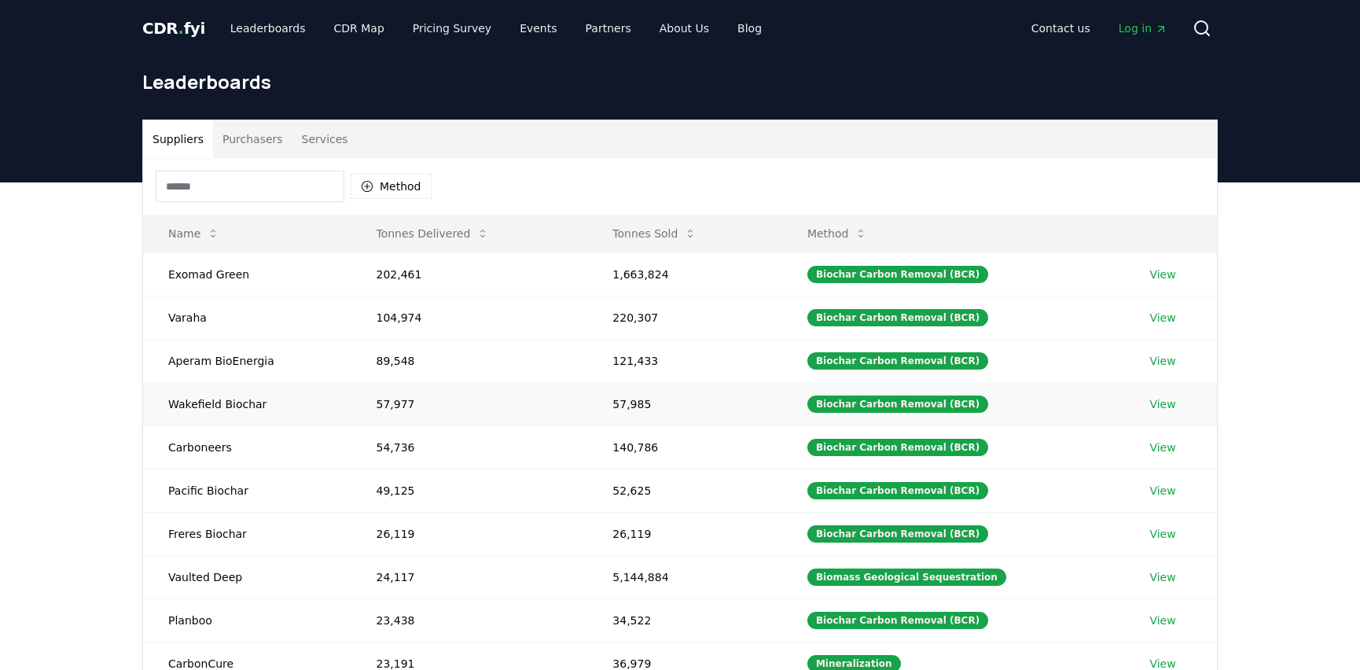
scroll to position [95, 0]
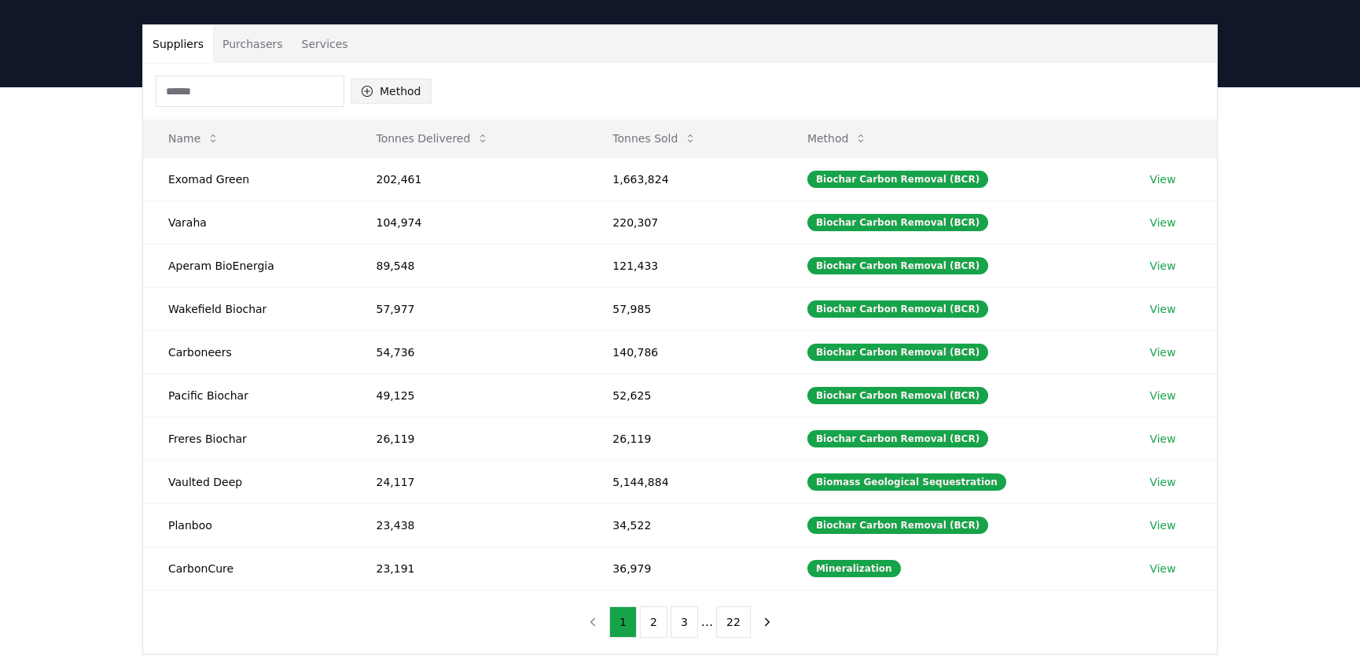
click at [369, 89] on icon "button" at bounding box center [367, 91] width 13 height 13
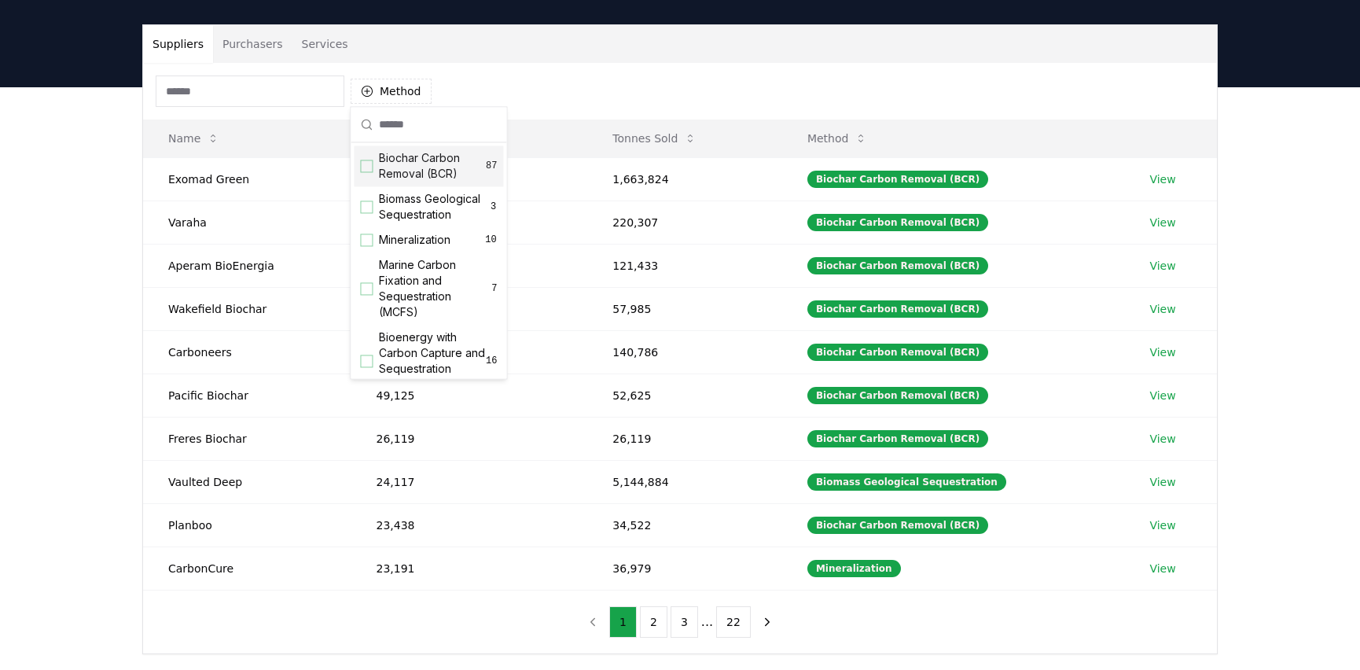
click at [442, 169] on span "Biochar Carbon Removal (BCR)" at bounding box center [432, 165] width 107 height 31
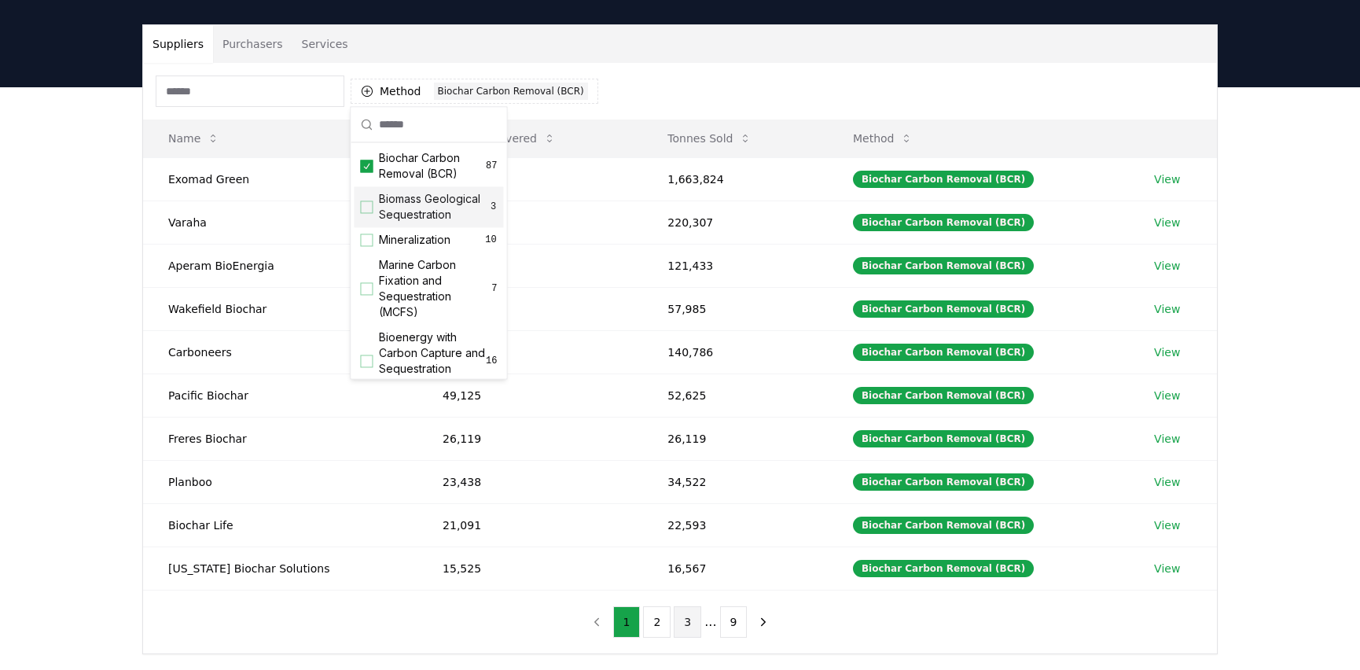
click at [696, 616] on button "3" at bounding box center [688, 621] width 28 height 31
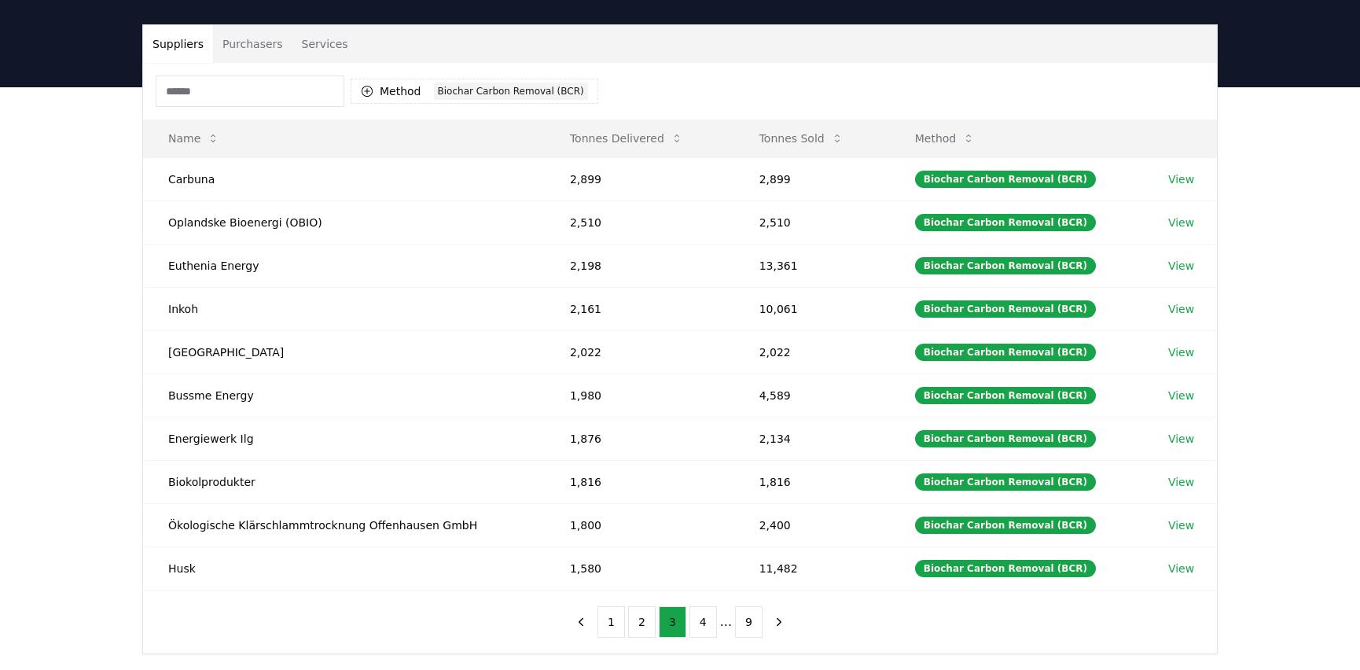
click at [696, 616] on button "4" at bounding box center [703, 621] width 28 height 31
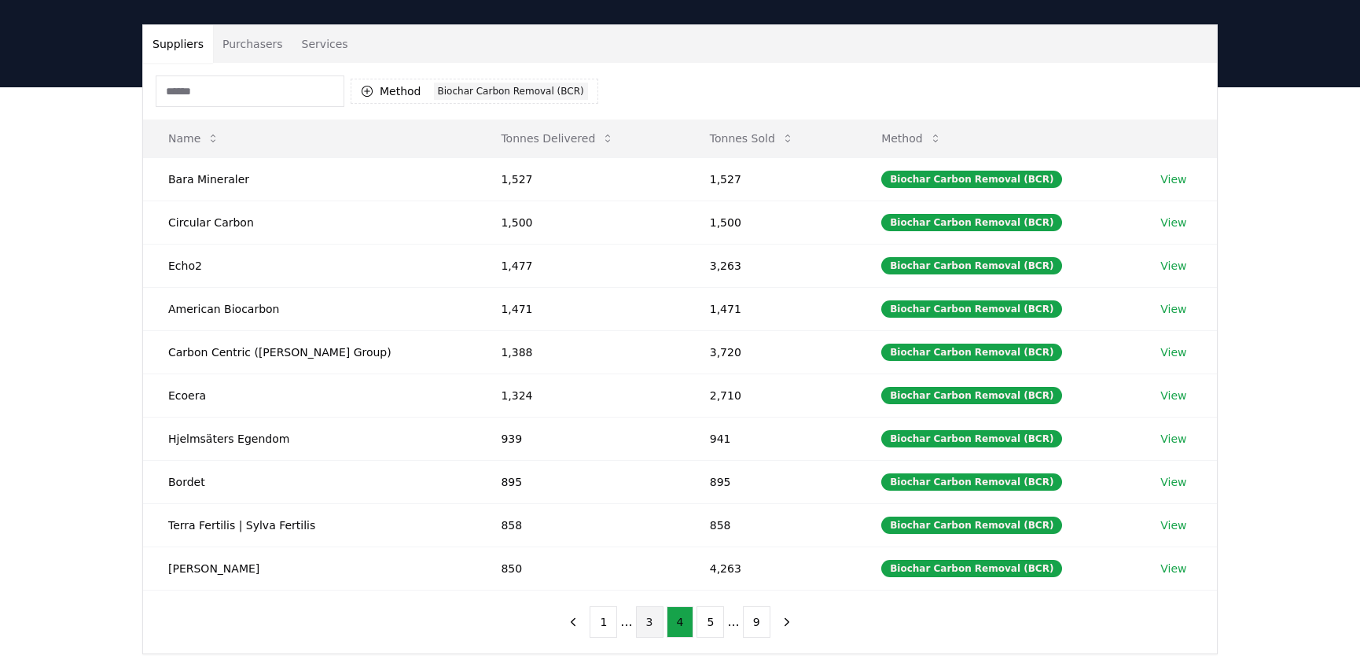
click at [697, 616] on button "5" at bounding box center [711, 621] width 28 height 31
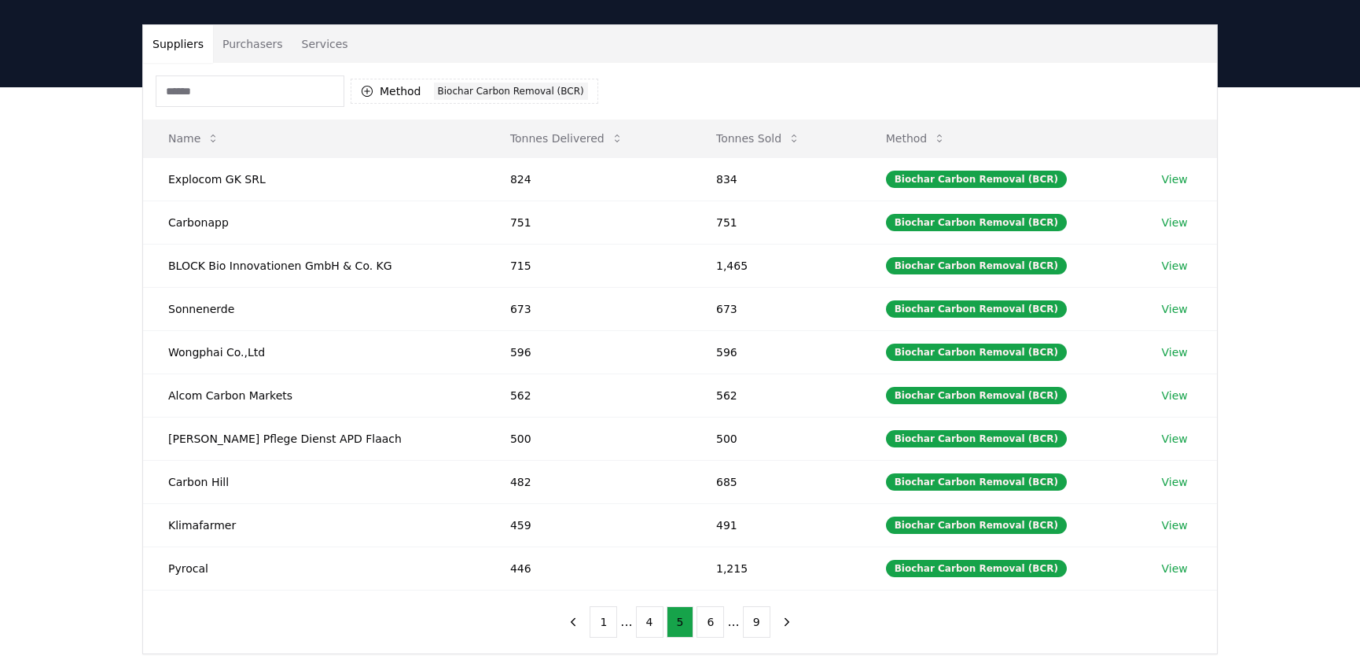
click at [697, 616] on button "6" at bounding box center [711, 621] width 28 height 31
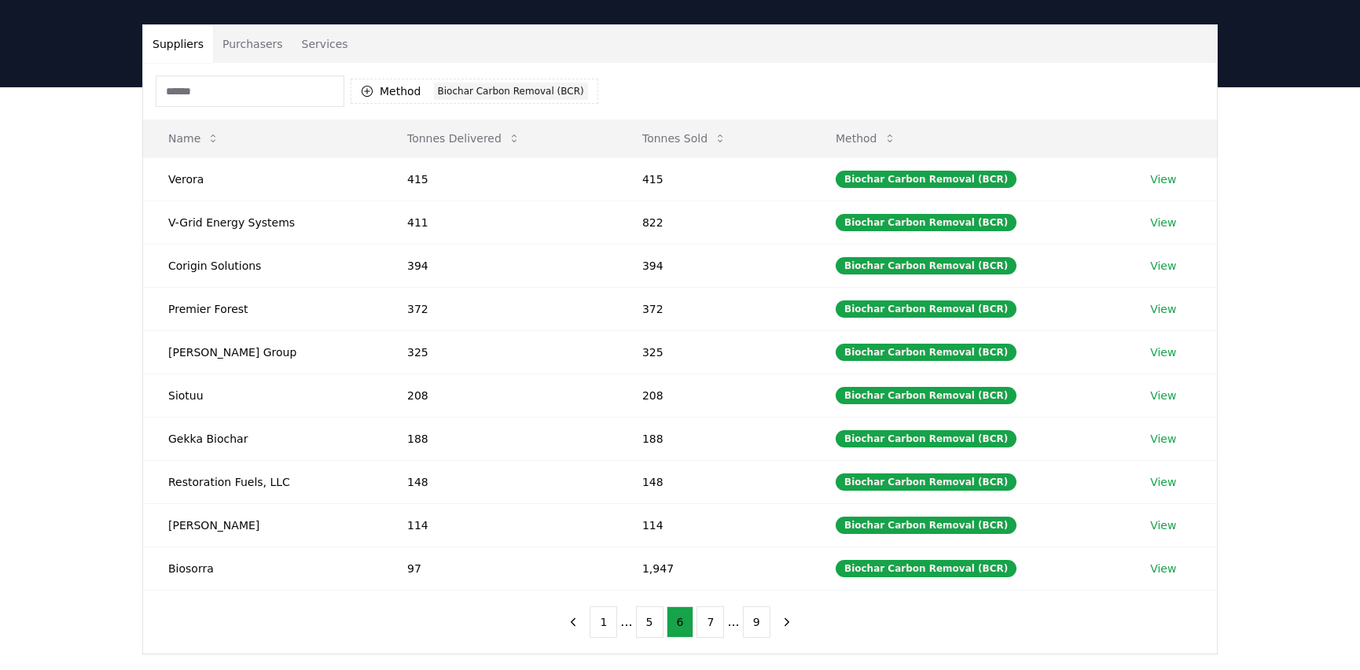
click at [697, 616] on button "7" at bounding box center [711, 621] width 28 height 31
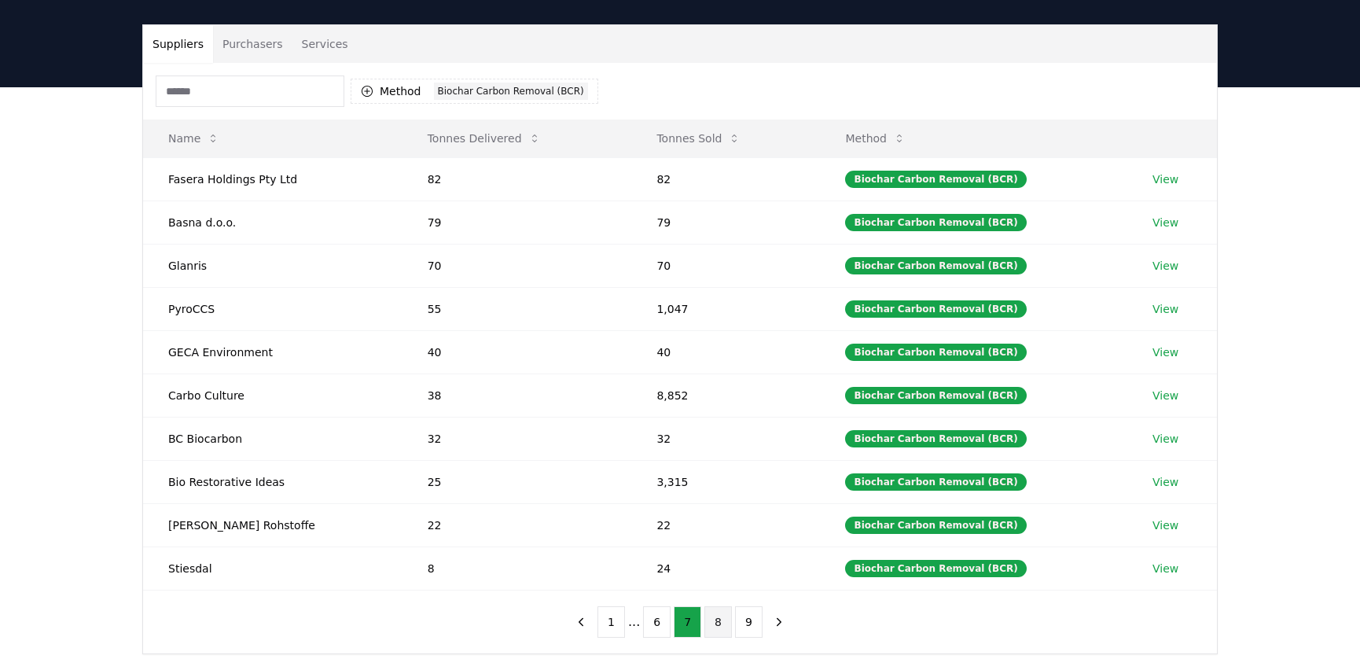
click at [715, 615] on button "8" at bounding box center [718, 621] width 28 height 31
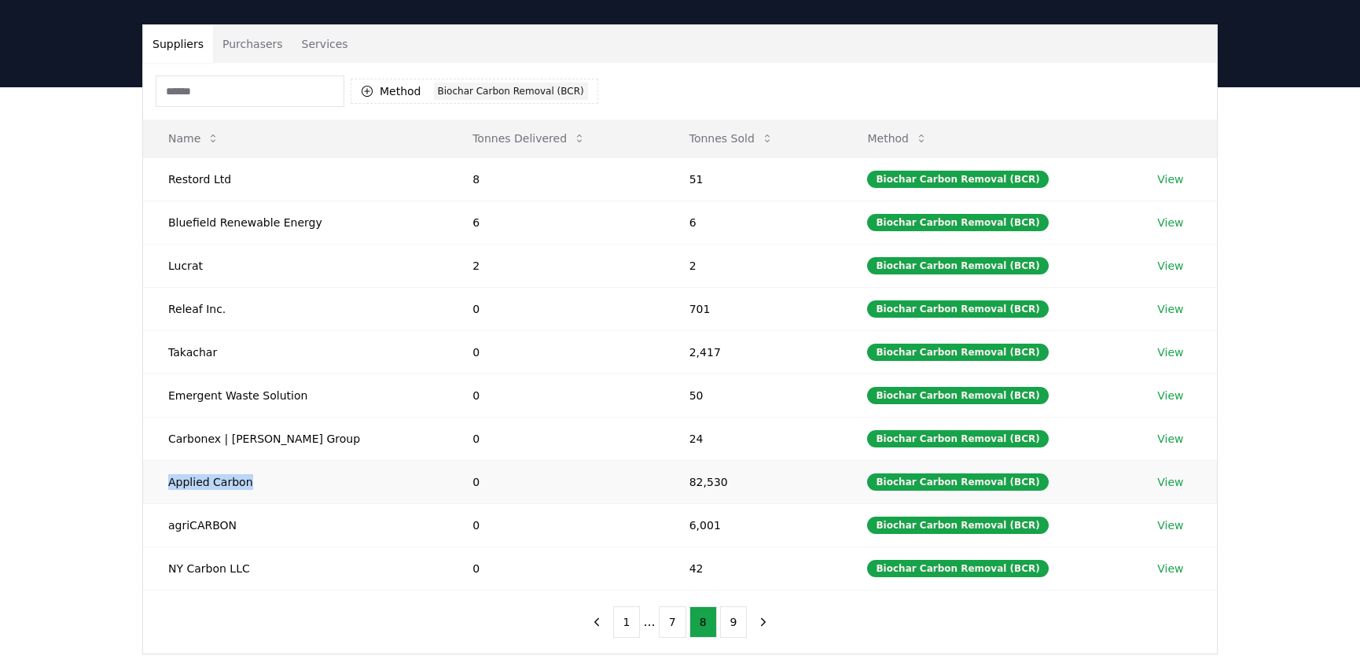
drag, startPoint x: 267, startPoint y: 480, endPoint x: 160, endPoint y: 472, distance: 108.0
click at [160, 472] on td "Applied Carbon" at bounding box center [295, 481] width 304 height 43
copy td "Applied Carbon"
drag, startPoint x: 235, startPoint y: 518, endPoint x: 157, endPoint y: 511, distance: 78.2
click at [157, 511] on td "agriCARBON" at bounding box center [295, 524] width 304 height 43
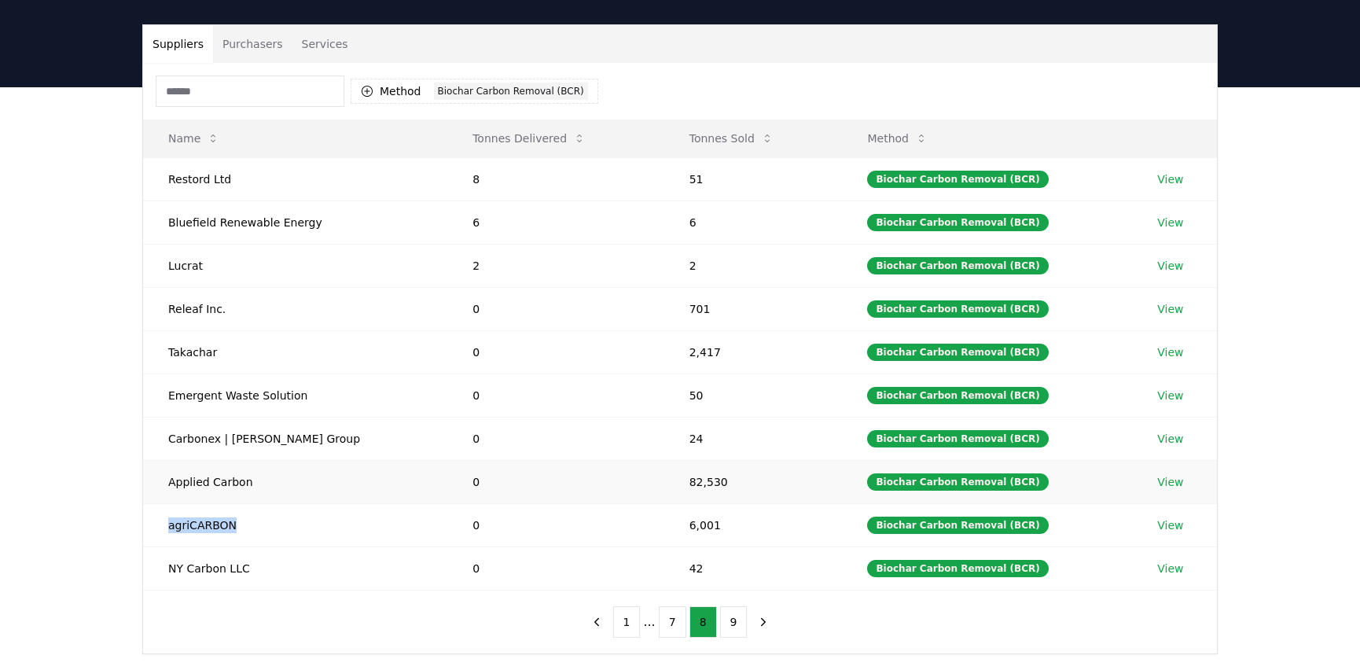
copy td "agriCARBON"
drag, startPoint x: 274, startPoint y: 568, endPoint x: 164, endPoint y: 555, distance: 110.8
click at [164, 555] on td "NY Carbon LLC" at bounding box center [295, 567] width 304 height 43
copy td "NY Carbon LLC"
click at [727, 607] on button "9" at bounding box center [734, 621] width 28 height 31
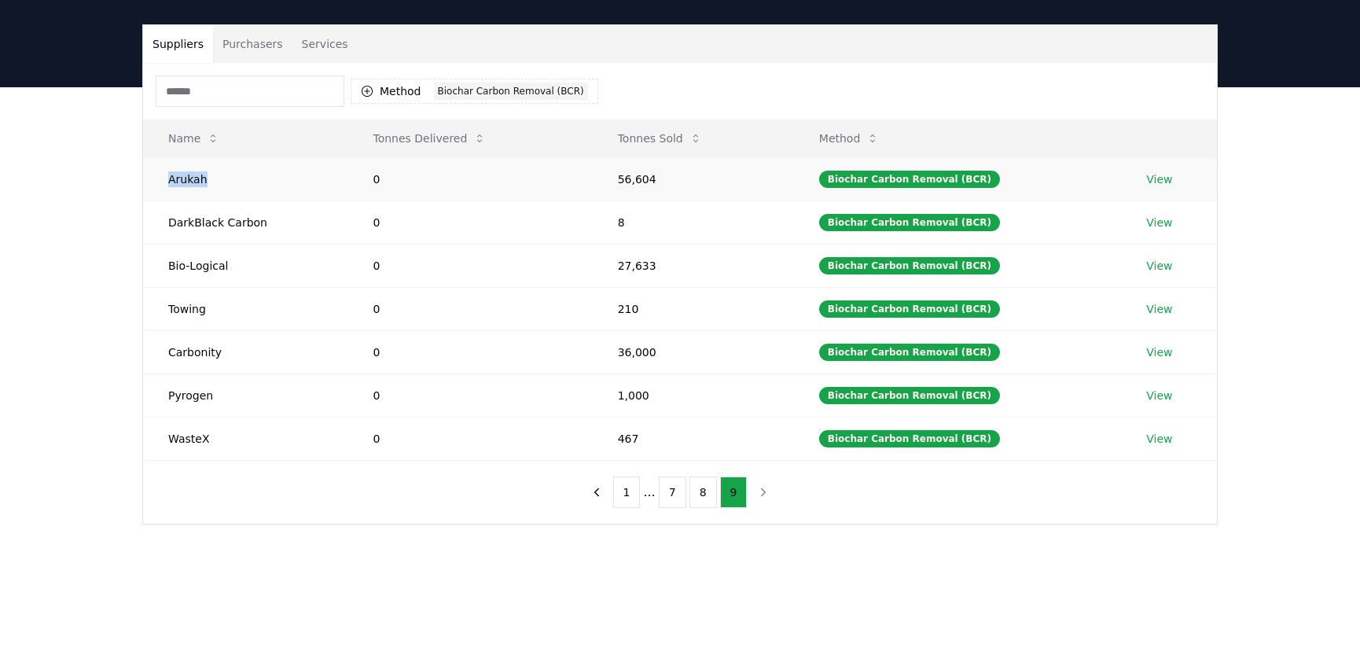
drag, startPoint x: 245, startPoint y: 192, endPoint x: 155, endPoint y: 185, distance: 90.7
click at [155, 185] on td "Arukah" at bounding box center [245, 178] width 204 height 43
copy td "Arukah"
drag, startPoint x: 258, startPoint y: 224, endPoint x: 154, endPoint y: 220, distance: 103.8
click at [154, 220] on td "DarkBlack Carbon" at bounding box center [245, 221] width 204 height 43
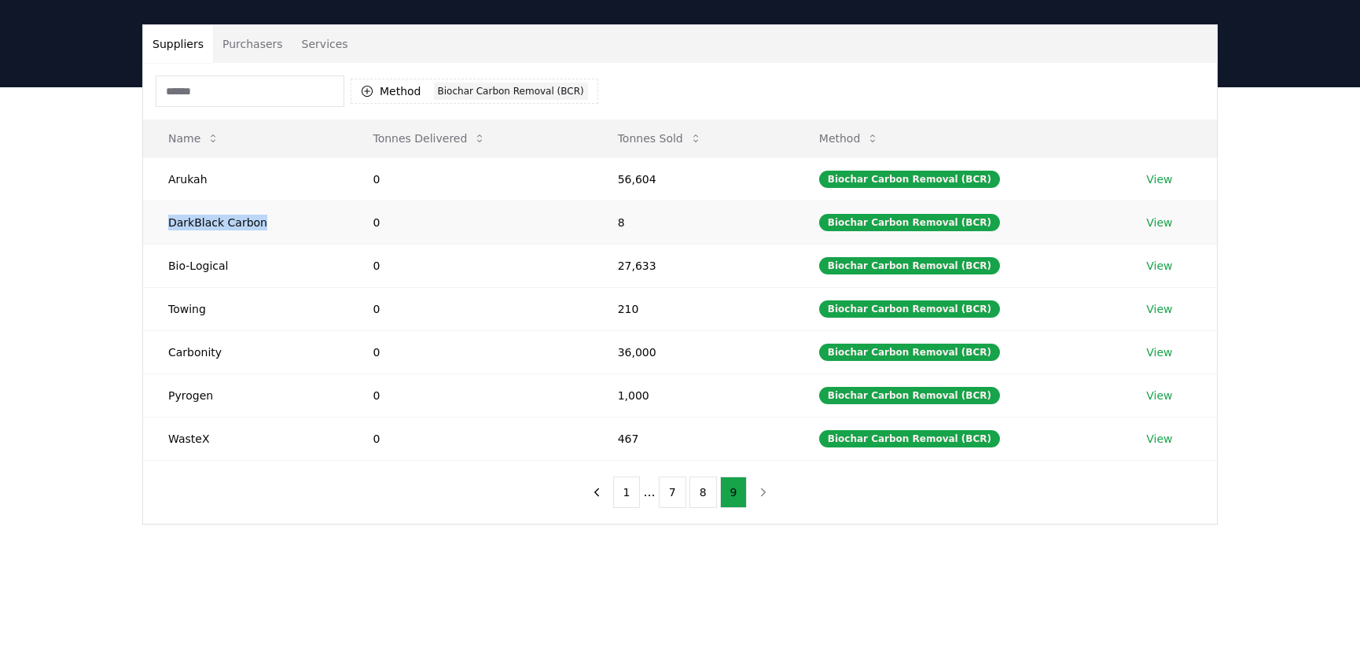
copy td "DarkBlack Carbon"
drag, startPoint x: 227, startPoint y: 260, endPoint x: 163, endPoint y: 259, distance: 64.5
click at [163, 259] on td "Bio-Logical" at bounding box center [245, 265] width 204 height 43
copy td "Bio-Logical"
drag, startPoint x: 212, startPoint y: 308, endPoint x: 164, endPoint y: 307, distance: 48.7
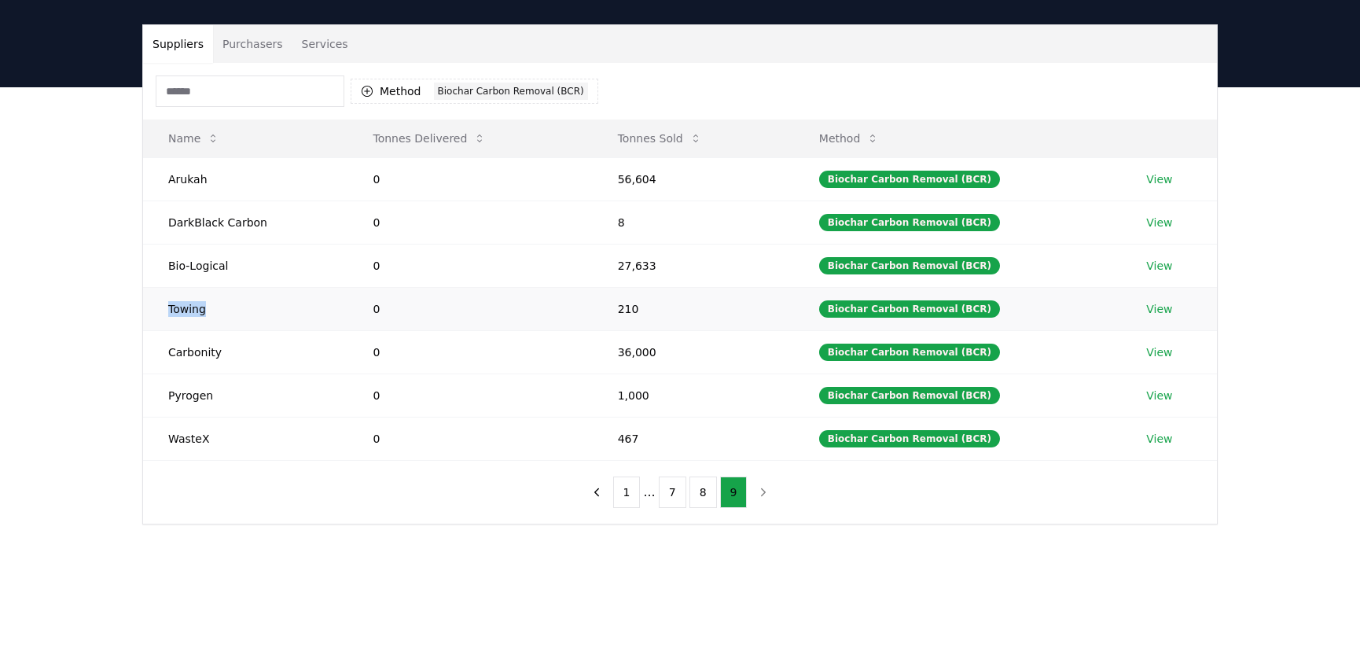
click at [164, 307] on td "Towing" at bounding box center [245, 308] width 204 height 43
copy td "Towing"
drag, startPoint x: 227, startPoint y: 346, endPoint x: 156, endPoint y: 351, distance: 71.8
click at [156, 351] on td "Carbonity" at bounding box center [245, 351] width 204 height 43
copy td "Carbonity"
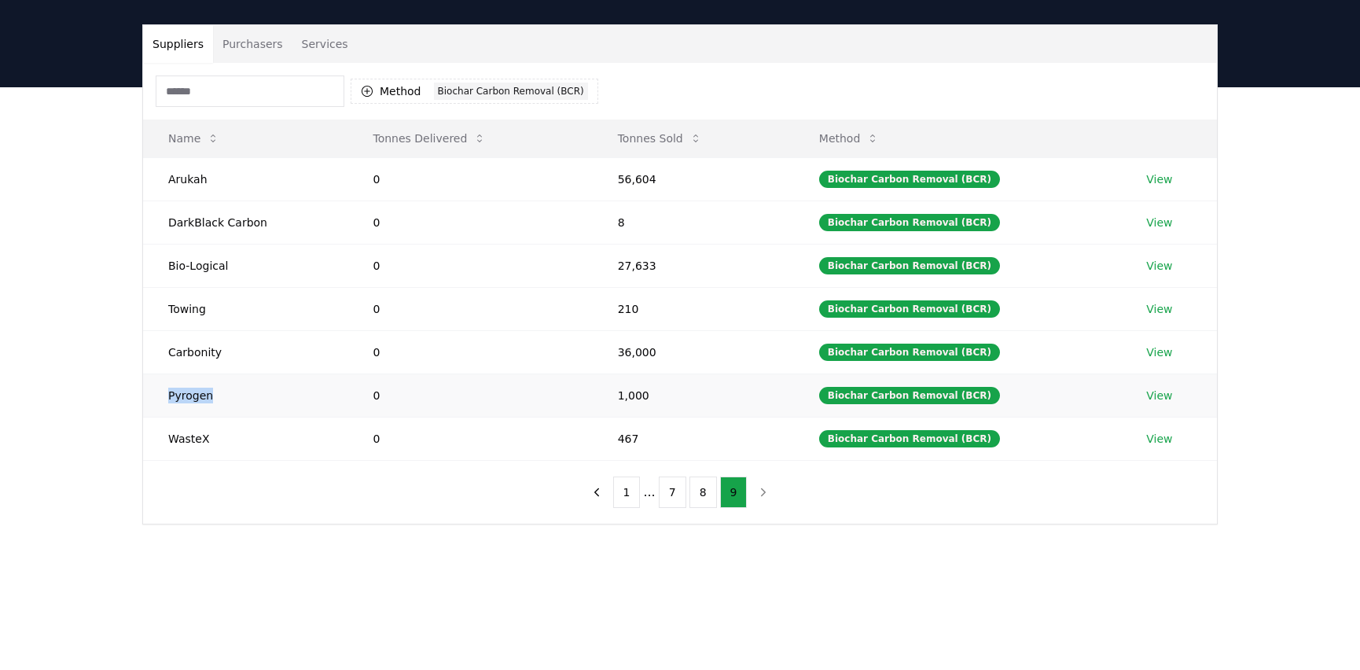
drag, startPoint x: 218, startPoint y: 397, endPoint x: 164, endPoint y: 397, distance: 53.5
click at [164, 397] on td "Pyrogen" at bounding box center [245, 394] width 204 height 43
copy td "Pyrogen"
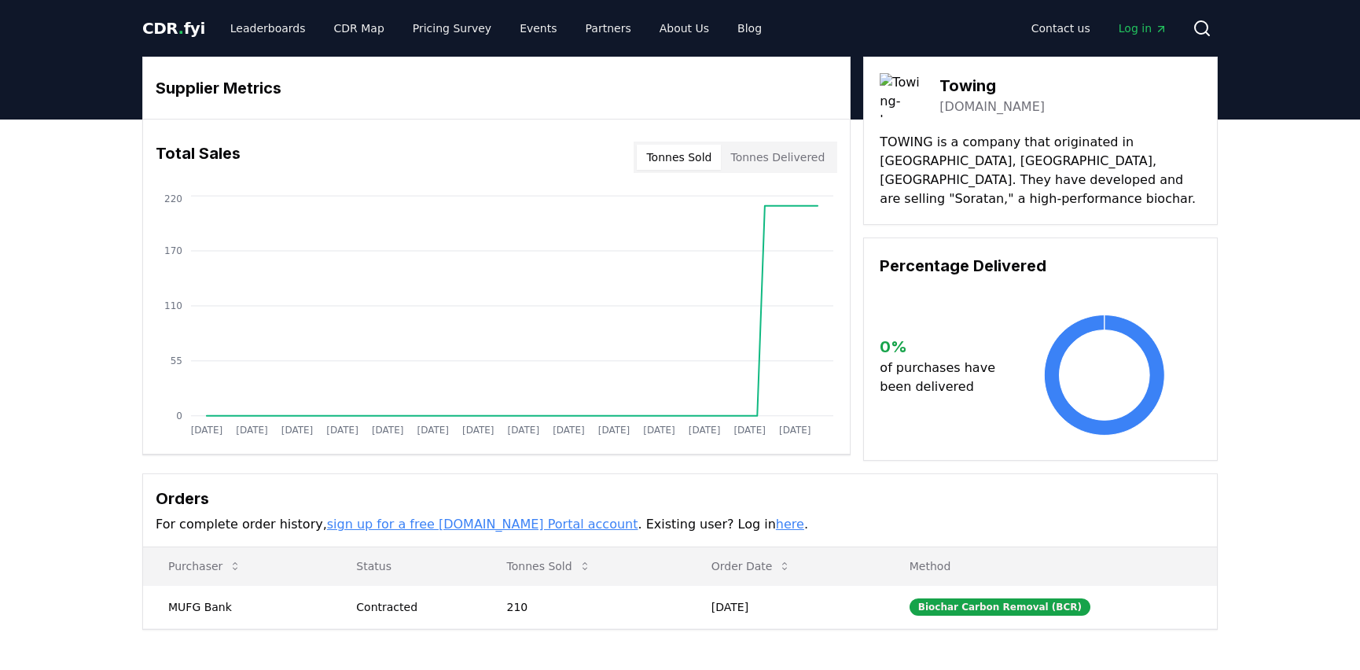
drag, startPoint x: 1096, startPoint y: 164, endPoint x: 1109, endPoint y: 100, distance: 65.1
